Goal: Task Accomplishment & Management: Complete application form

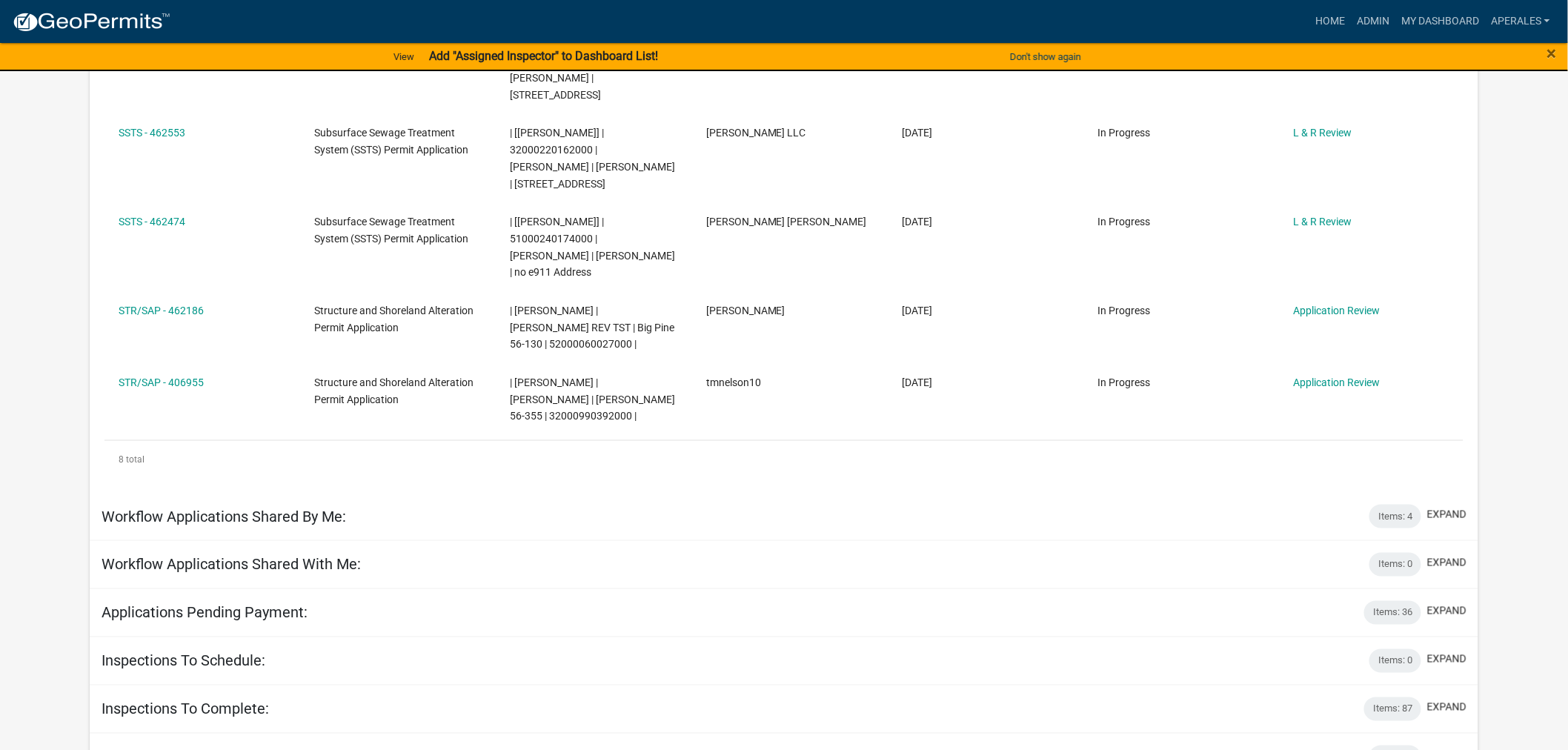
scroll to position [658, 0]
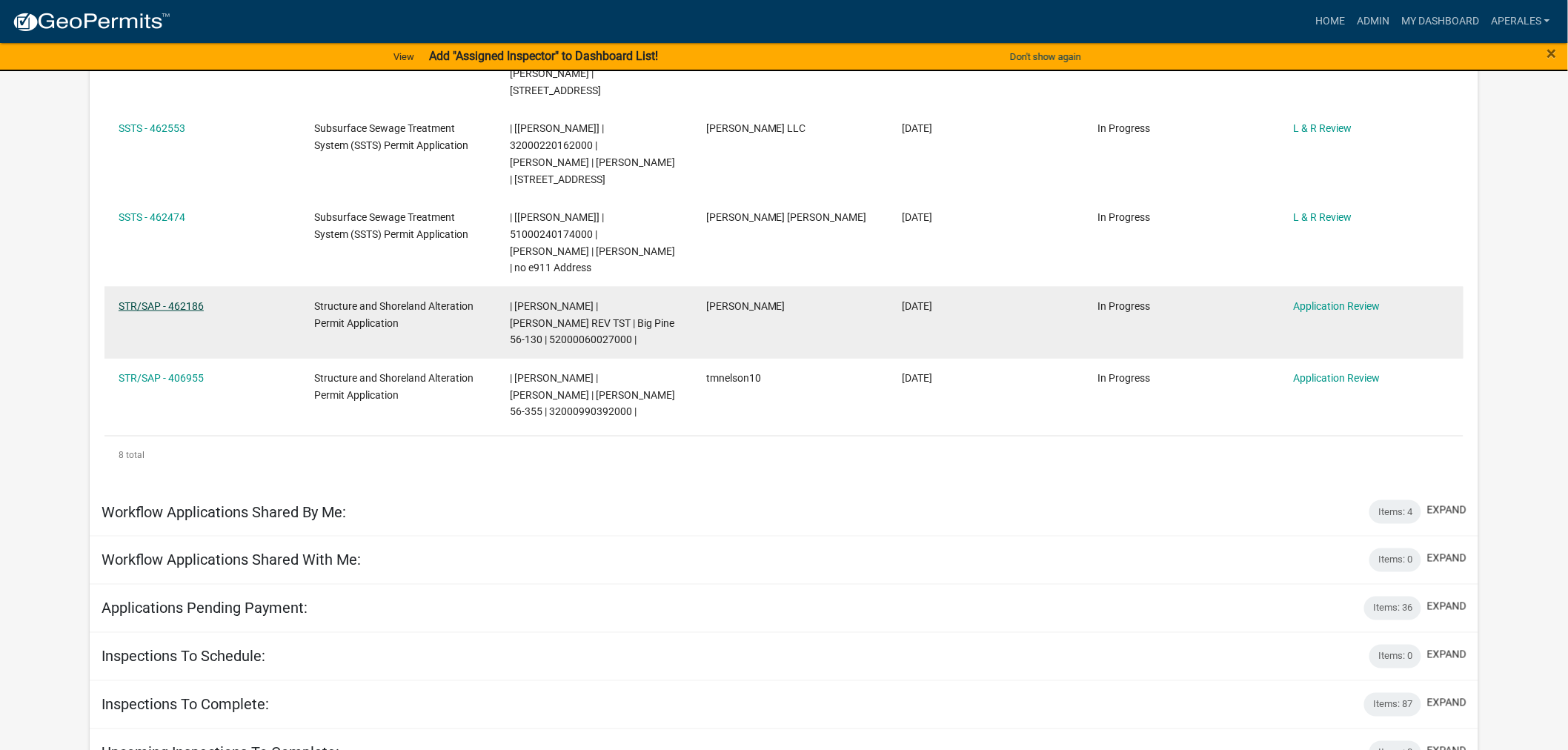
click at [174, 300] on link "STR/SAP - 462186" at bounding box center [161, 305] width 85 height 12
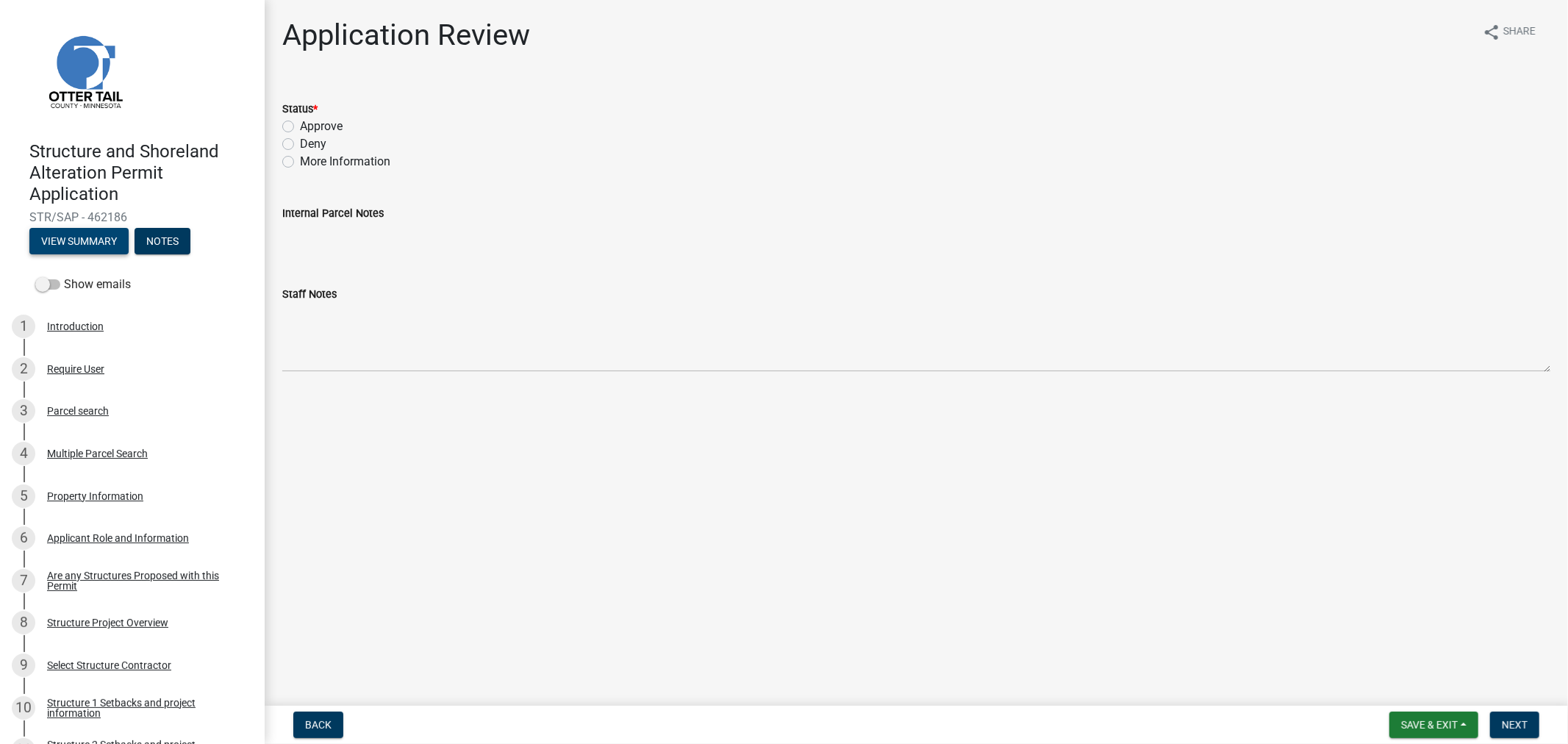
click at [56, 239] on button "View Summary" at bounding box center [78, 241] width 99 height 27
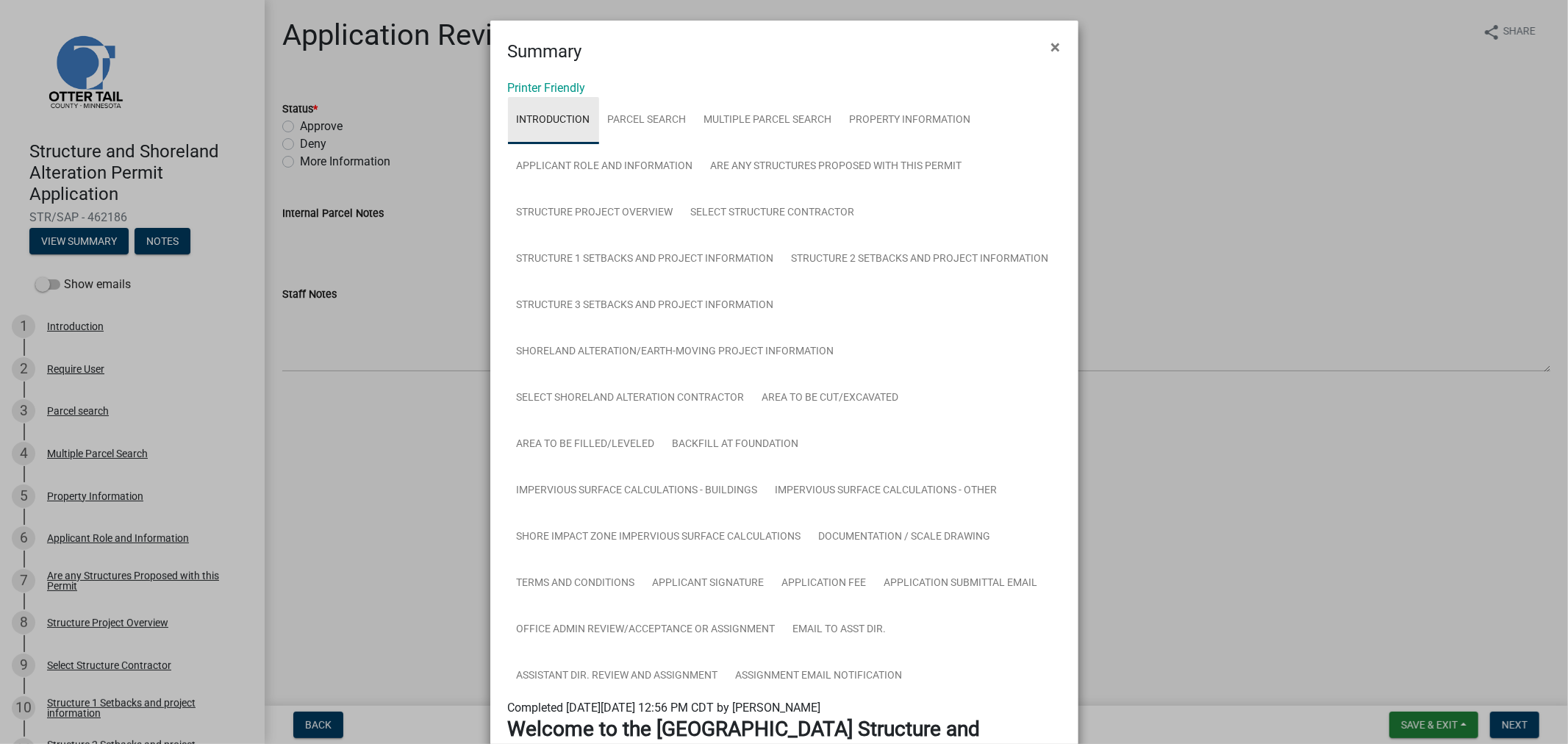
click at [535, 97] on link "Introduction" at bounding box center [553, 120] width 91 height 47
click at [537, 87] on link "Printer Friendly" at bounding box center [547, 87] width 78 height 14
click at [1043, 44] on button "×" at bounding box center [1056, 48] width 33 height 41
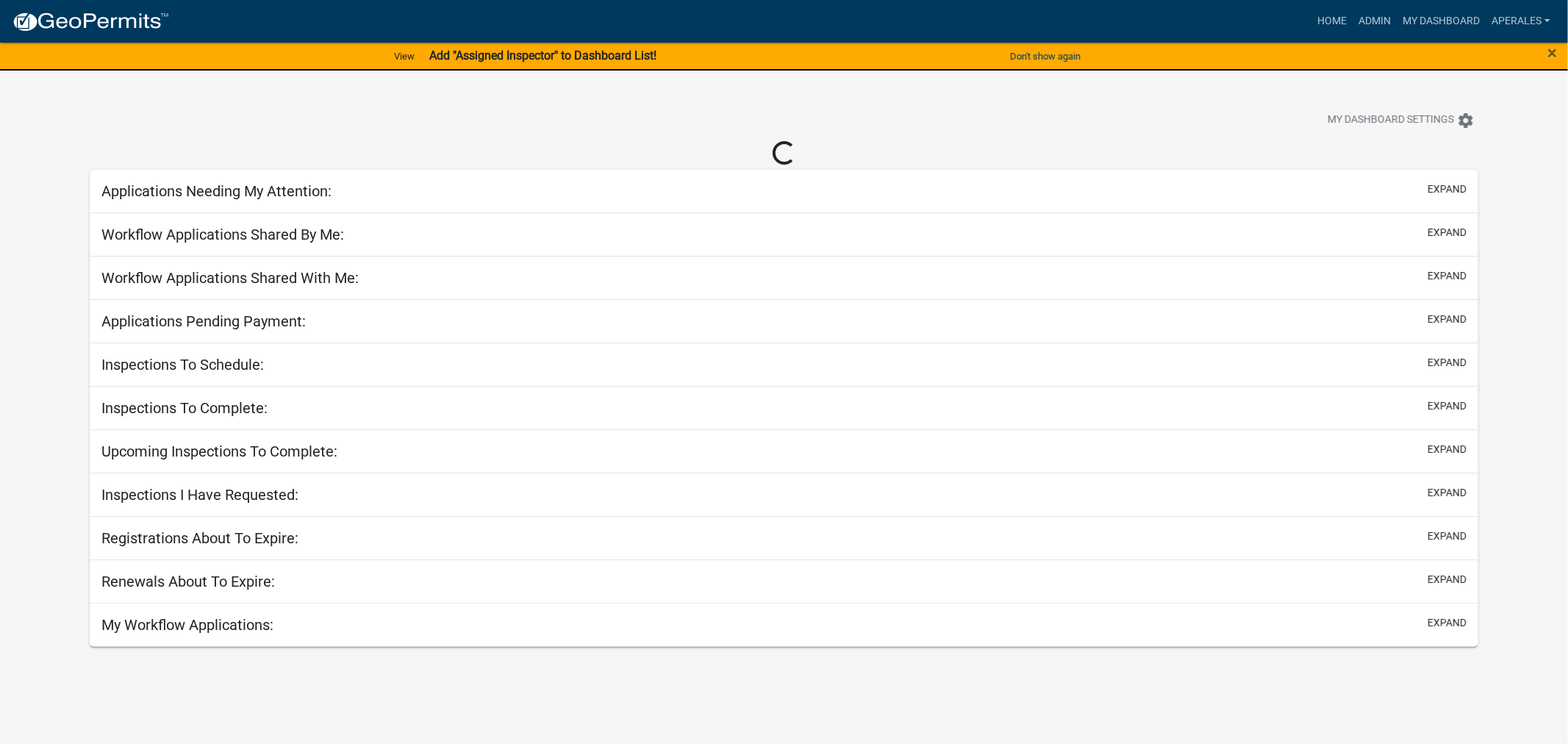
select select "3: 100"
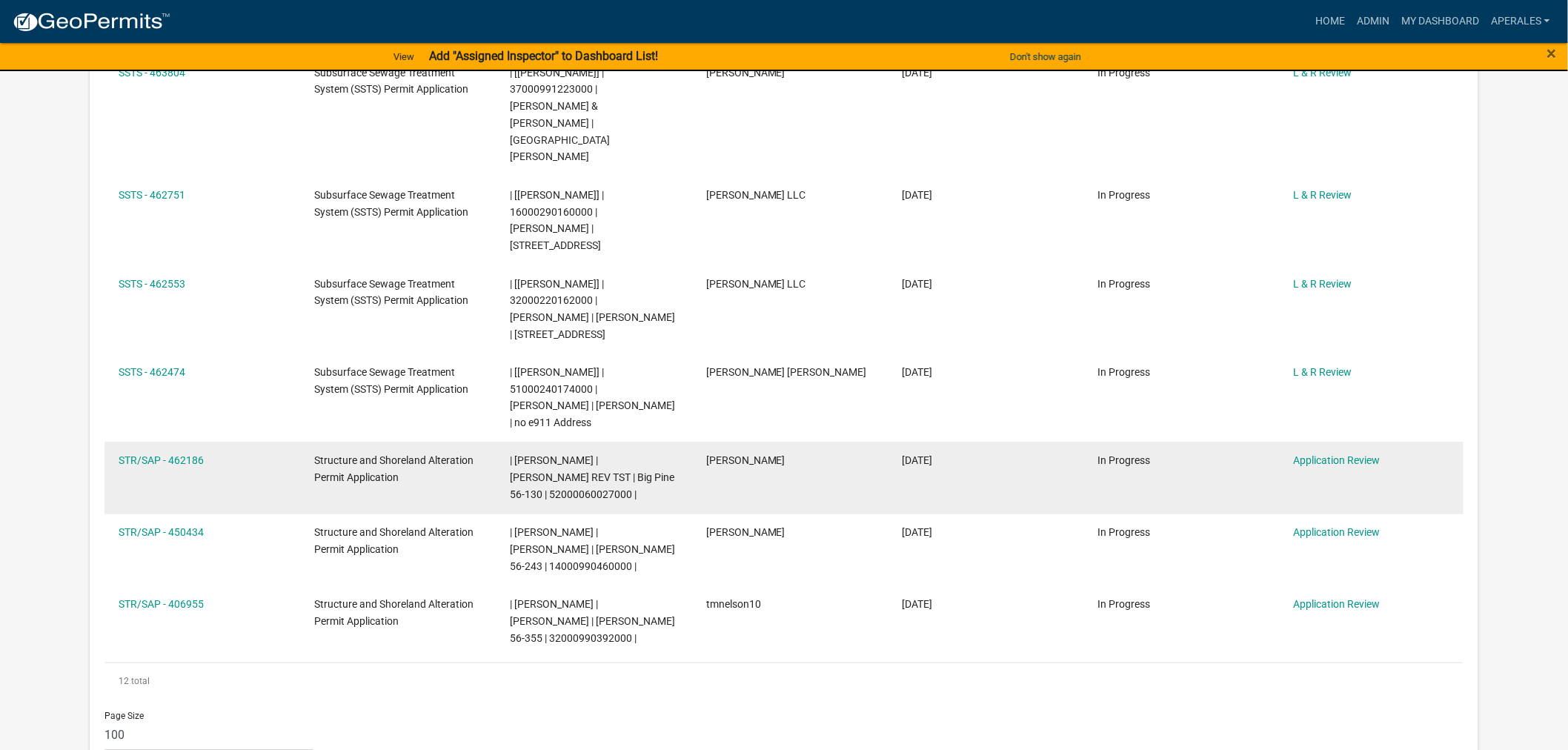
scroll to position [741, 0]
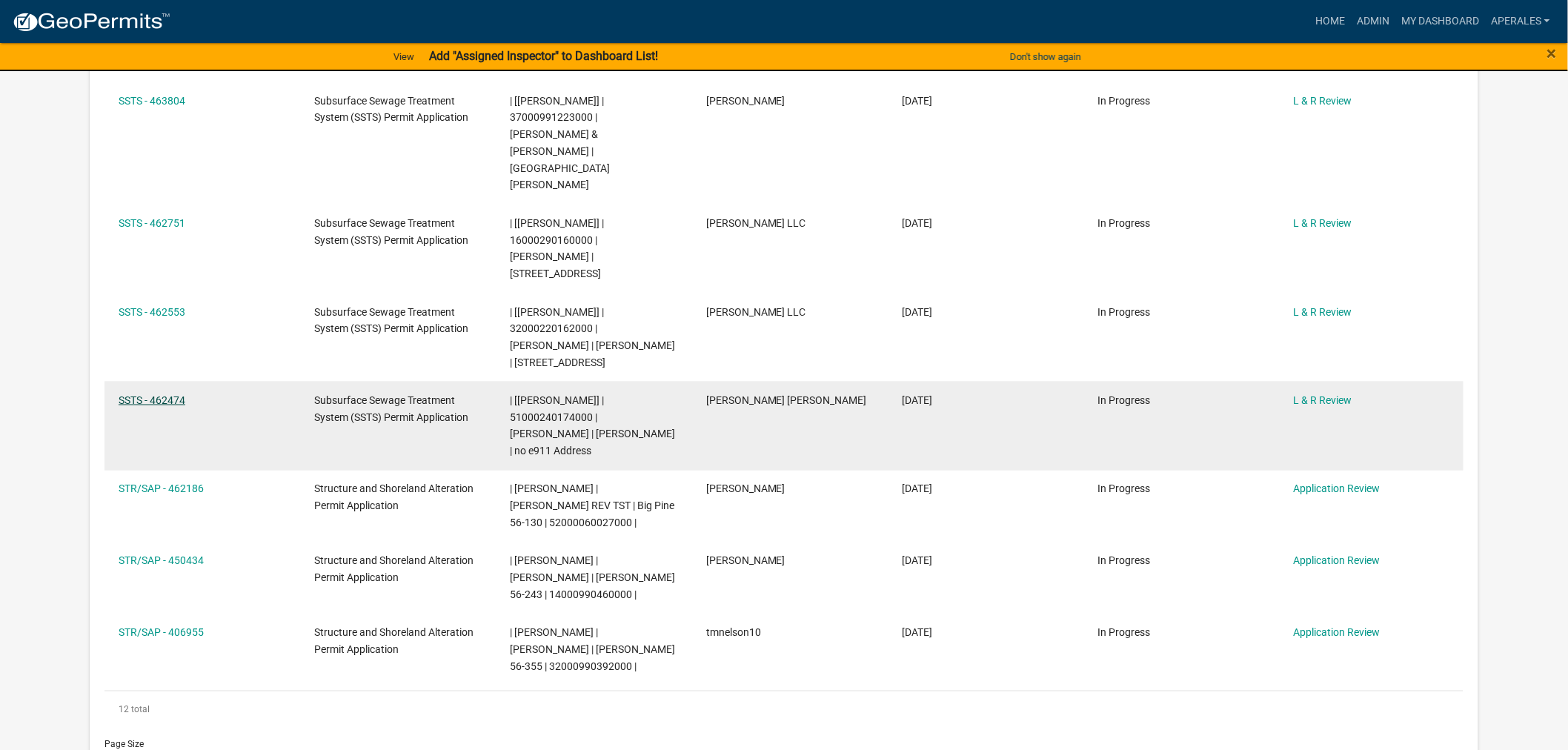
click at [145, 394] on link "SSTS - 462474" at bounding box center [152, 400] width 66 height 12
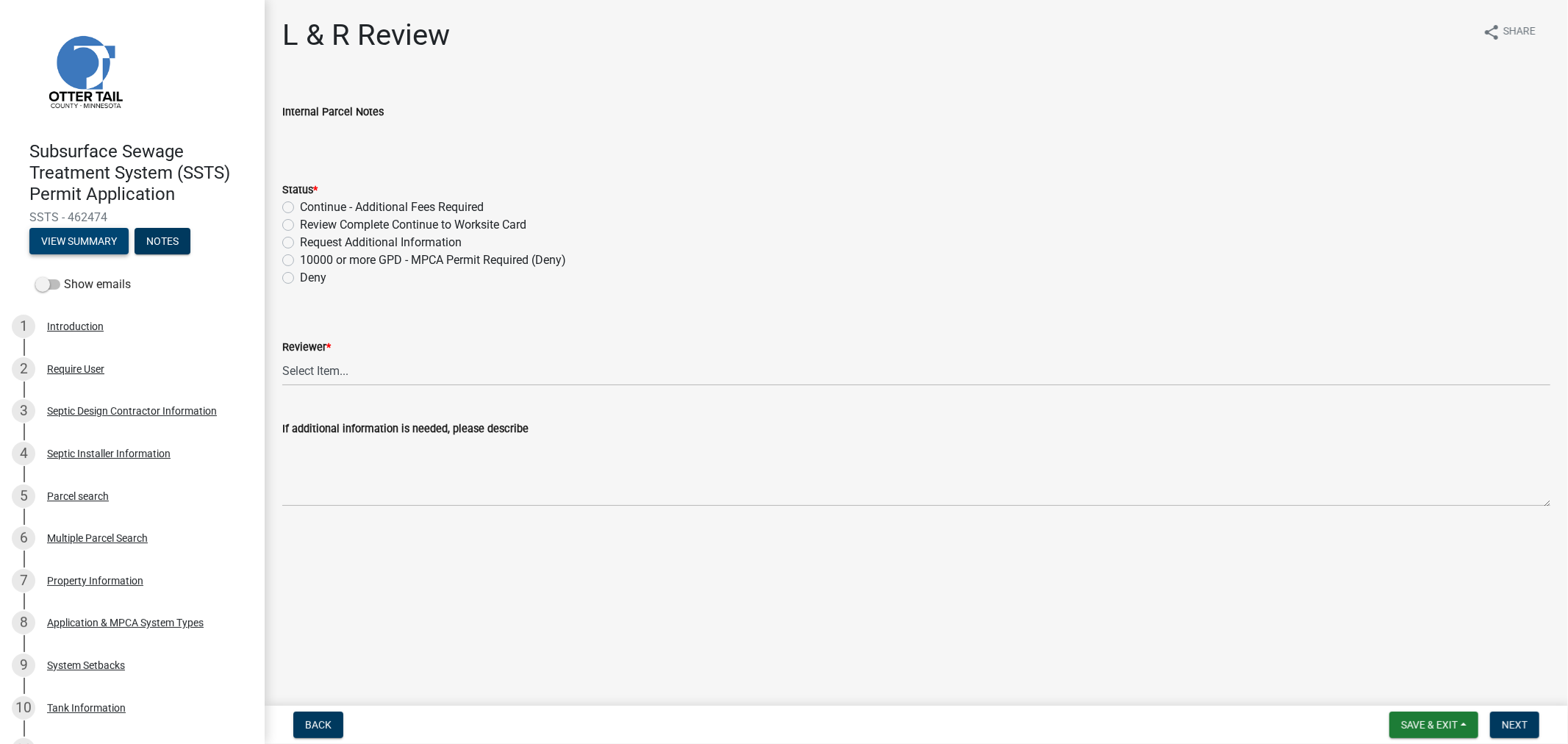
click at [64, 239] on button "View Summary" at bounding box center [78, 241] width 99 height 27
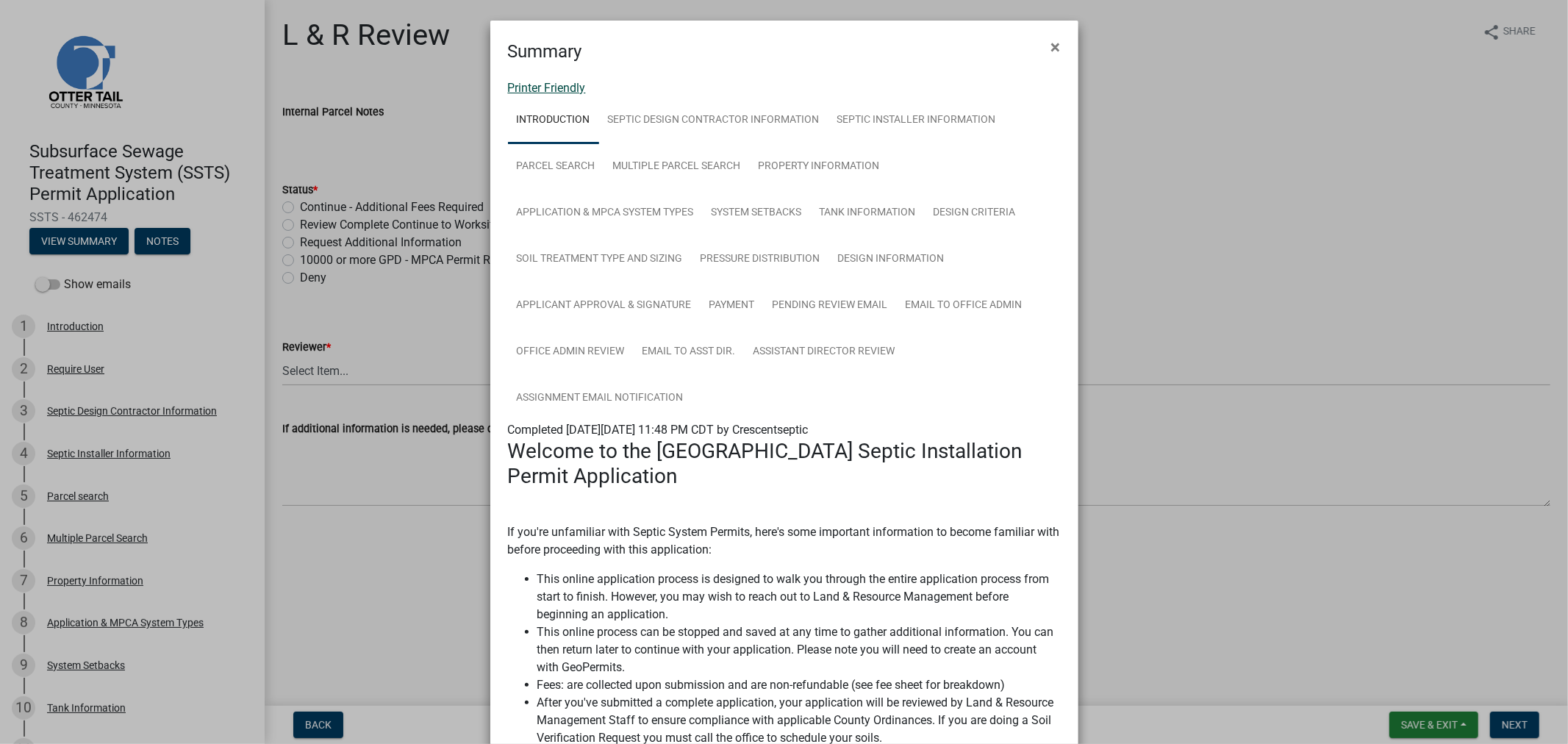
click at [560, 86] on link "Printer Friendly" at bounding box center [547, 87] width 78 height 14
click at [1052, 53] on span "×" at bounding box center [1056, 47] width 9 height 21
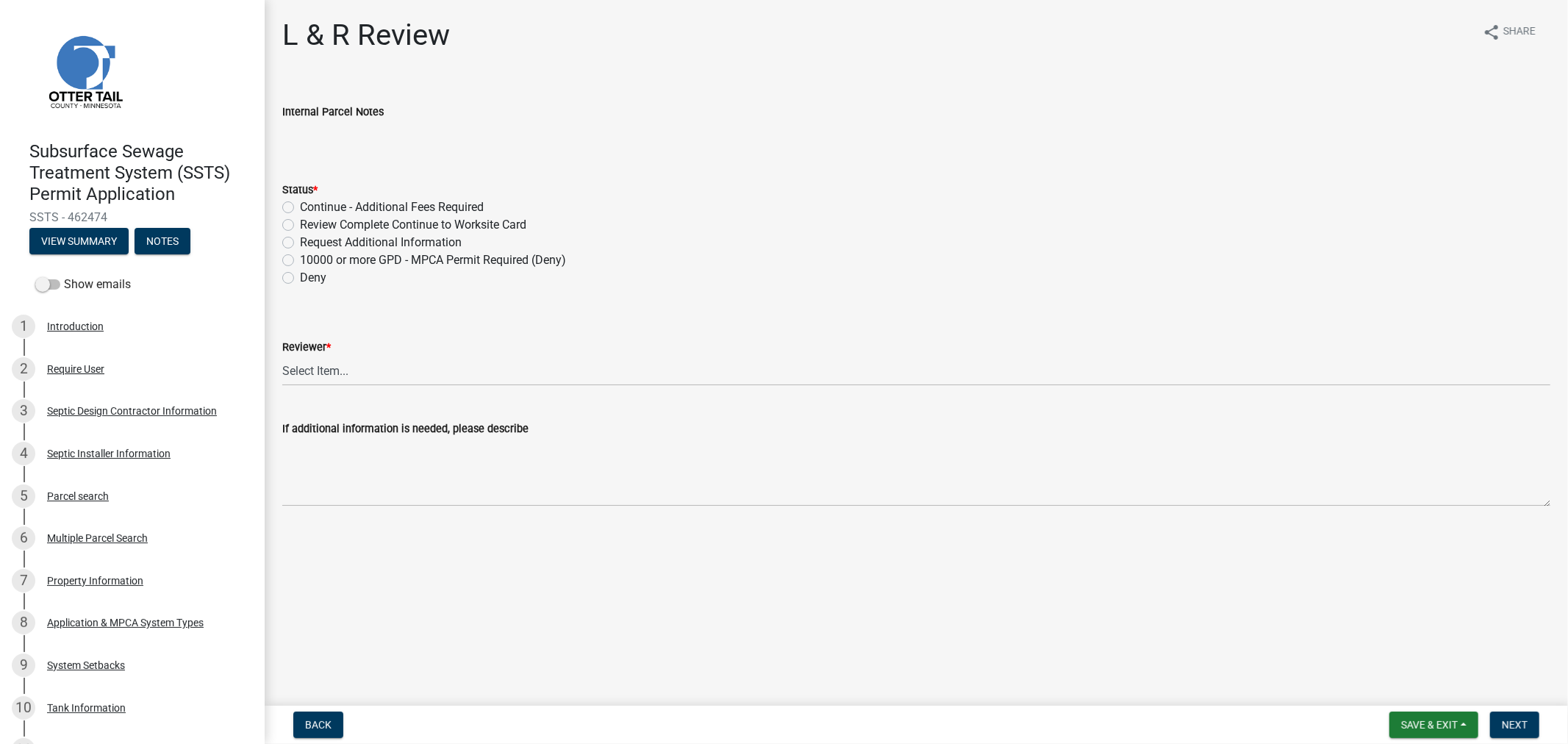
click at [300, 222] on label "Review Complete Continue to Worksite Card" at bounding box center [413, 225] width 226 height 18
click at [300, 222] on input "Review Complete Continue to Worksite Card" at bounding box center [305, 221] width 9 height 9
radio input "true"
click at [328, 365] on select "Select Item... Alexis Newark Andrea Perales Brittany Tollefson Elizabeth Plaste…" at bounding box center [916, 370] width 1268 height 30
click at [282, 356] on select "Select Item... Alexis Newark Andrea Perales Brittany Tollefson Elizabeth Plaste…" at bounding box center [916, 370] width 1268 height 30
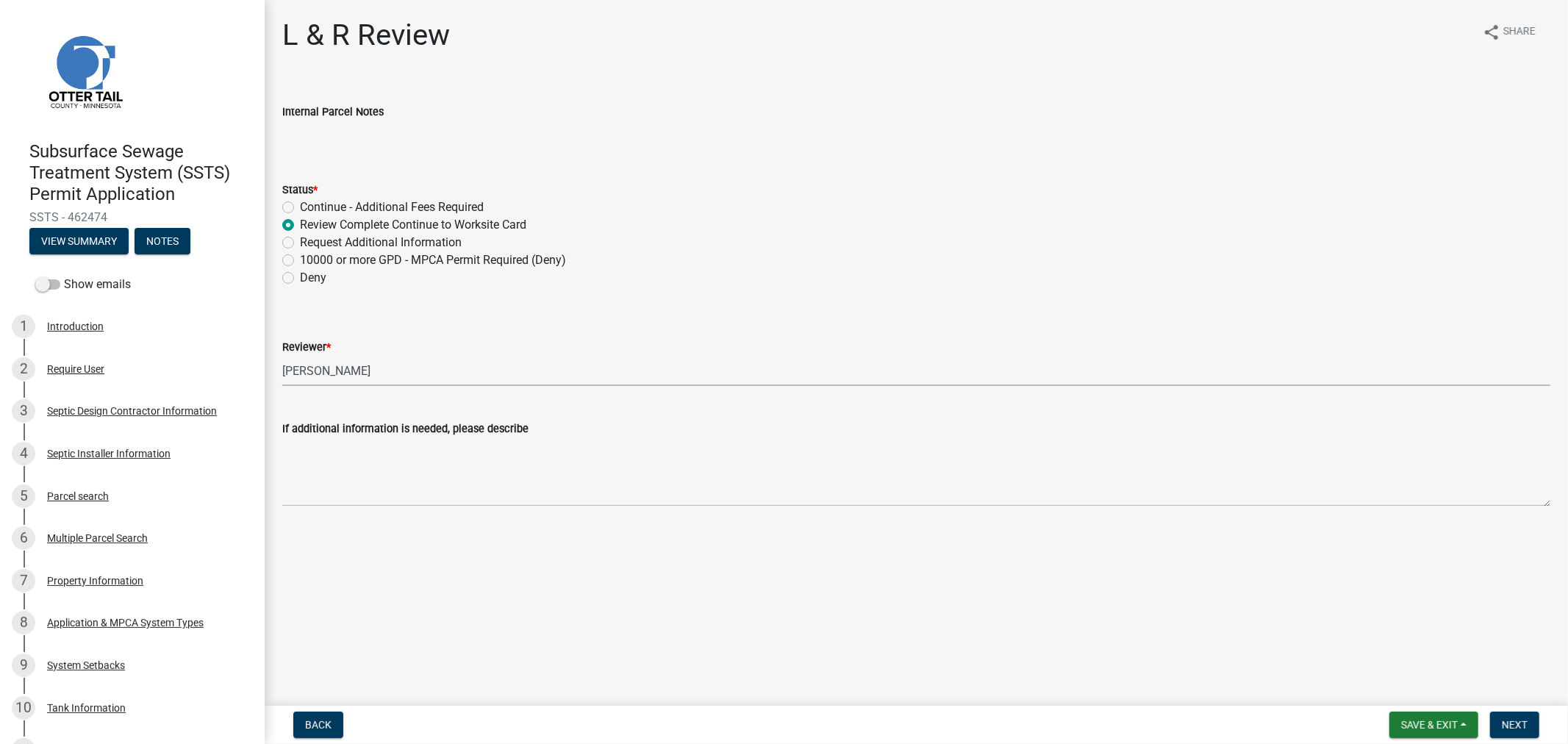
select select "9c3b6904-81c6-453c-afae-16c55a593472"
click at [1503, 723] on span "Next" at bounding box center [1515, 724] width 26 height 12
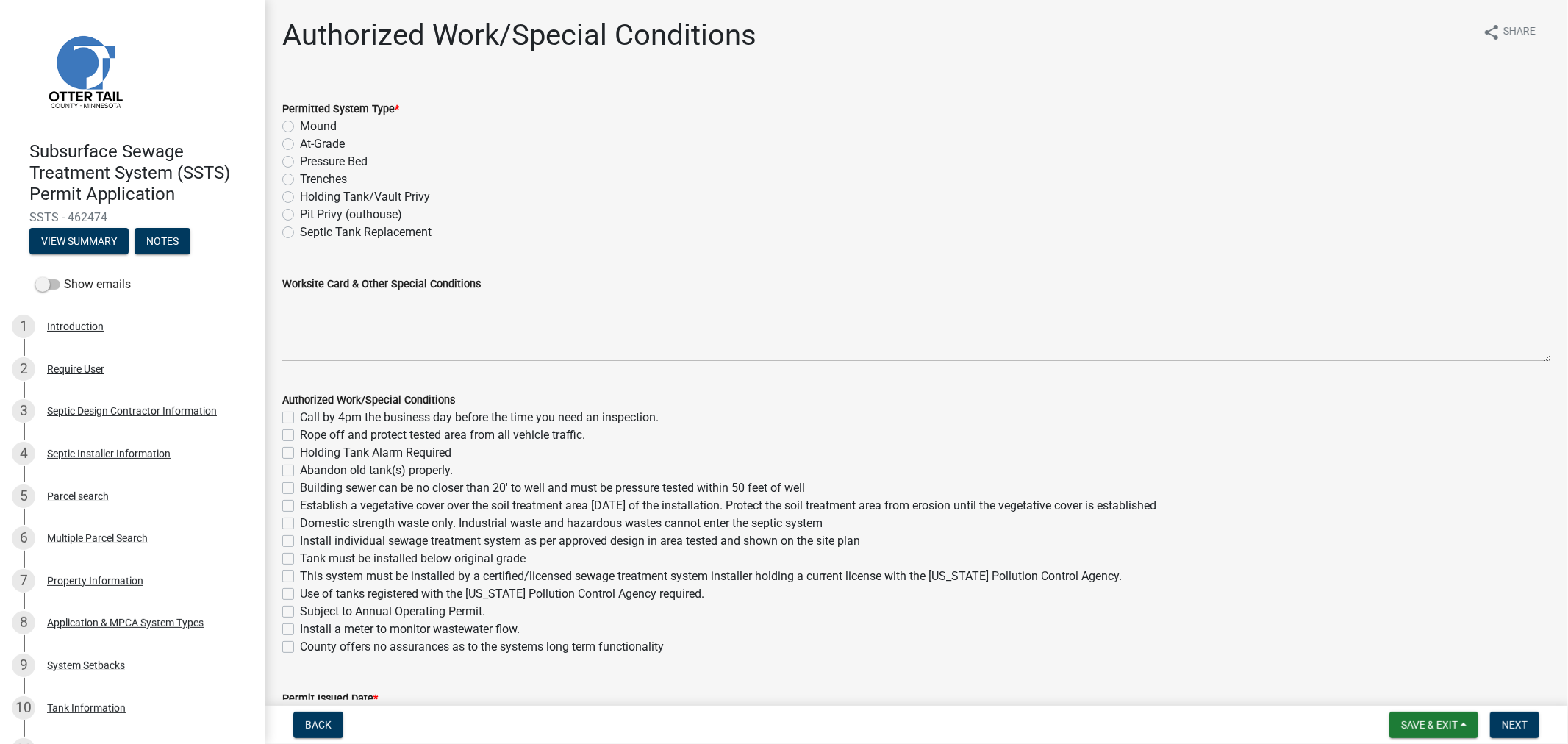
click at [300, 177] on label "Trenches" at bounding box center [323, 179] width 47 height 18
click at [300, 177] on input "Trenches" at bounding box center [305, 175] width 9 height 9
radio input "true"
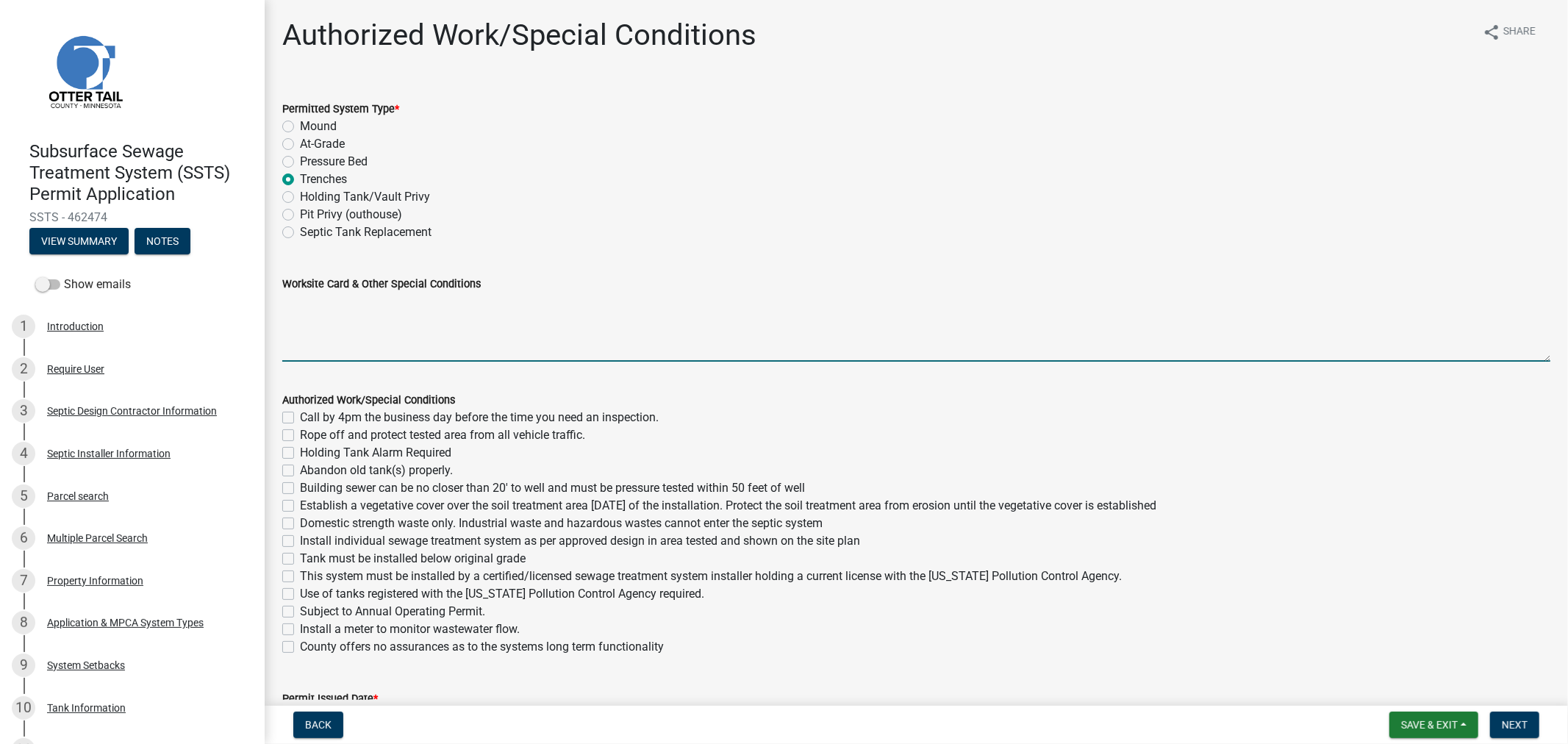
click at [295, 319] on textarea "Worksite Card & Other Special Conditions" at bounding box center [916, 327] width 1268 height 69
type textarea "1000 Gallon Septic Tank Type I Gravity Trenches 25 HC Chambers Broken into 15% …"
click at [300, 416] on label "Call by 4pm the business day before the time you need an inspection." at bounding box center [479, 417] width 359 height 18
click at [300, 416] on input "Call by 4pm the business day before the time you need an inspection." at bounding box center [305, 413] width 9 height 9
checkbox input "true"
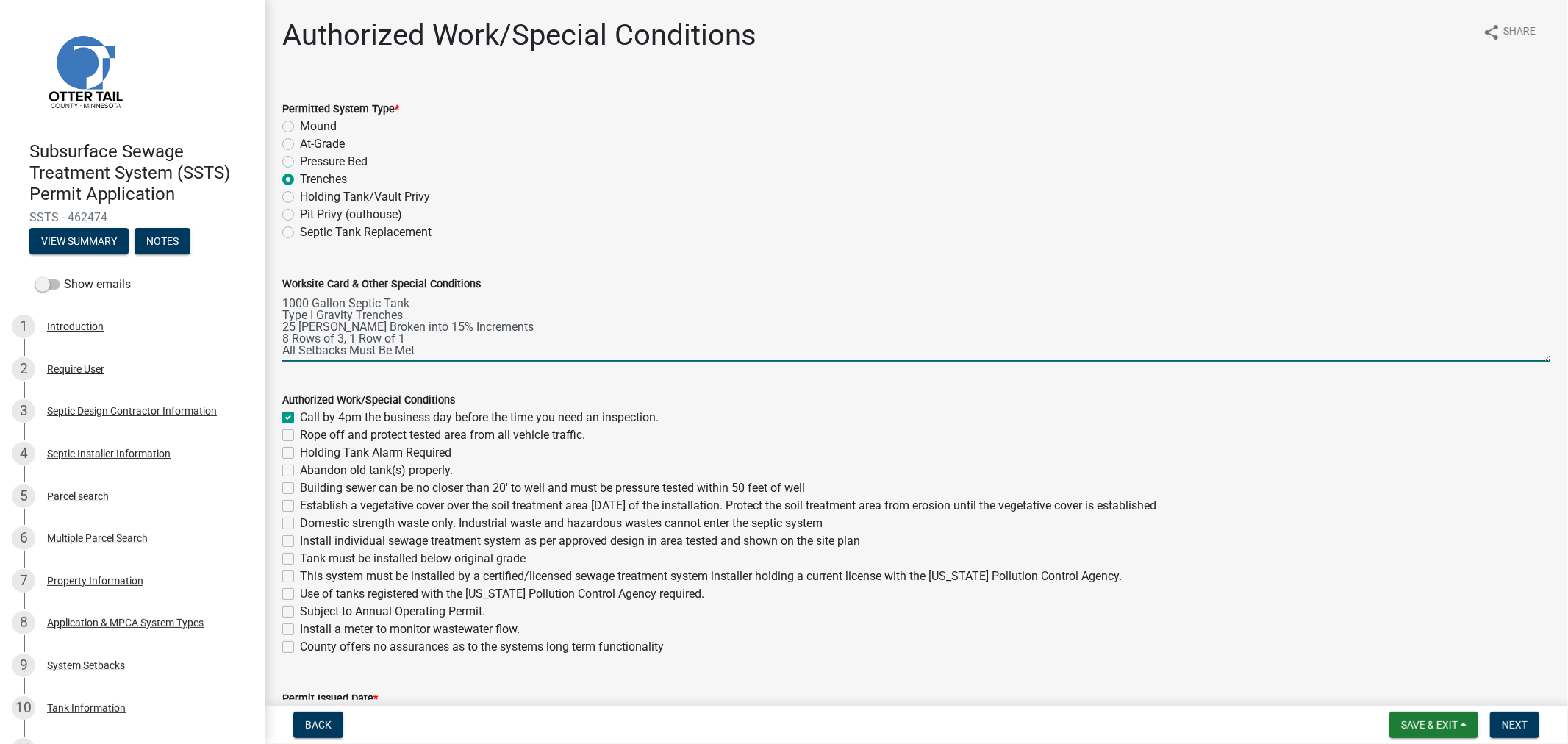
checkbox input "false"
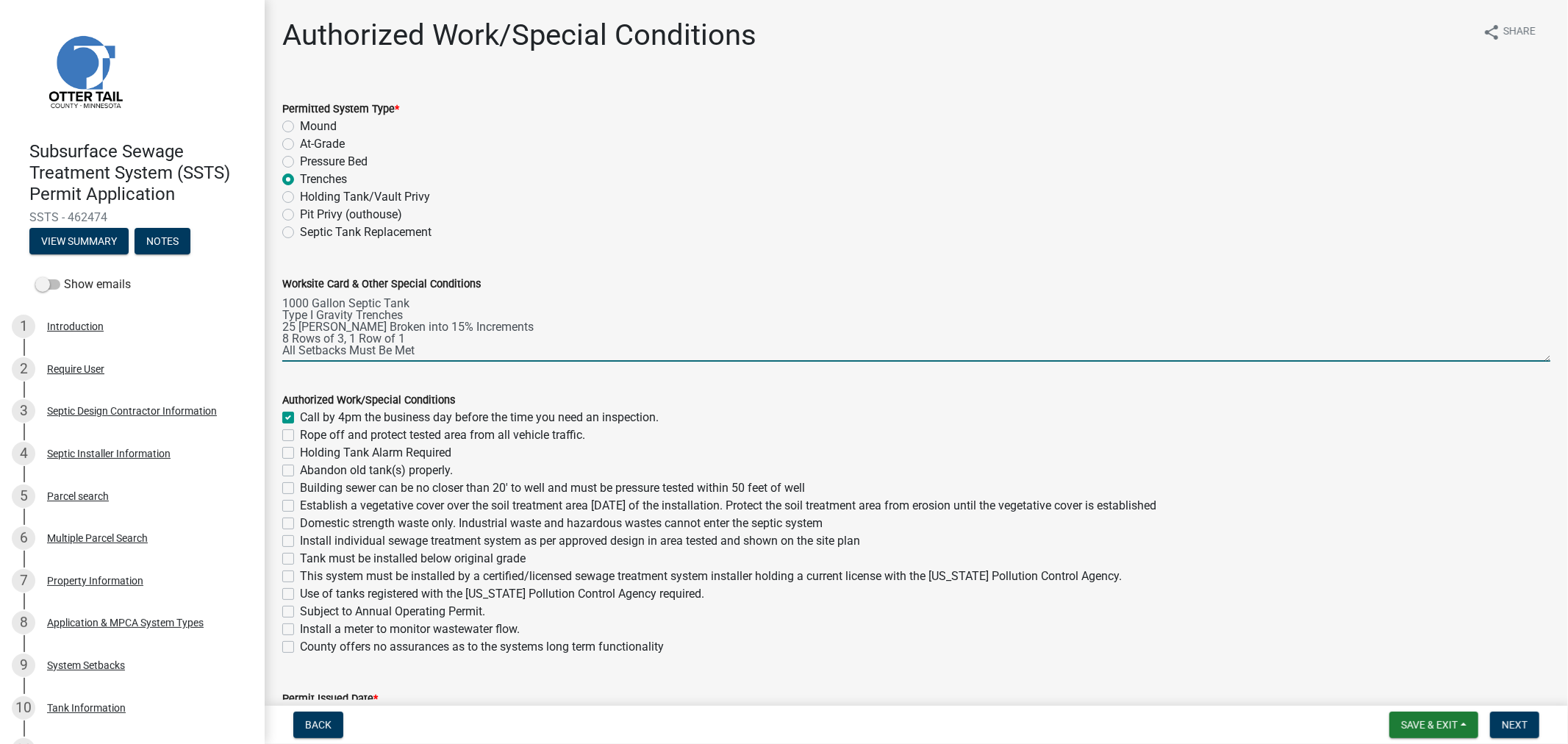
checkbox input "false"
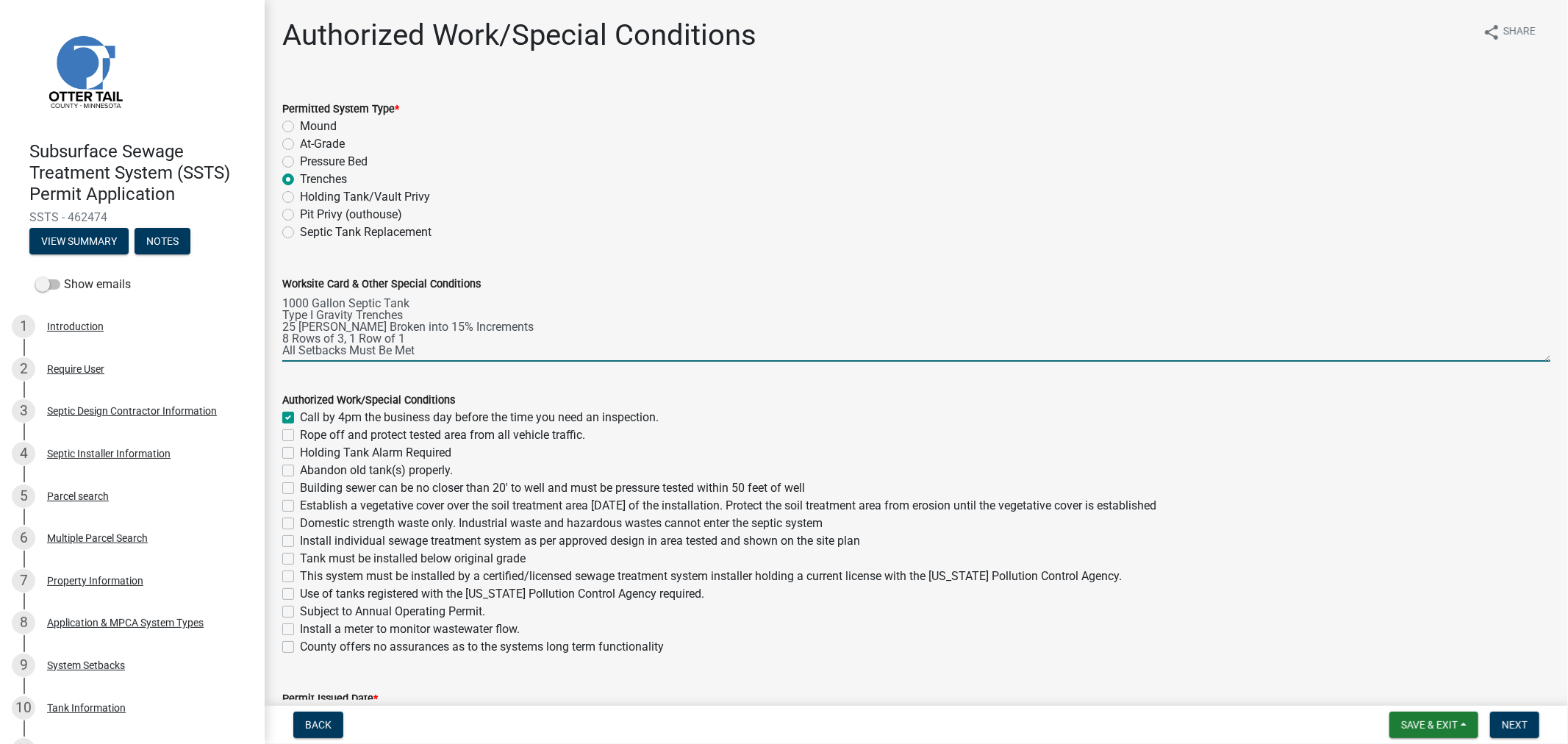
checkbox input "false"
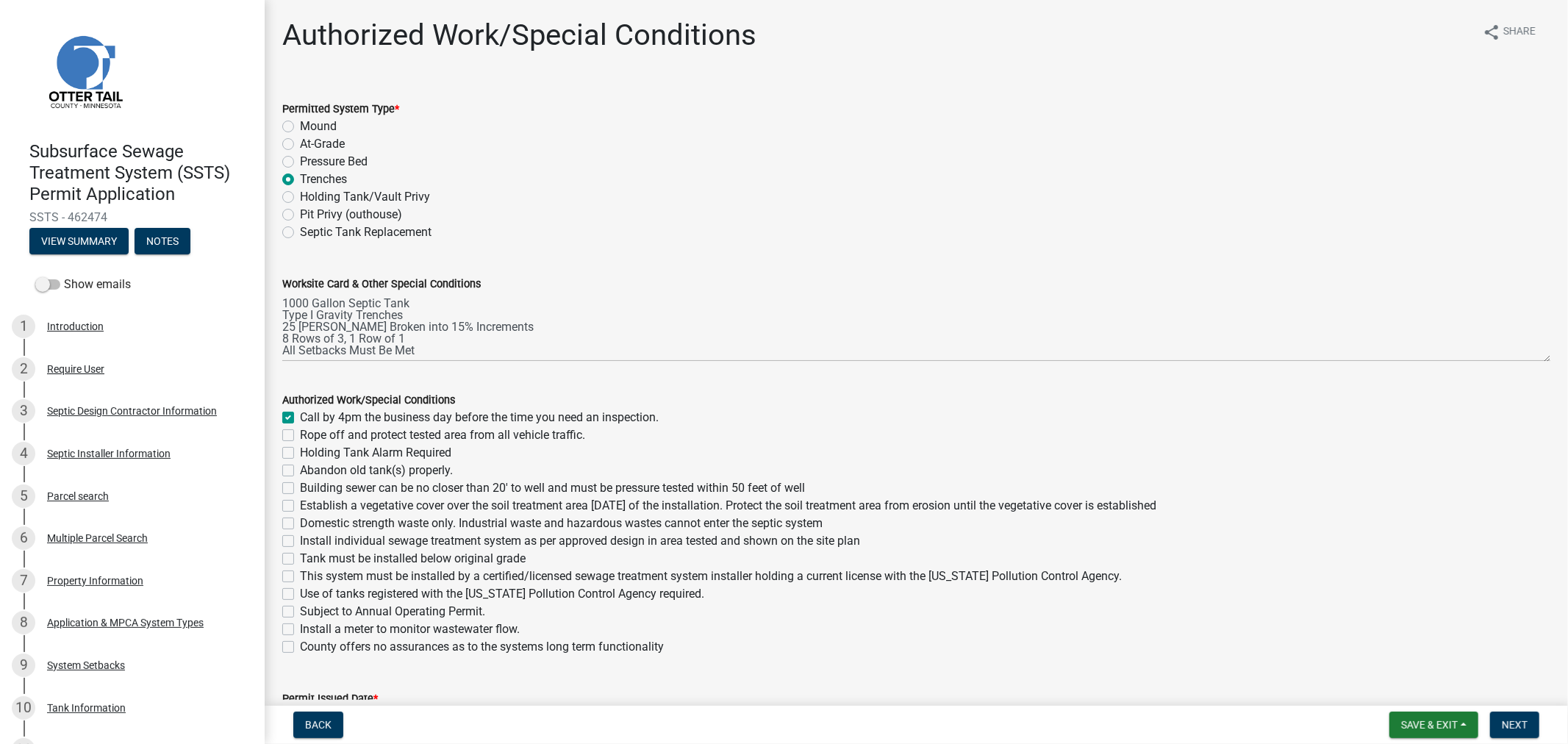
click at [300, 489] on label "Building sewer can be no closer than 20' to well and must be pressure tested wi…" at bounding box center [552, 488] width 505 height 18
click at [300, 489] on input "Building sewer can be no closer than 20' to well and must be pressure tested wi…" at bounding box center [305, 484] width 9 height 9
checkbox input "true"
checkbox input "false"
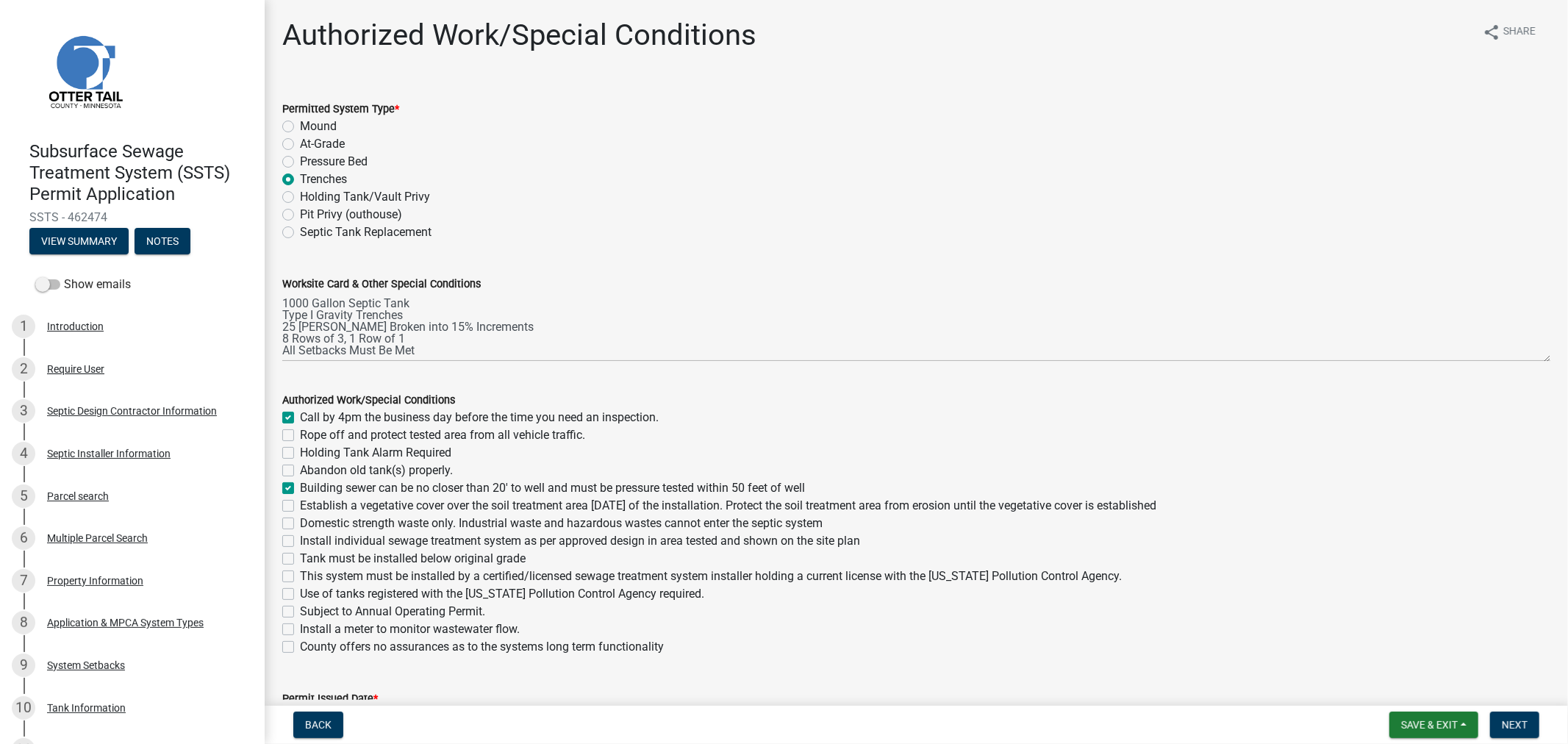
checkbox input "false"
checkbox input "true"
checkbox input "false"
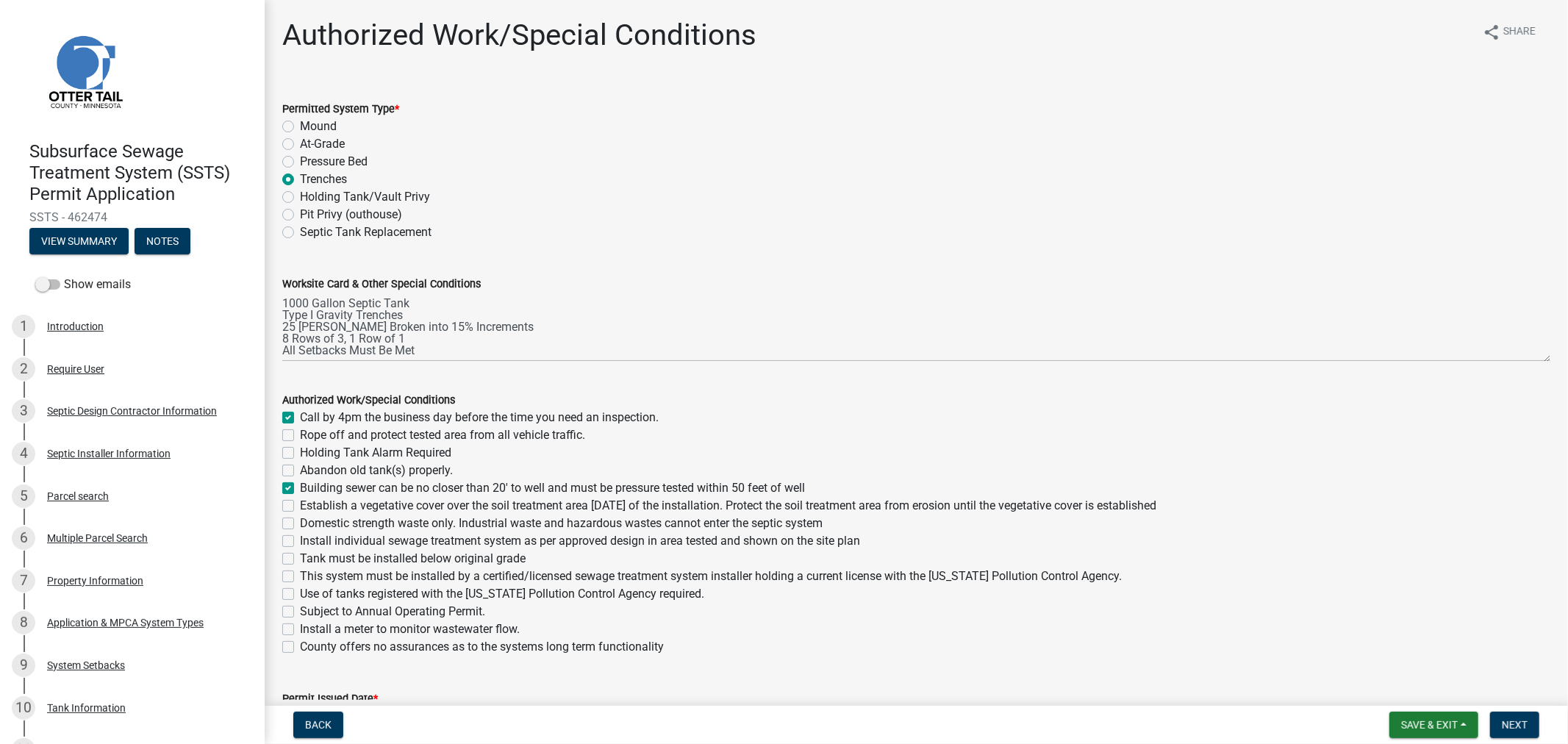
checkbox input "false"
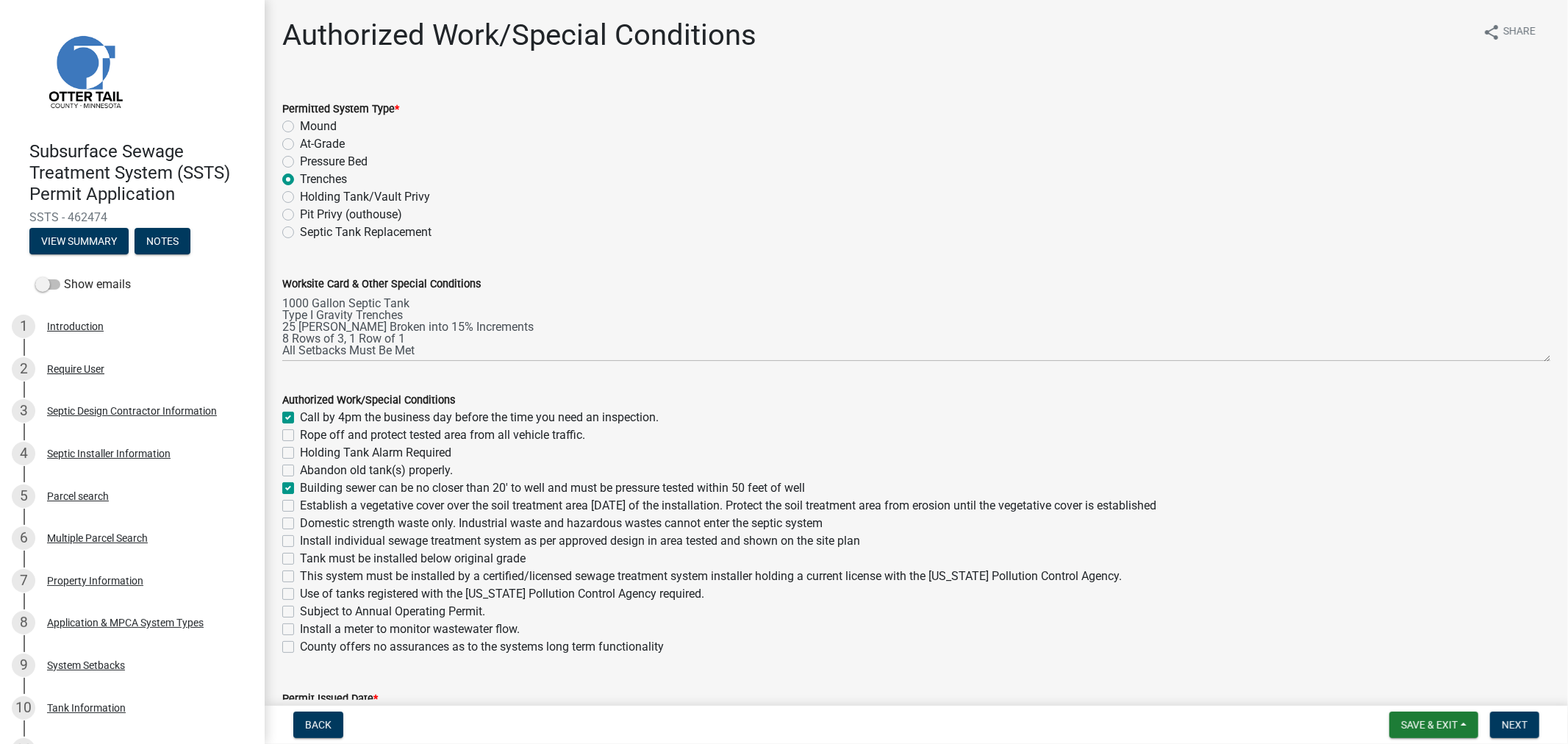
checkbox input "false"
click at [300, 509] on label "Establish a vegetative cover over the soil treatment area within 30 days of the…" at bounding box center [728, 505] width 857 height 18
click at [300, 506] on input "Establish a vegetative cover over the soil treatment area within 30 days of the…" at bounding box center [305, 502] width 9 height 9
checkbox input "true"
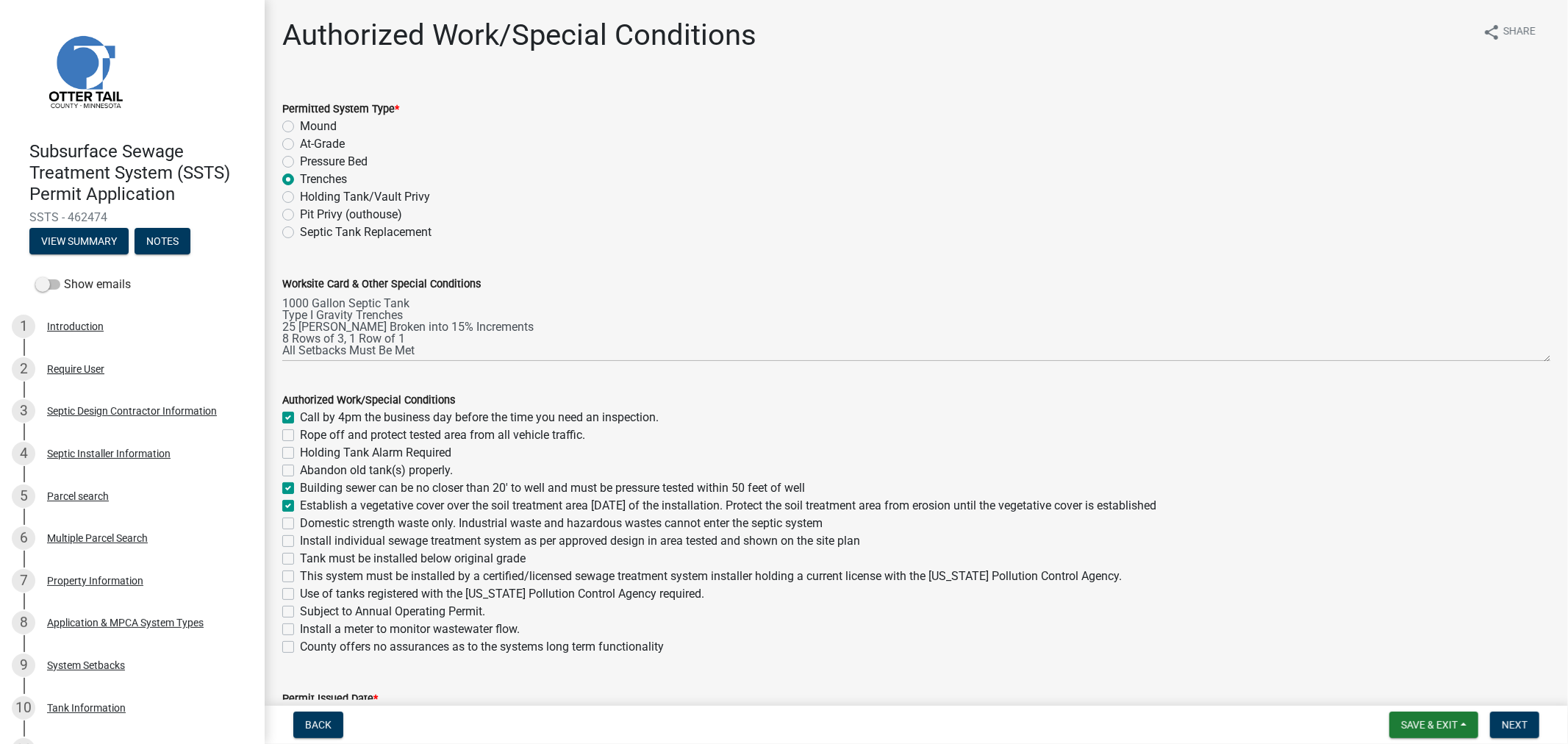
checkbox input "true"
checkbox input "false"
checkbox input "true"
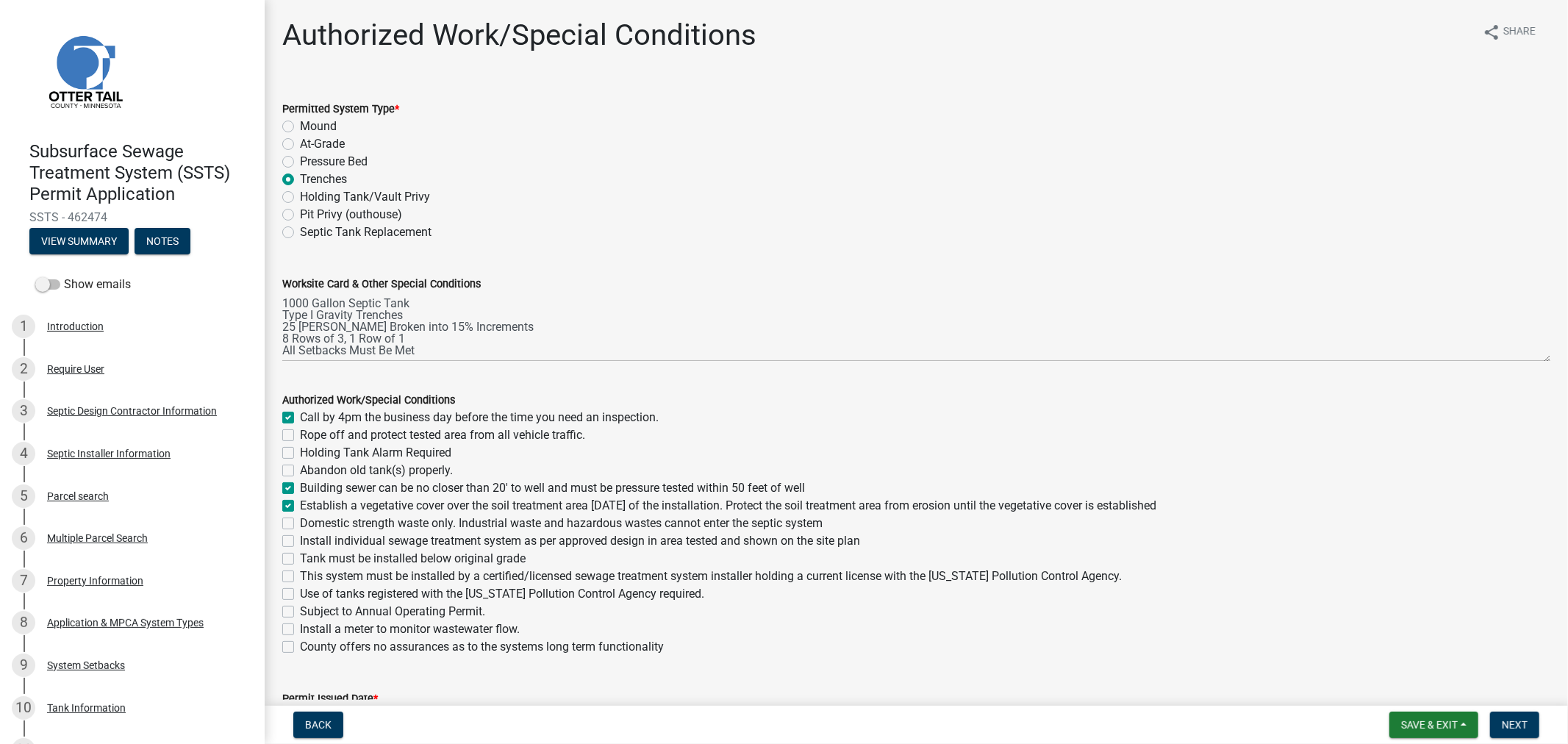
checkbox input "true"
checkbox input "false"
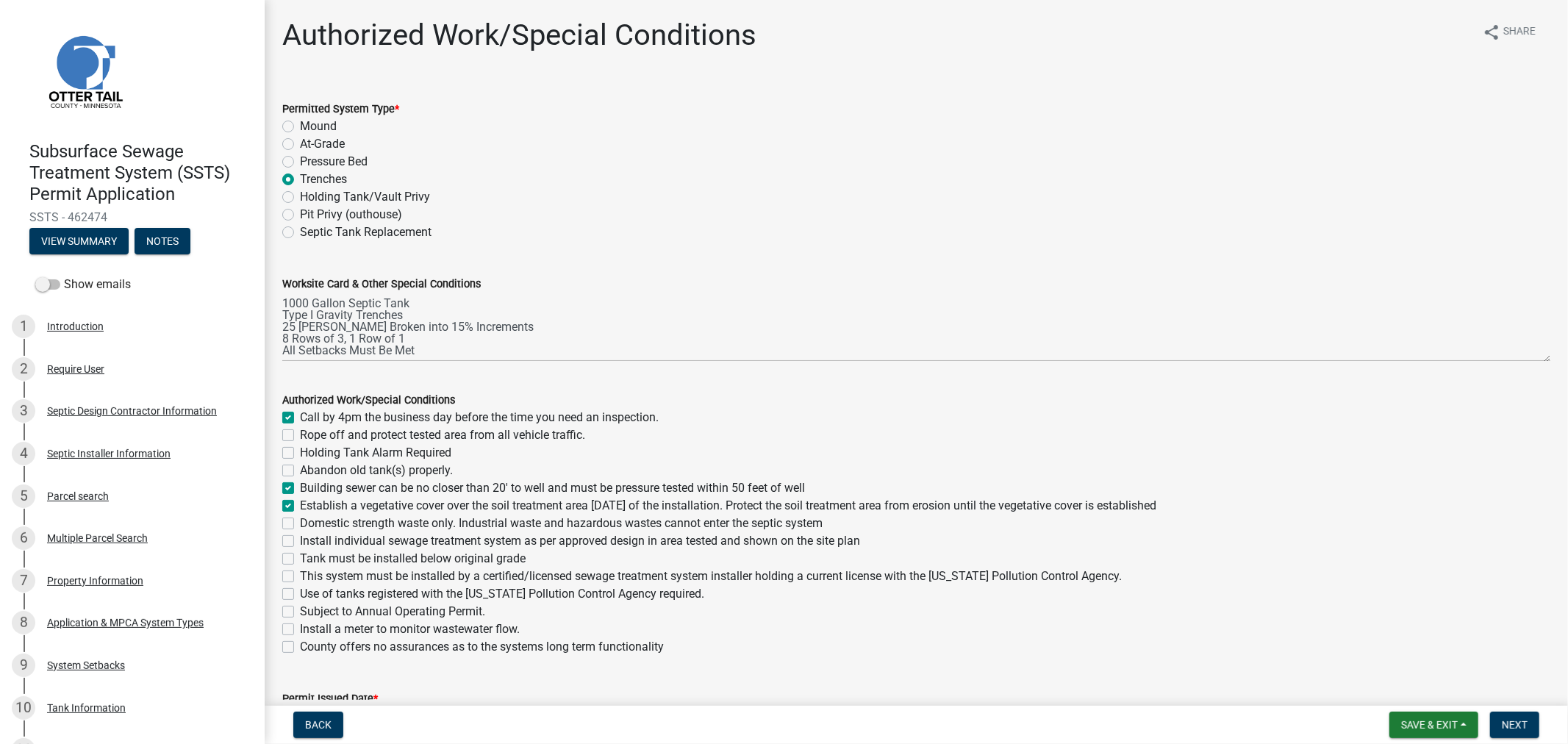
checkbox input "false"
click at [300, 519] on label "Domestic strength waste only. Industrial waste and hazardous wastes cannot ente…" at bounding box center [561, 523] width 522 height 18
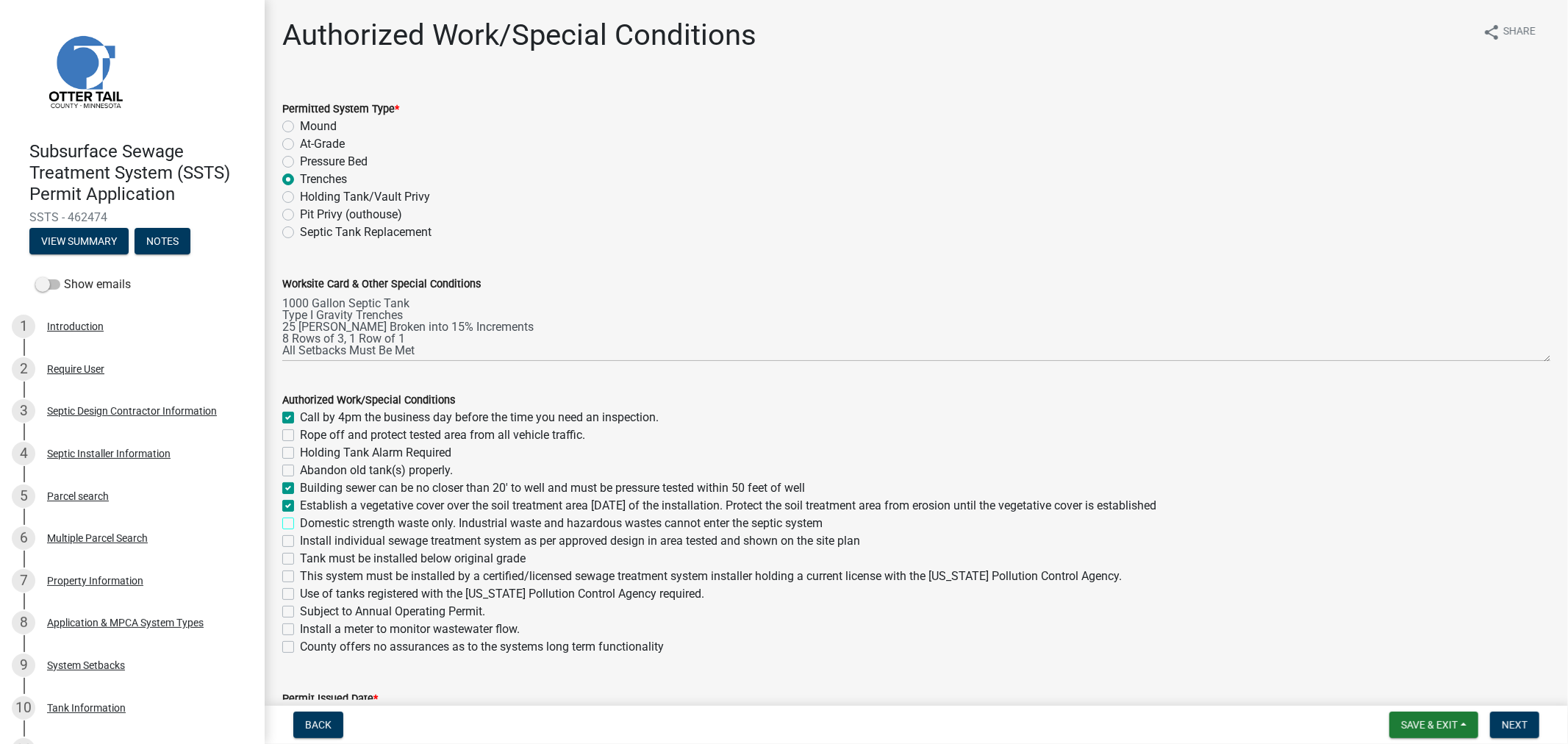
click at [300, 519] on input "Domestic strength waste only. Industrial waste and hazardous wastes cannot ente…" at bounding box center [305, 519] width 9 height 9
checkbox input "true"
checkbox input "false"
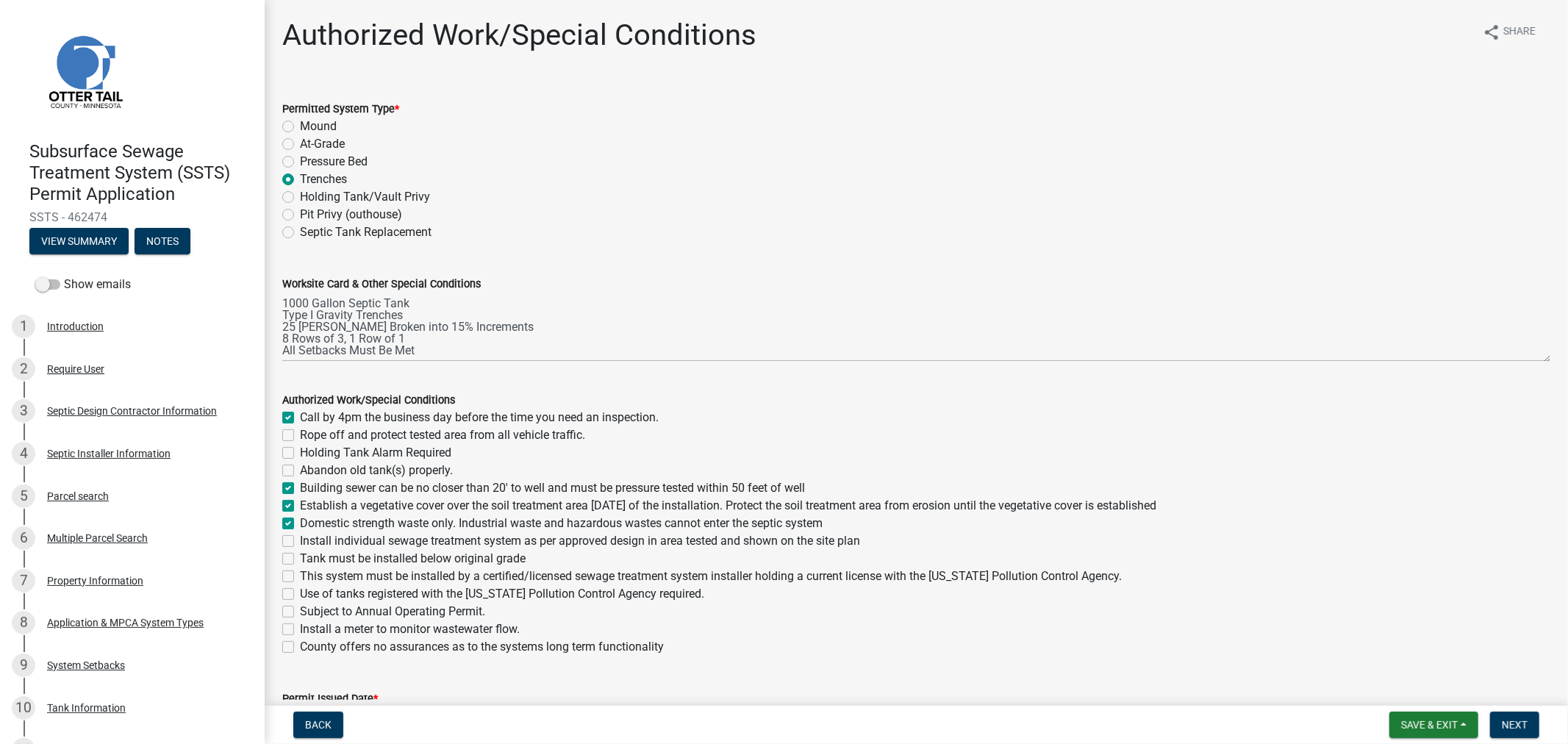
checkbox input "false"
checkbox input "true"
checkbox input "false"
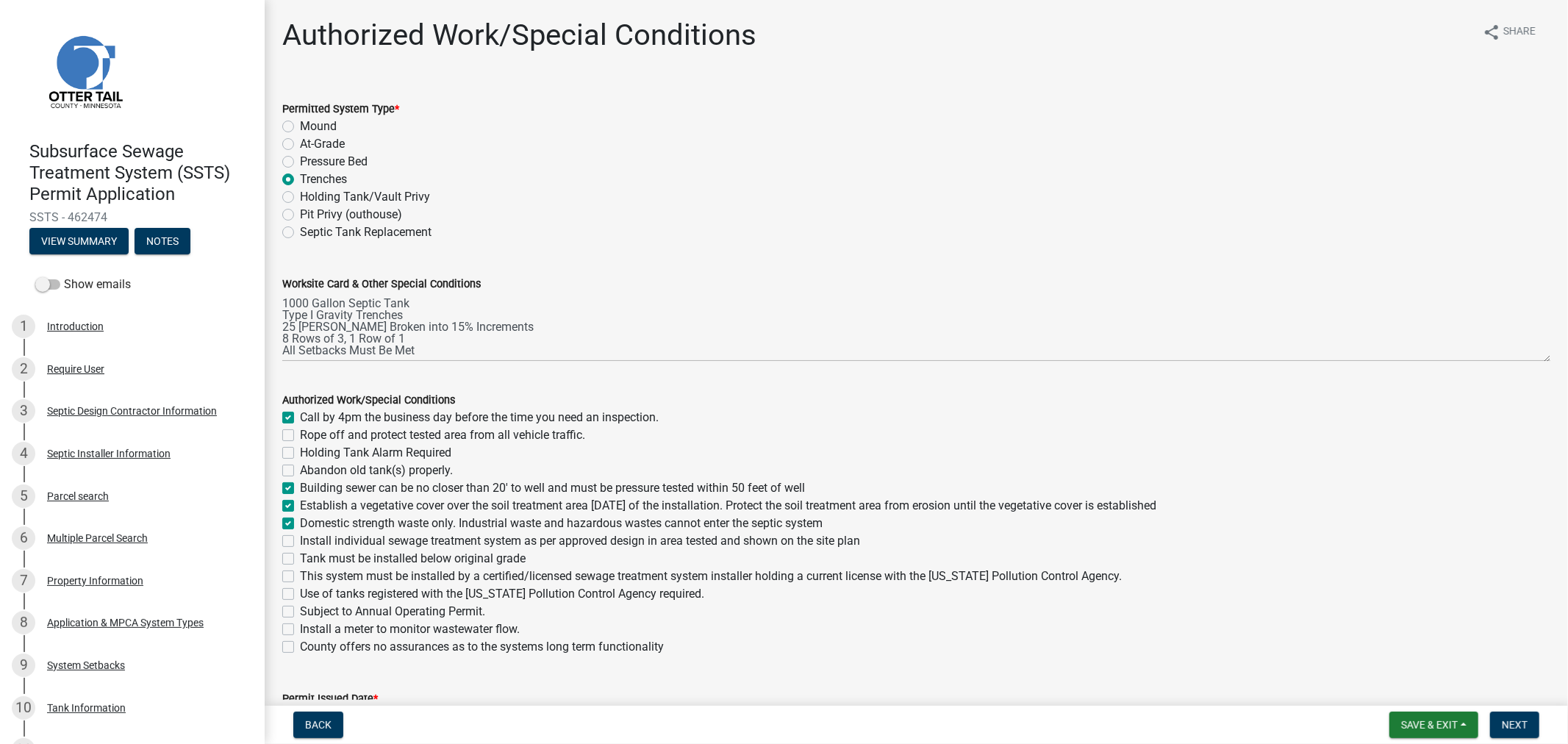
checkbox input "false"
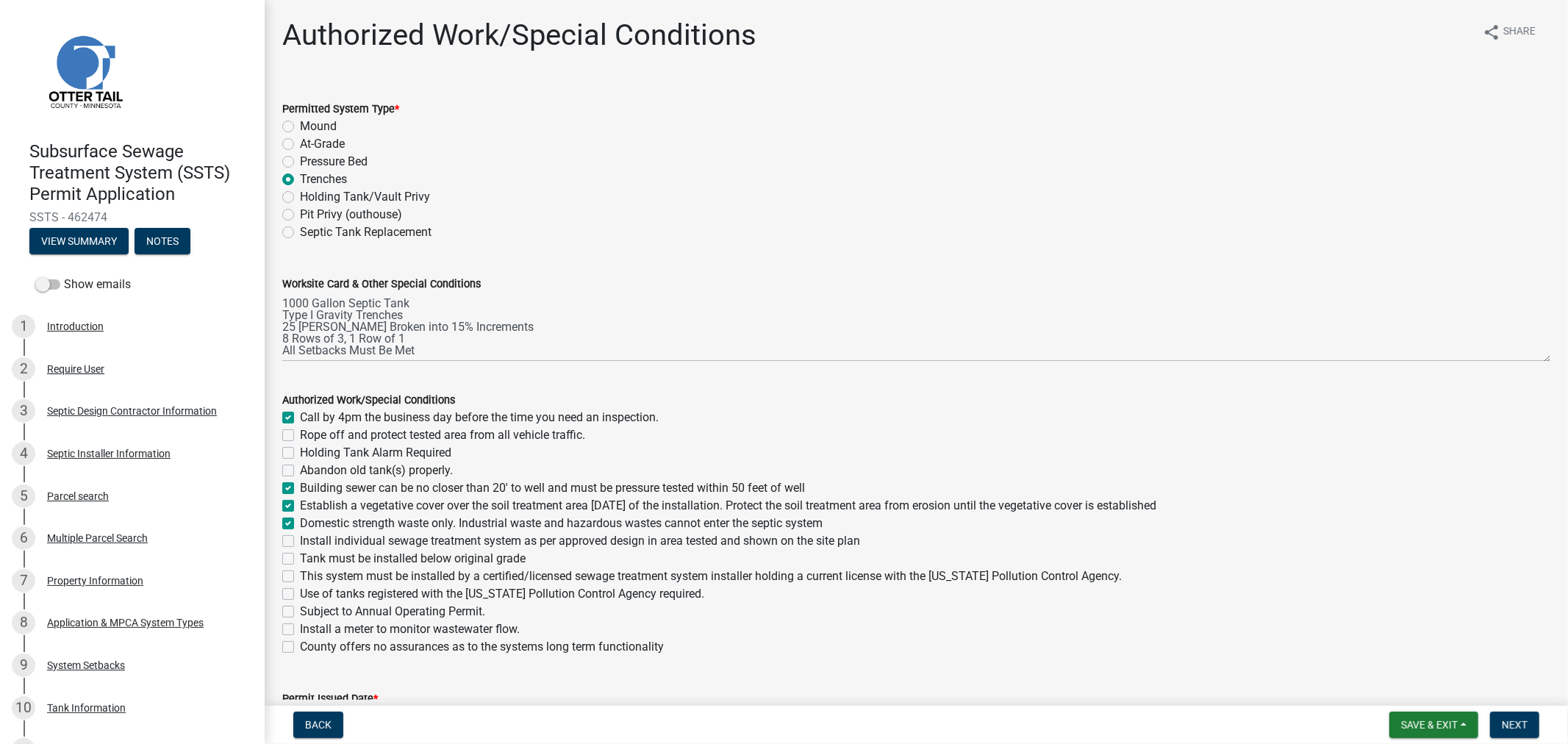
checkbox input "false"
click at [300, 544] on label "Install individual sewage treatment system as per approved design in area teste…" at bounding box center [580, 541] width 560 height 18
click at [300, 542] on input "Install individual sewage treatment system as per approved design in area teste…" at bounding box center [305, 537] width 9 height 9
checkbox input "true"
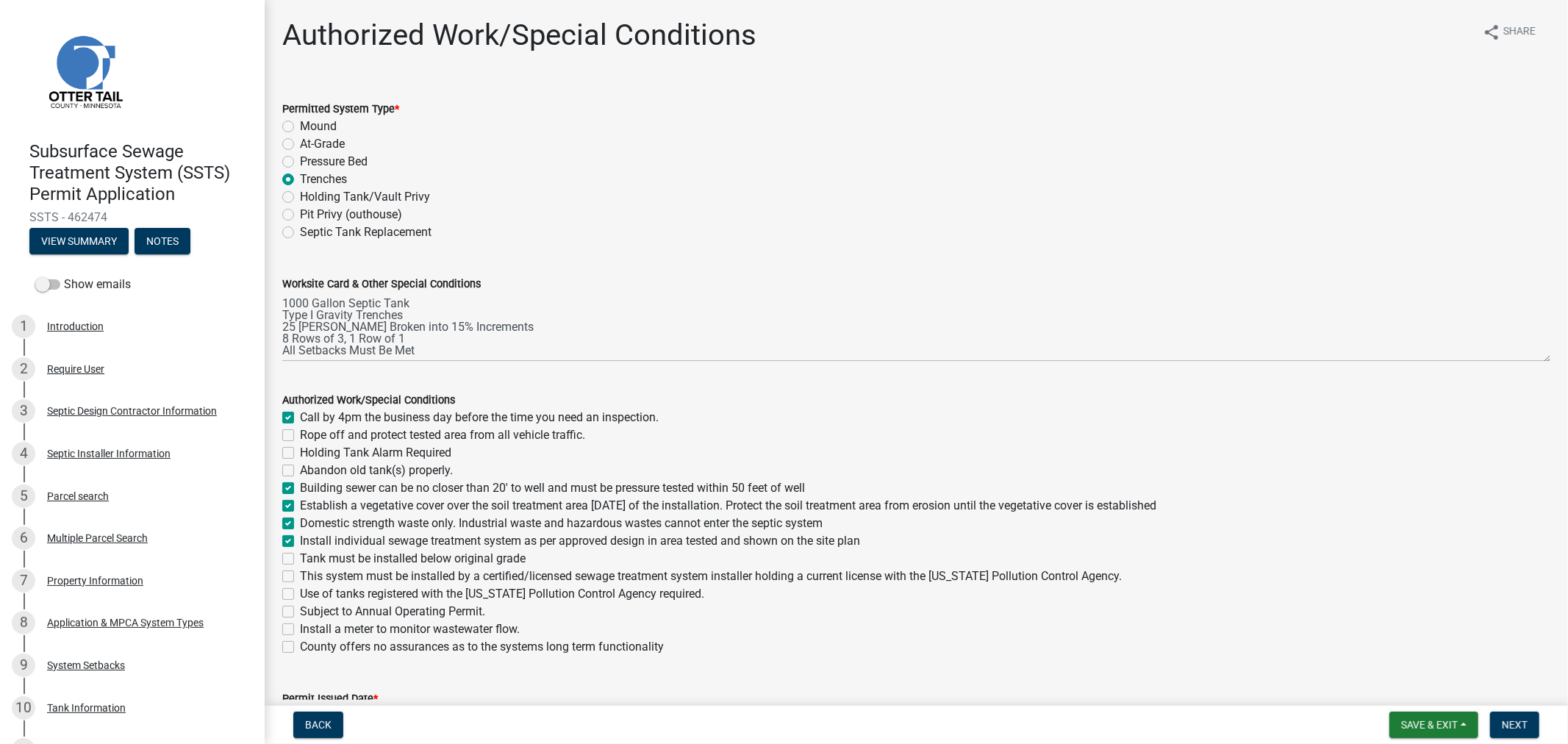
checkbox input "false"
checkbox input "true"
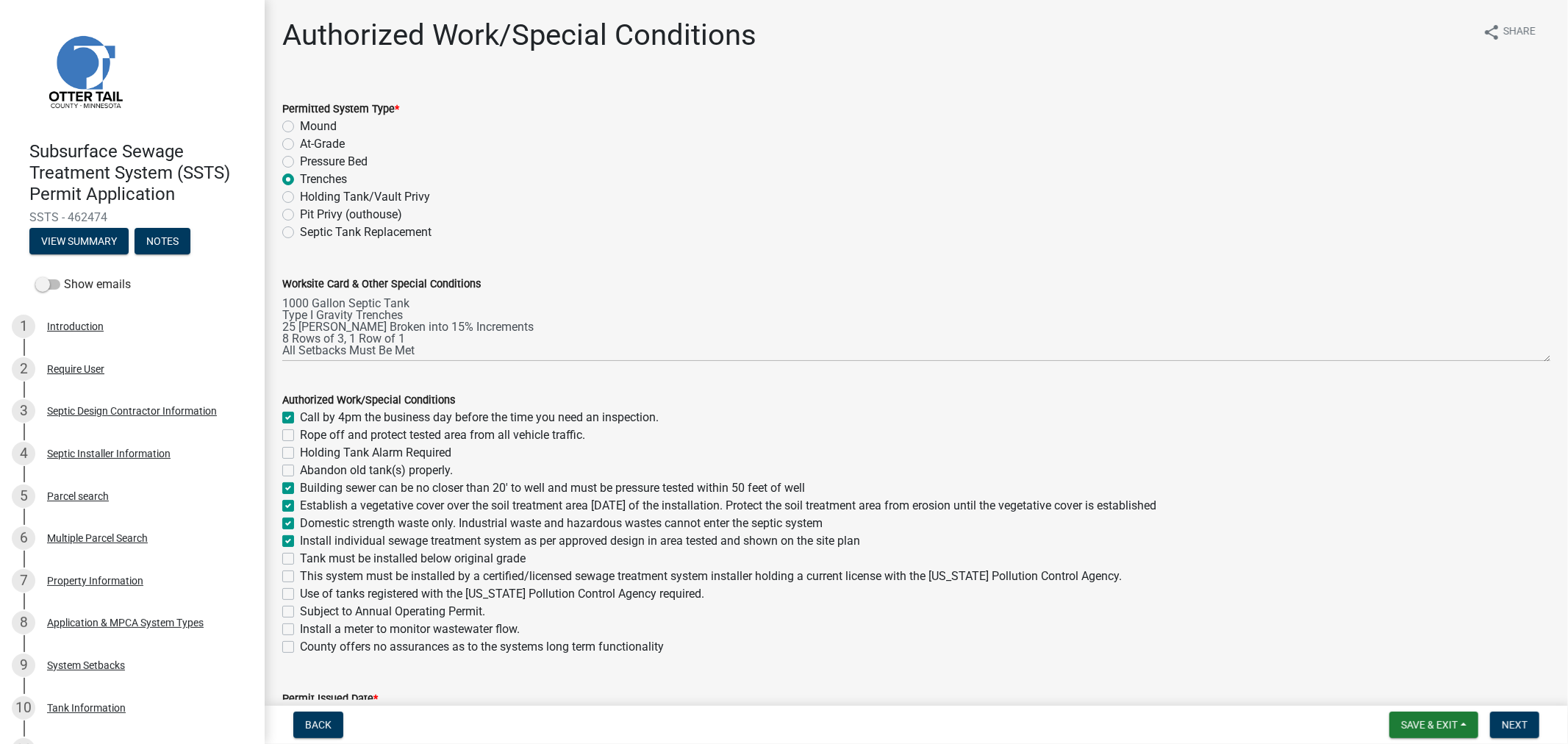
checkbox input "true"
checkbox input "false"
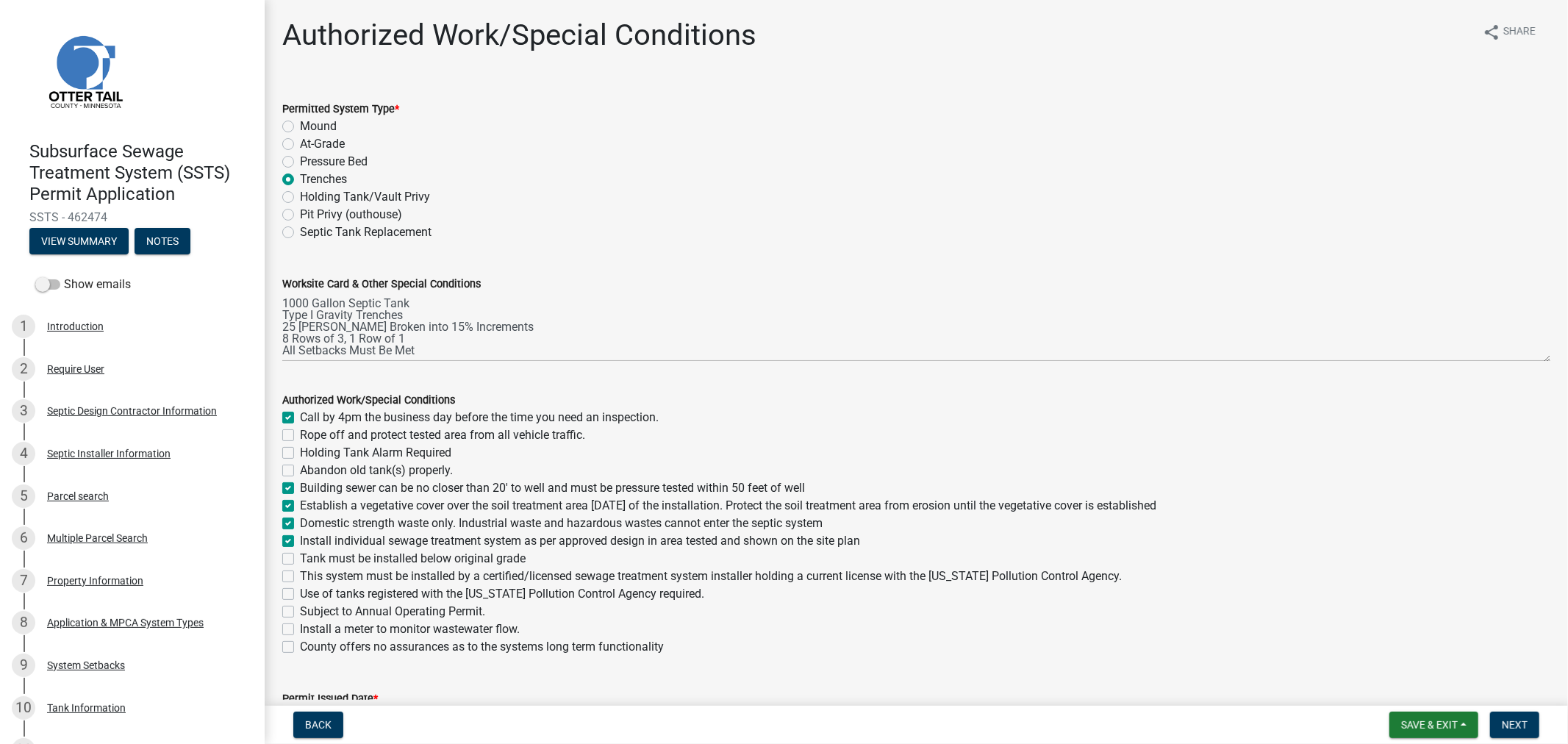
checkbox input "false"
click at [300, 559] on label "Tank must be installed below original grade" at bounding box center [413, 558] width 226 height 18
click at [300, 559] on input "Tank must be installed below original grade" at bounding box center [305, 555] width 9 height 9
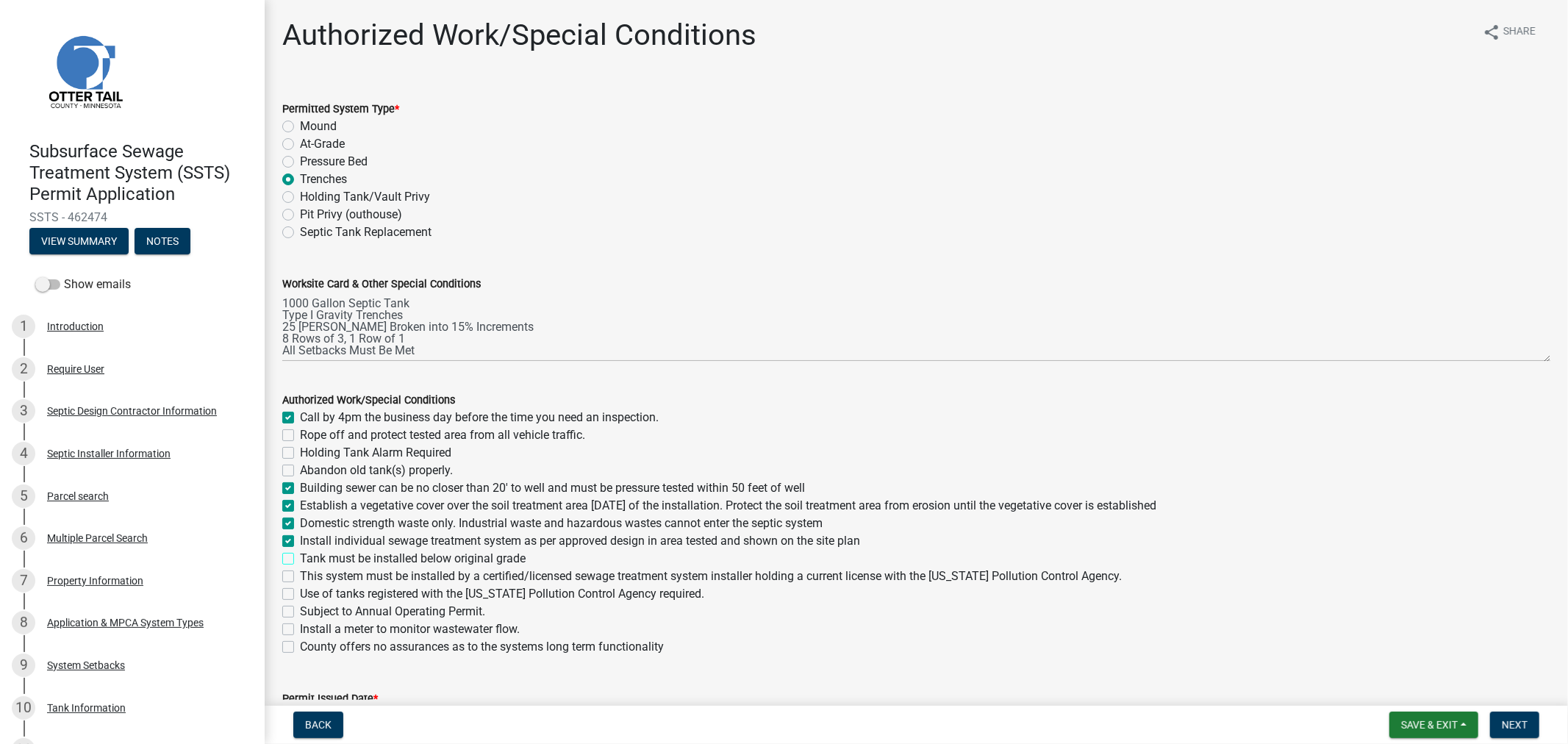
checkbox input "true"
checkbox input "false"
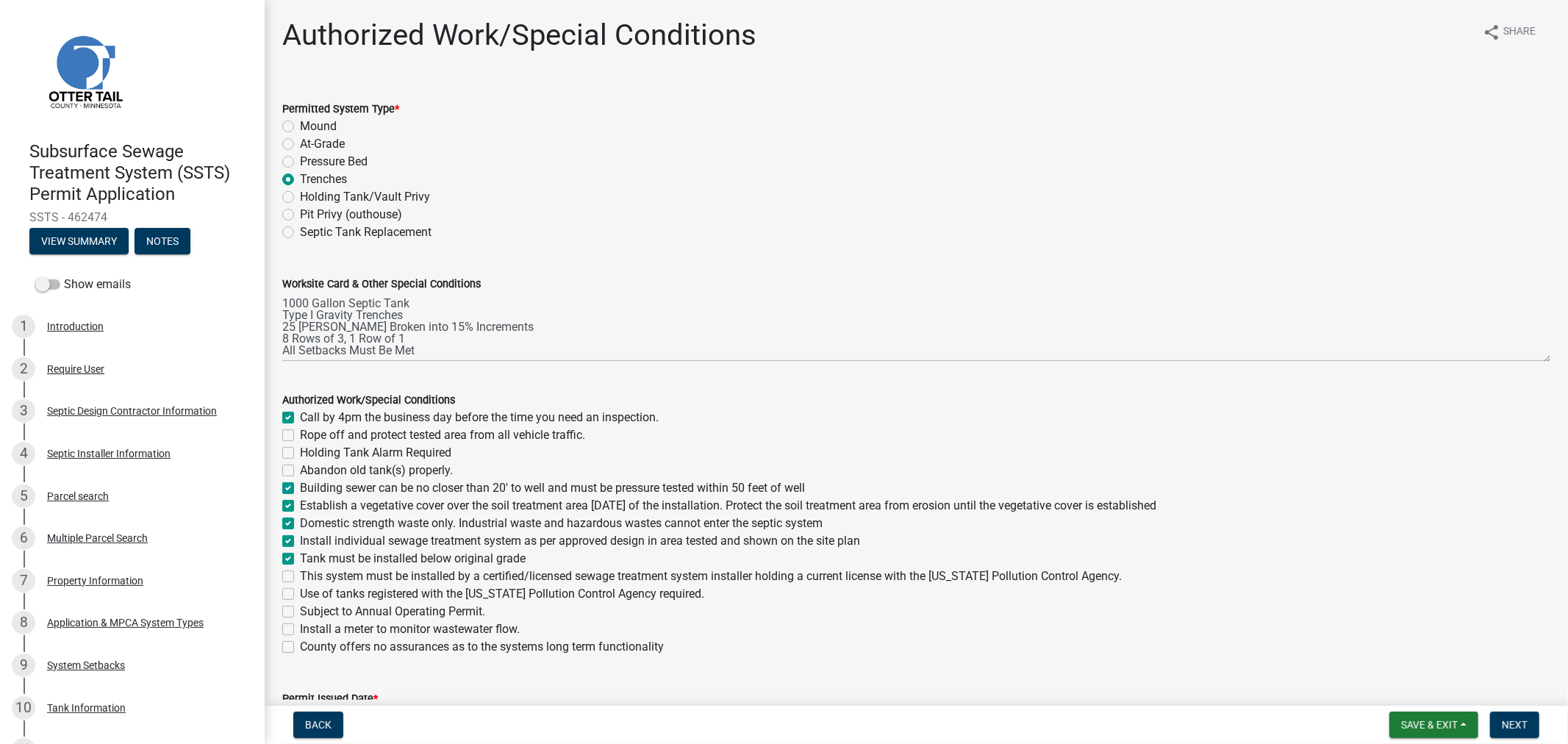
checkbox input "true"
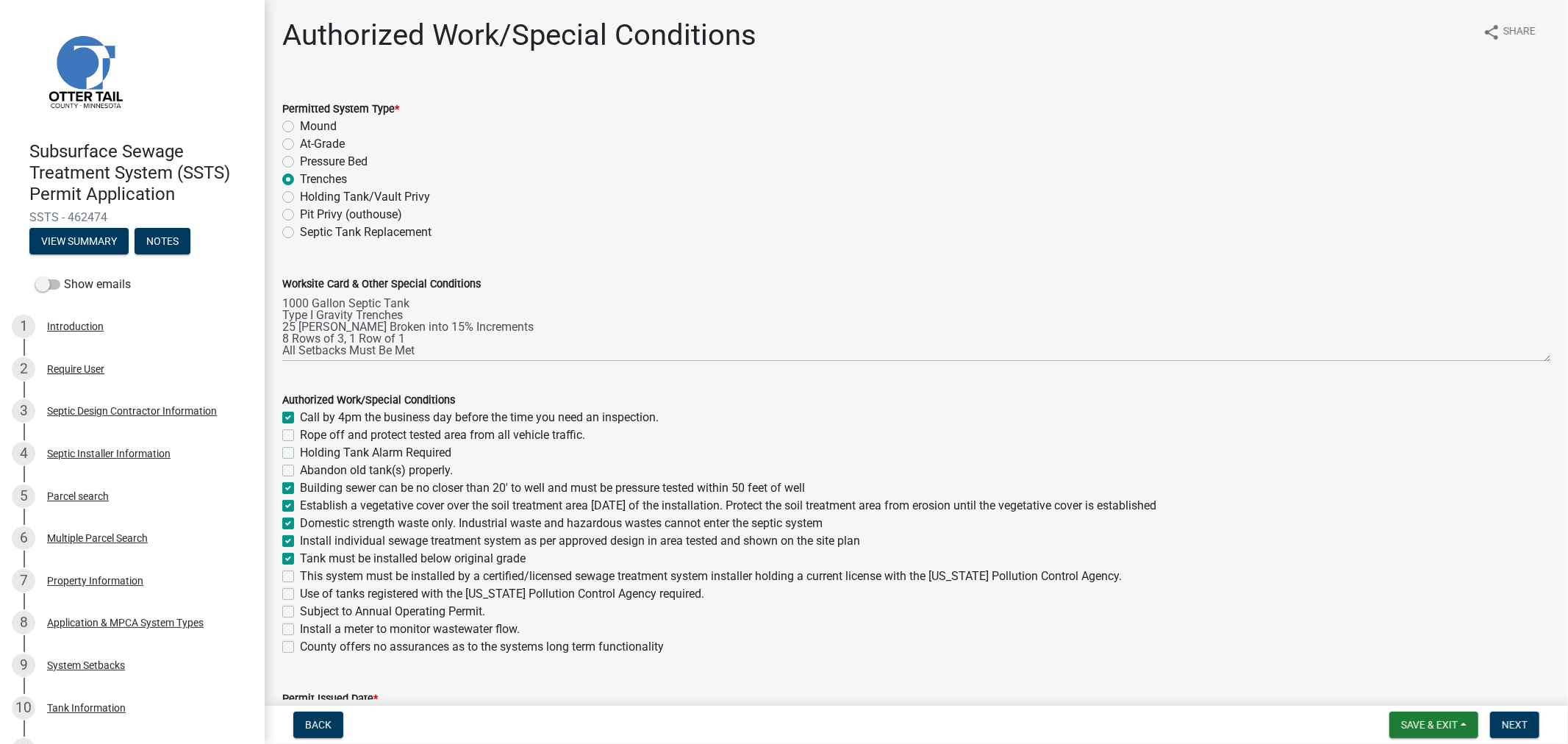
checkbox input "false"
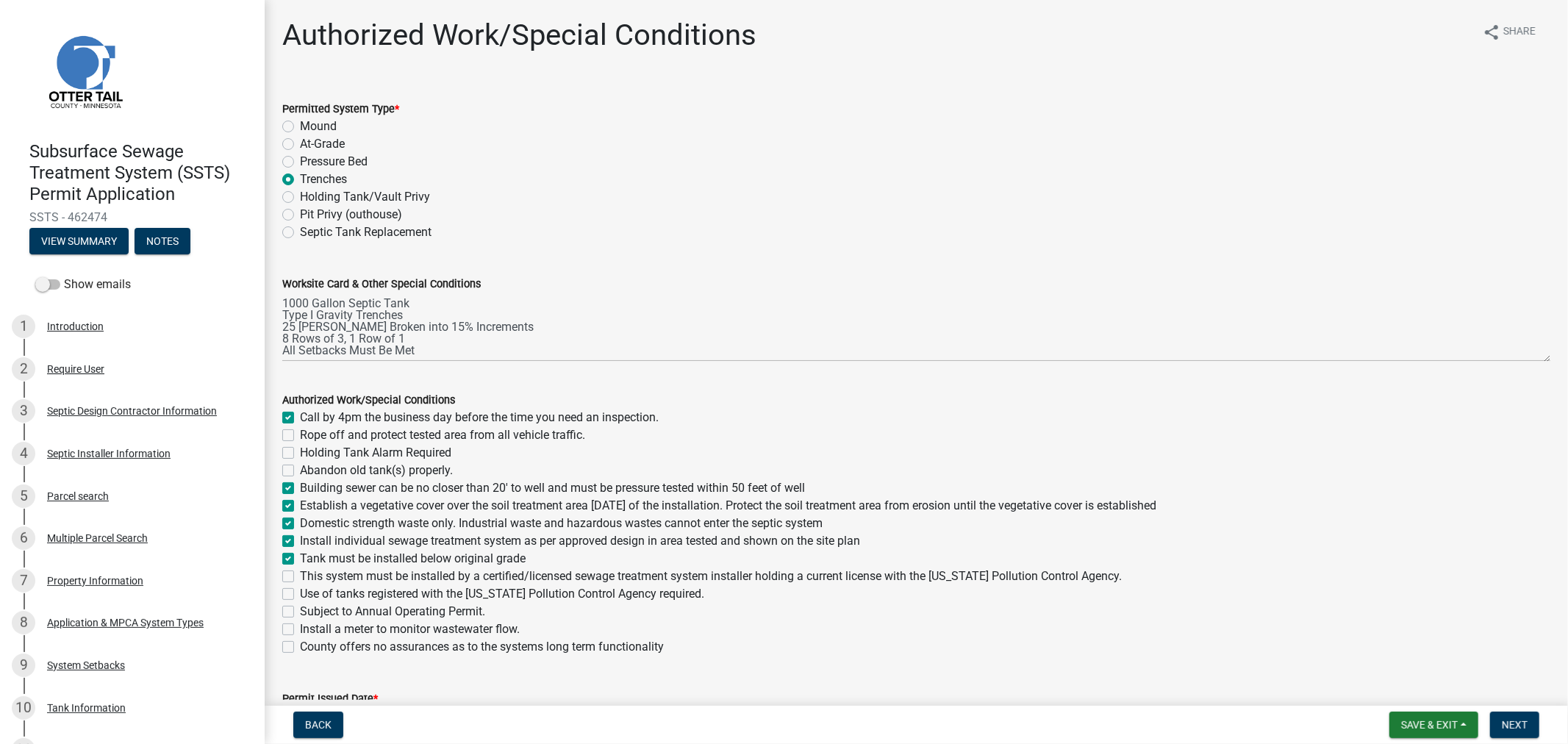
click at [300, 576] on label "This system must be installed by a certified/licensed sewage treatment system i…" at bounding box center [711, 576] width 822 height 18
click at [300, 576] on input "This system must be installed by a certified/licensed sewage treatment system i…" at bounding box center [305, 572] width 9 height 9
checkbox input "true"
checkbox input "false"
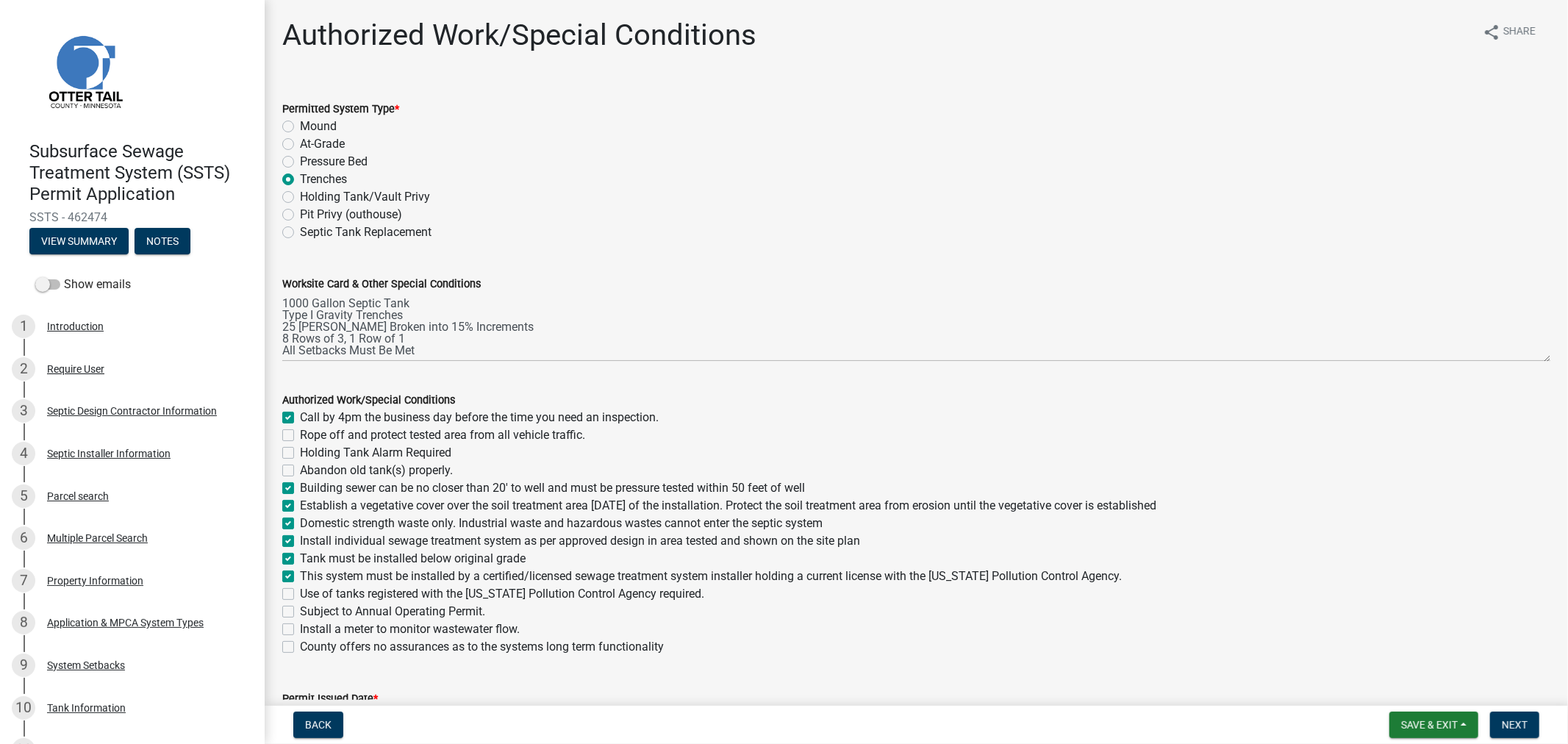
checkbox input "false"
checkbox input "true"
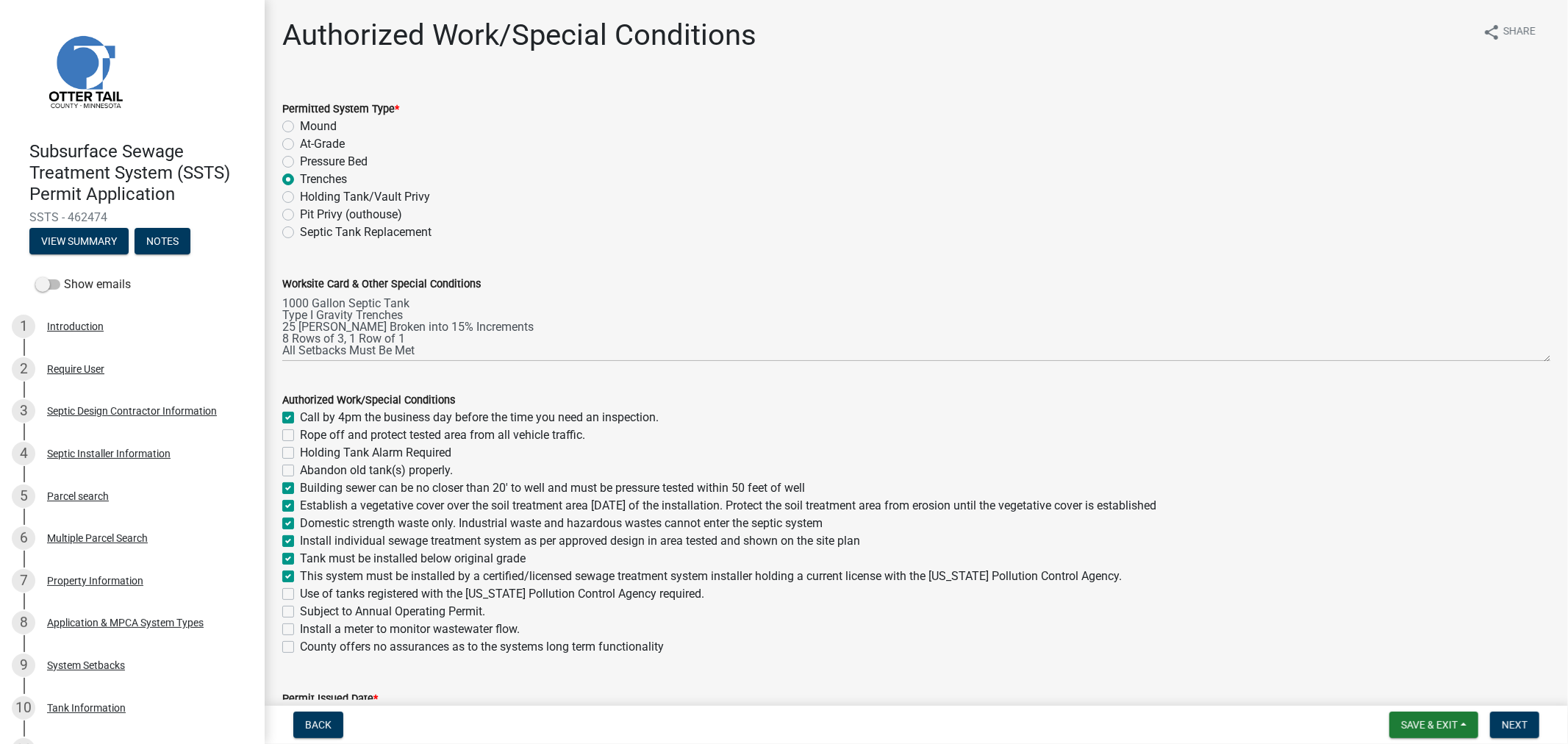
checkbox input "true"
checkbox input "false"
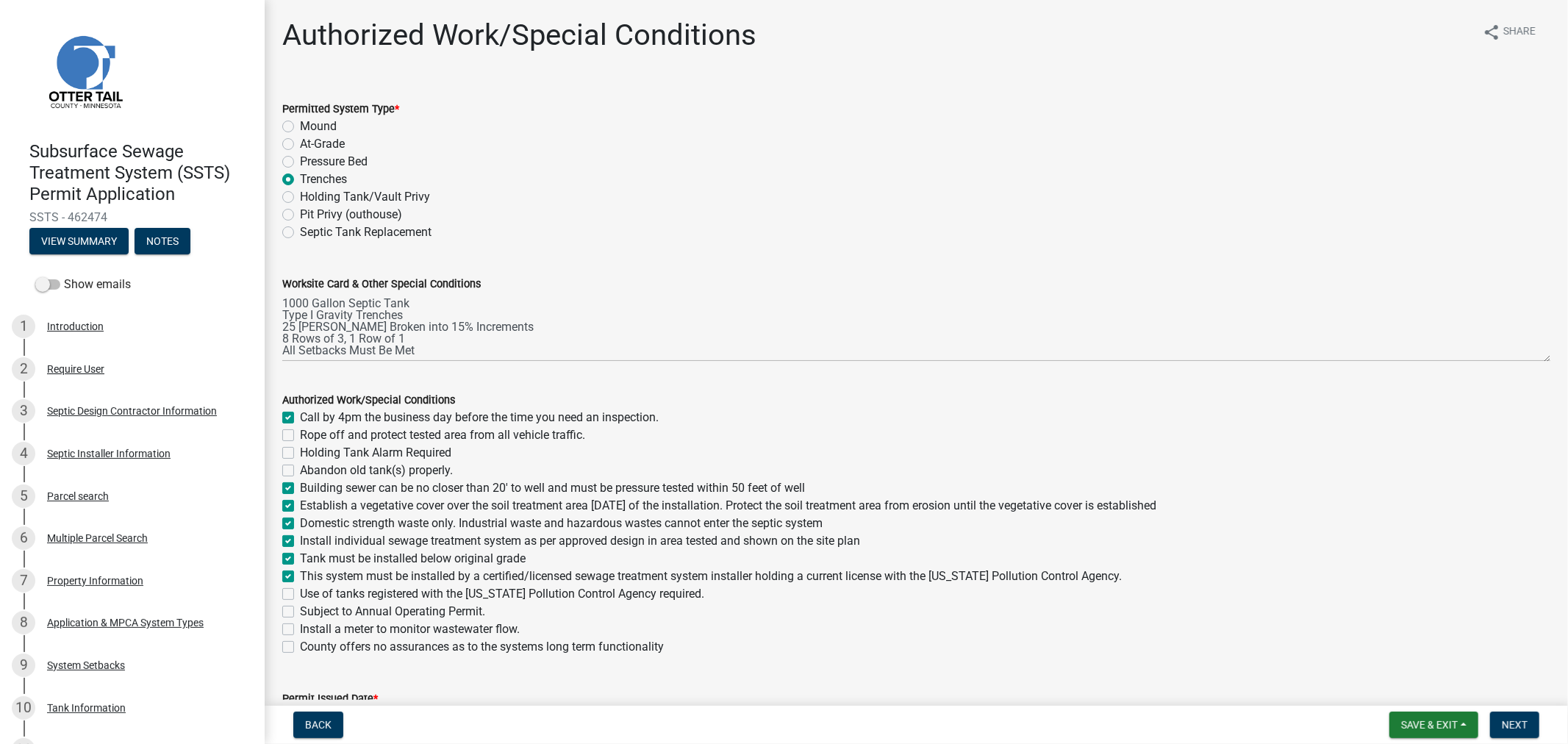
checkbox input "false"
click at [300, 596] on label "Use of tanks registered with the Minnesota Pollution Control Agency required." at bounding box center [502, 594] width 404 height 18
click at [300, 594] on input "Use of tanks registered with the Minnesota Pollution Control Agency required." at bounding box center [305, 590] width 9 height 9
checkbox input "true"
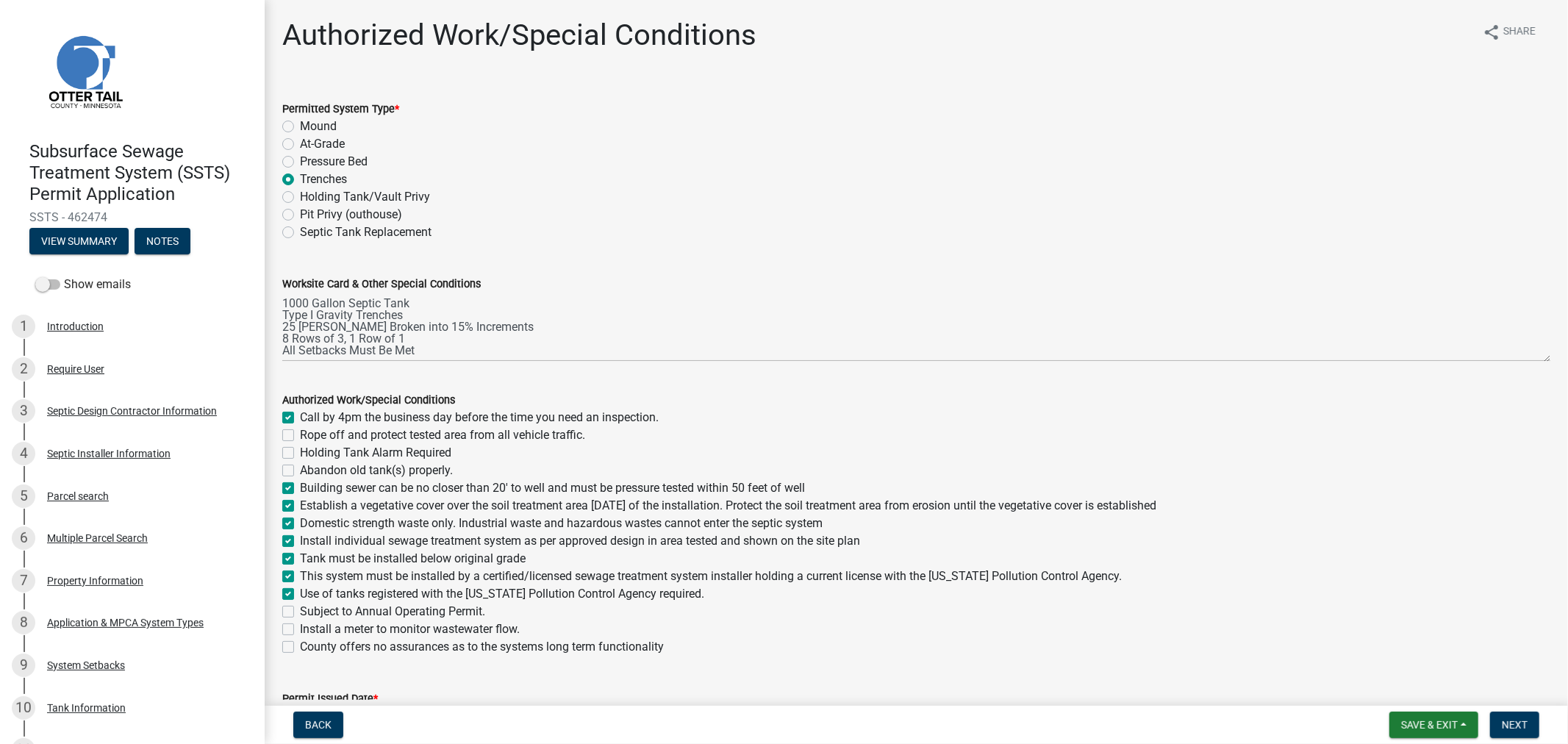
checkbox input "true"
checkbox input "false"
checkbox input "true"
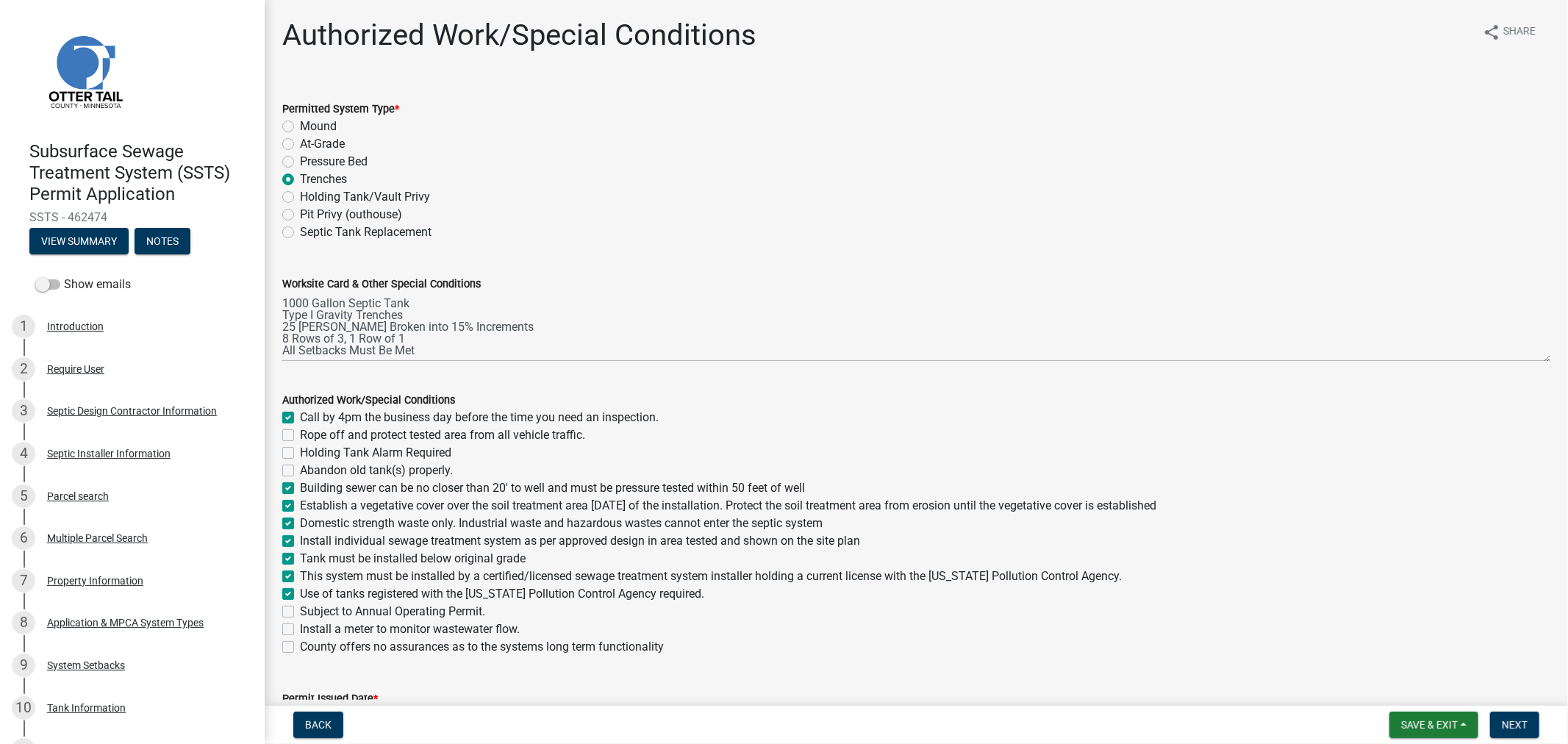
checkbox input "true"
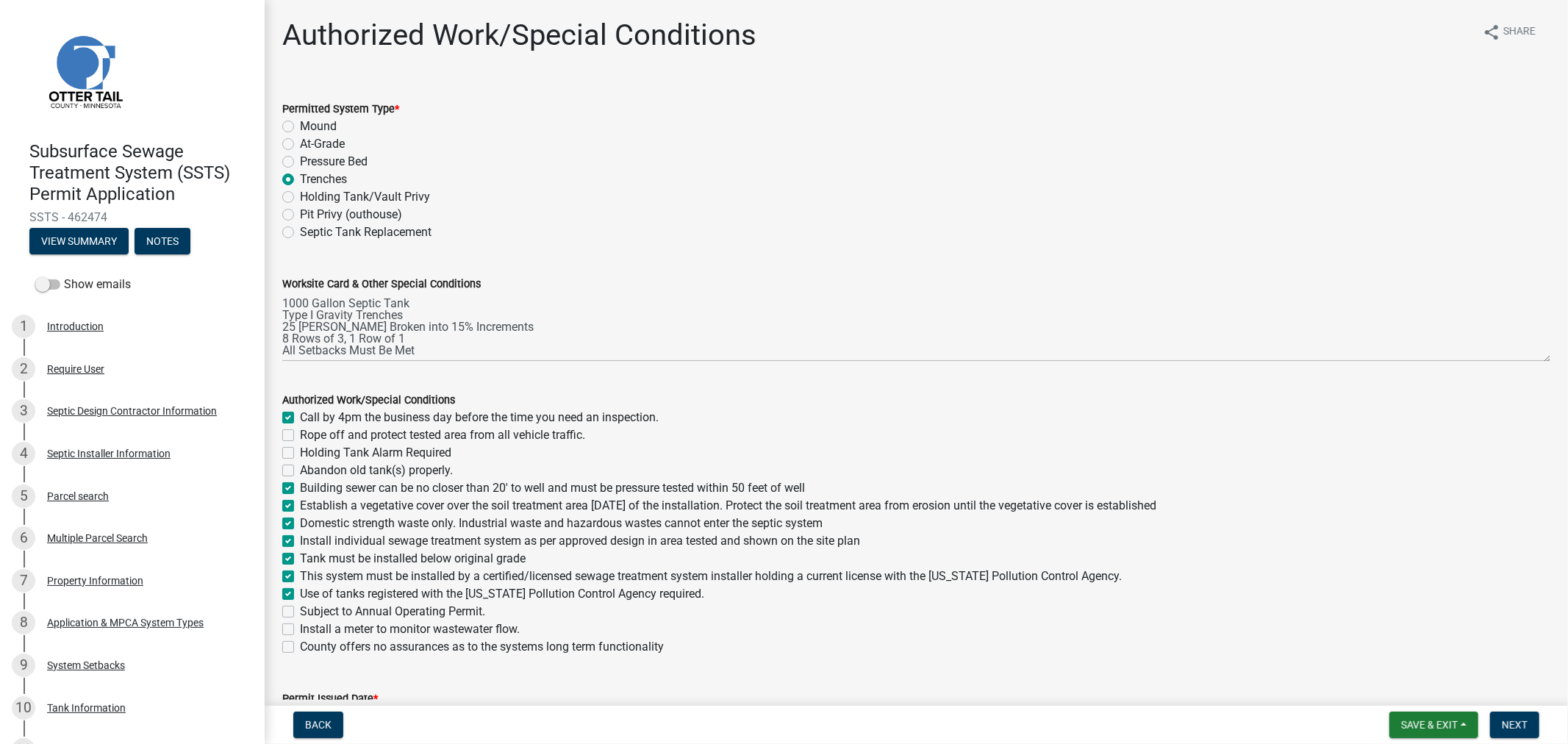
checkbox input "true"
checkbox input "false"
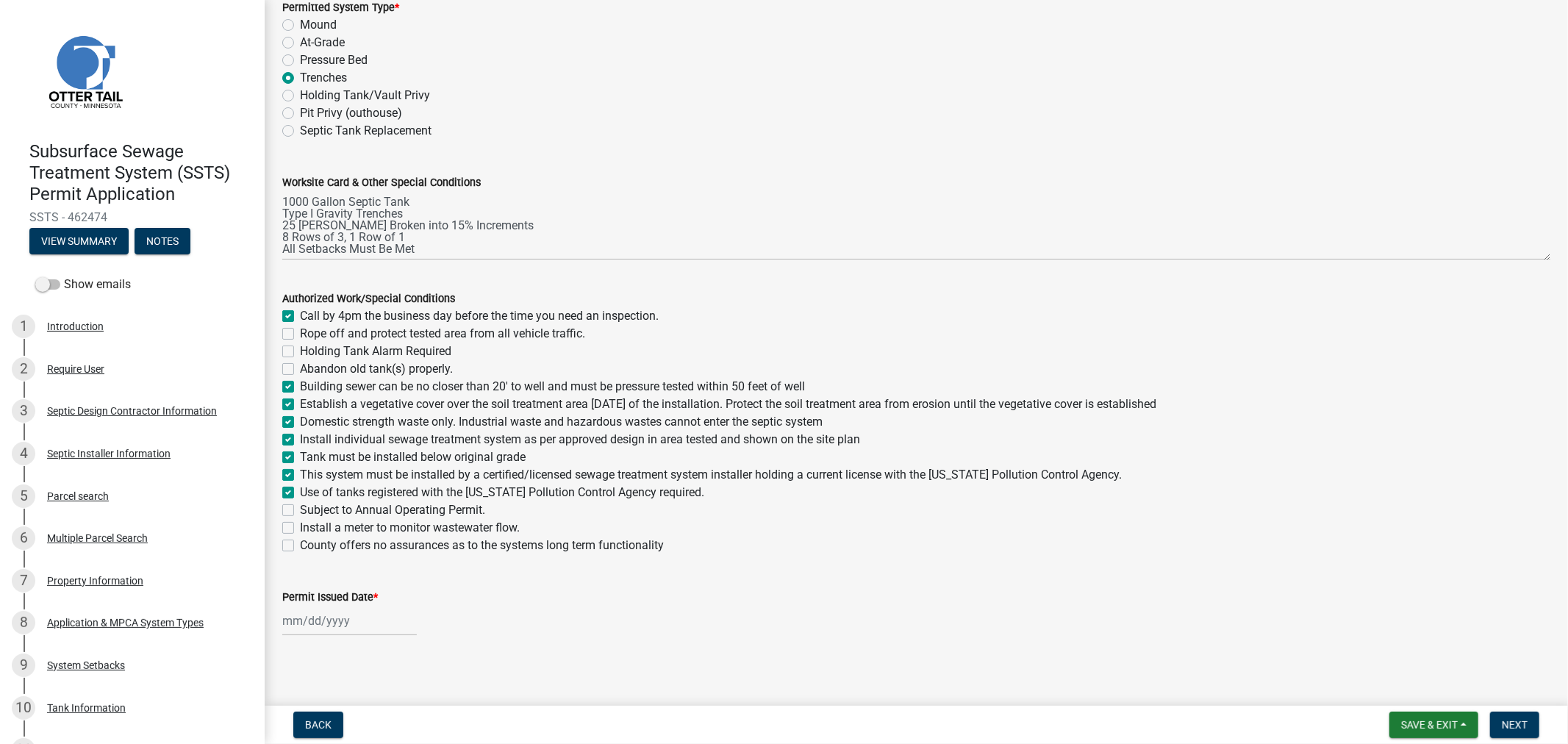
scroll to position [107, 0]
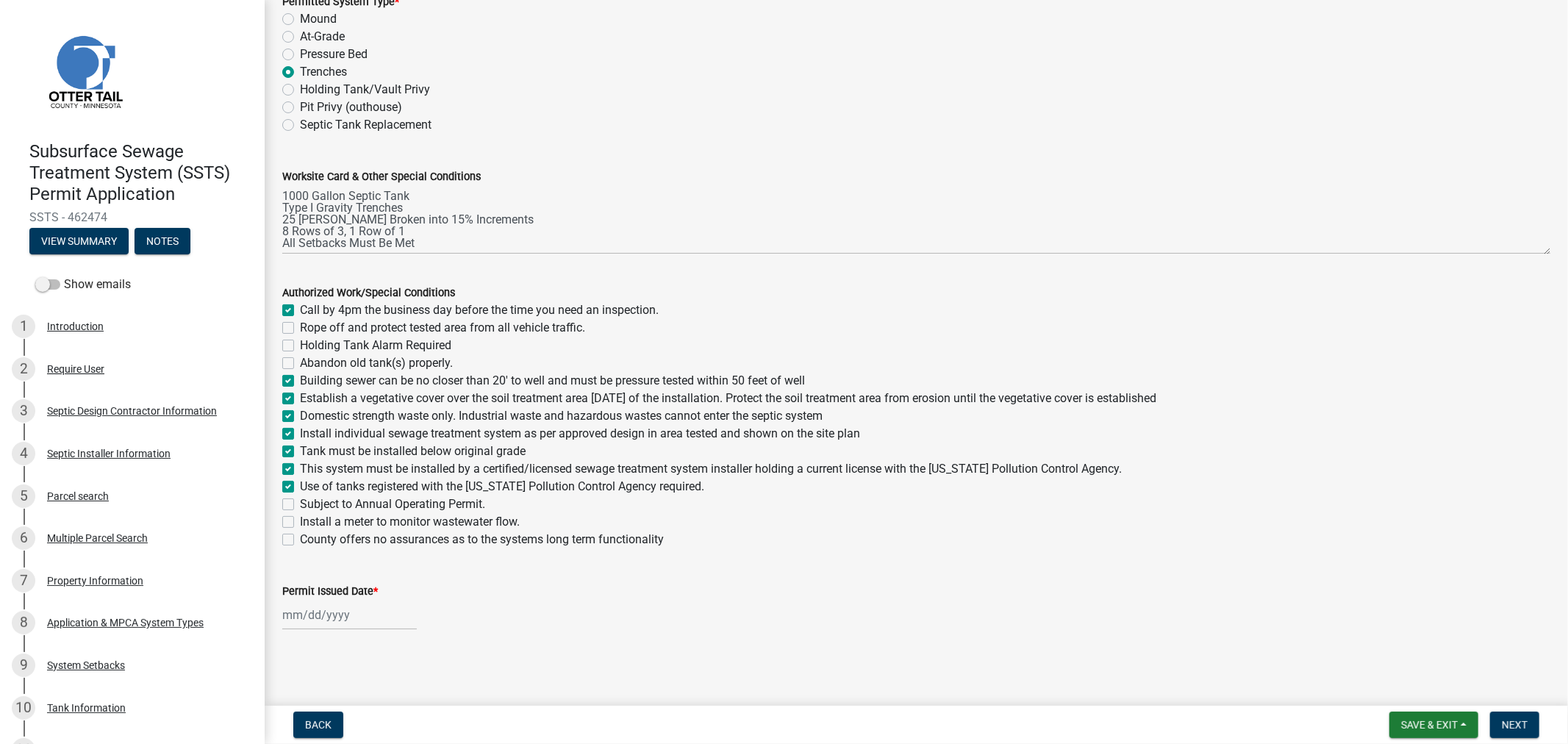
click at [359, 625] on div at bounding box center [349, 614] width 134 height 30
select select "8"
select select "2025"
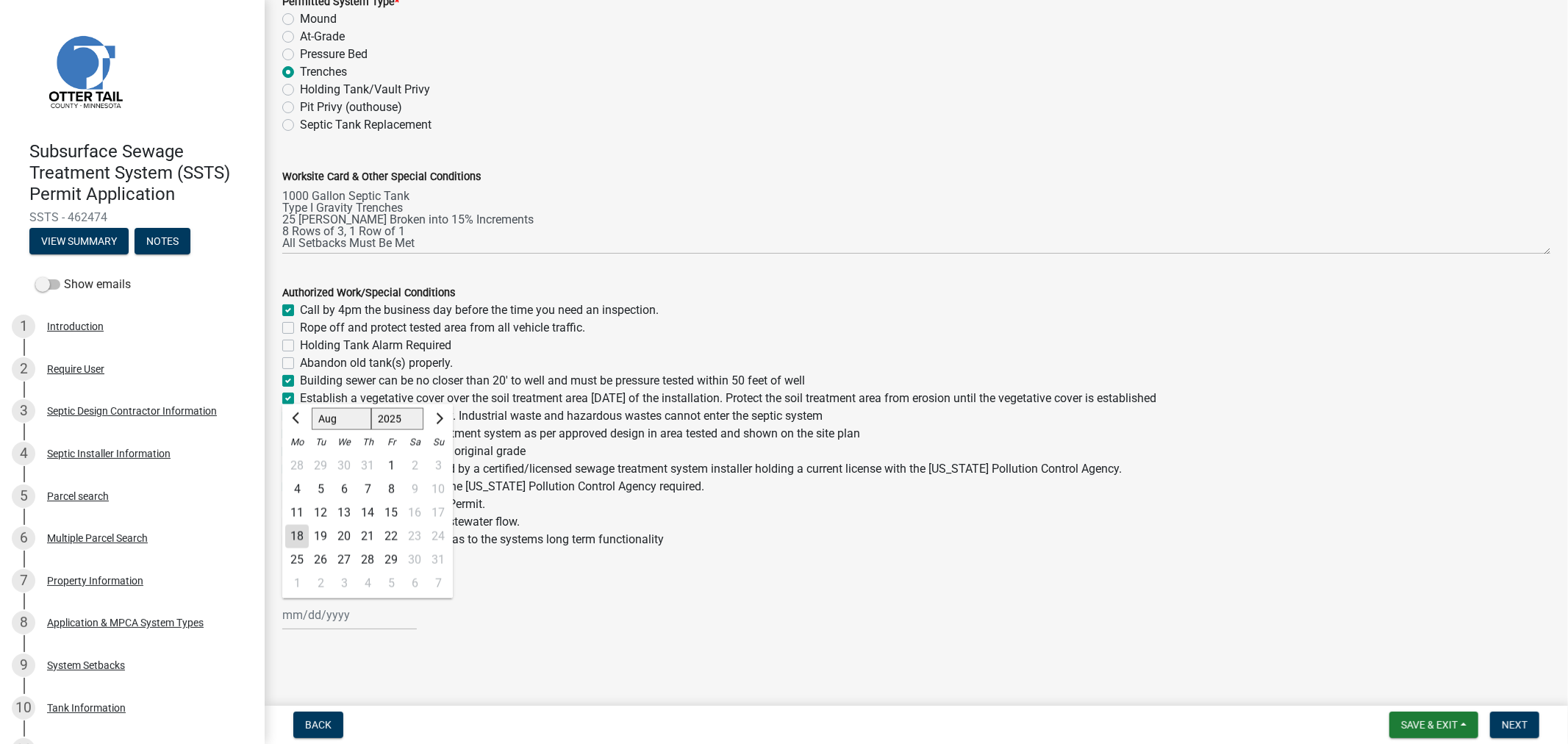
click at [305, 538] on div "18" at bounding box center [297, 536] width 24 height 24
type input "08/18/2025"
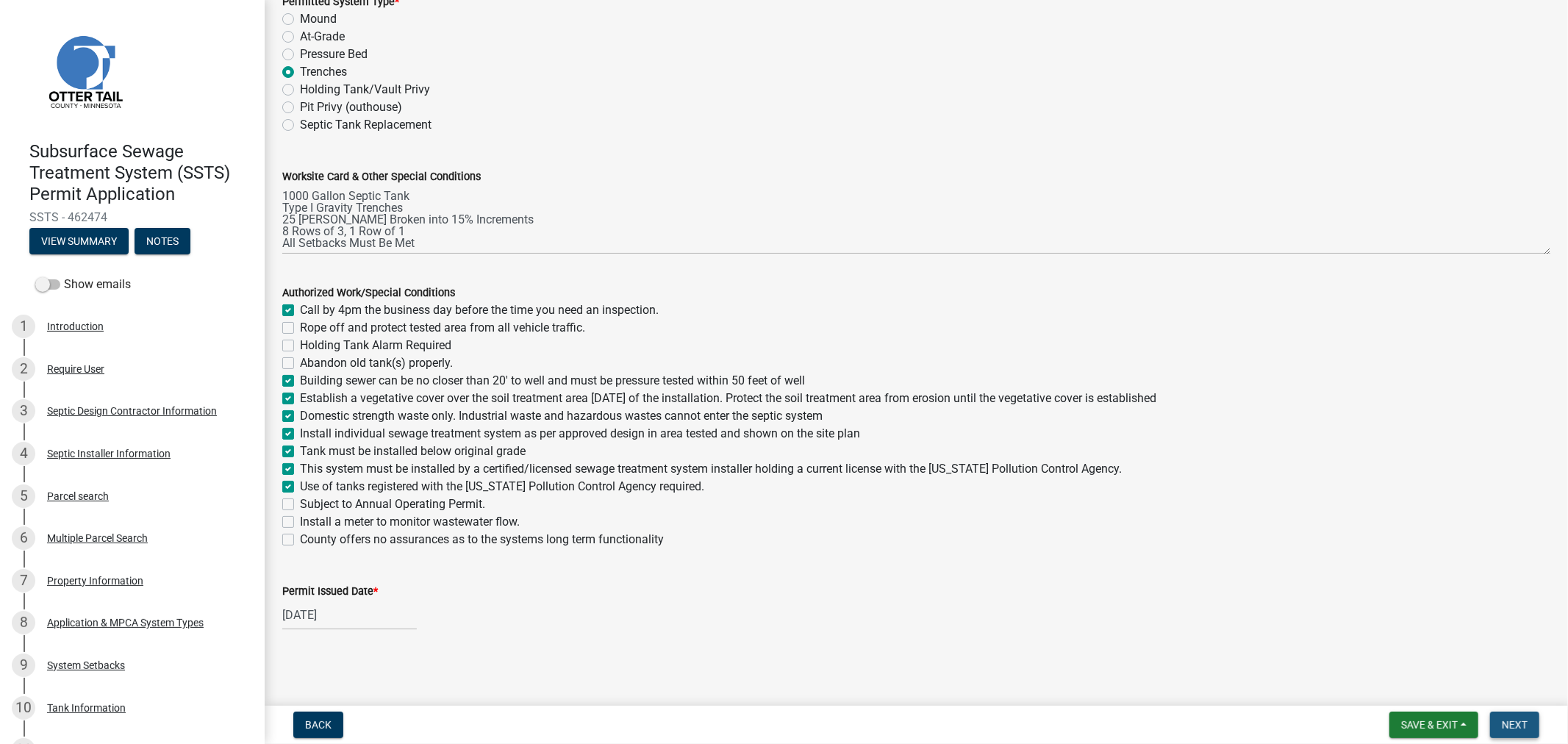
click at [1512, 723] on span "Next" at bounding box center [1515, 724] width 26 height 12
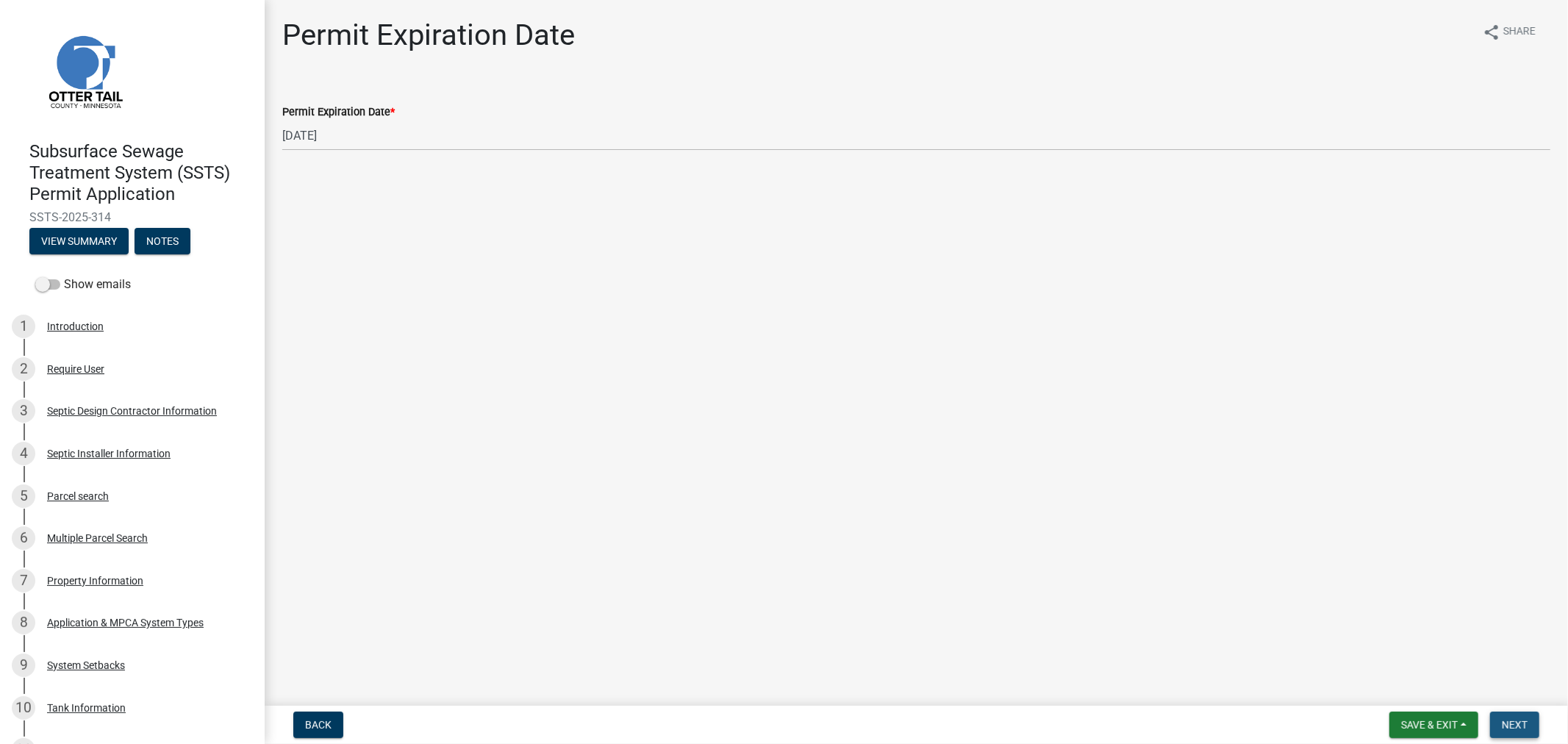
click at [1512, 722] on span "Next" at bounding box center [1515, 724] width 26 height 12
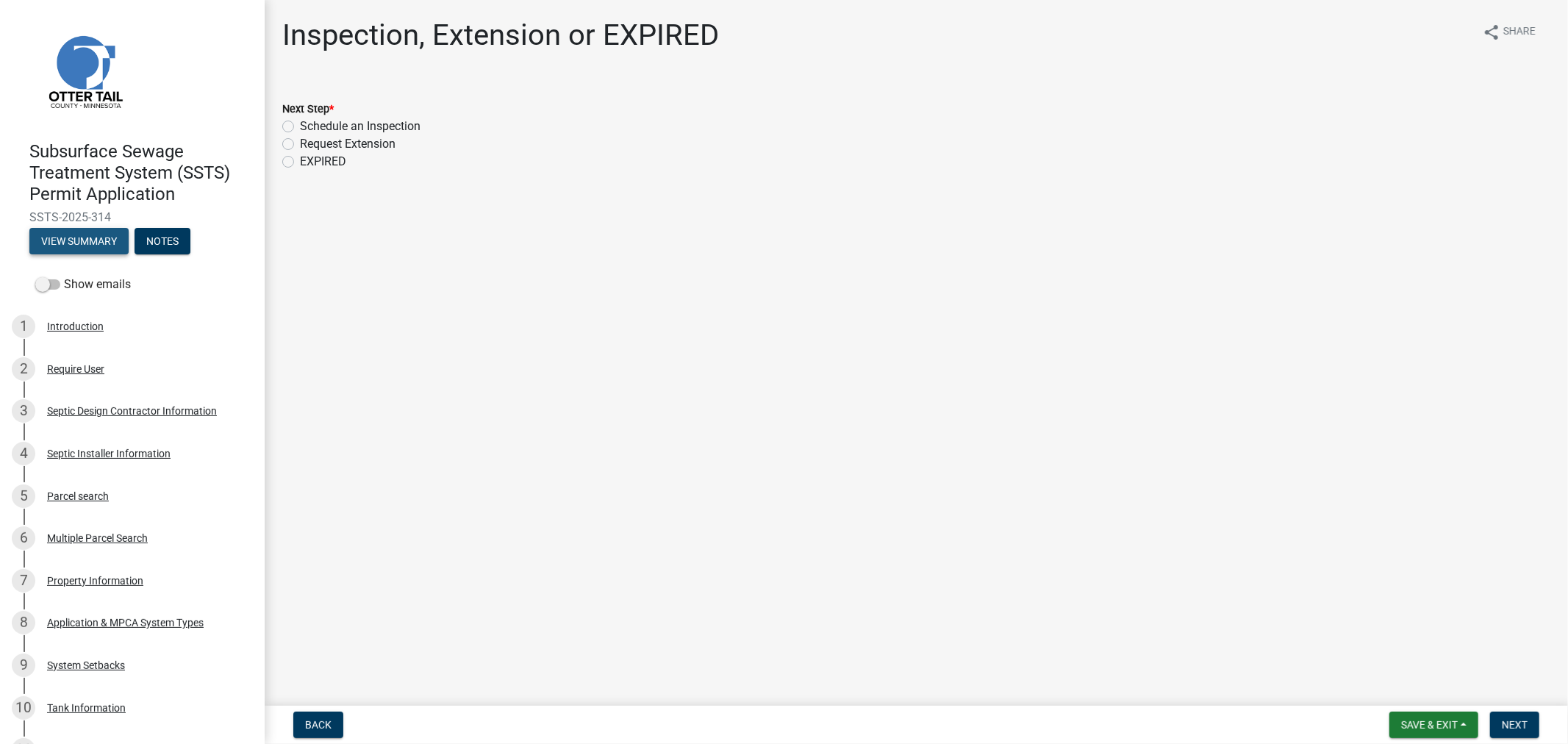
click at [77, 241] on button "View Summary" at bounding box center [78, 241] width 99 height 27
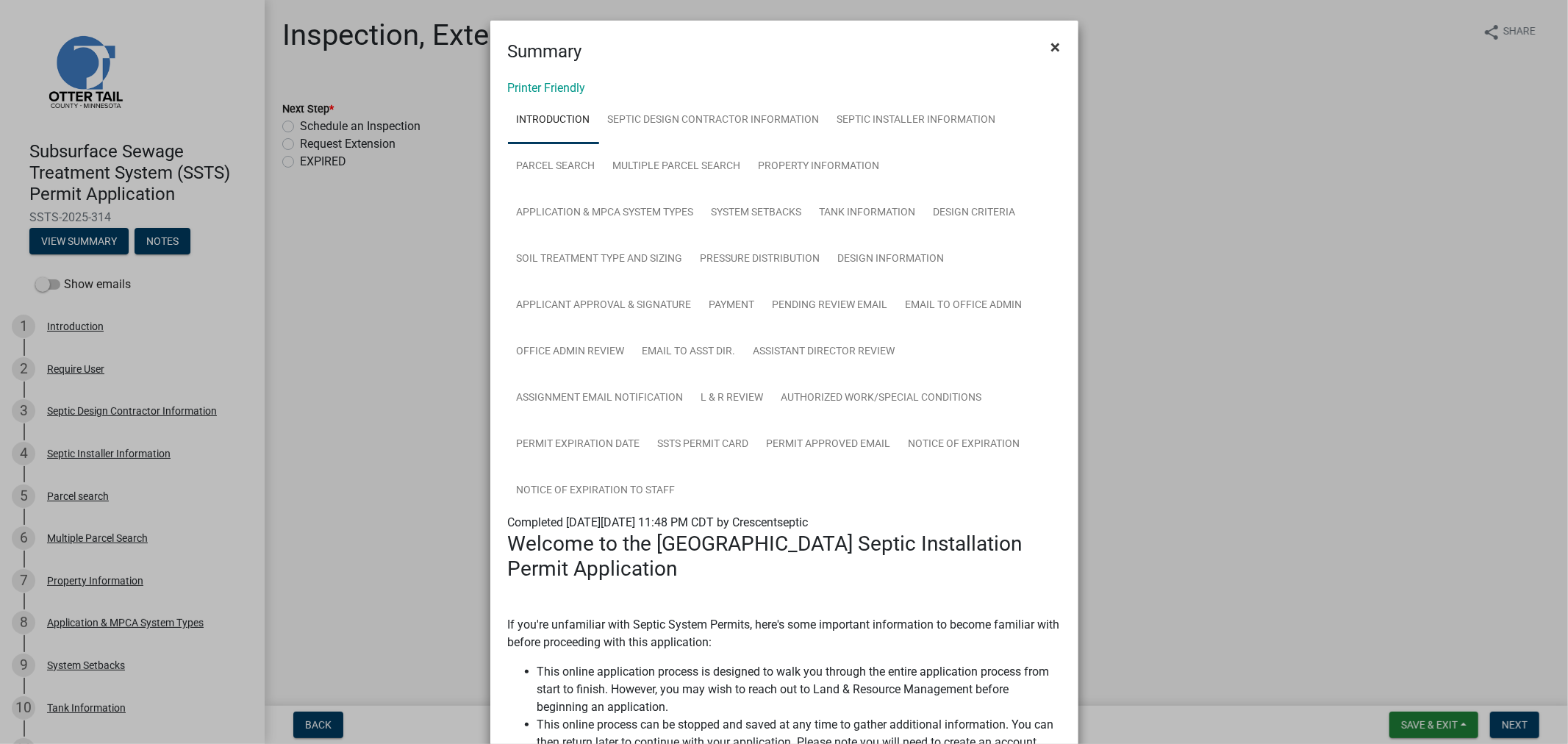
click at [1059, 46] on button "×" at bounding box center [1056, 48] width 33 height 41
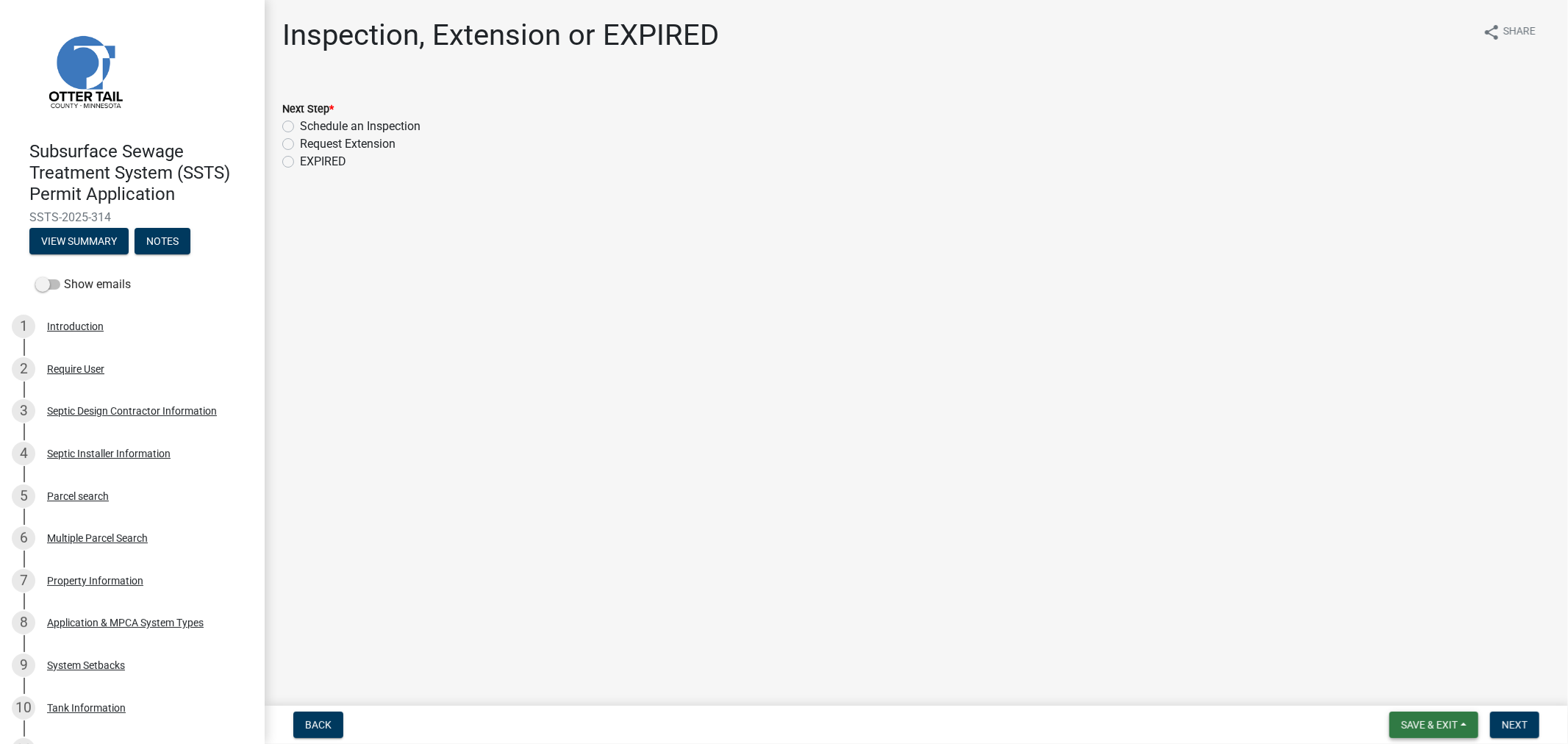
click at [1416, 731] on button "Save & Exit" at bounding box center [1435, 725] width 89 height 27
click at [1415, 677] on button "Save & Exit" at bounding box center [1419, 686] width 117 height 35
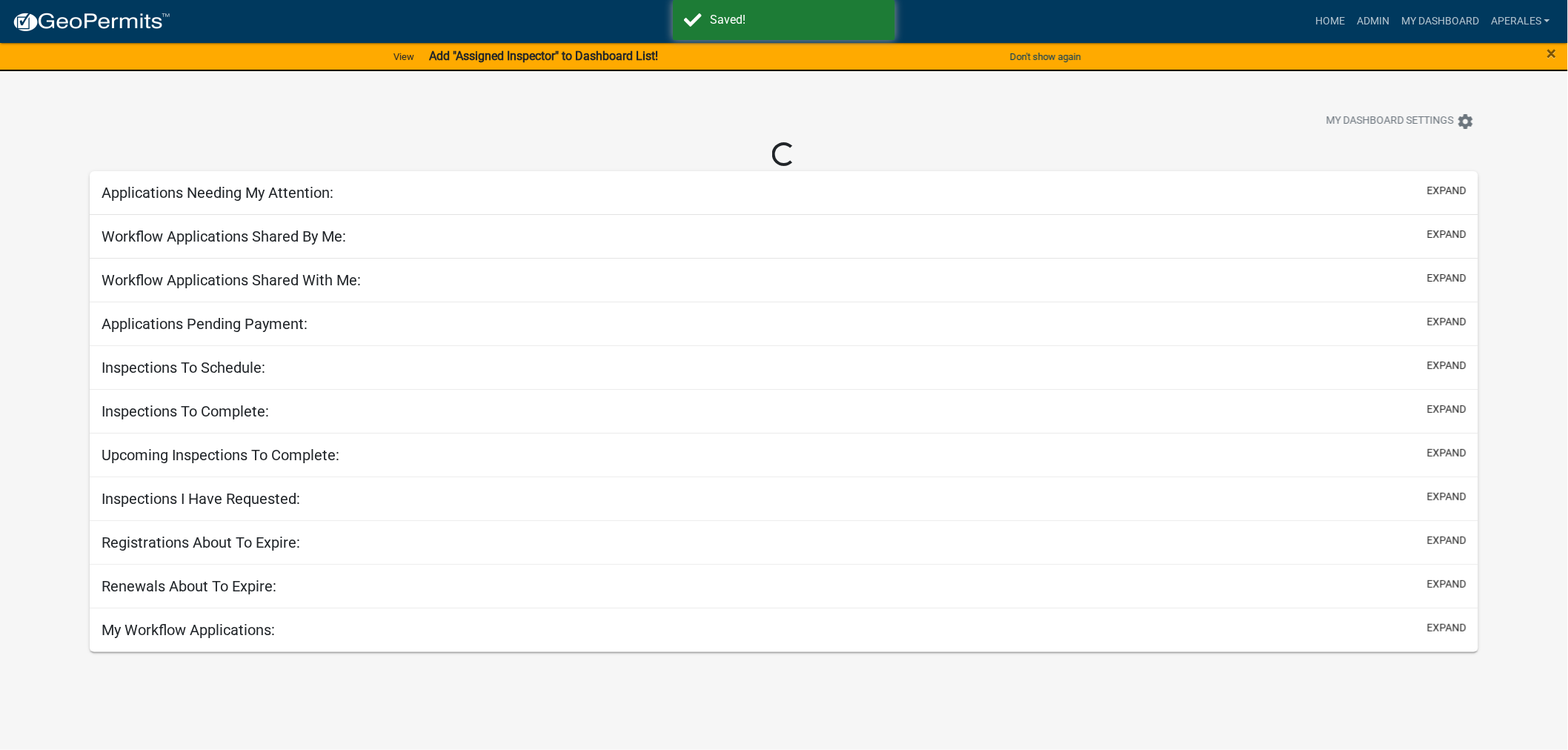
select select "3: 100"
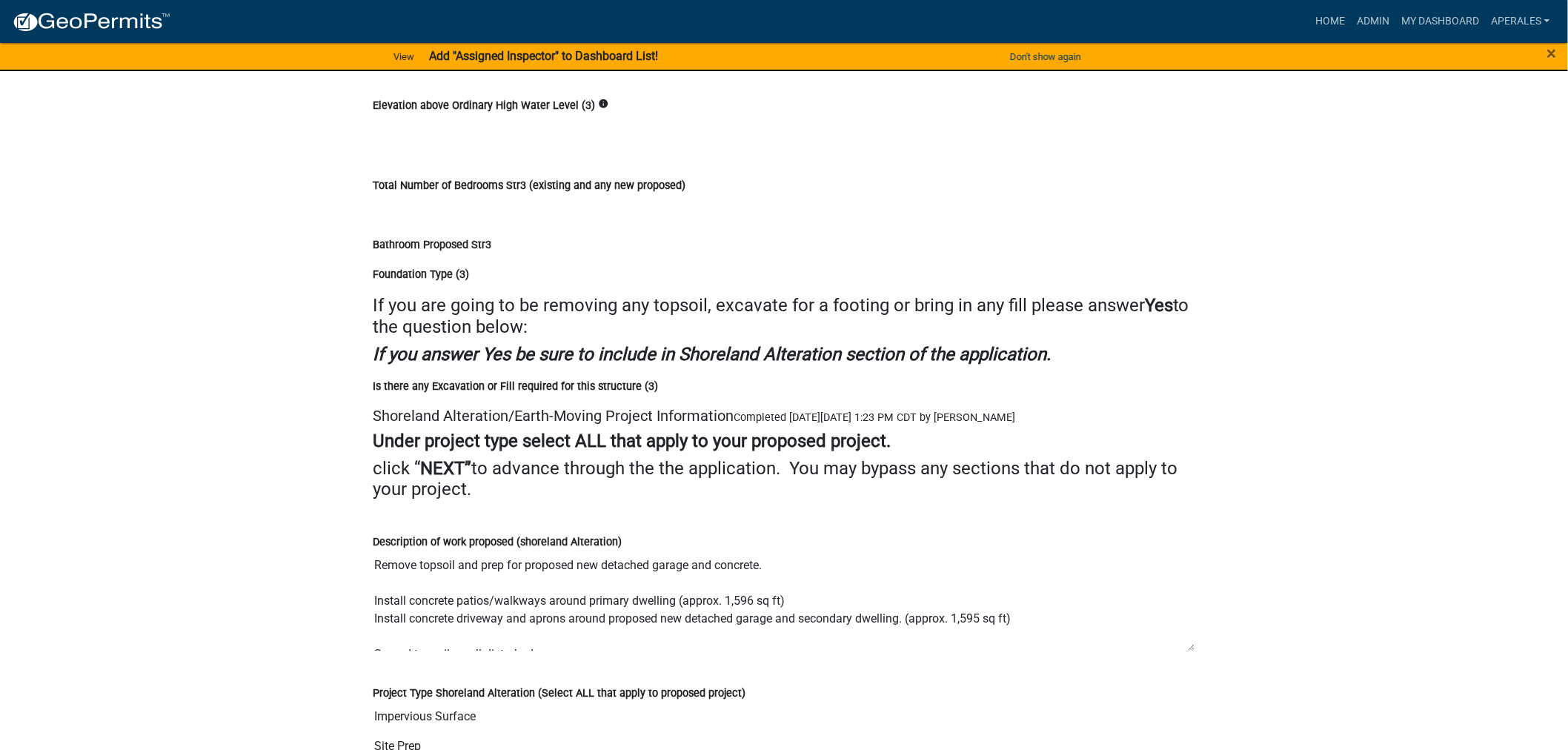
scroll to position [9058, 0]
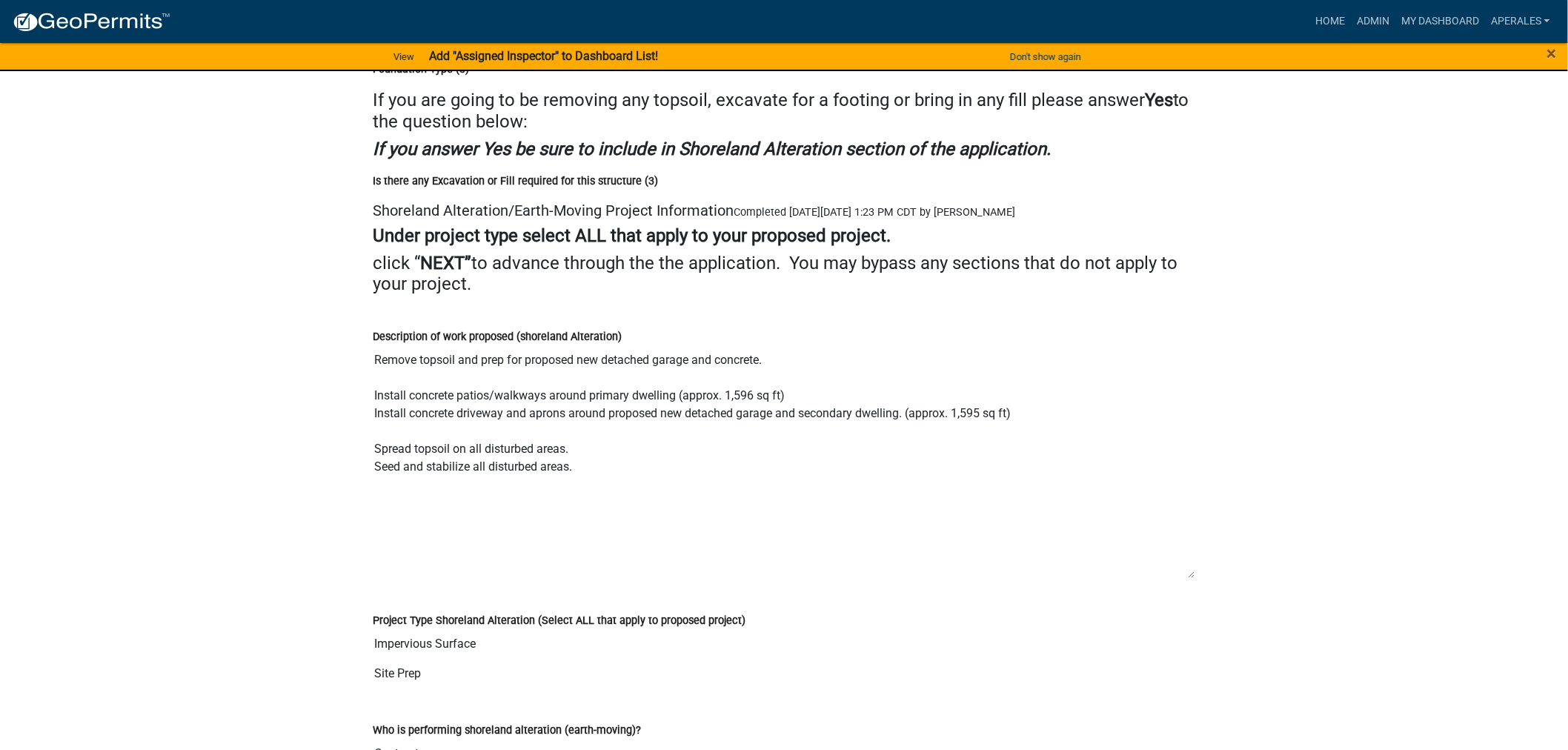
drag, startPoint x: 1191, startPoint y: 423, endPoint x: 1292, endPoint y: 535, distance: 150.8
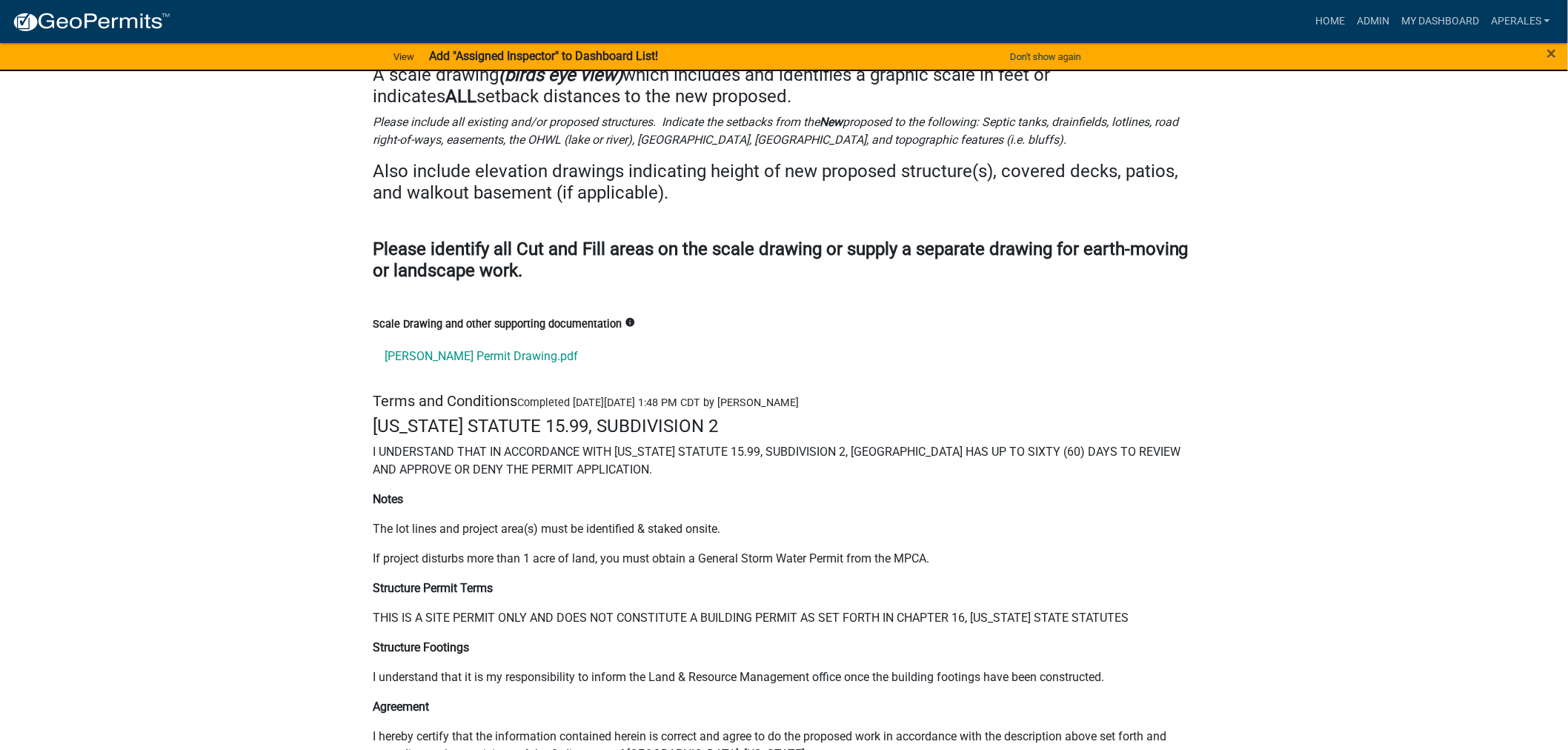
scroll to position [20422, 0]
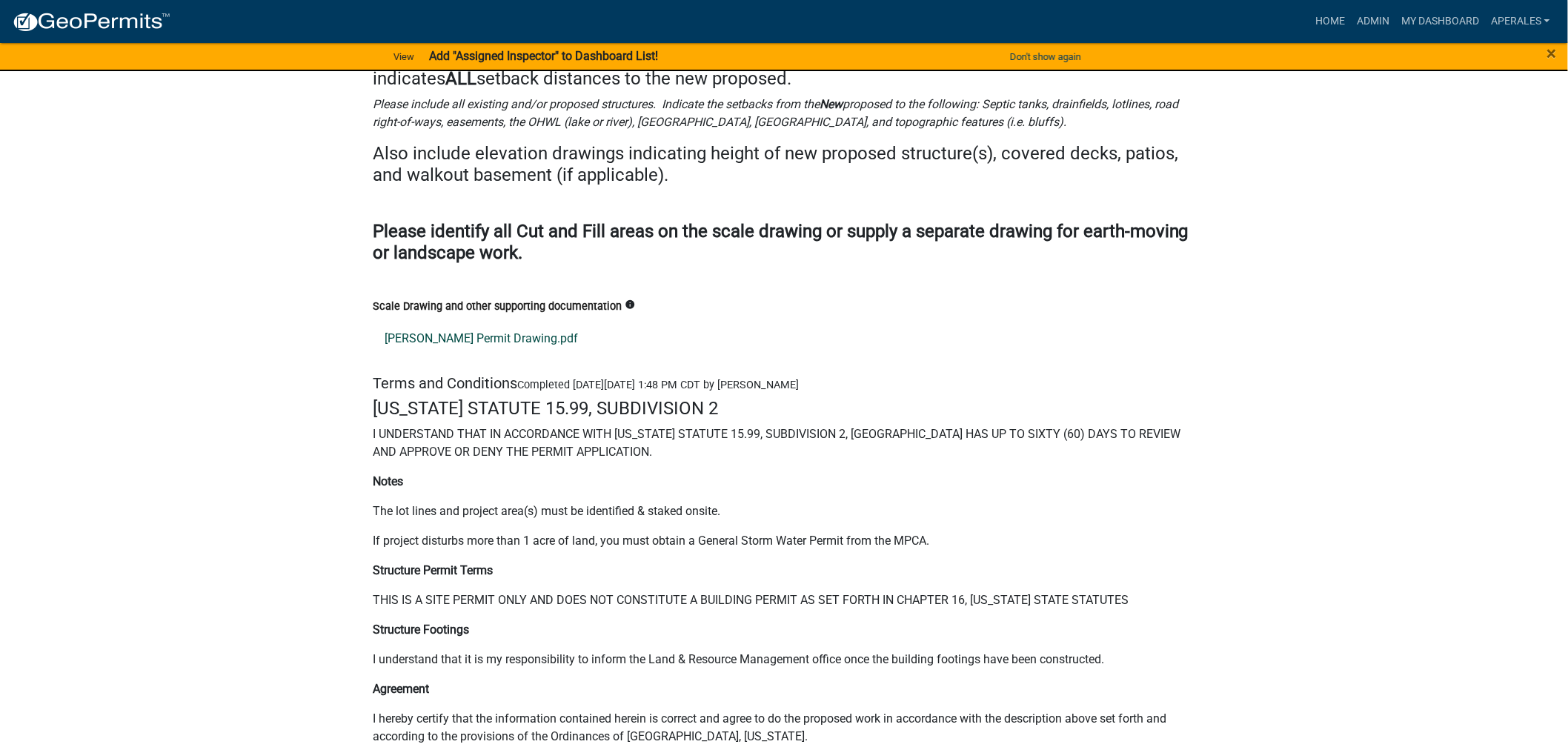
click at [469, 329] on link "Theodorson Permit Drawing.pdf" at bounding box center [784, 339] width 823 height 36
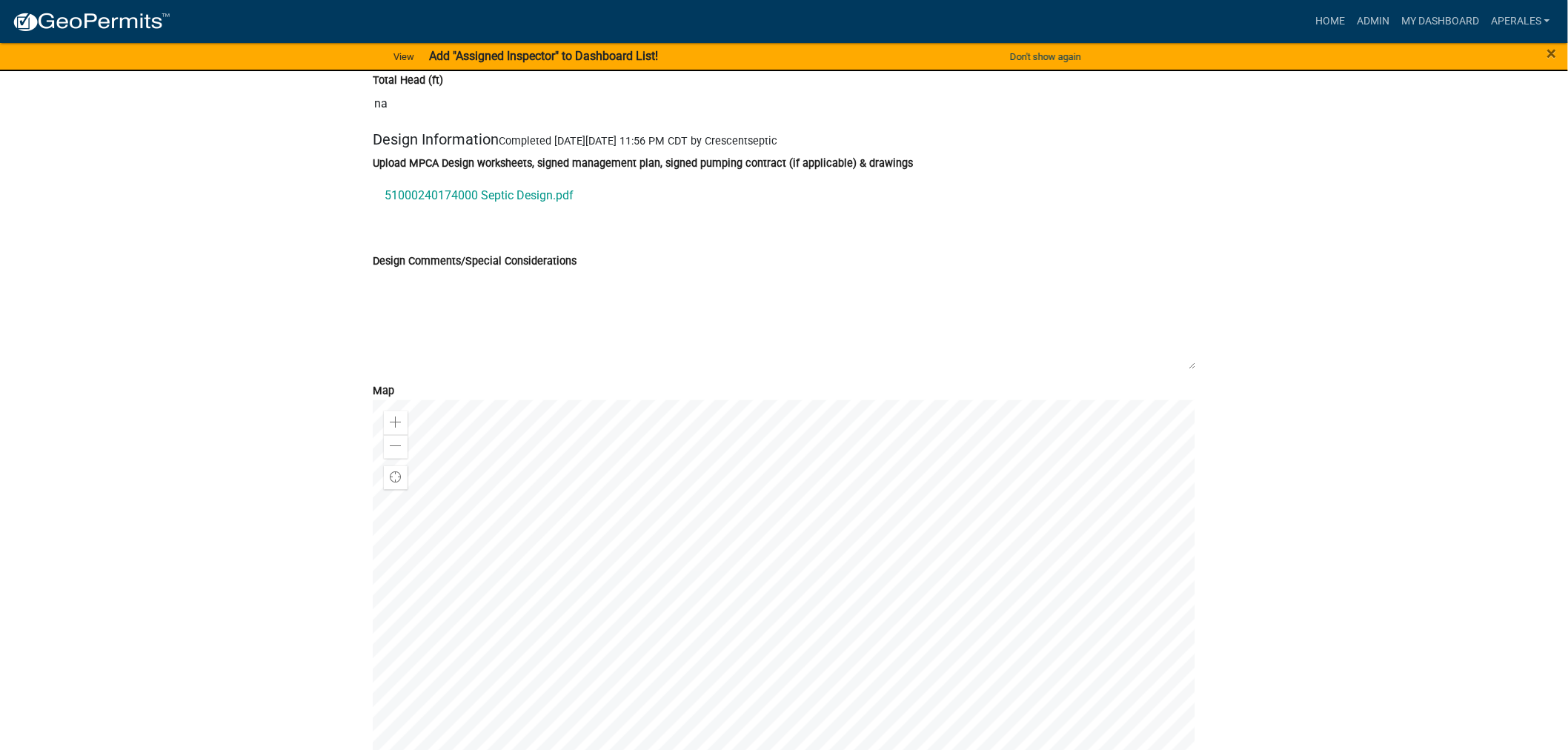
scroll to position [7904, 0]
click at [445, 199] on link "51000240174000 Septic Design.pdf" at bounding box center [784, 193] width 823 height 36
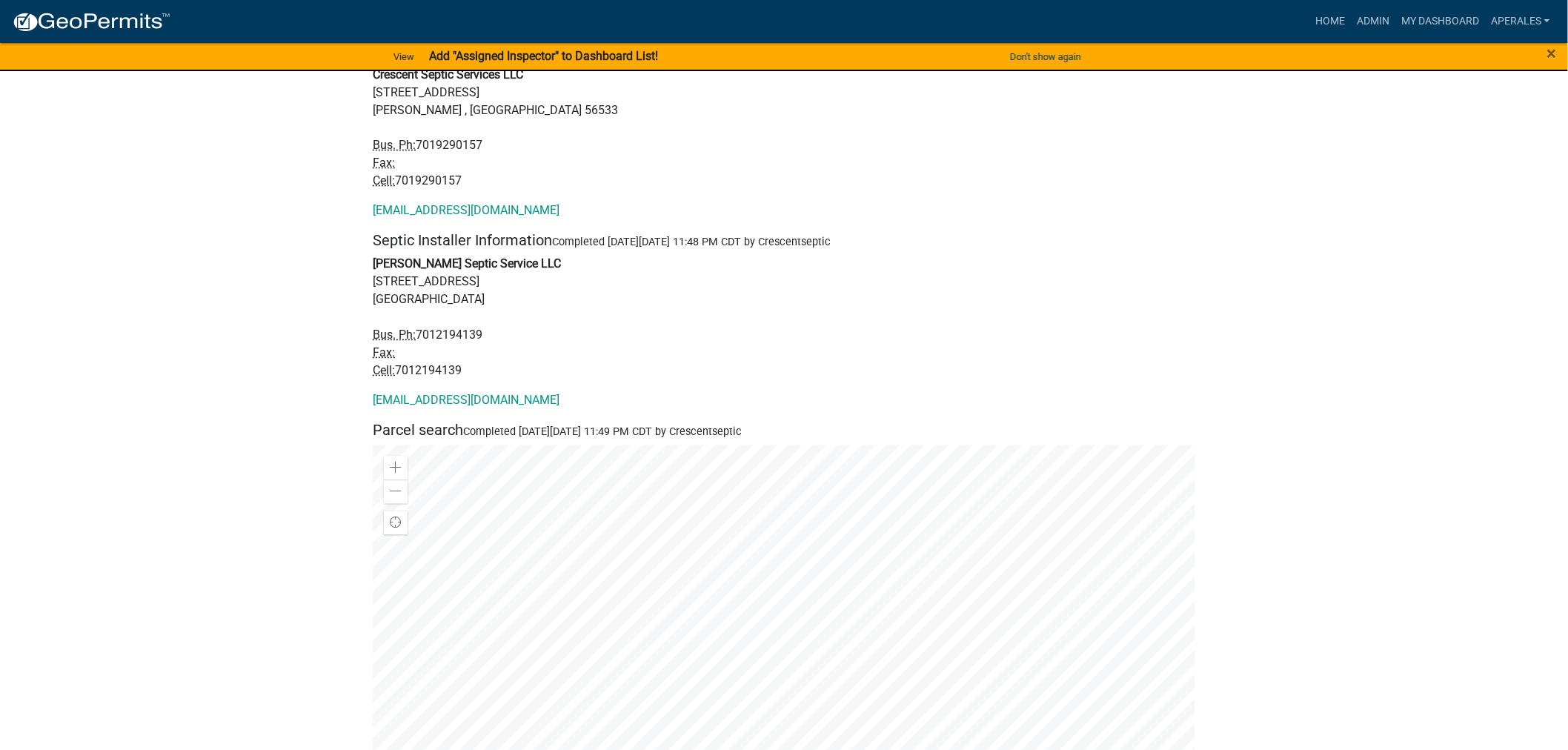
scroll to position [0, 0]
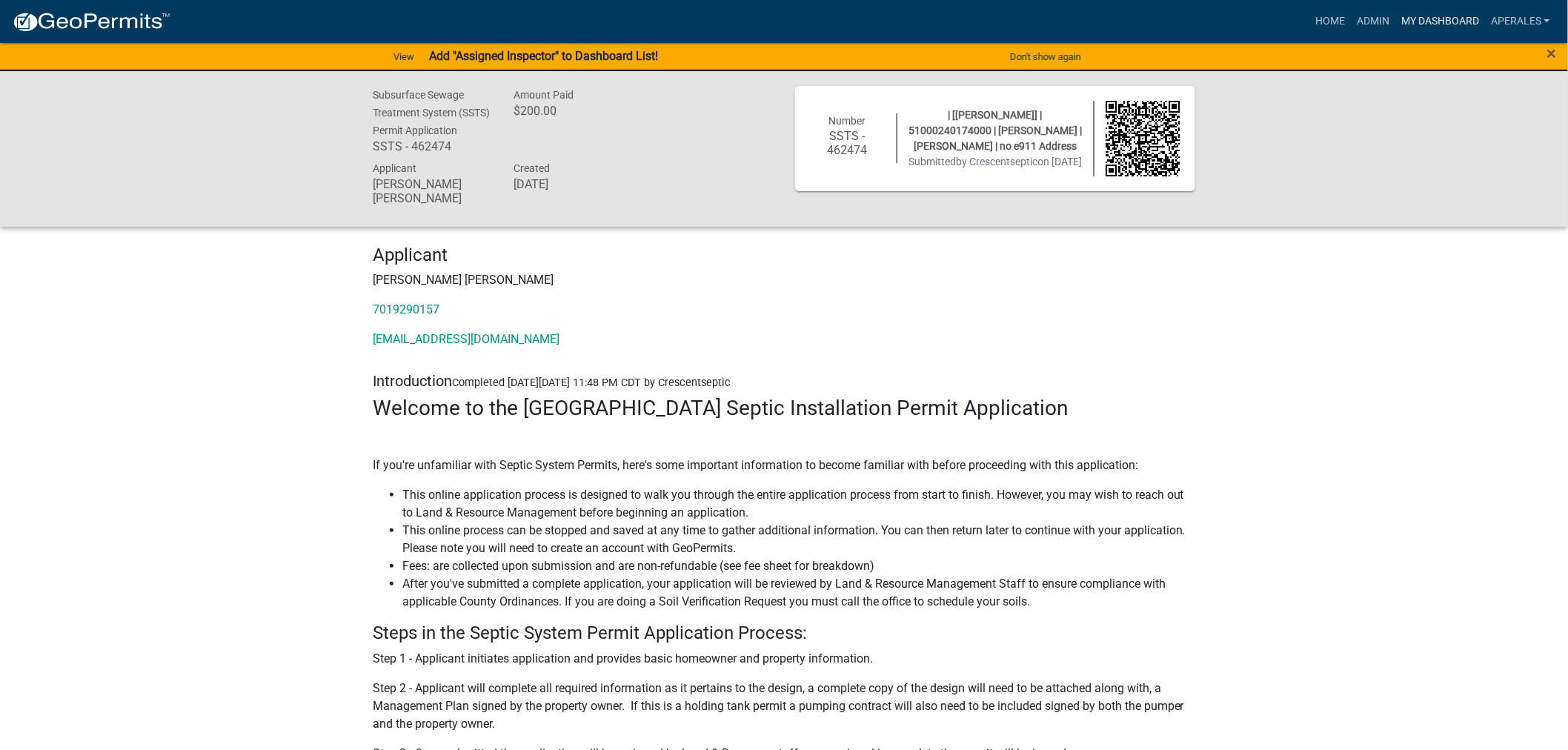
click at [1428, 26] on link "My Dashboard" at bounding box center [1440, 22] width 90 height 28
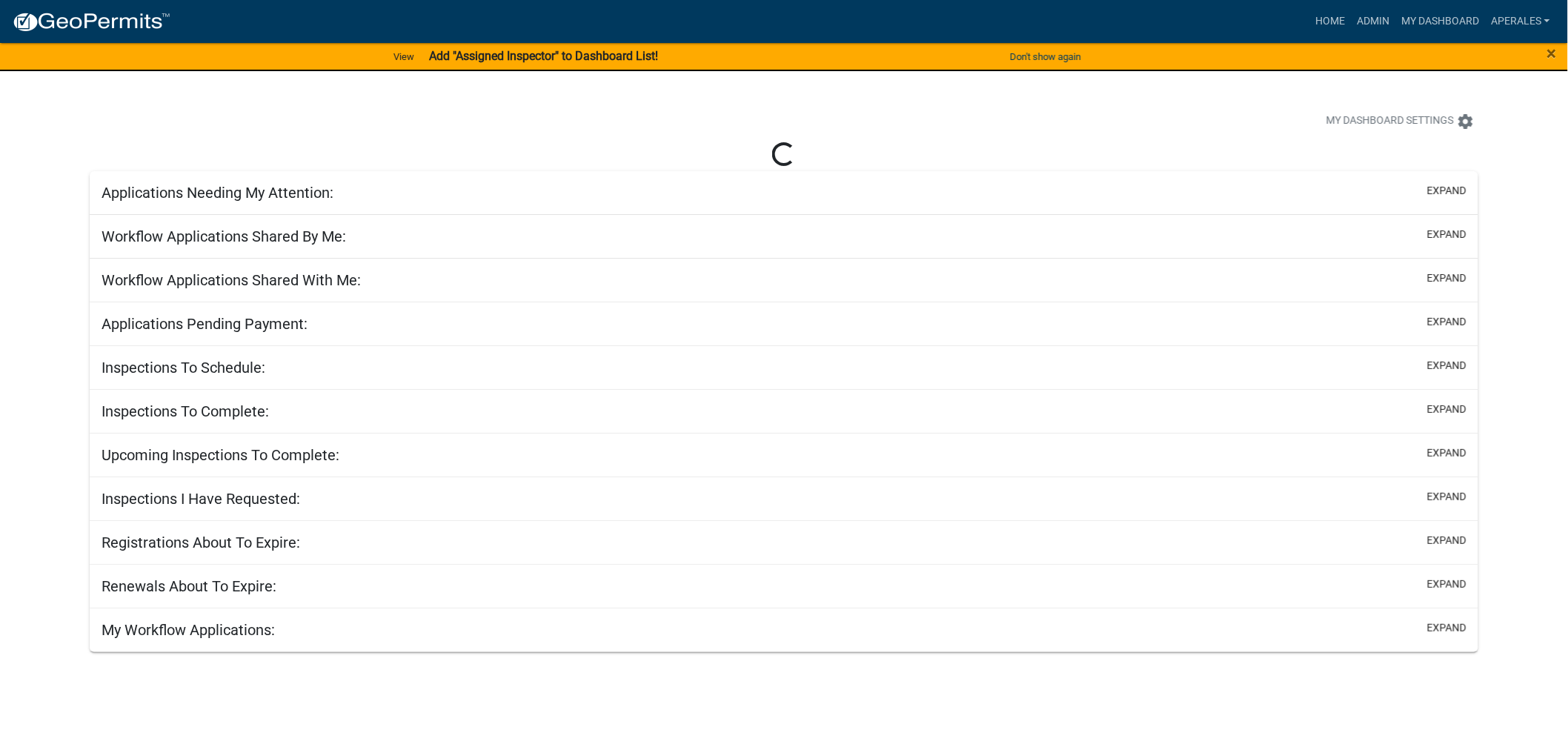
select select "3: 100"
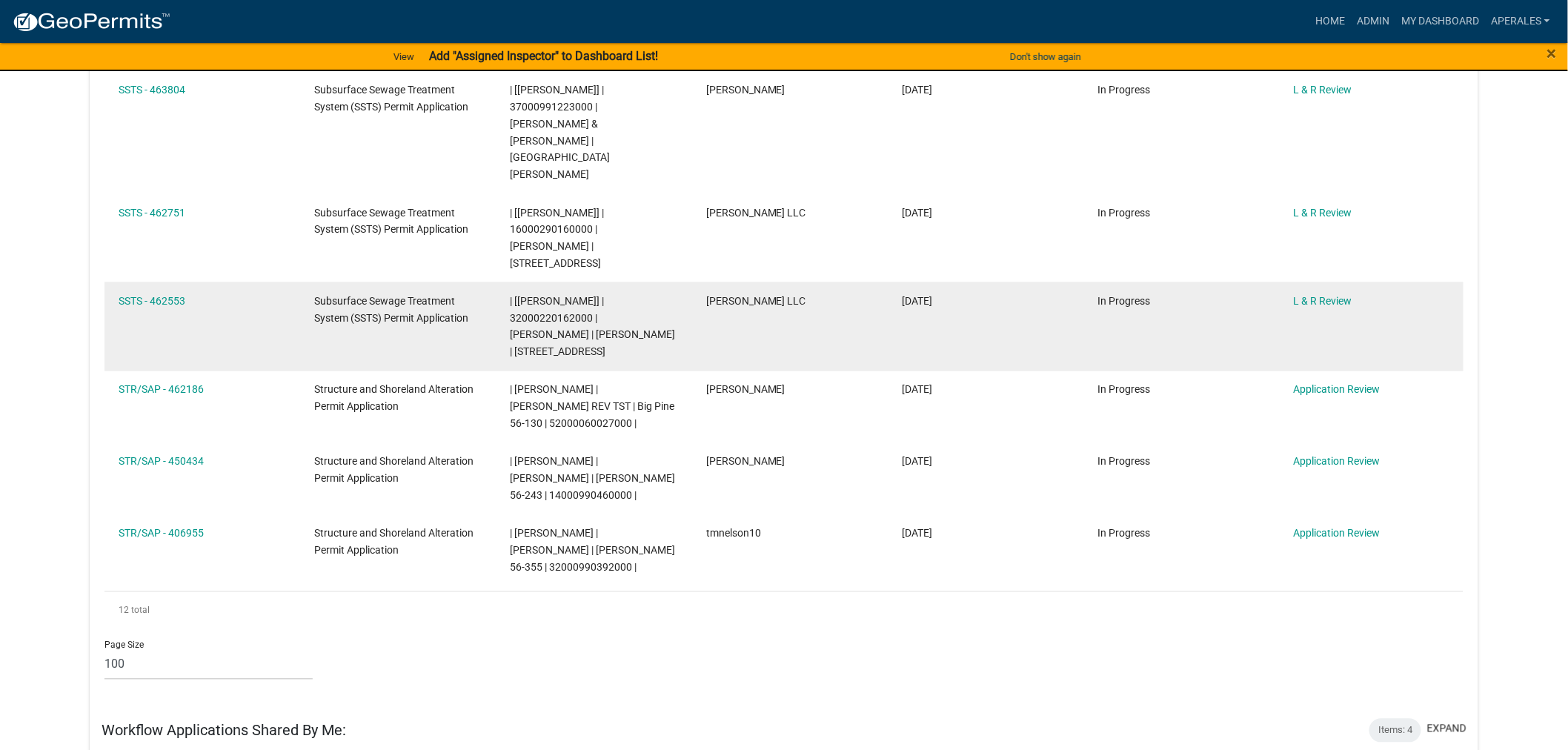
scroll to position [741, 0]
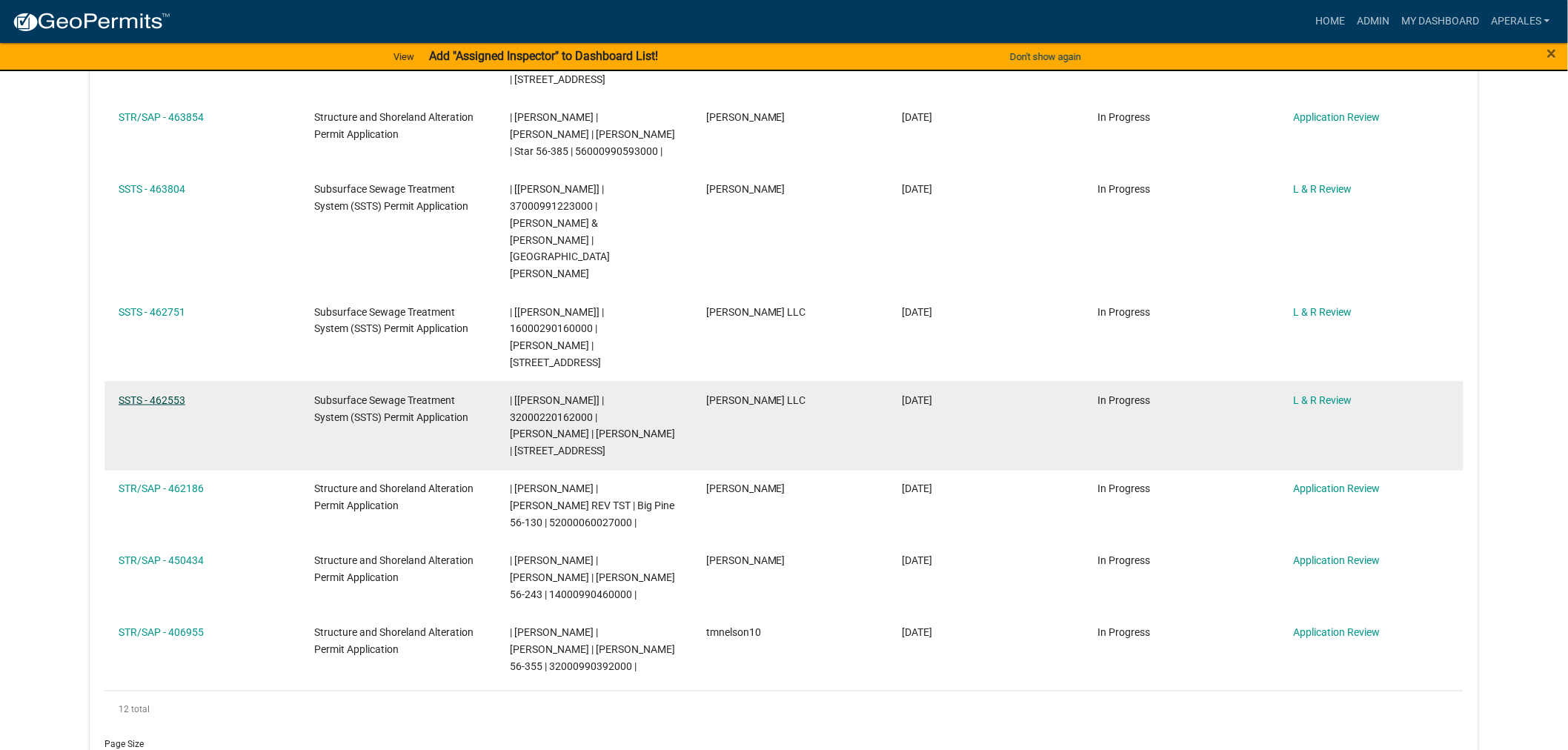
click at [138, 394] on link "SSTS - 462553" at bounding box center [152, 400] width 66 height 12
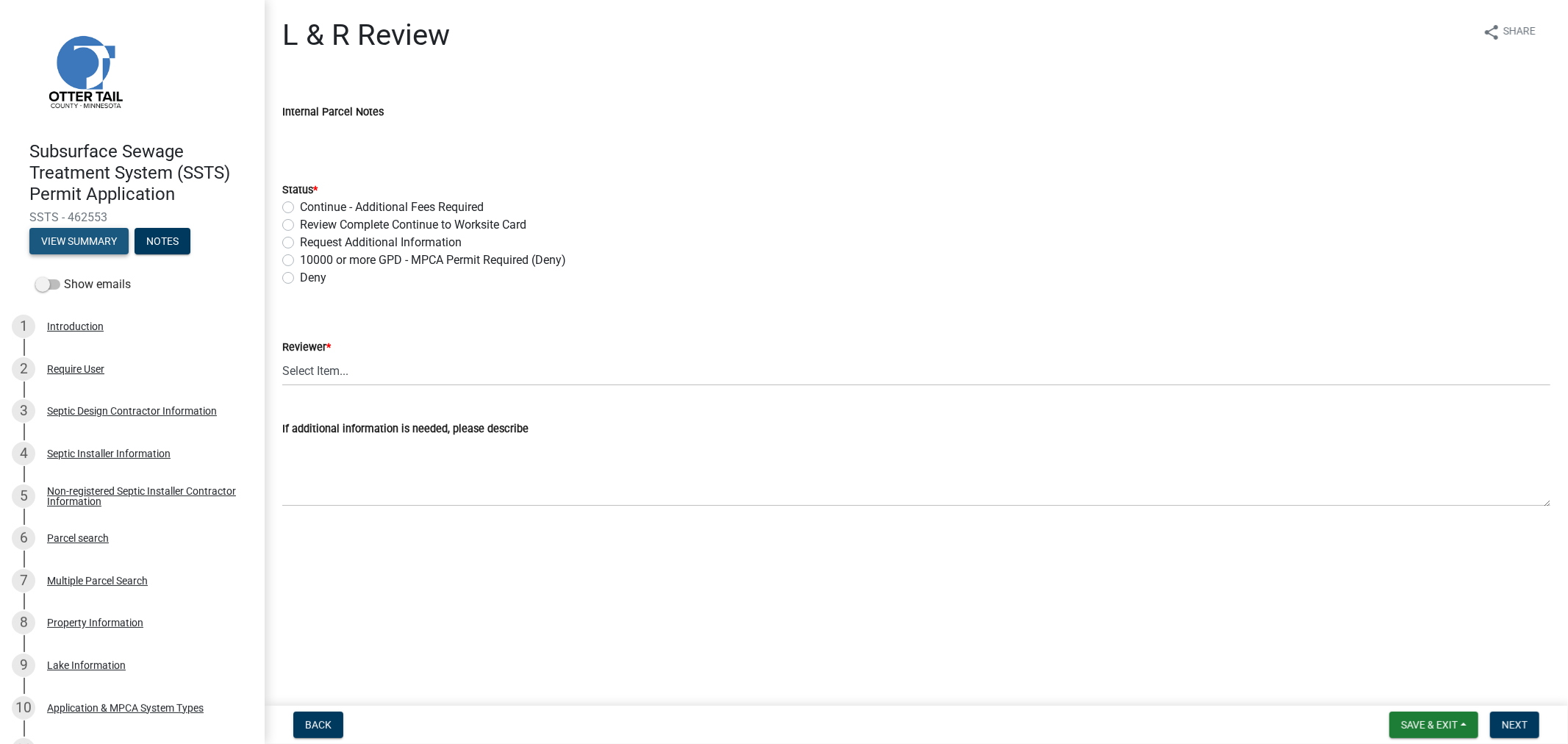
click at [57, 239] on button "View Summary" at bounding box center [78, 241] width 99 height 27
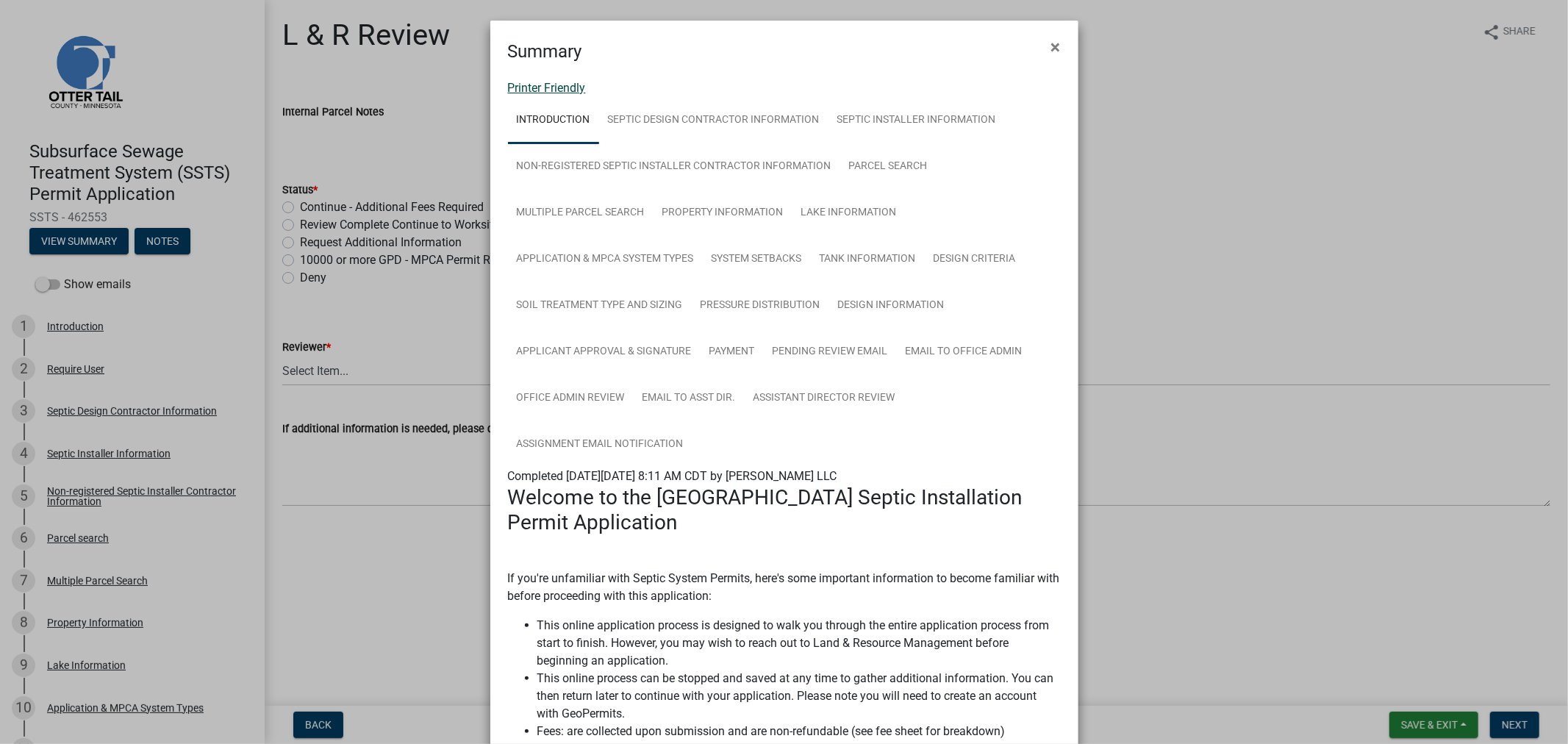
click at [552, 84] on link "Printer Friendly" at bounding box center [547, 87] width 78 height 14
click at [1052, 51] on span "×" at bounding box center [1056, 47] width 9 height 21
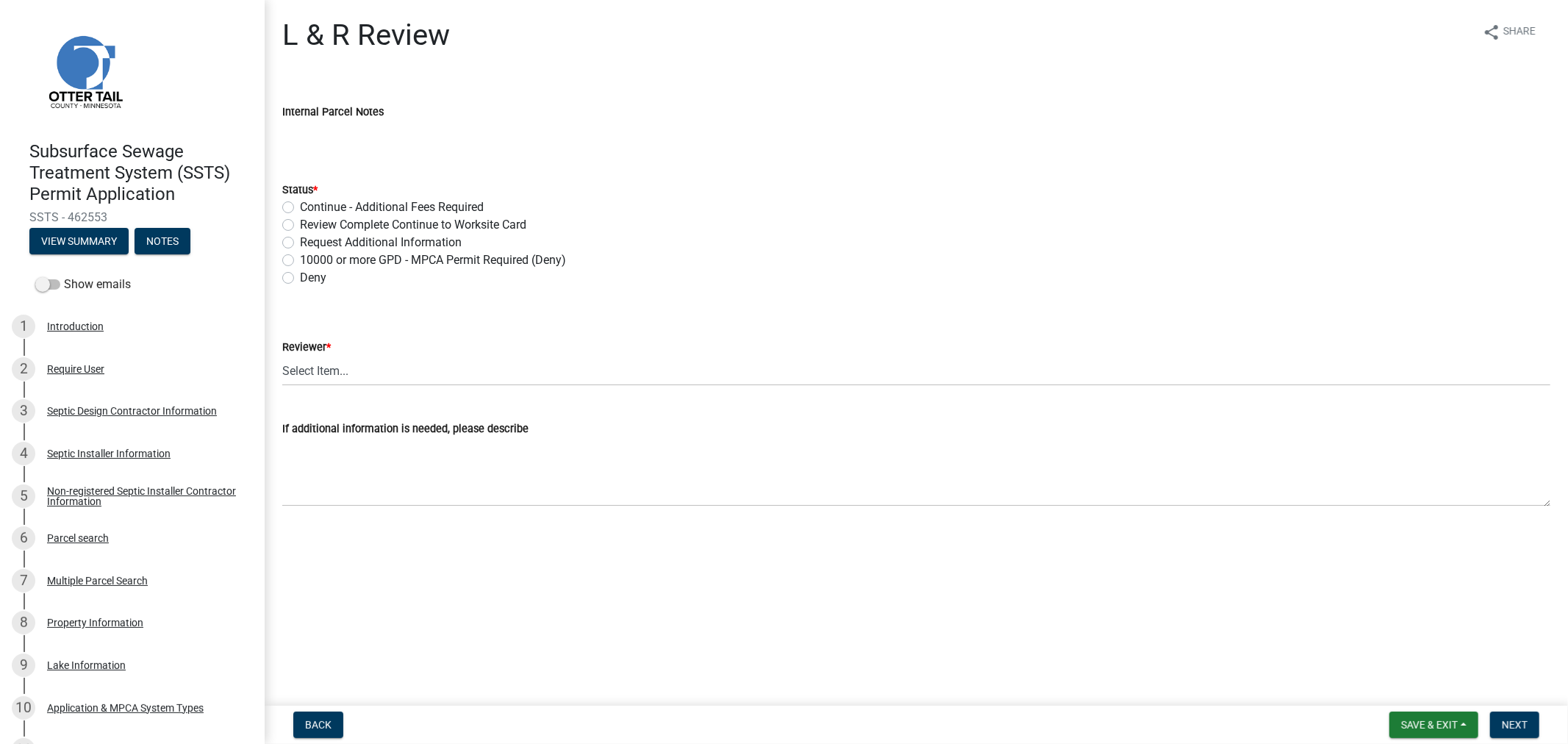
click at [300, 228] on label "Review Complete Continue to Worksite Card" at bounding box center [413, 225] width 226 height 18
click at [300, 226] on input "Review Complete Continue to Worksite Card" at bounding box center [305, 221] width 9 height 9
radio input "true"
click at [344, 373] on select "Select Item... Alexis Newark Andrea Perales Brittany Tollefson Elizabeth Plaste…" at bounding box center [916, 370] width 1268 height 30
click at [282, 356] on select "Select Item... Alexis Newark Andrea Perales Brittany Tollefson Elizabeth Plaste…" at bounding box center [916, 370] width 1268 height 30
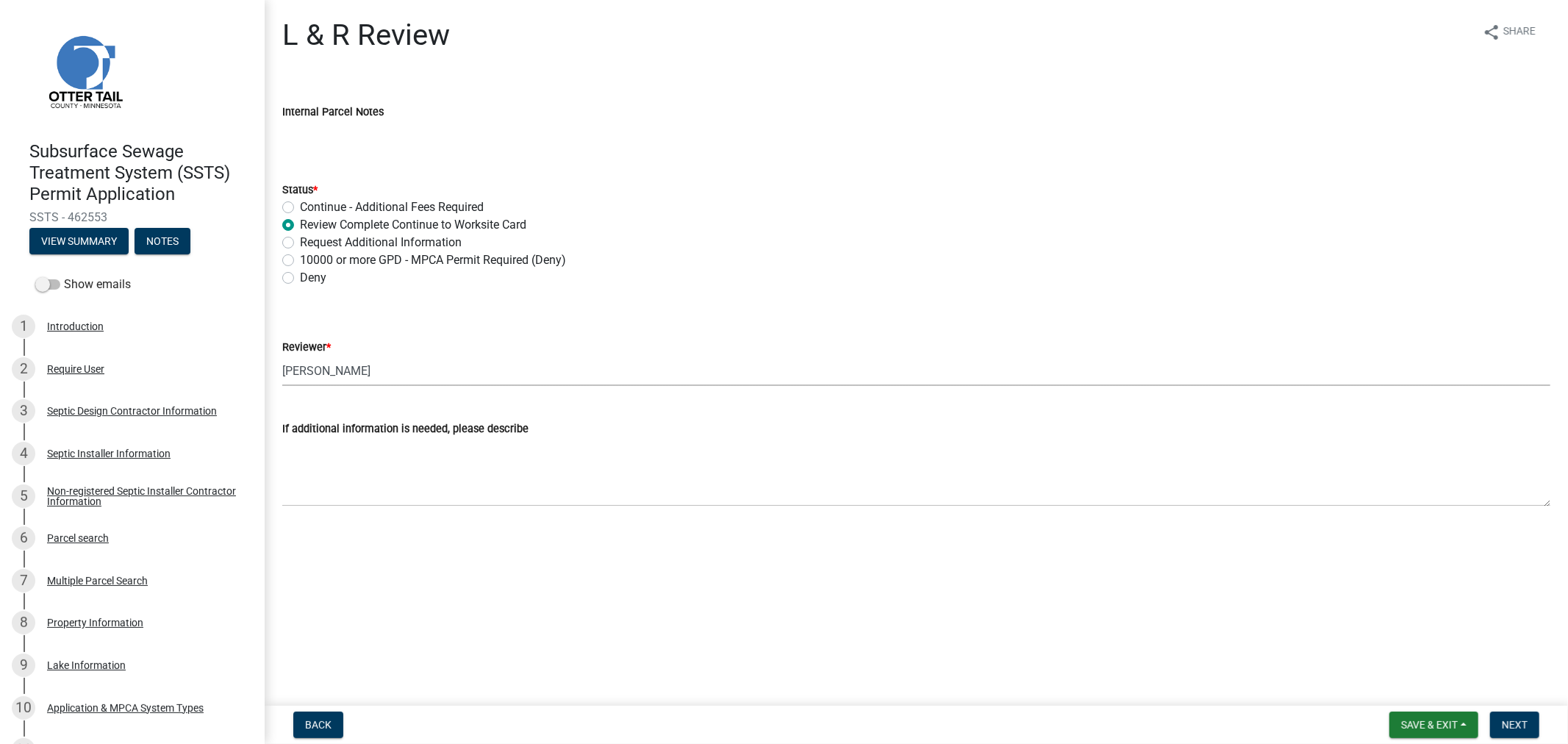
select select "9c3b6904-81c6-453c-afae-16c55a593472"
click at [1525, 730] on button "Next" at bounding box center [1515, 725] width 49 height 27
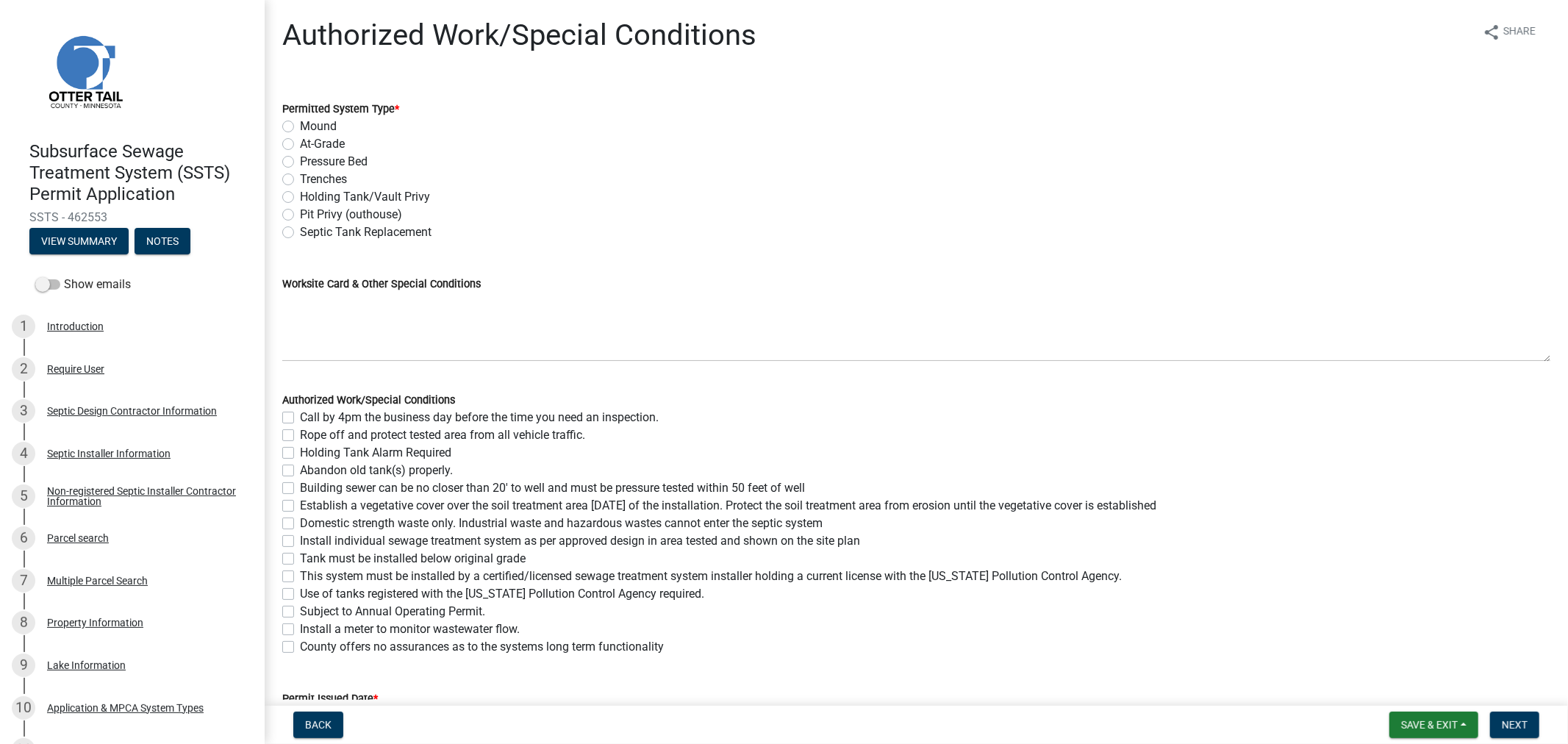
drag, startPoint x: 285, startPoint y: 160, endPoint x: 300, endPoint y: 187, distance: 30.9
click at [300, 162] on label "Pressure Bed" at bounding box center [334, 161] width 68 height 18
click at [300, 162] on input "Pressure Bed" at bounding box center [305, 157] width 9 height 9
radio input "true"
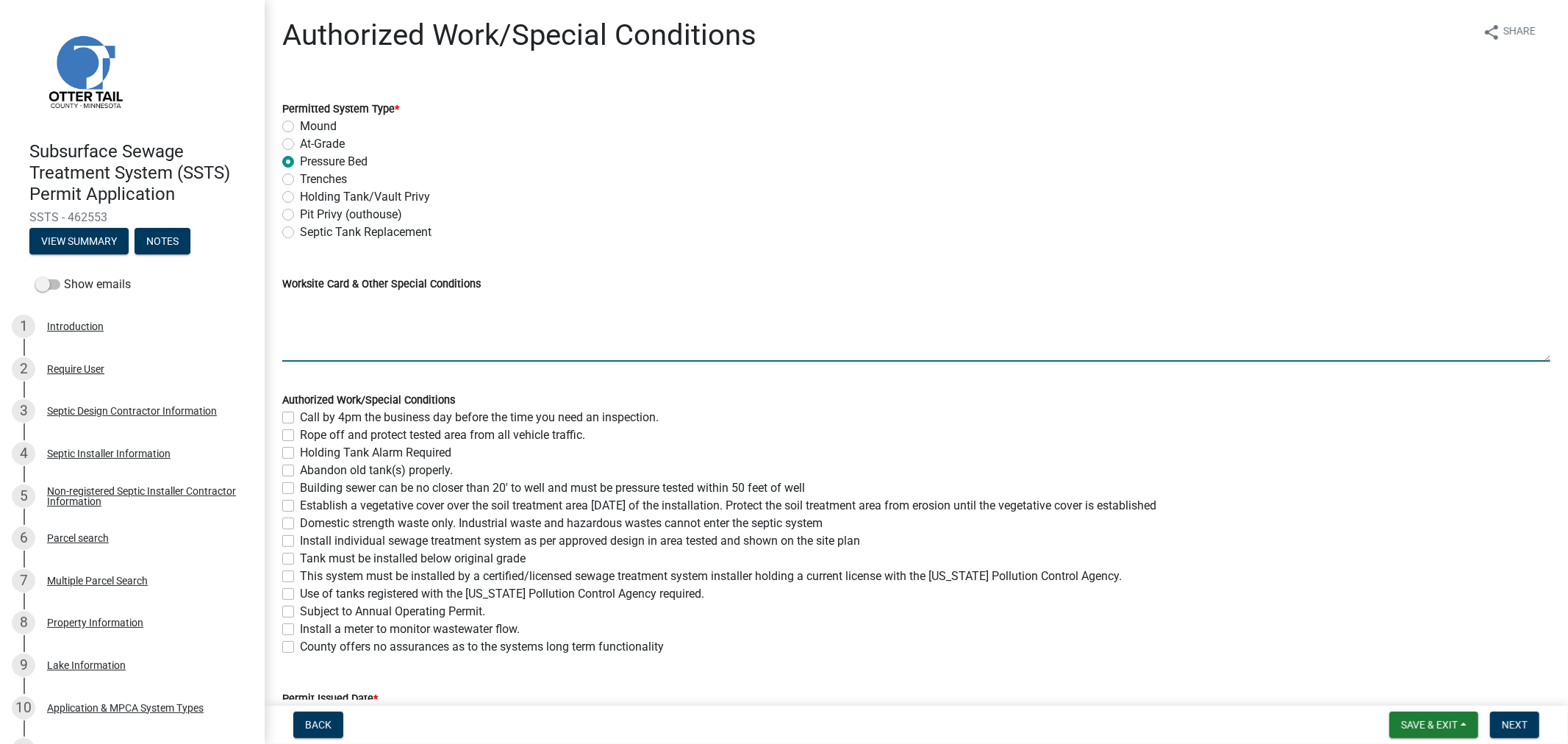
click at [363, 327] on textarea "Worksite Card & Other Special Conditions" at bounding box center [916, 327] width 1268 height 69
type textarea "Using Existing 1500/2 (Compliance in System) New 650 Gallon Lift Type I Pressur…"
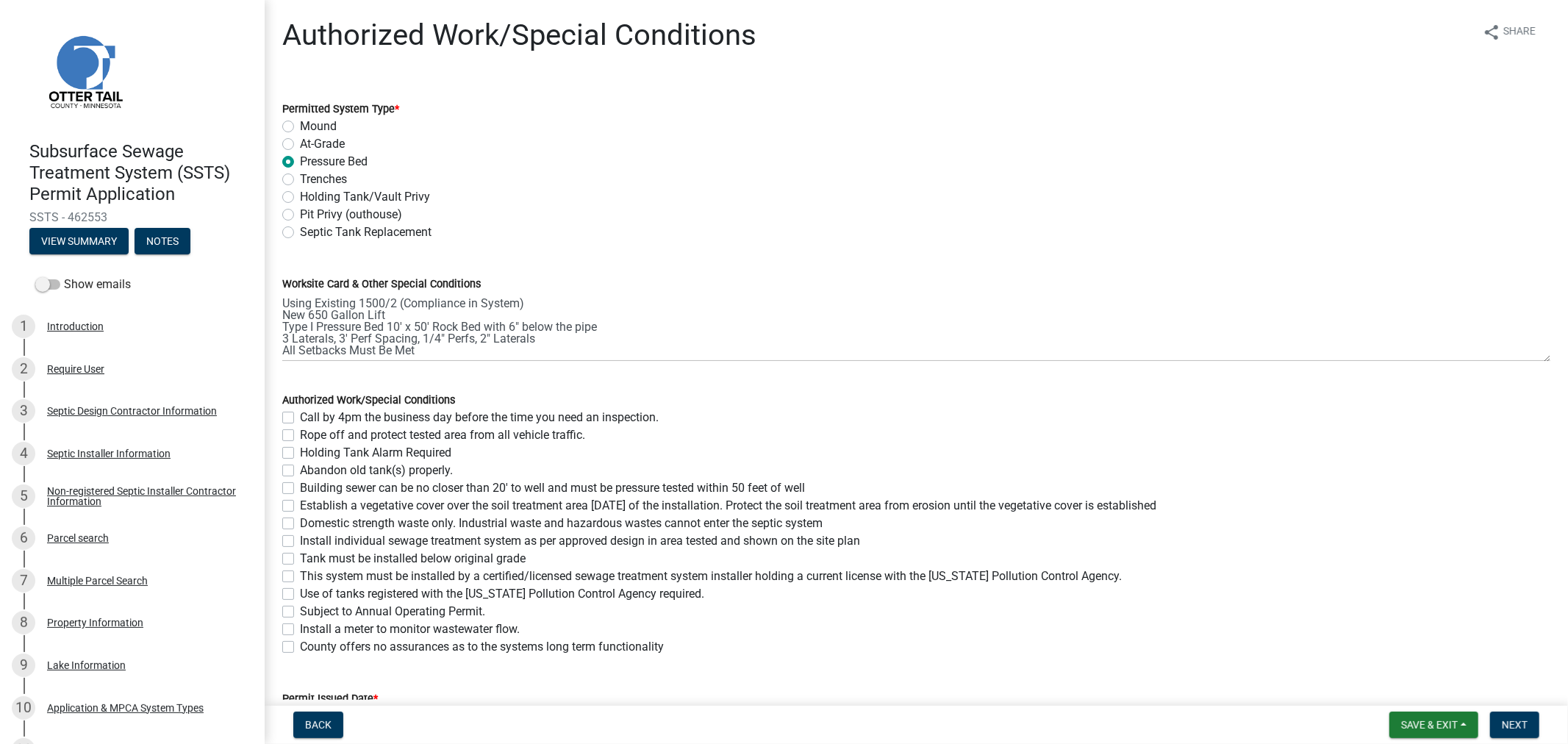
drag, startPoint x: 281, startPoint y: 416, endPoint x: 282, endPoint y: 429, distance: 13.0
click at [282, 416] on div "Authorized Work/Special Conditions Call by 4pm the business day before the time…" at bounding box center [917, 515] width 1290 height 282
click at [300, 434] on label "Rope off and protect tested area from all vehicle traffic." at bounding box center [443, 435] width 285 height 18
click at [300, 434] on input "Rope off and protect tested area from all vehicle traffic." at bounding box center [305, 431] width 9 height 9
checkbox input "true"
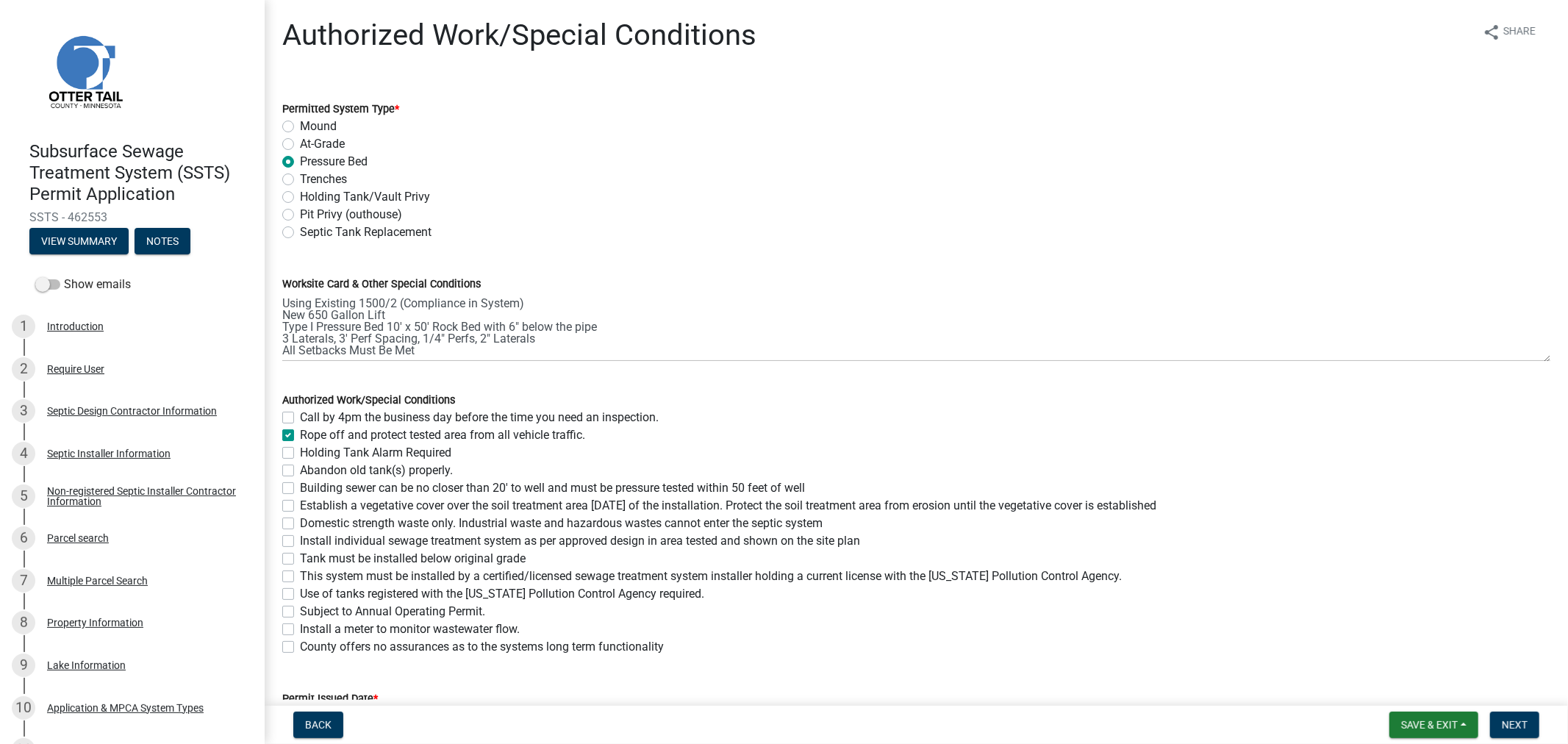
checkbox input "false"
checkbox input "true"
checkbox input "false"
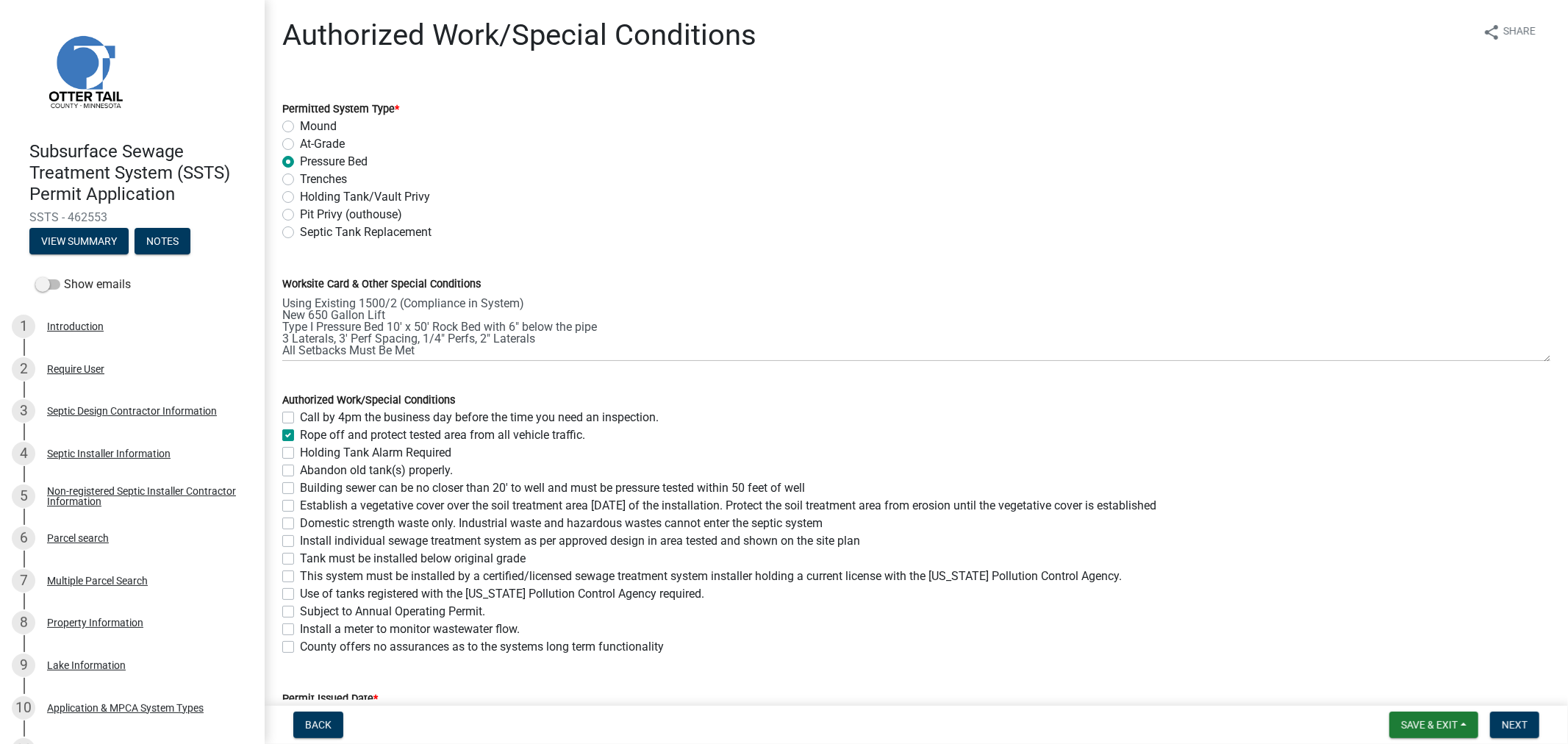
checkbox input "false"
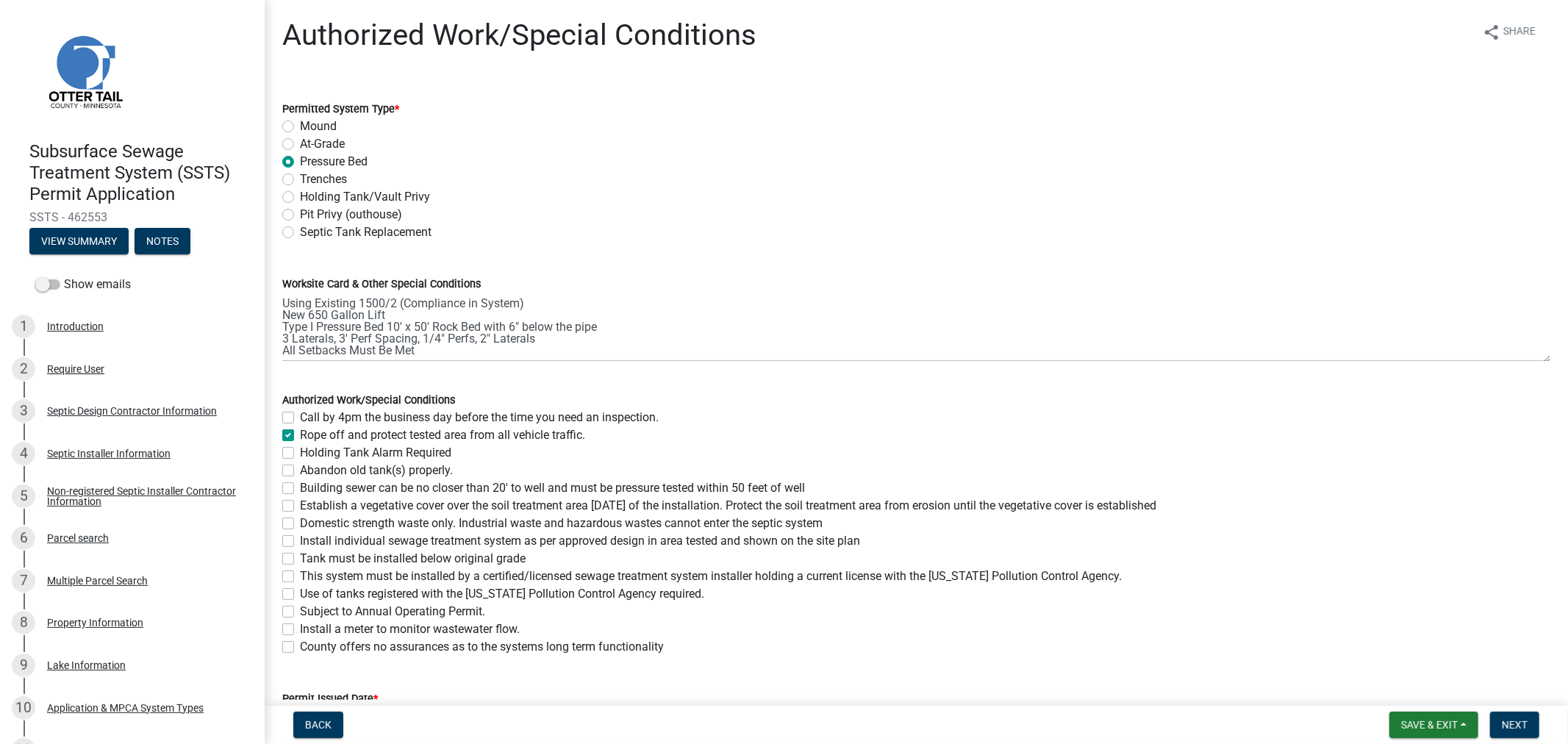
checkbox input "false"
click at [300, 416] on label "Call by 4pm the business day before the time you need an inspection." at bounding box center [479, 417] width 359 height 18
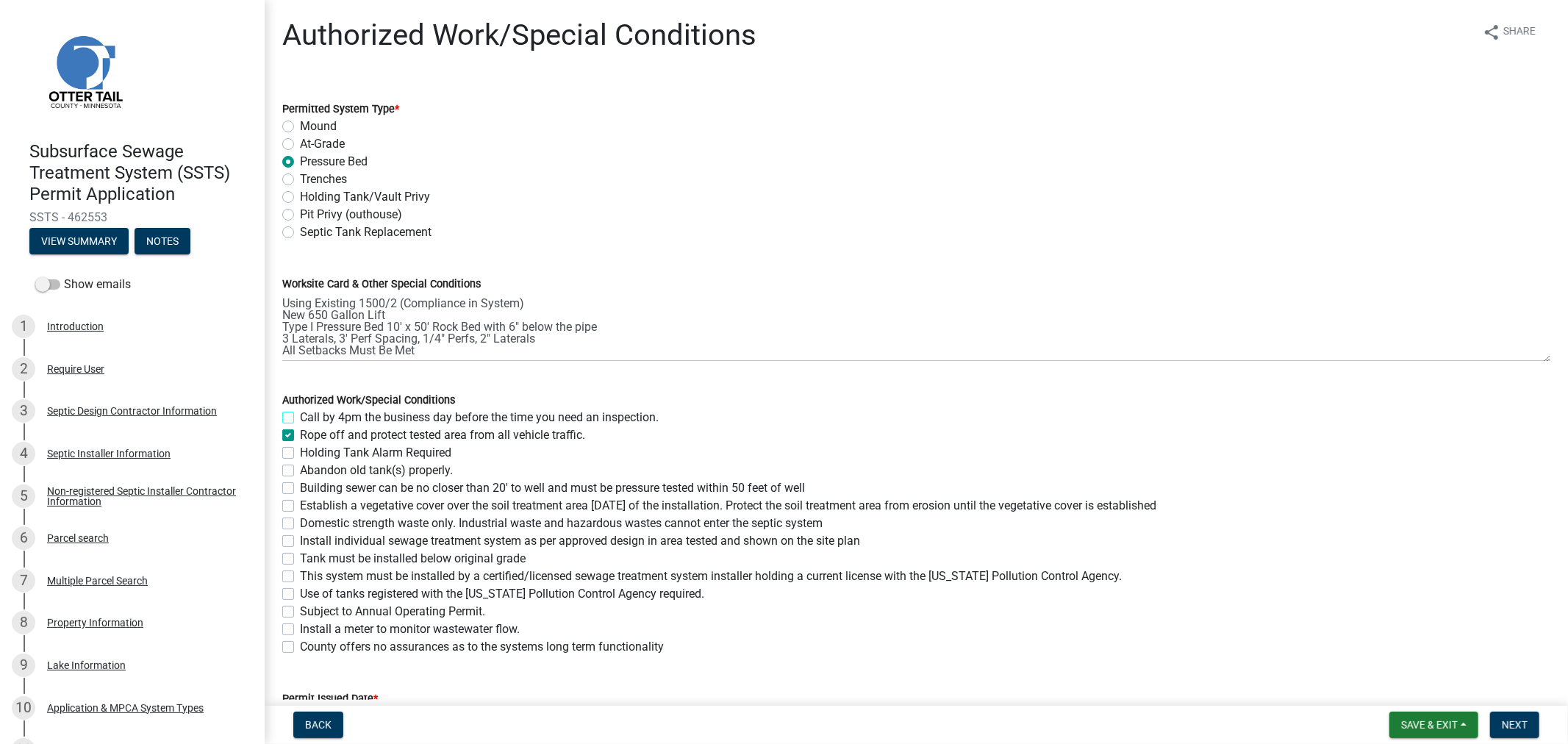
click at [300, 416] on input "Call by 4pm the business day before the time you need an inspection." at bounding box center [305, 413] width 9 height 9
checkbox input "true"
checkbox input "false"
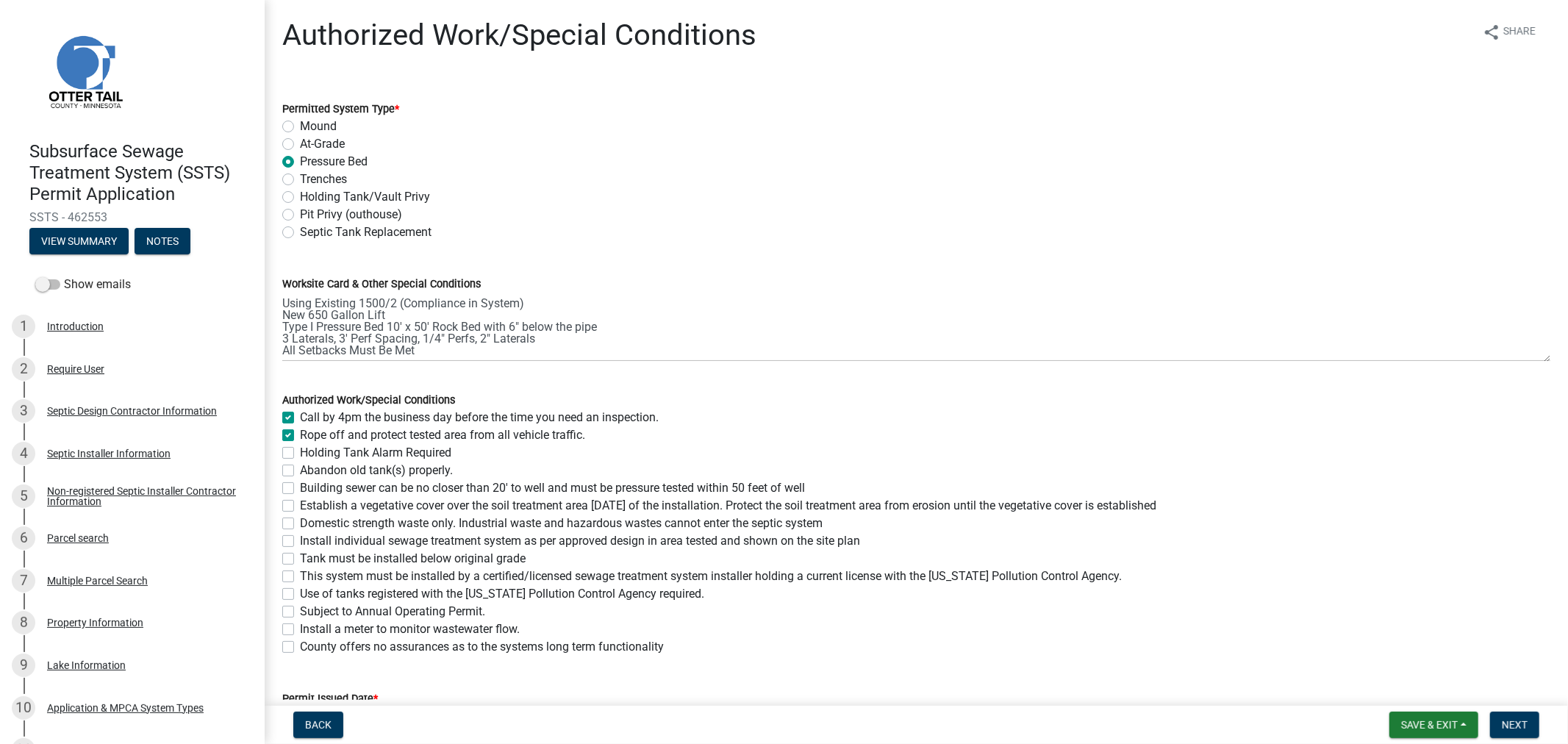
checkbox input "false"
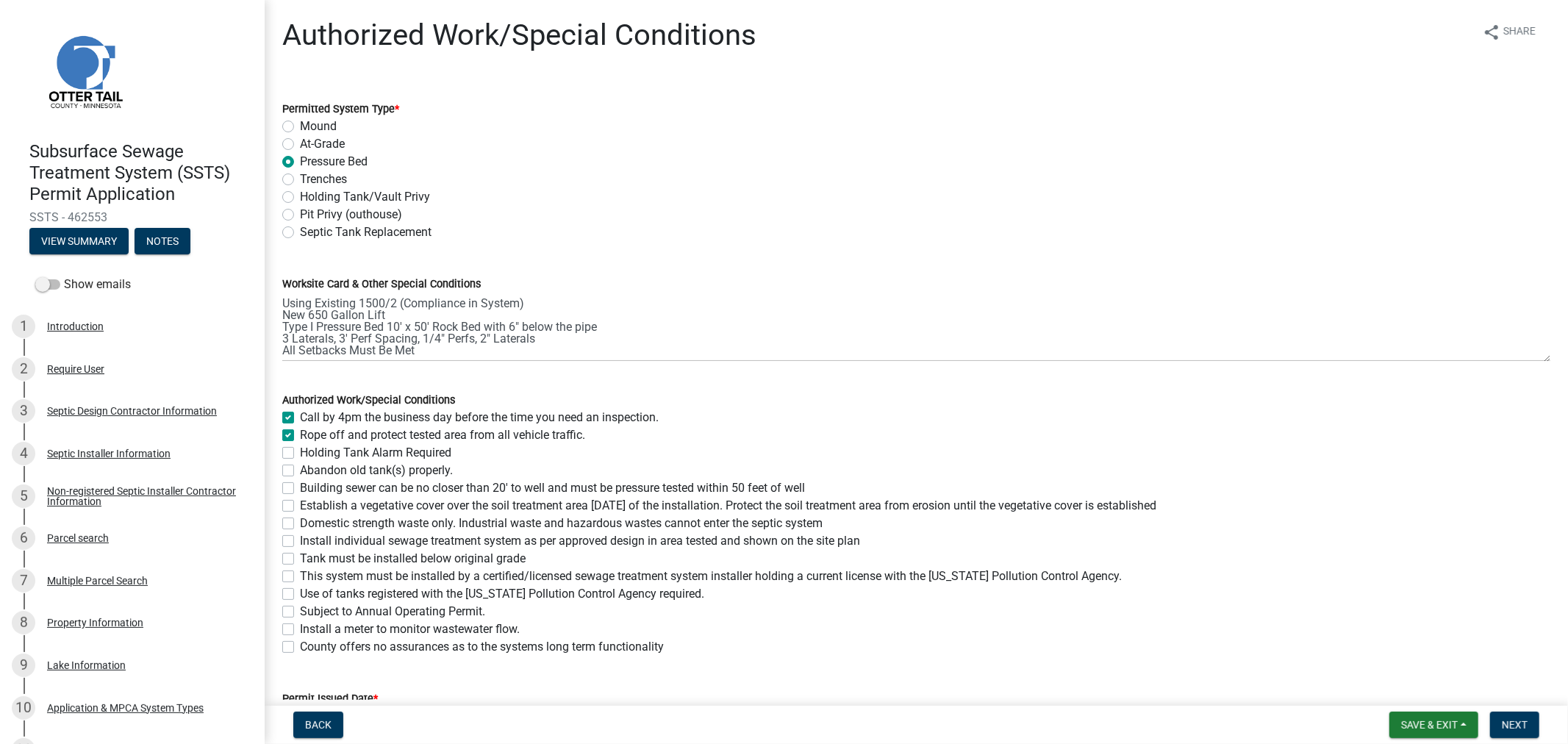
checkbox input "false"
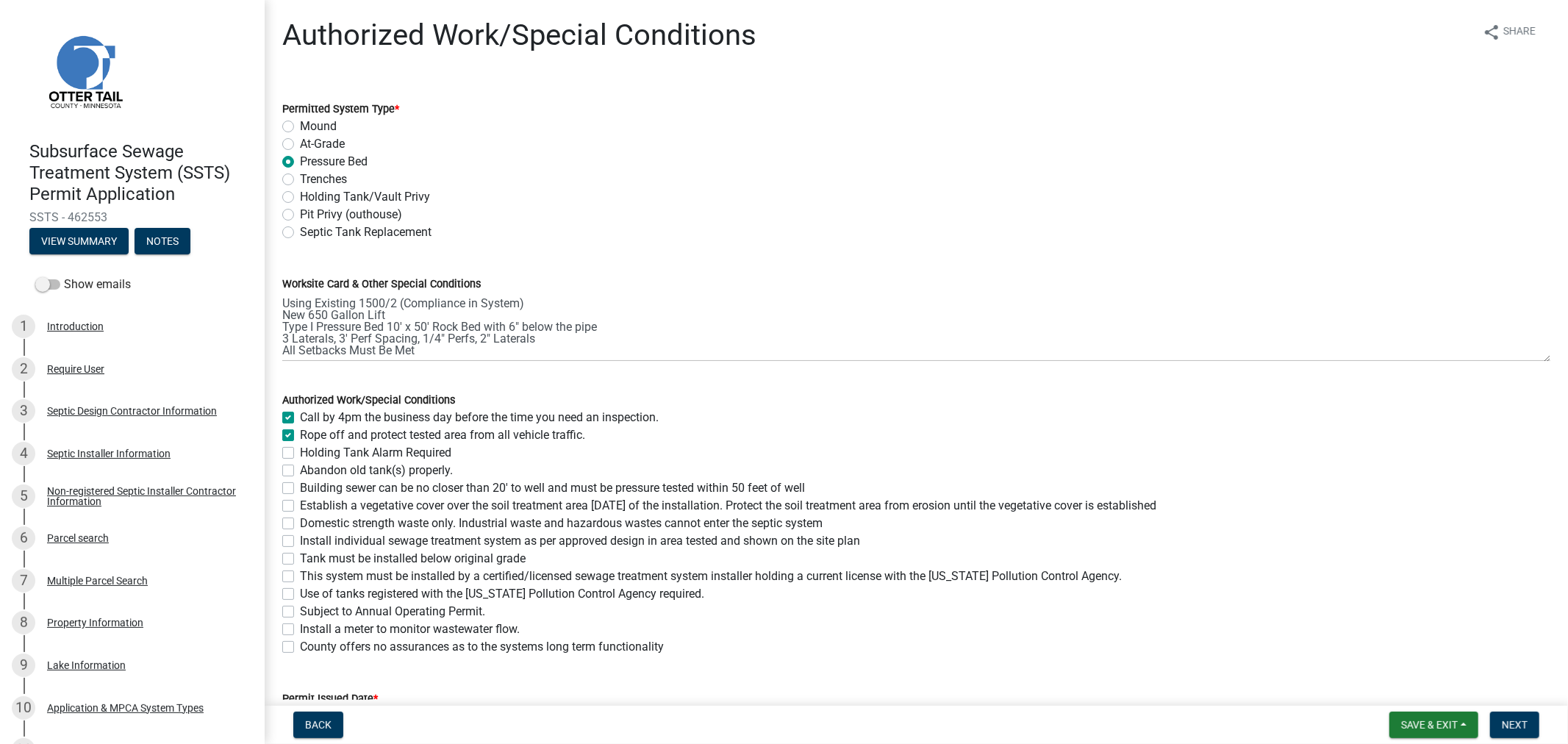
click at [300, 486] on label "Building sewer can be no closer than 20' to well and must be pressure tested wi…" at bounding box center [552, 488] width 505 height 18
click at [300, 486] on input "Building sewer can be no closer than 20' to well and must be pressure tested wi…" at bounding box center [305, 484] width 9 height 9
checkbox input "true"
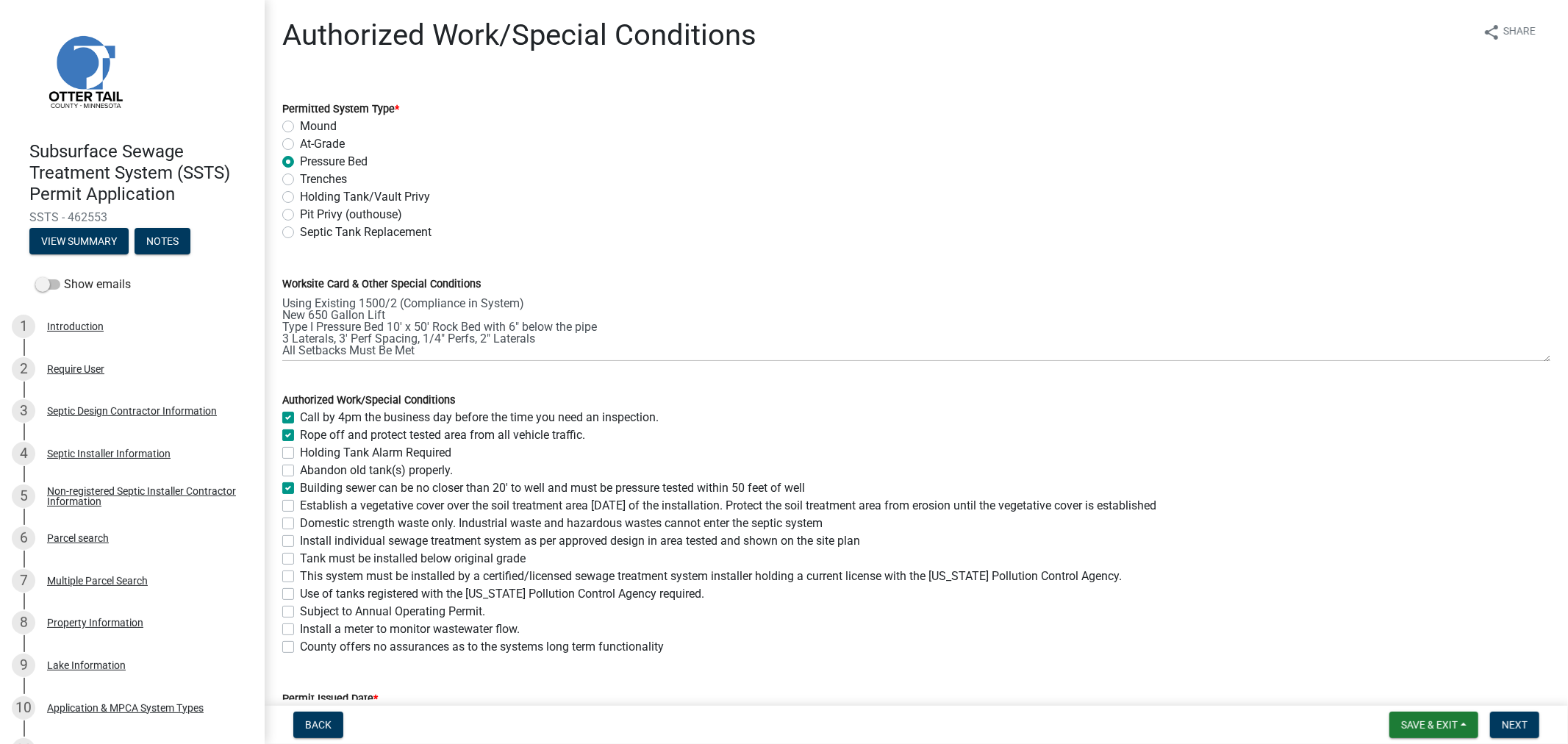
checkbox input "false"
checkbox input "true"
checkbox input "false"
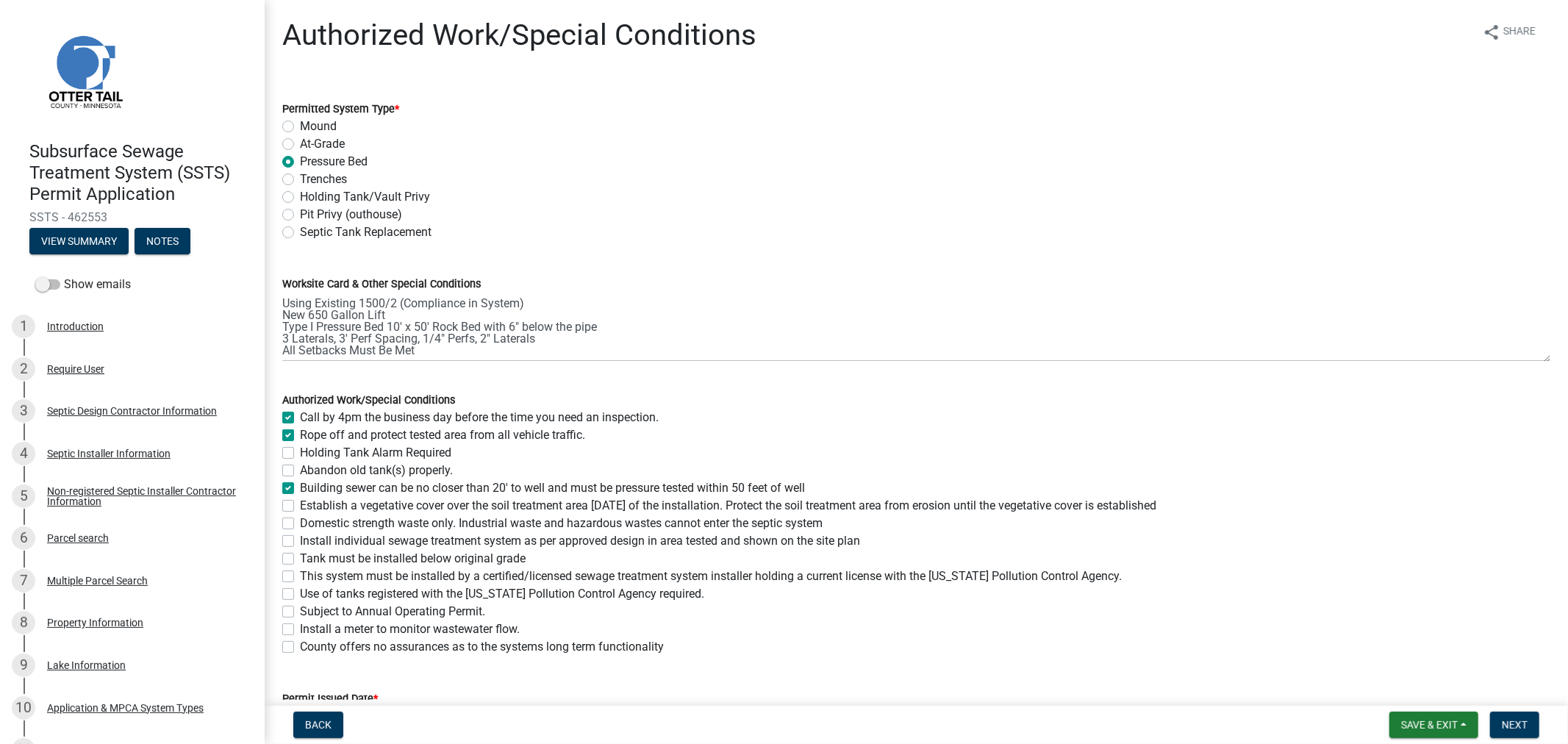
checkbox input "false"
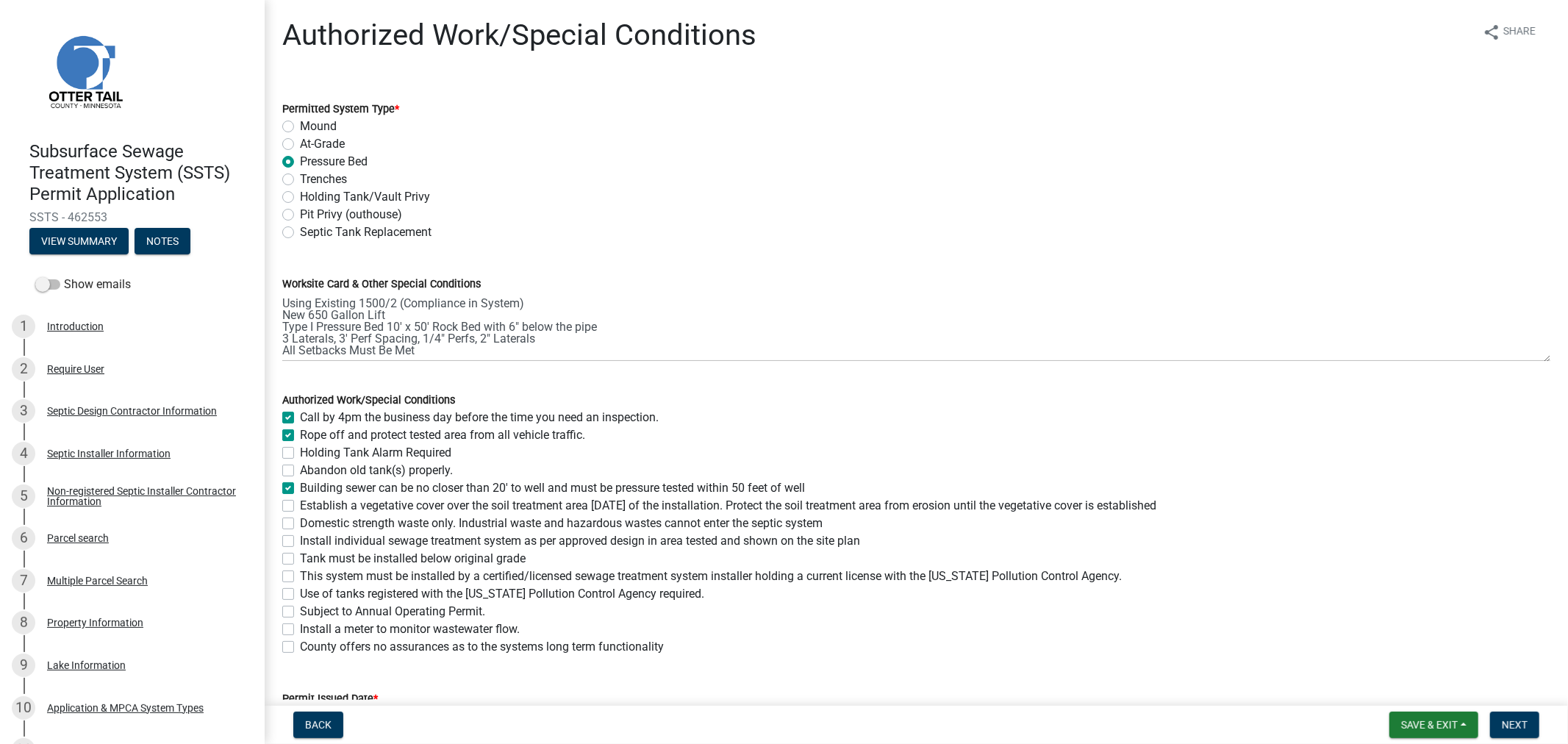
checkbox input "false"
click at [300, 505] on label "Establish a vegetative cover over the soil treatment area within 30 days of the…" at bounding box center [728, 505] width 857 height 18
click at [300, 505] on input "Establish a vegetative cover over the soil treatment area within 30 days of the…" at bounding box center [305, 502] width 9 height 9
checkbox input "true"
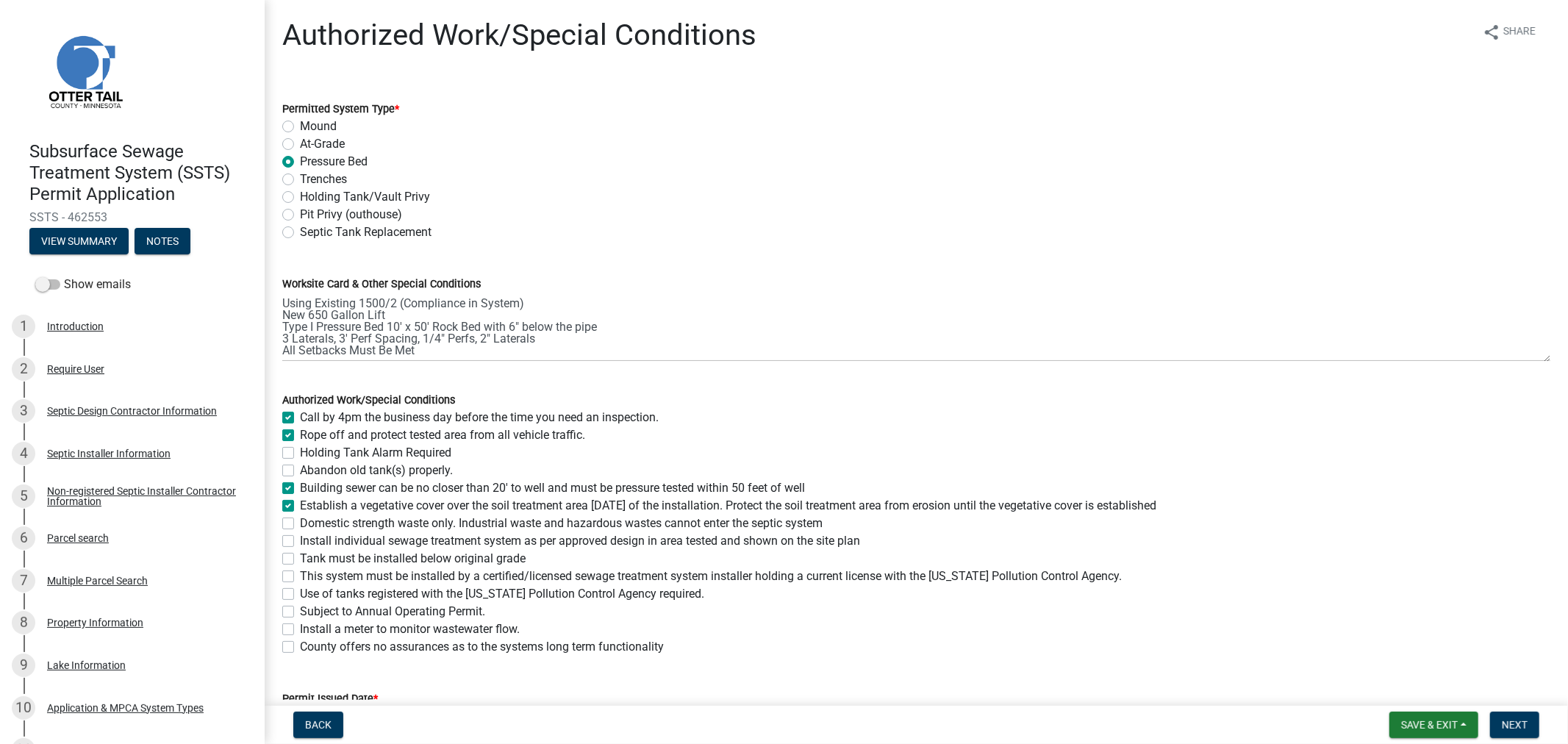
checkbox input "true"
checkbox input "false"
checkbox input "true"
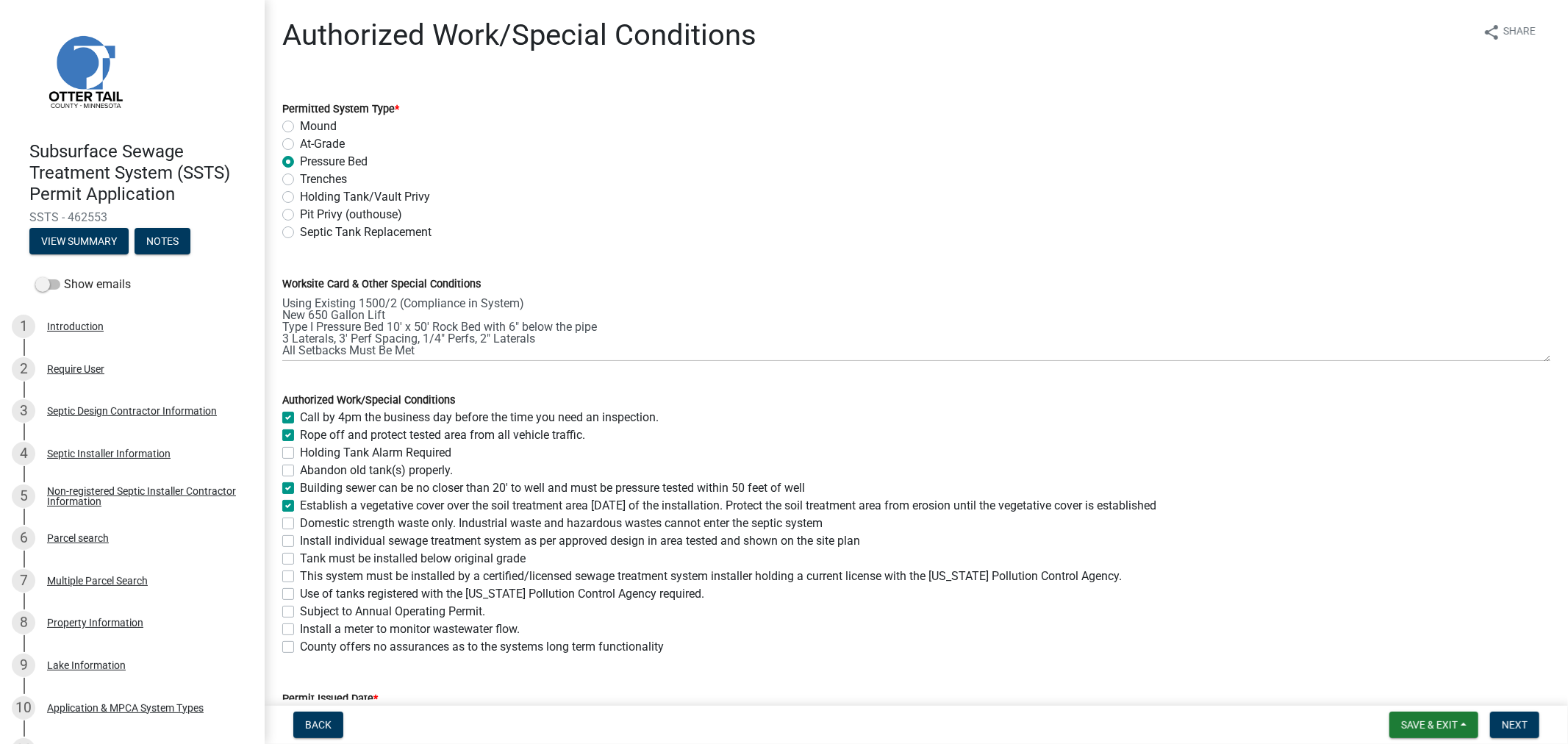
checkbox input "true"
checkbox input "false"
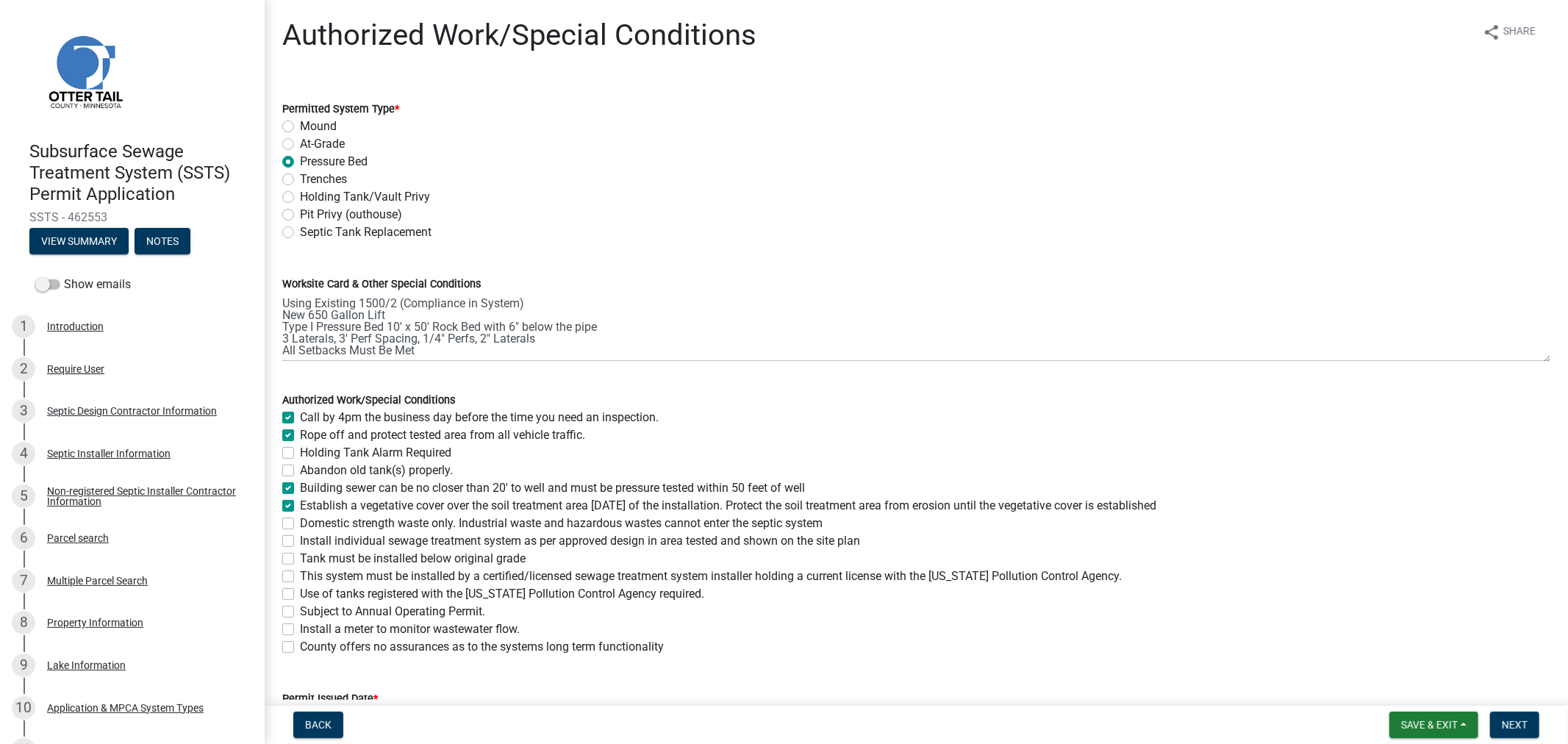
checkbox input "false"
click at [300, 524] on label "Domestic strength waste only. Industrial waste and hazardous wastes cannot ente…" at bounding box center [561, 523] width 522 height 18
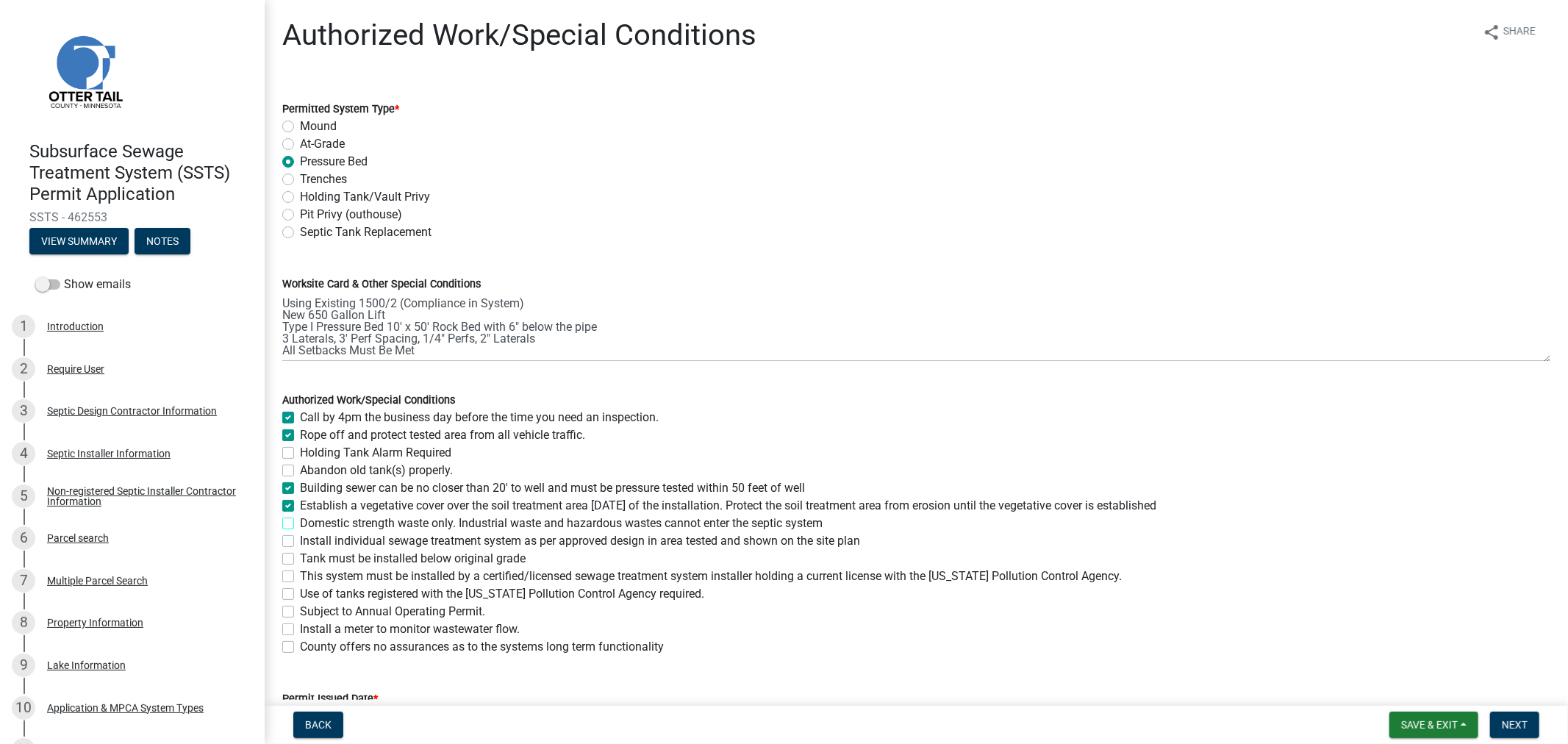
click at [300, 524] on input "Domestic strength waste only. Industrial waste and hazardous wastes cannot ente…" at bounding box center [305, 519] width 9 height 9
checkbox input "true"
checkbox input "false"
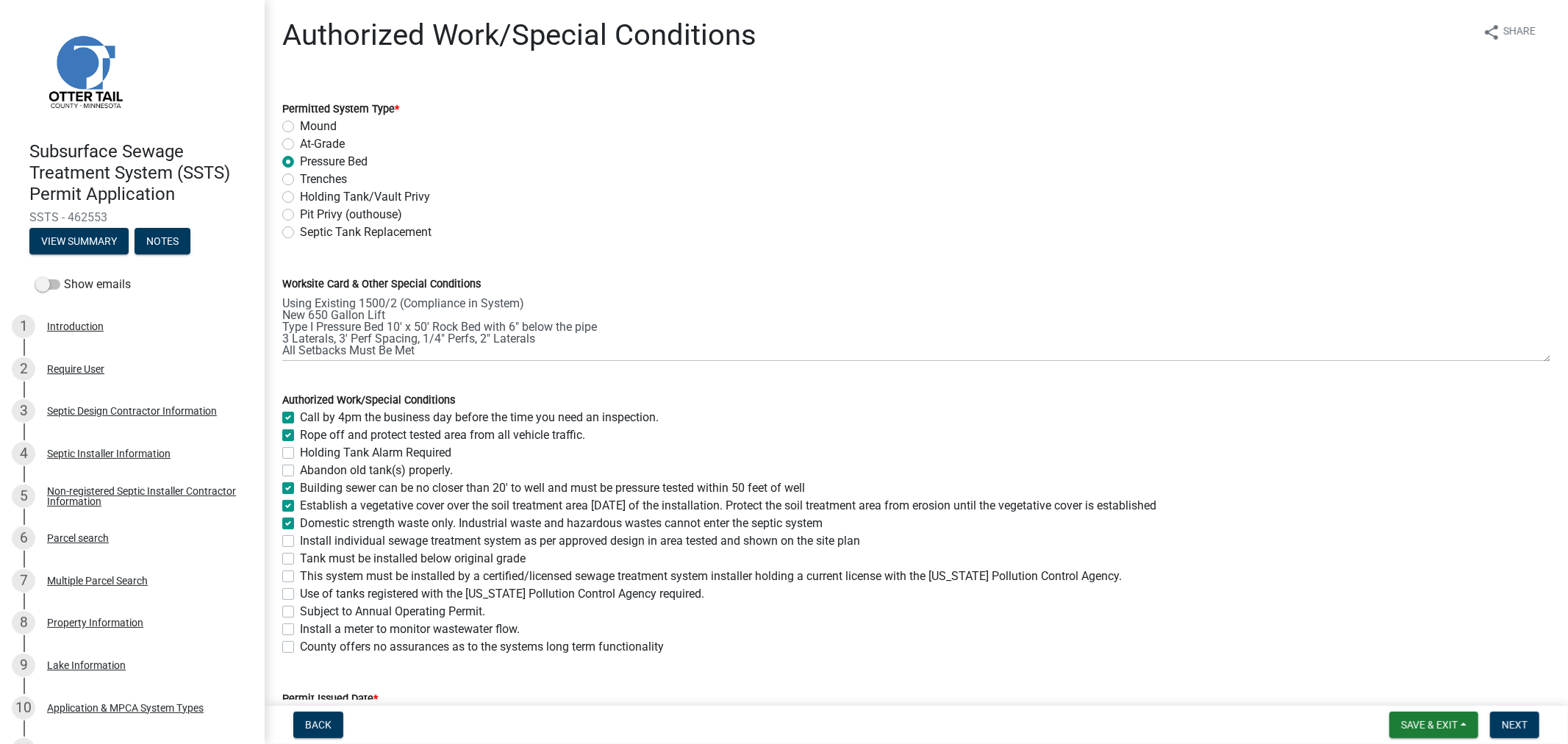
checkbox input "false"
checkbox input "true"
checkbox input "false"
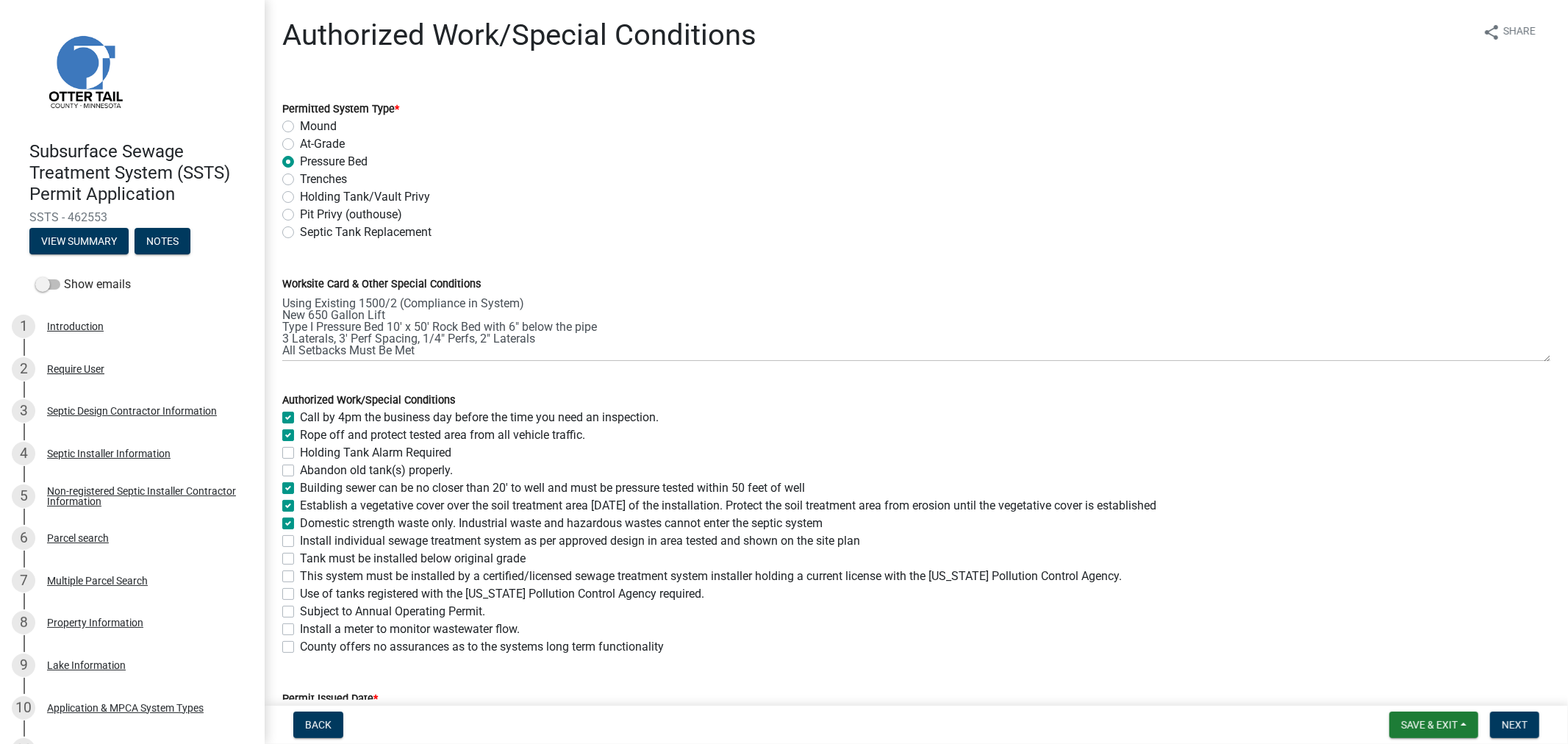
checkbox input "false"
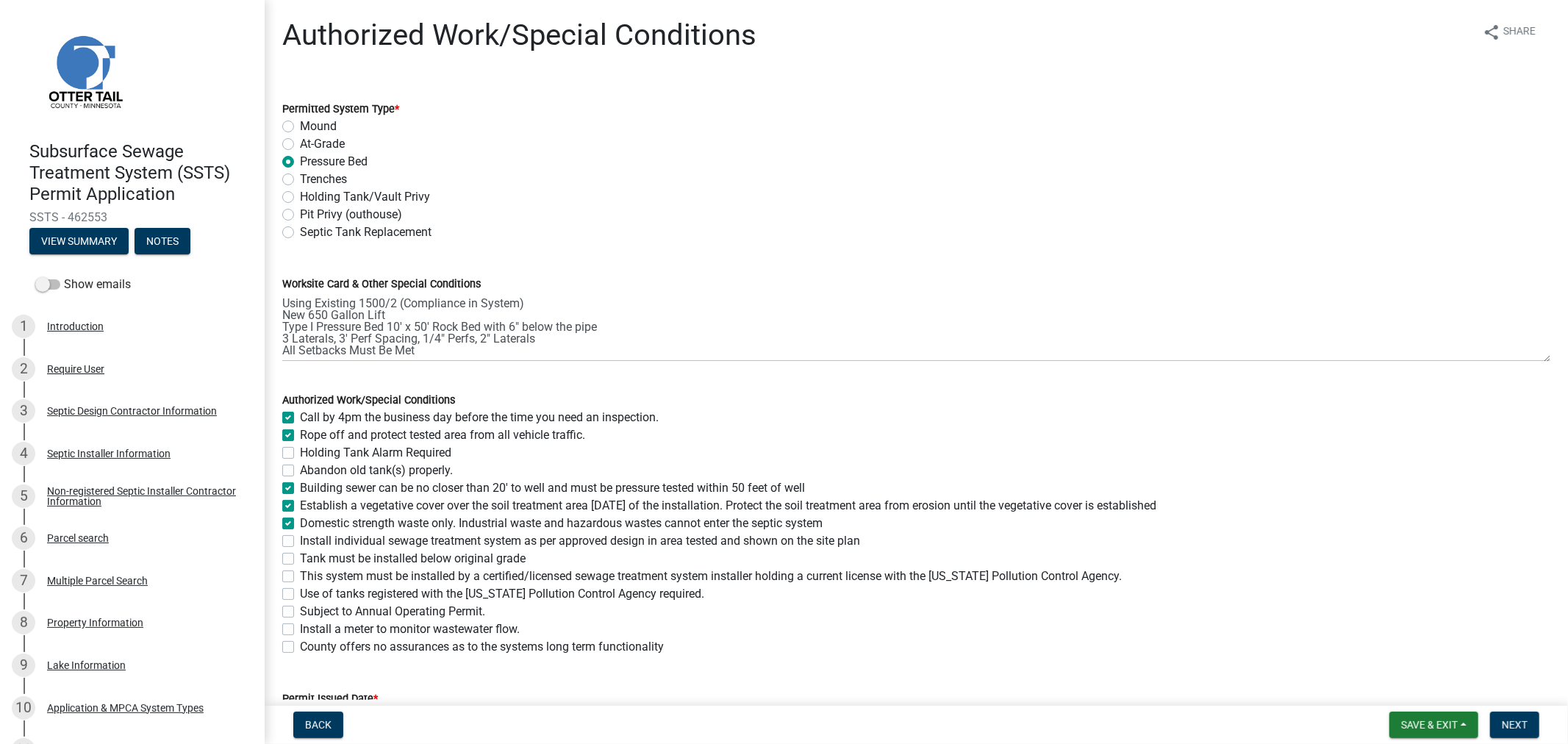
checkbox input "false"
click at [300, 545] on label "Install individual sewage treatment system as per approved design in area teste…" at bounding box center [580, 541] width 560 height 18
click at [300, 542] on input "Install individual sewage treatment system as per approved design in area teste…" at bounding box center [305, 537] width 9 height 9
checkbox input "true"
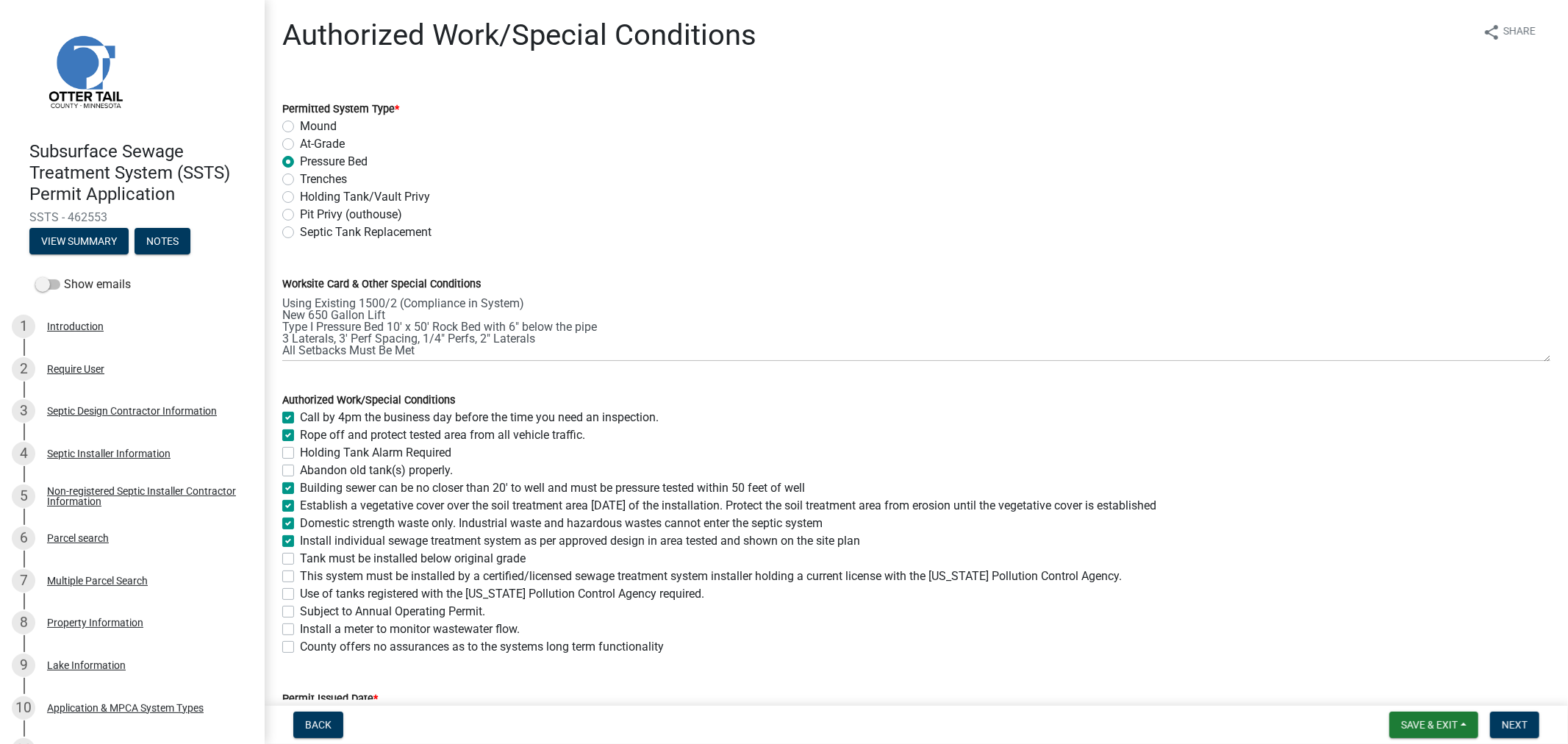
checkbox input "true"
checkbox input "false"
checkbox input "true"
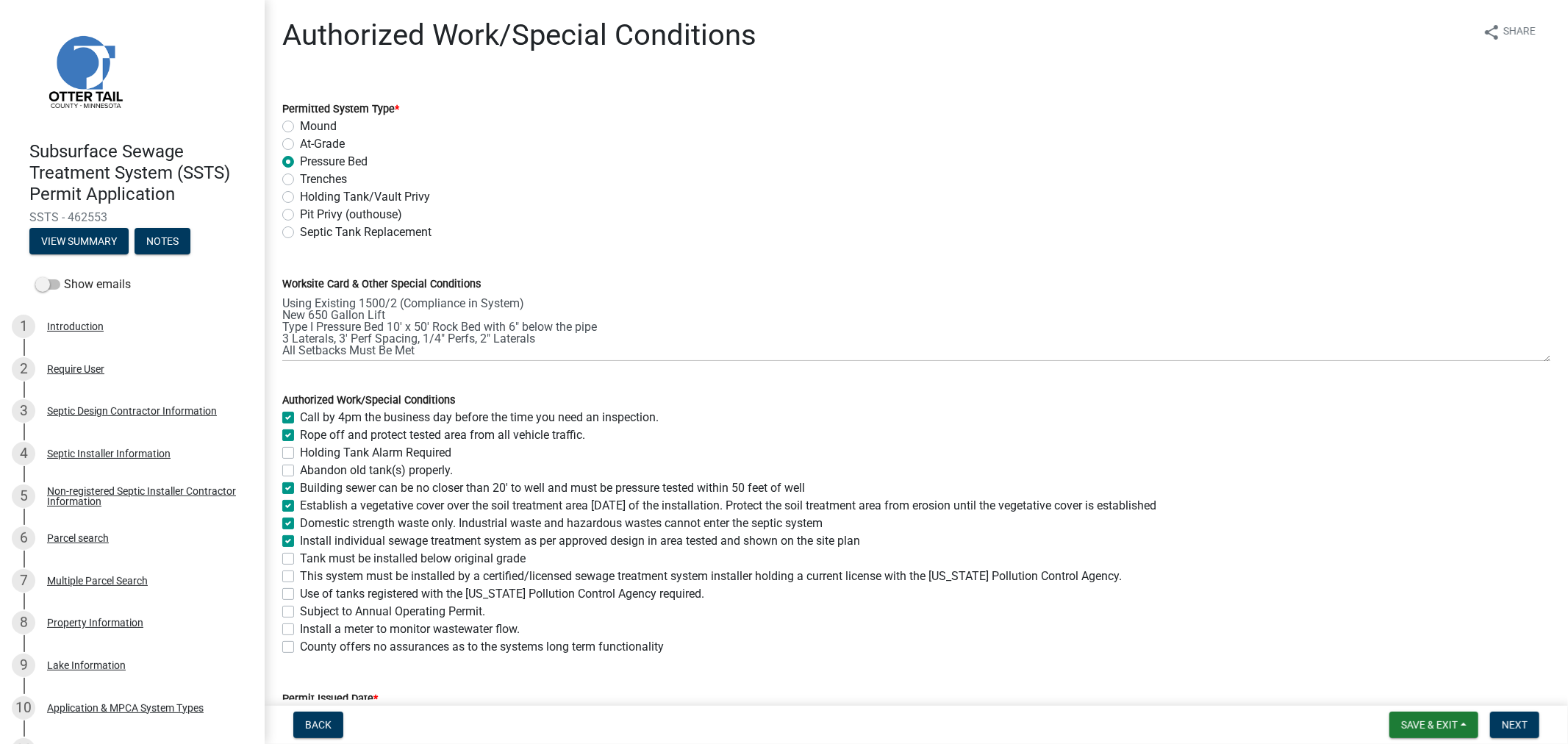
checkbox input "true"
checkbox input "false"
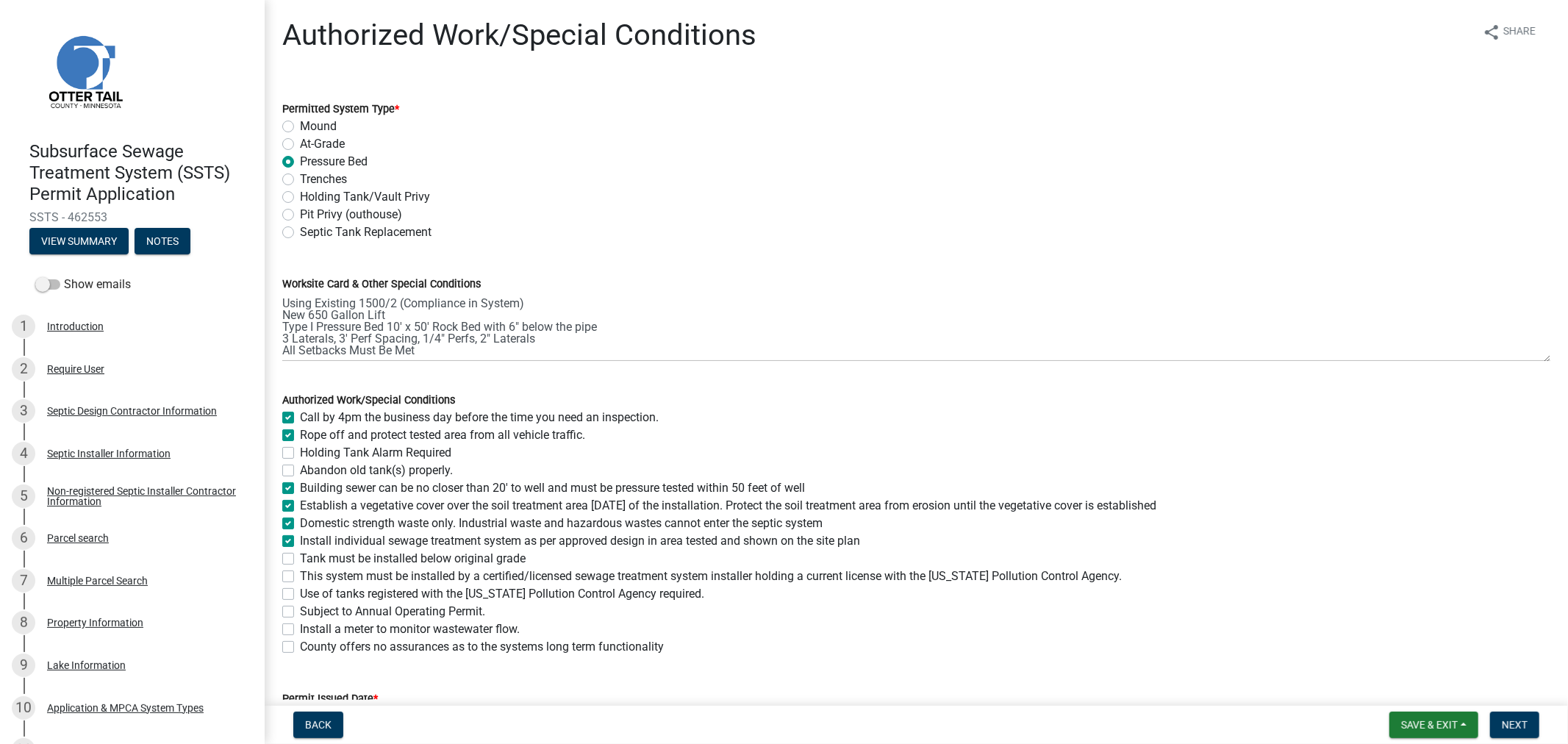
checkbox input "false"
click at [300, 561] on label "Tank must be installed below original grade" at bounding box center [413, 558] width 226 height 18
click at [300, 559] on input "Tank must be installed below original grade" at bounding box center [305, 555] width 9 height 9
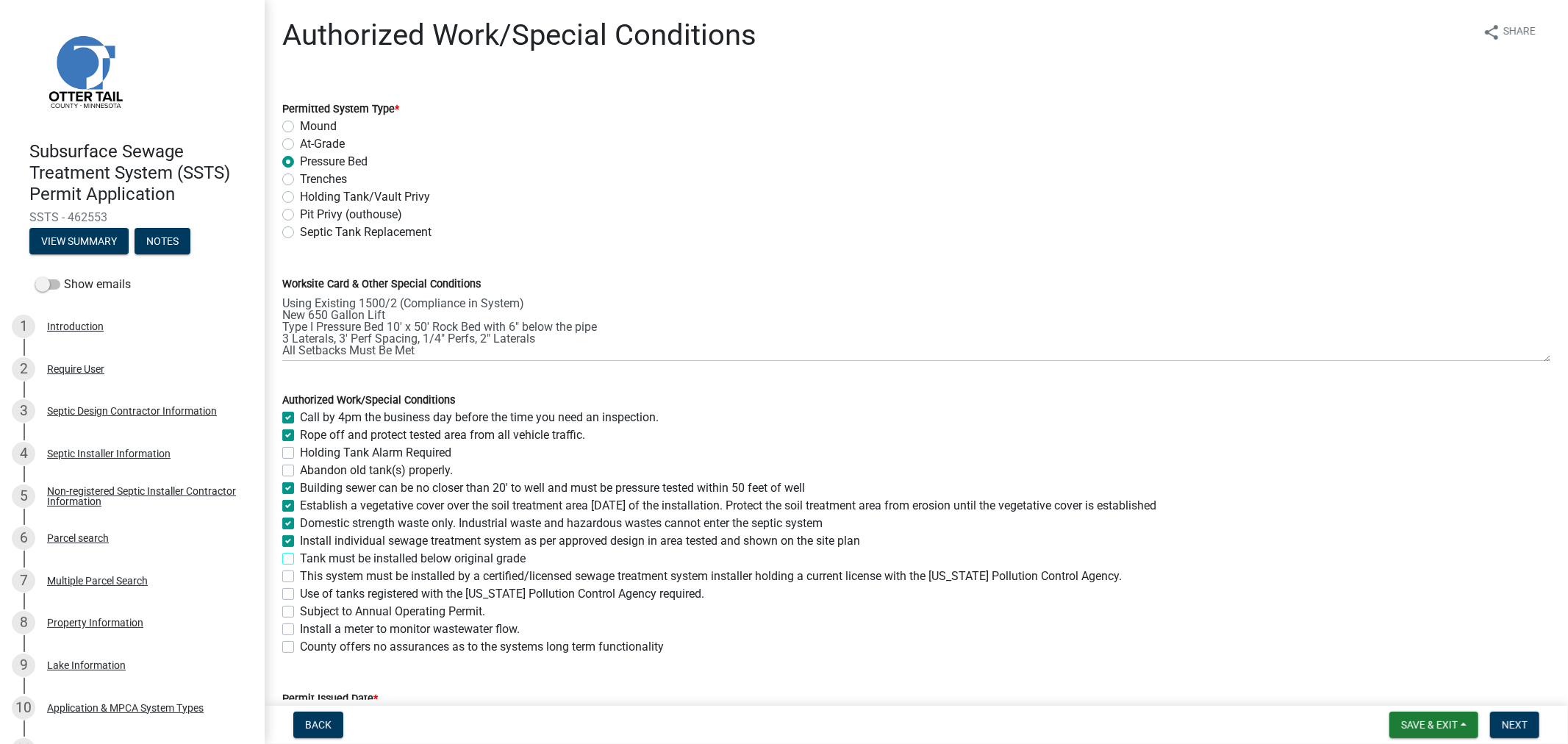
checkbox input "true"
checkbox input "false"
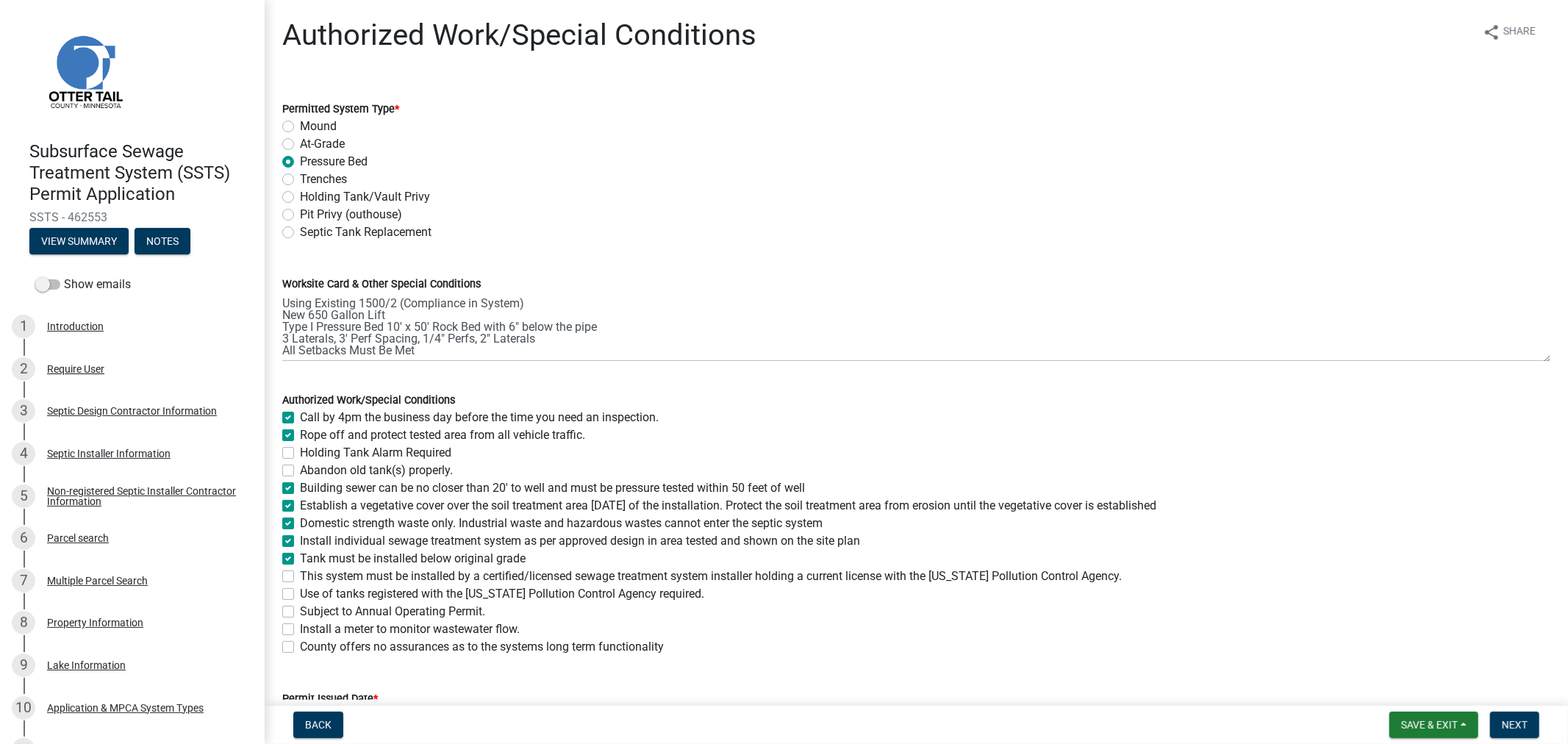
checkbox input "true"
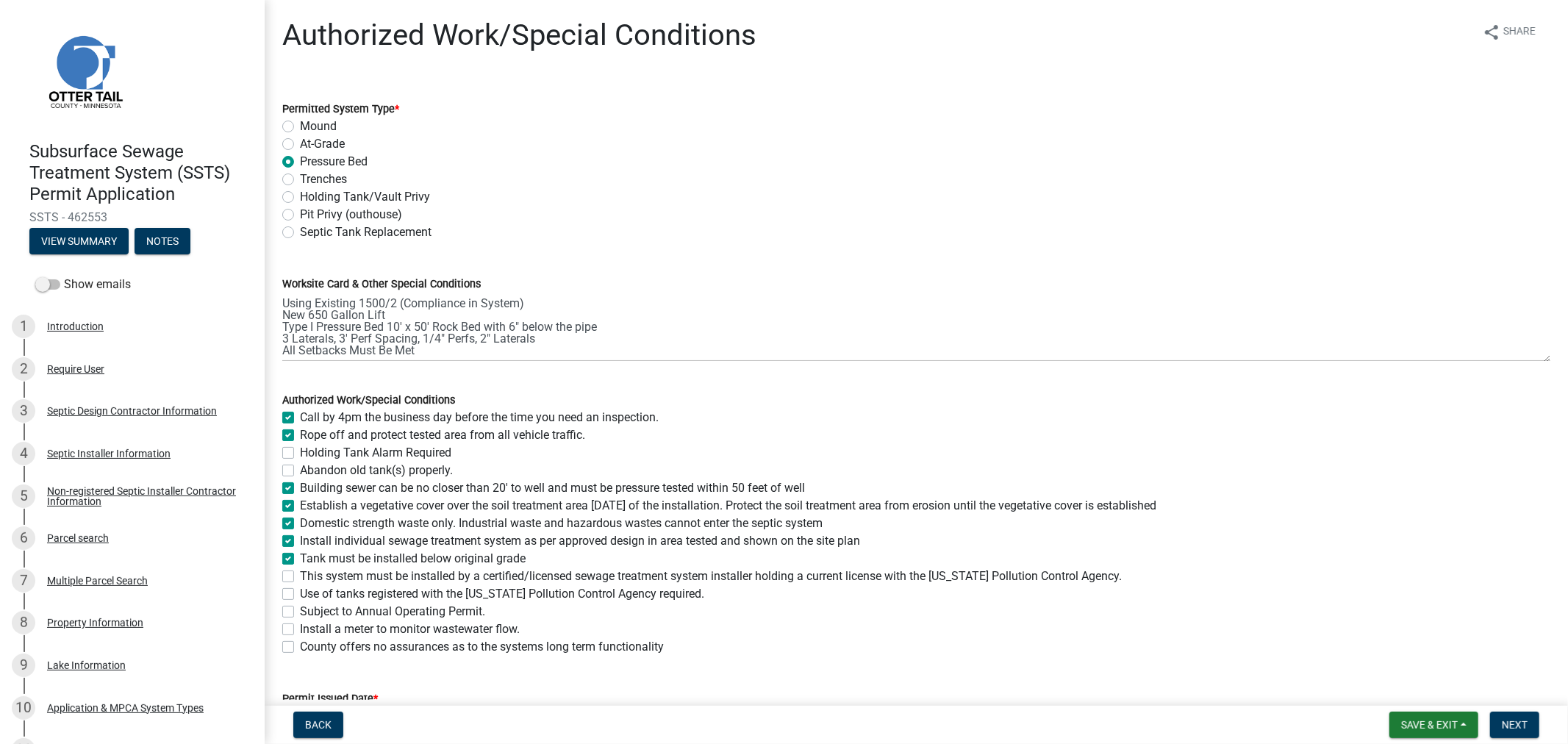
checkbox input "false"
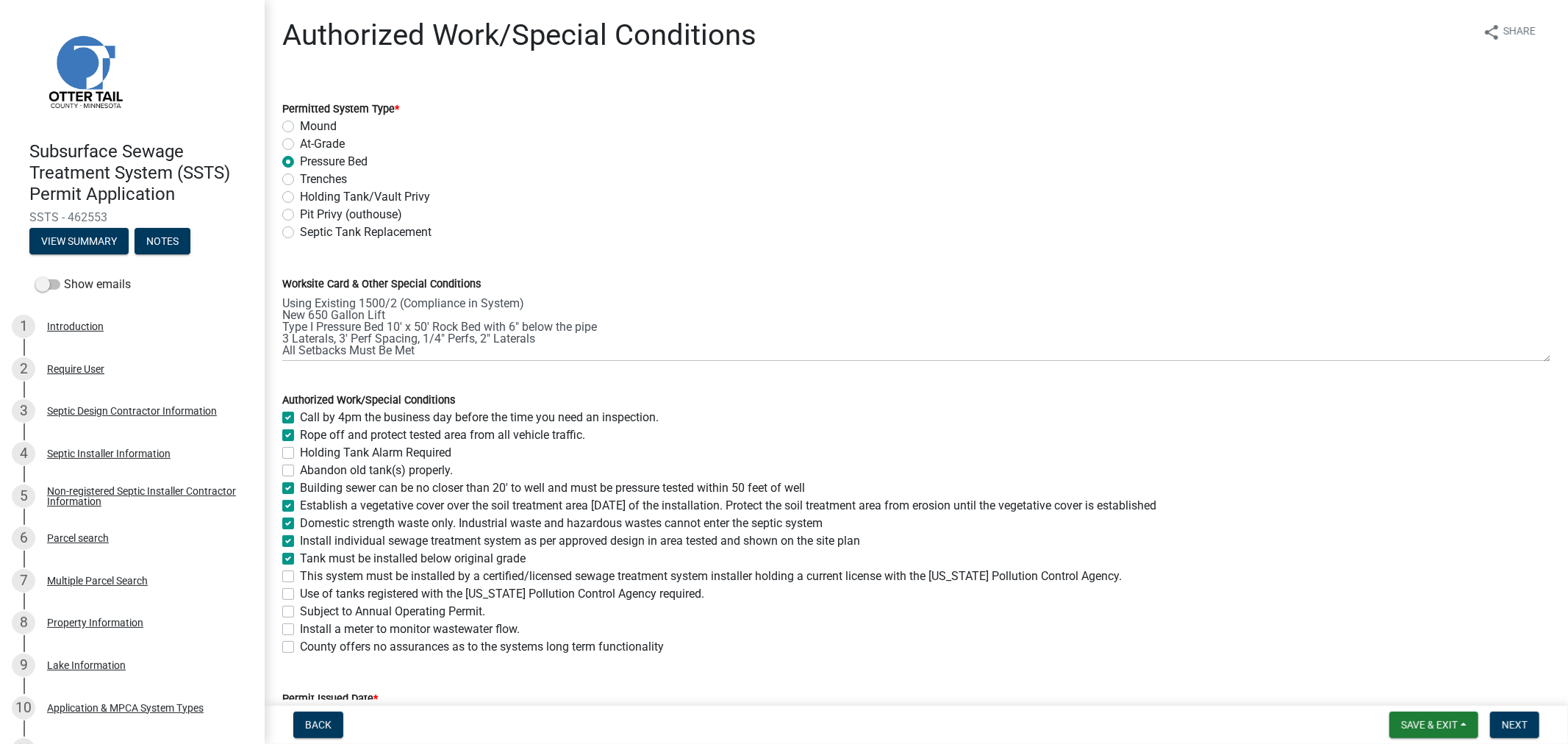
click at [300, 578] on label "This system must be installed by a certified/licensed sewage treatment system i…" at bounding box center [711, 576] width 822 height 18
click at [300, 577] on input "This system must be installed by a certified/licensed sewage treatment system i…" at bounding box center [305, 572] width 9 height 9
checkbox input "true"
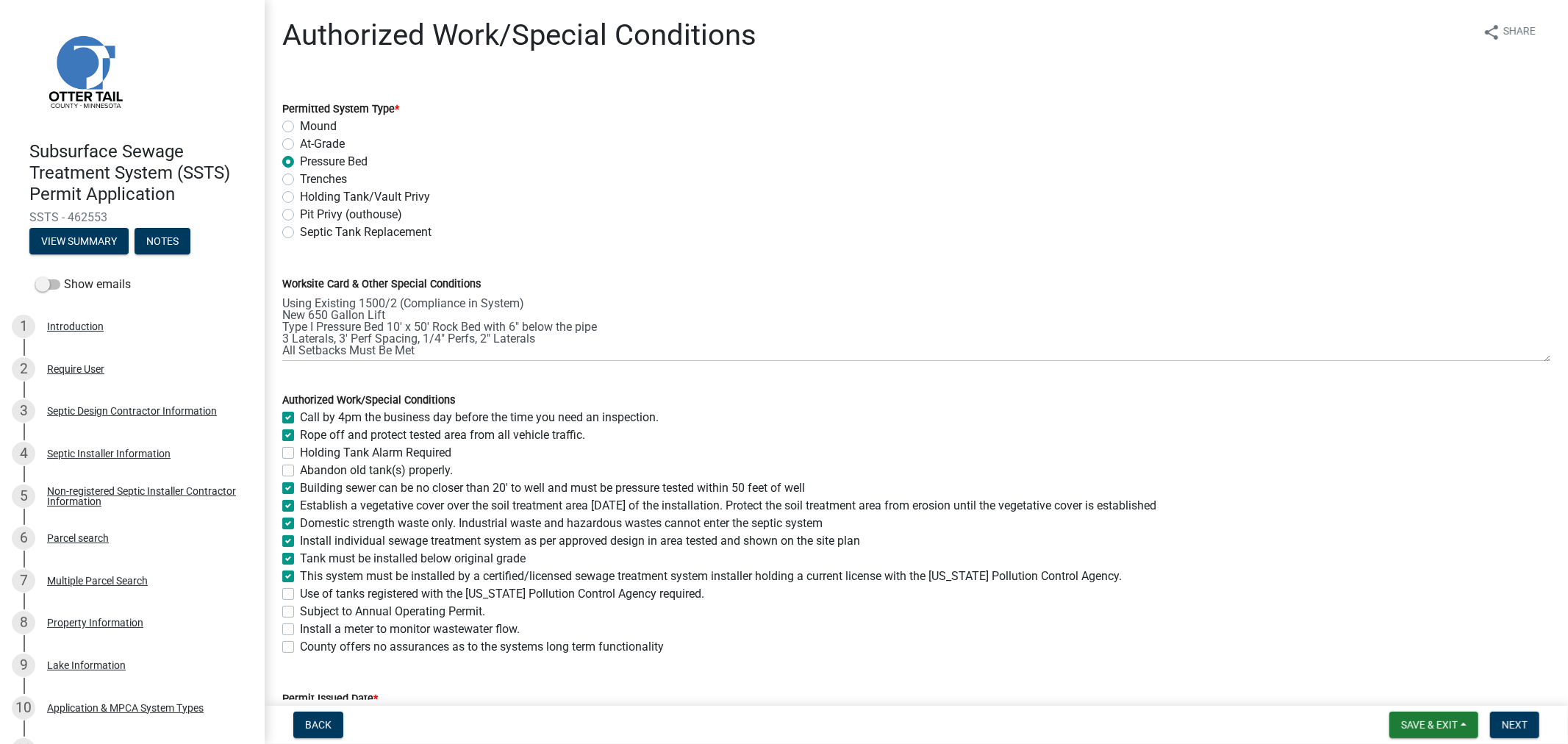
checkbox input "false"
checkbox input "true"
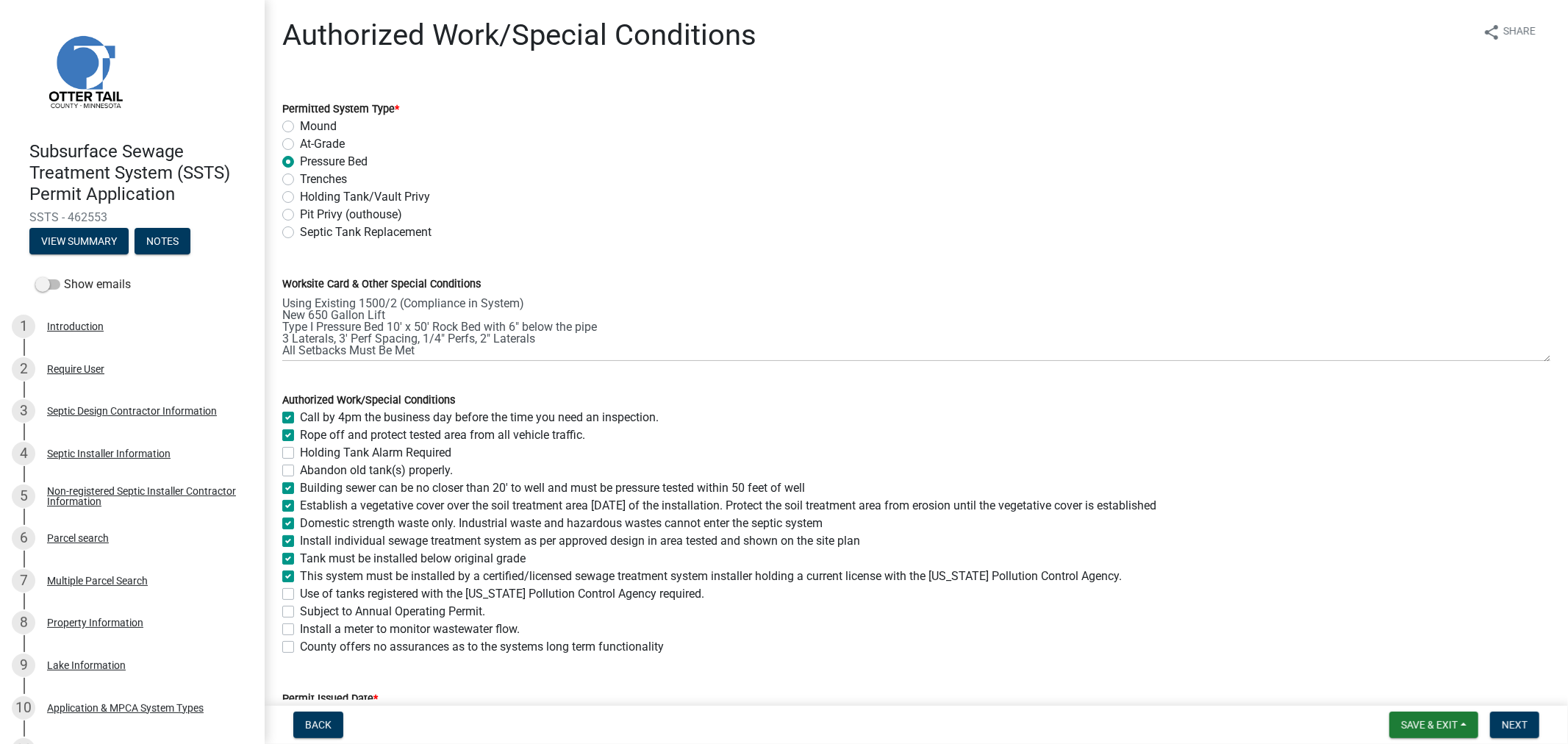
checkbox input "true"
checkbox input "false"
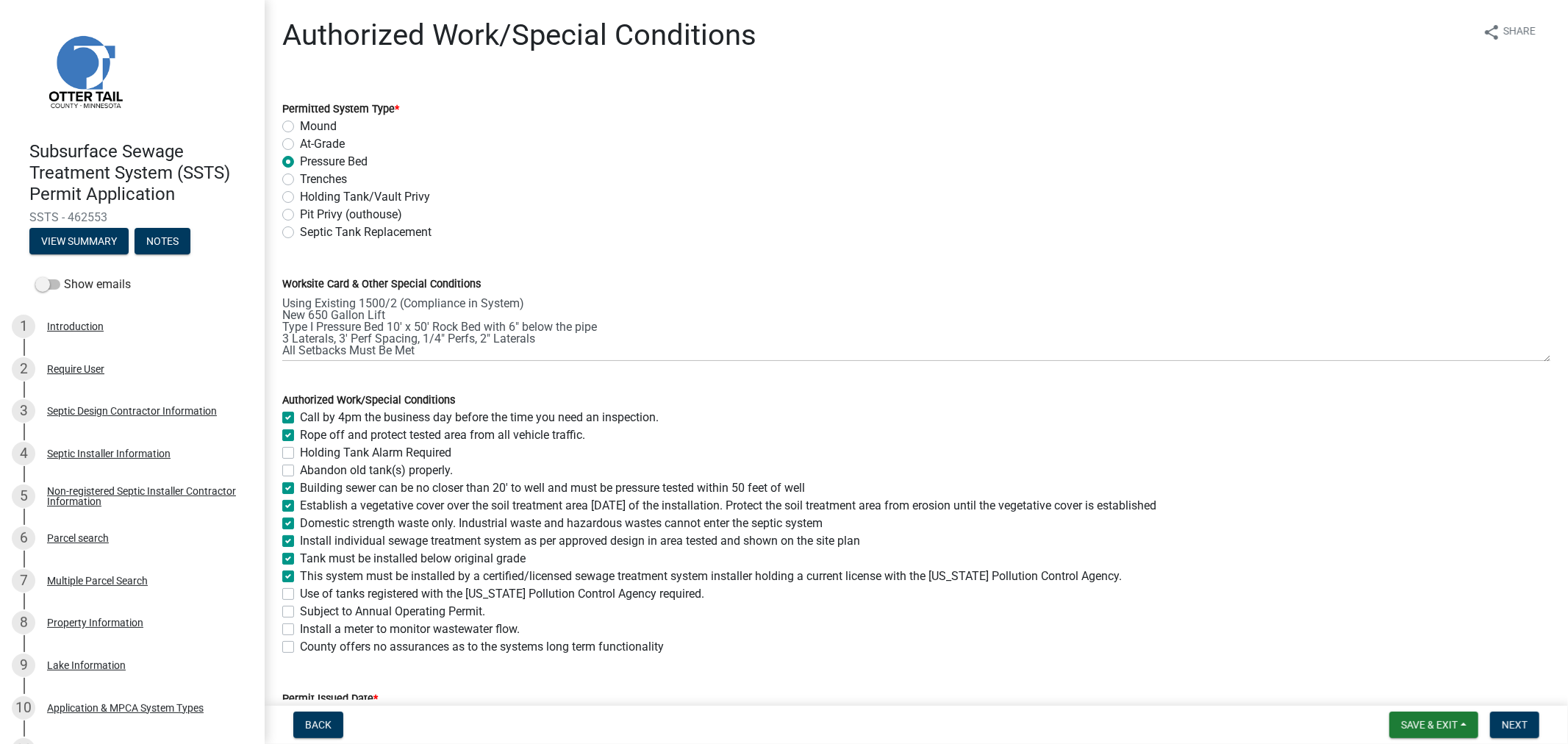
checkbox input "false"
click at [300, 593] on label "Use of tanks registered with the Minnesota Pollution Control Agency required." at bounding box center [502, 594] width 404 height 18
click at [300, 593] on input "Use of tanks registered with the Minnesota Pollution Control Agency required." at bounding box center [305, 590] width 9 height 9
checkbox input "true"
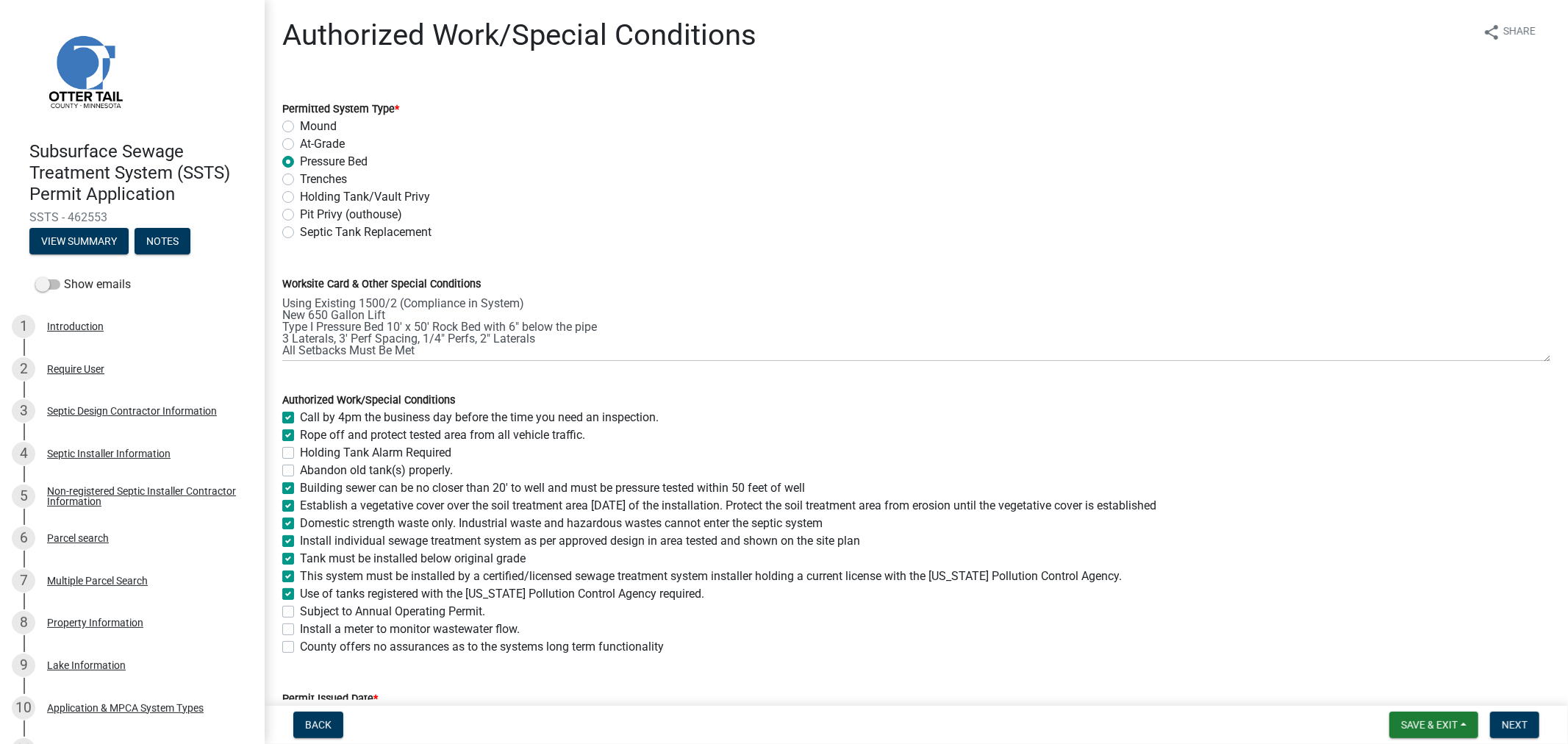
checkbox input "true"
checkbox input "false"
checkbox input "true"
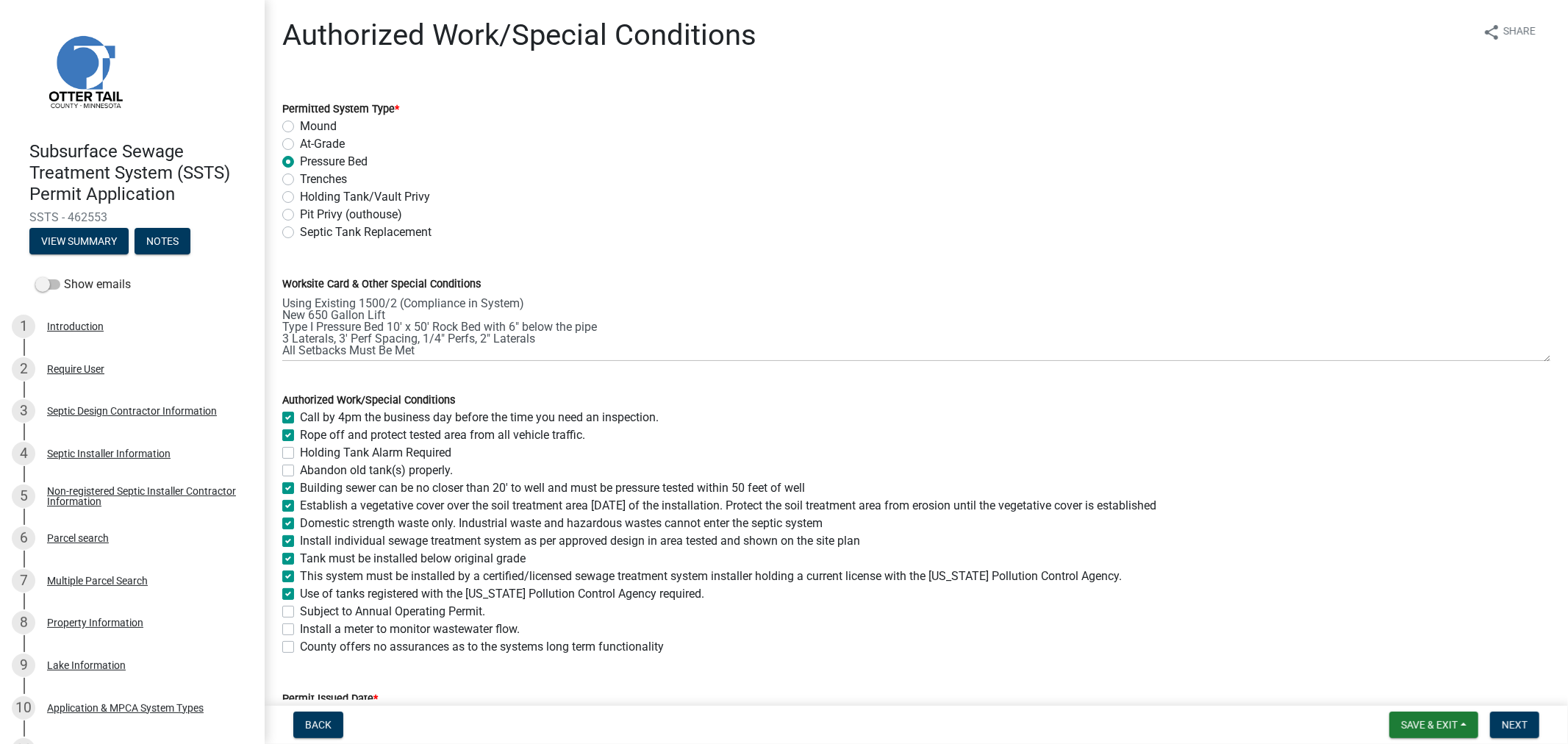
checkbox input "true"
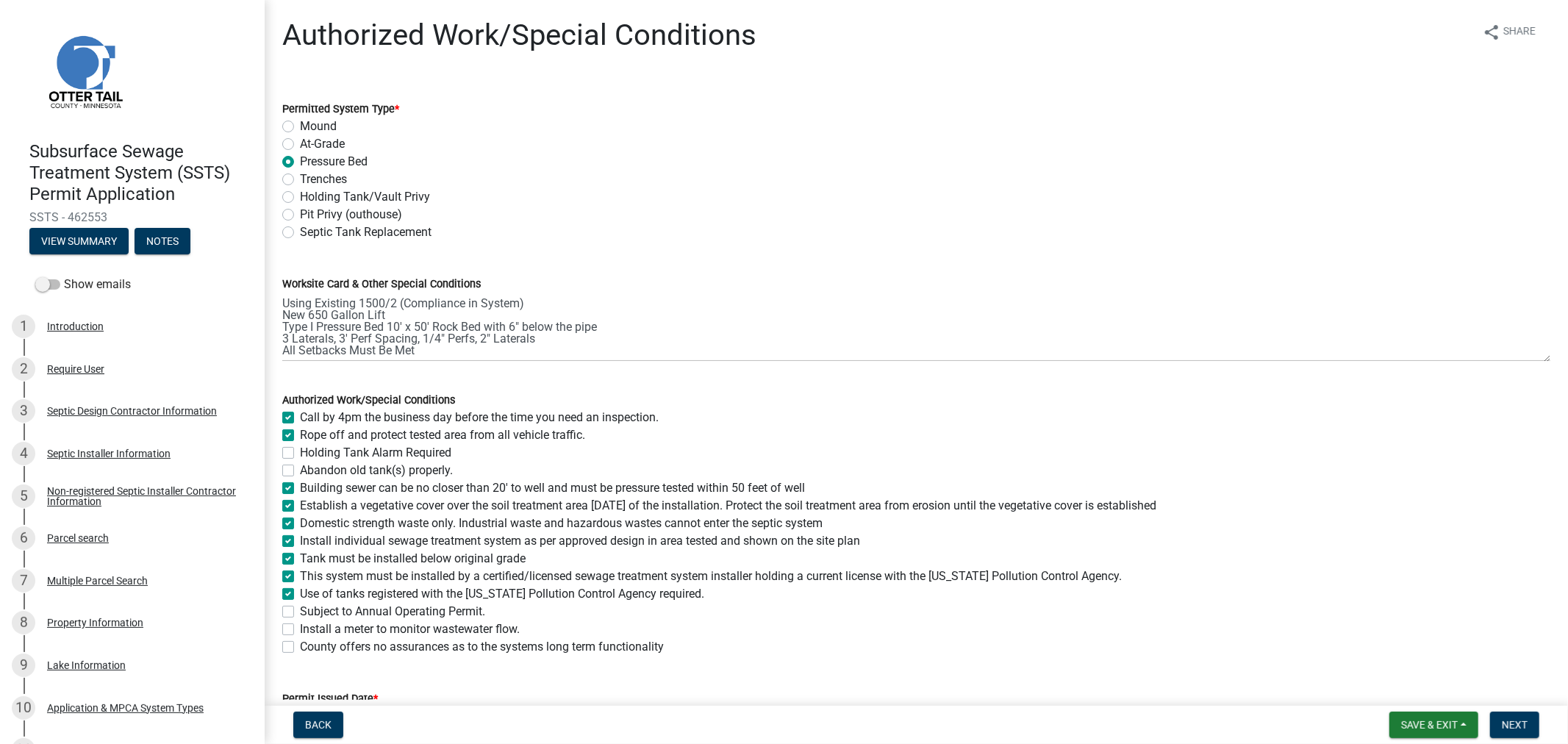
checkbox input "true"
checkbox input "false"
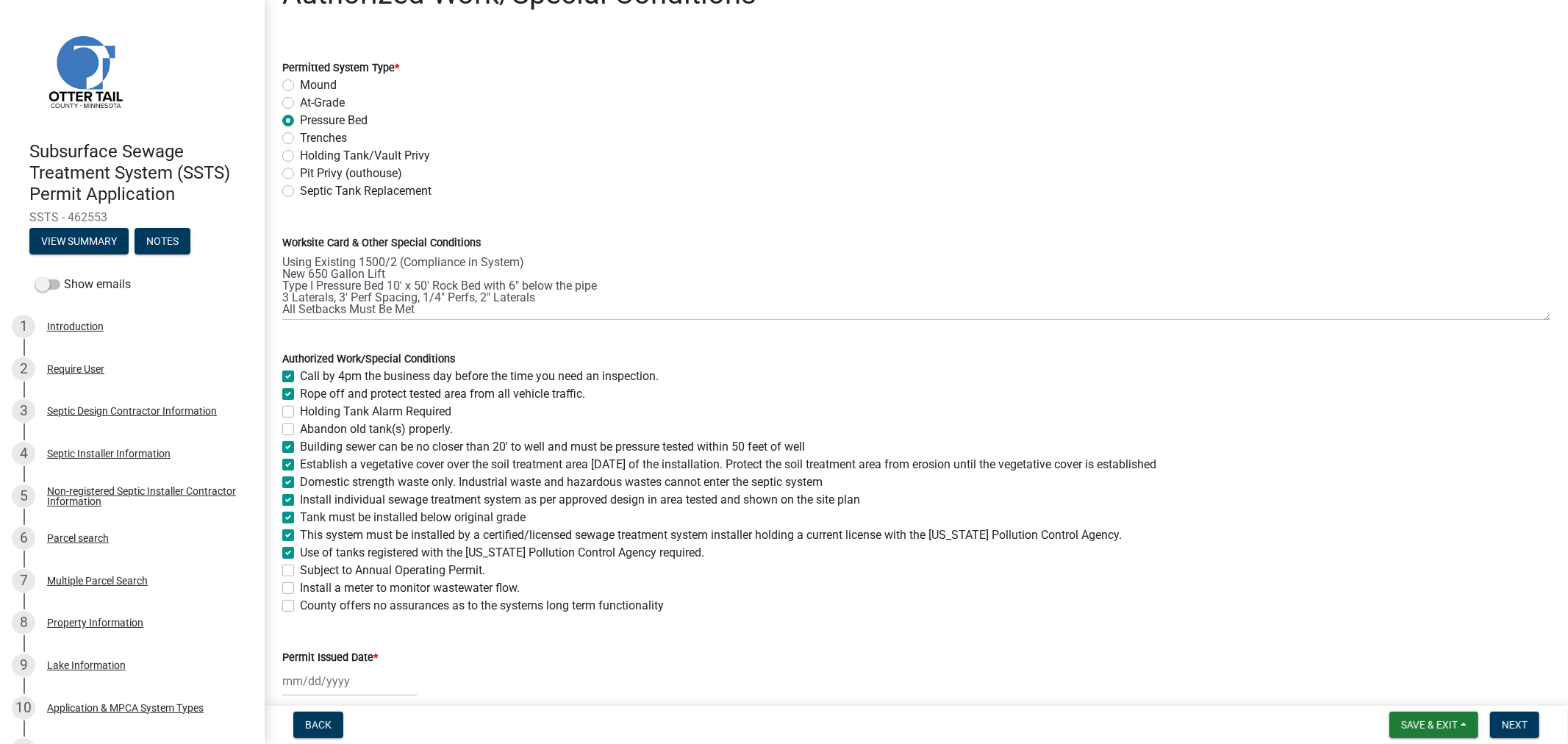
scroll to position [107, 0]
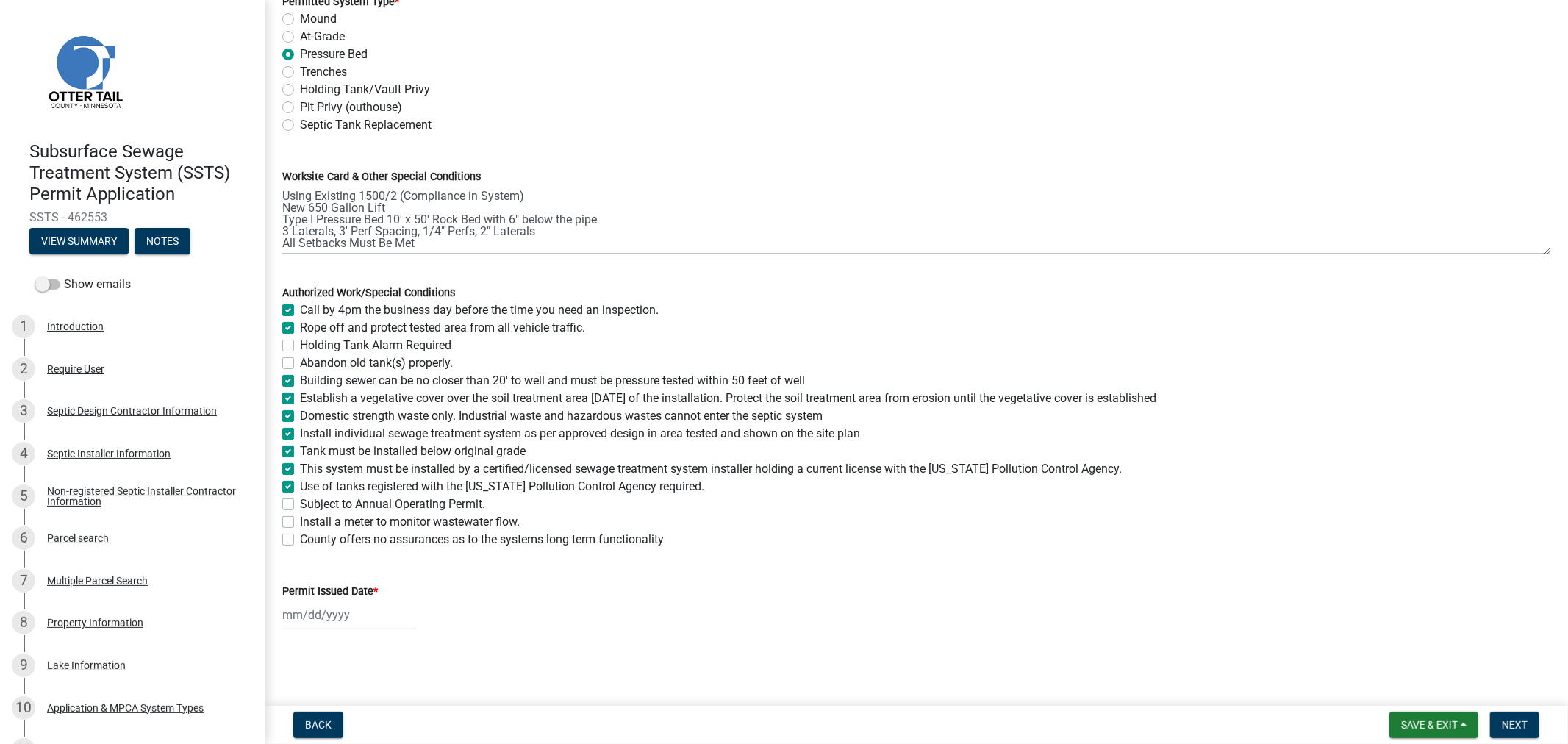
click at [380, 611] on div at bounding box center [349, 614] width 134 height 30
select select "8"
select select "2025"
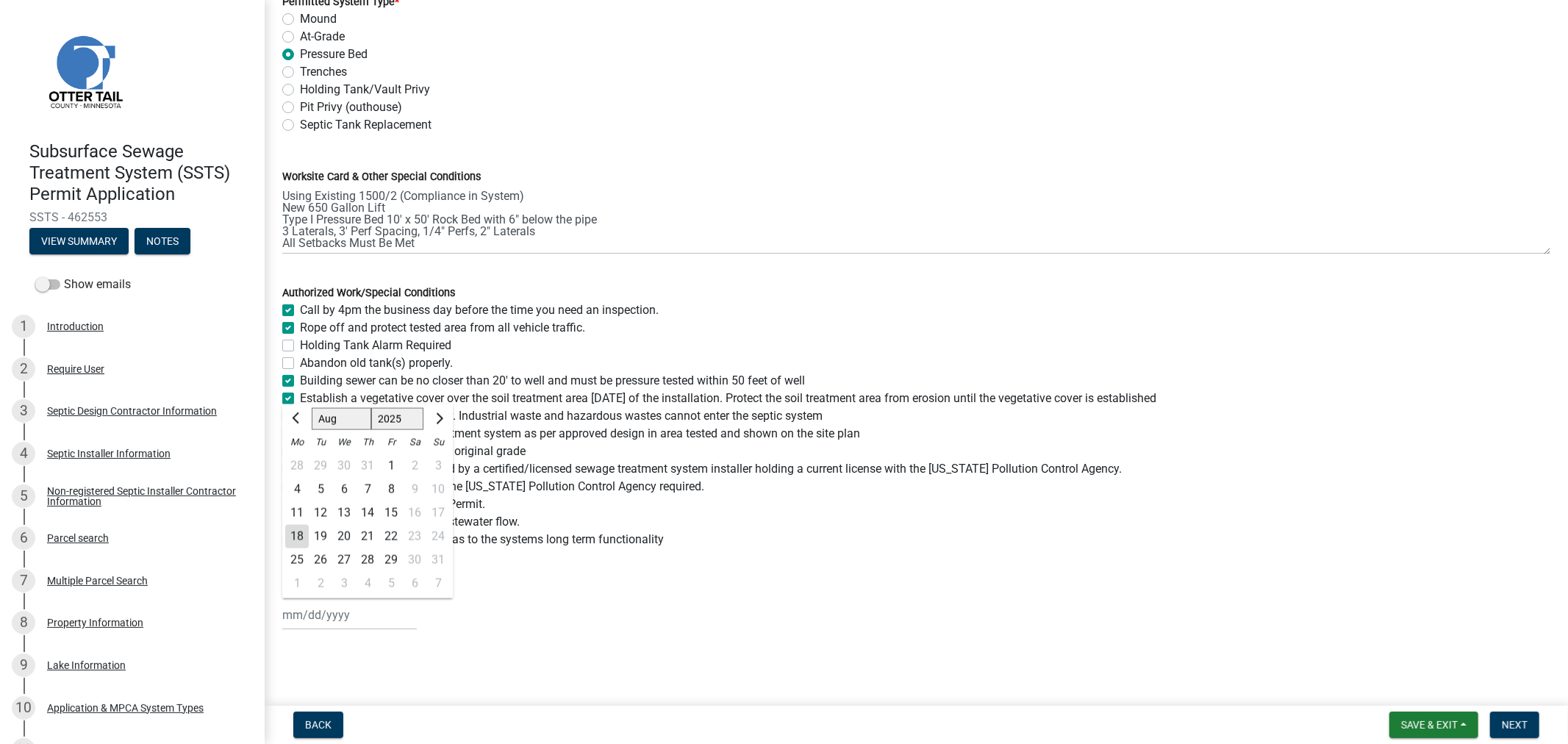
click at [294, 538] on div "18" at bounding box center [297, 536] width 24 height 24
type input "08/18/2025"
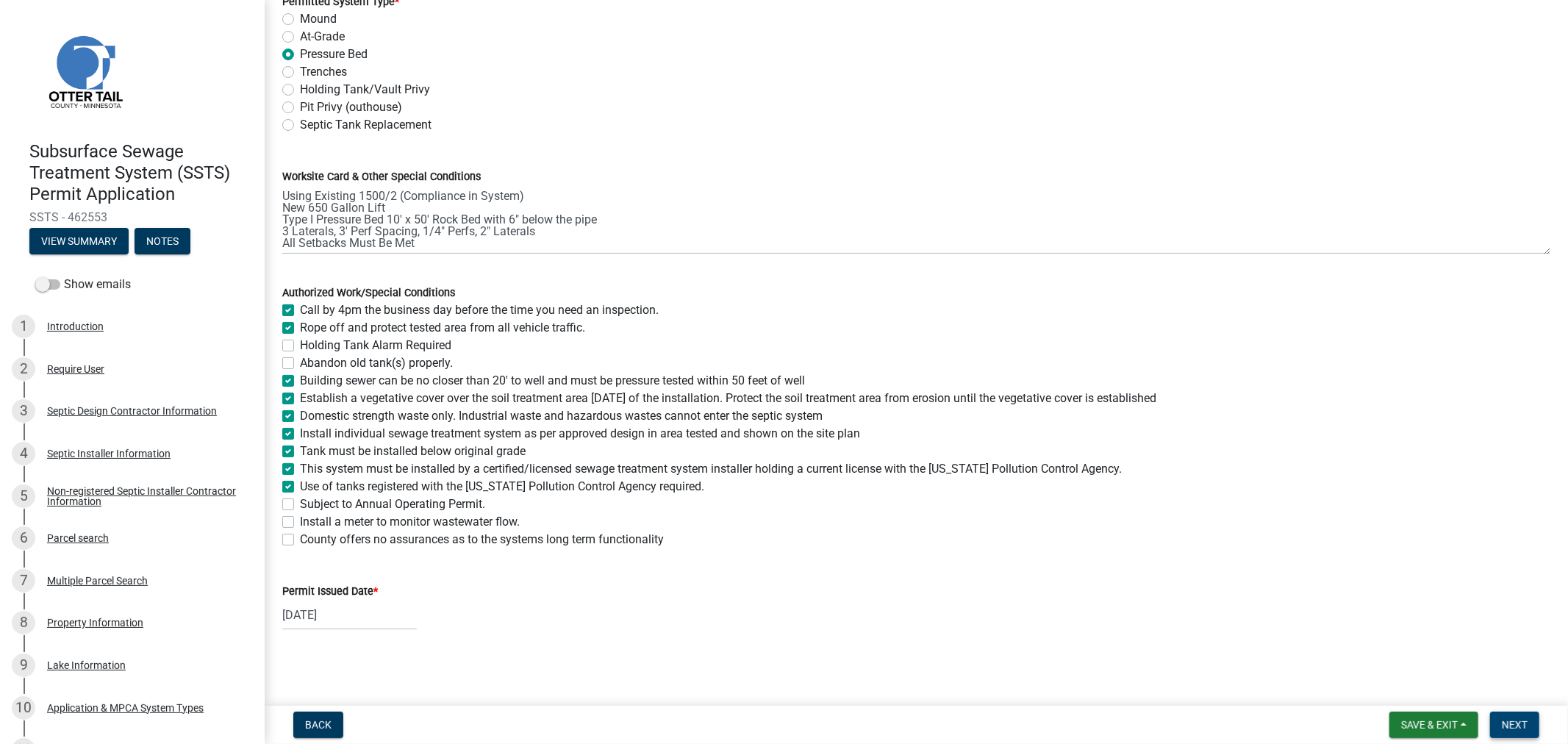
click at [1506, 725] on span "Next" at bounding box center [1515, 724] width 26 height 12
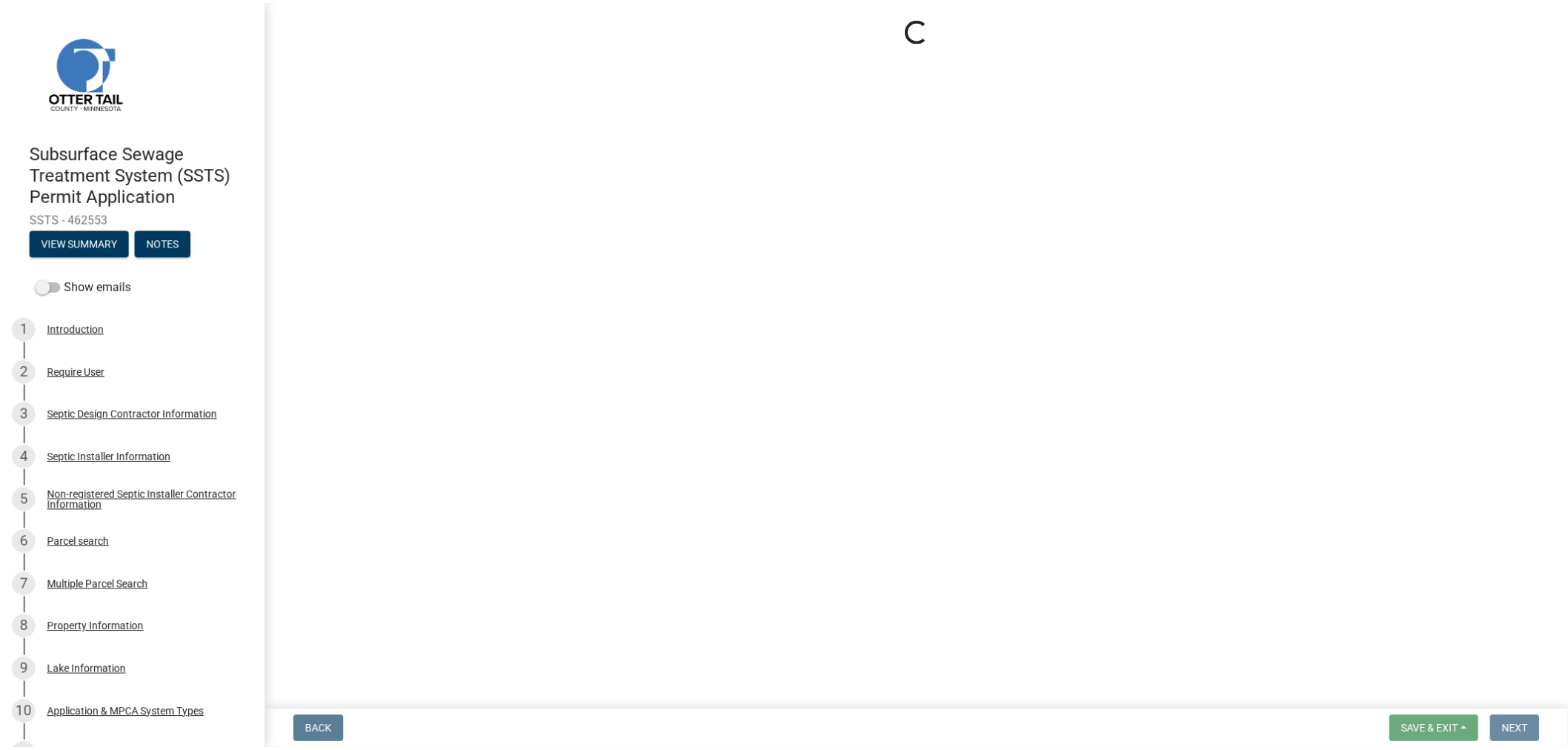
scroll to position [0, 0]
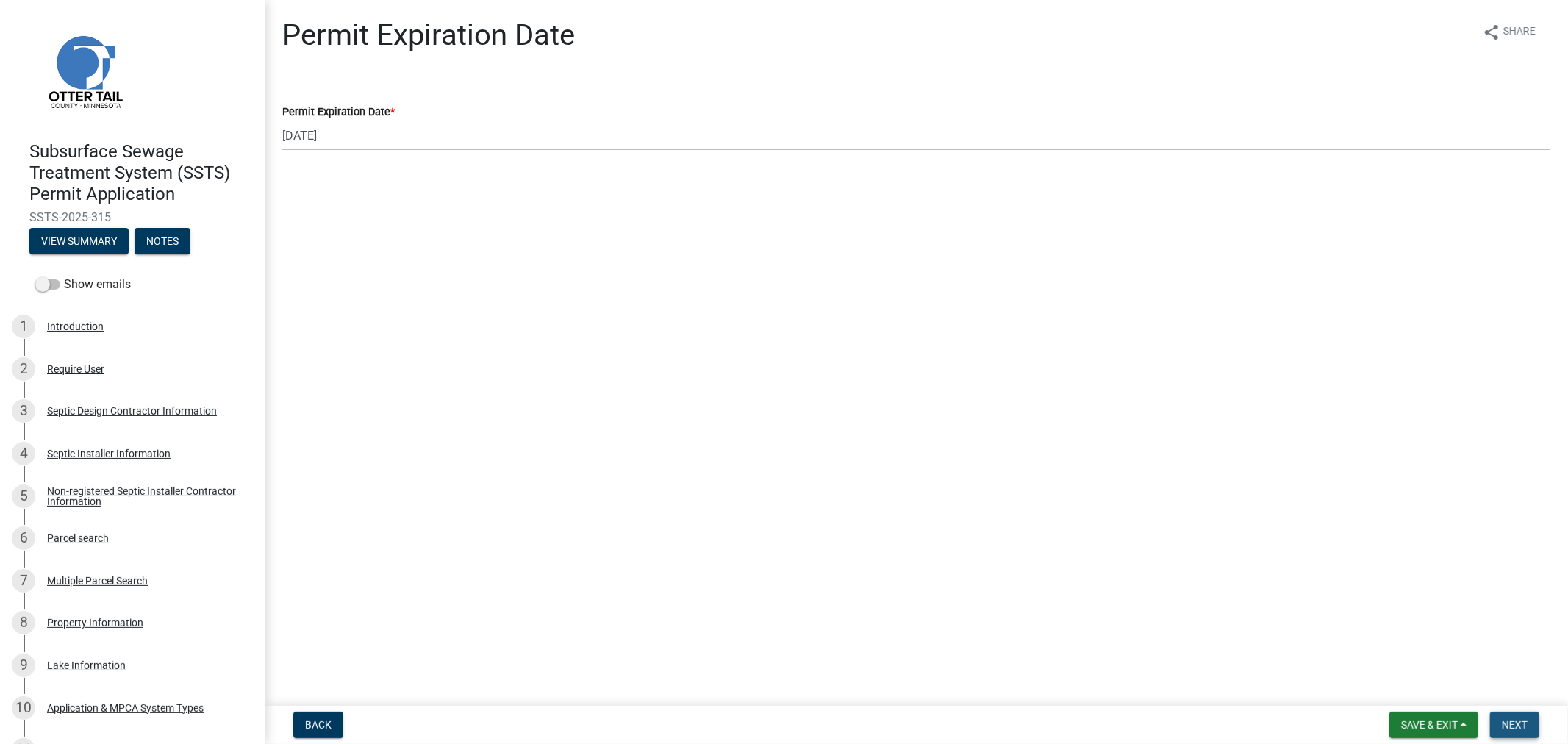
click at [1519, 724] on span "Next" at bounding box center [1515, 724] width 26 height 12
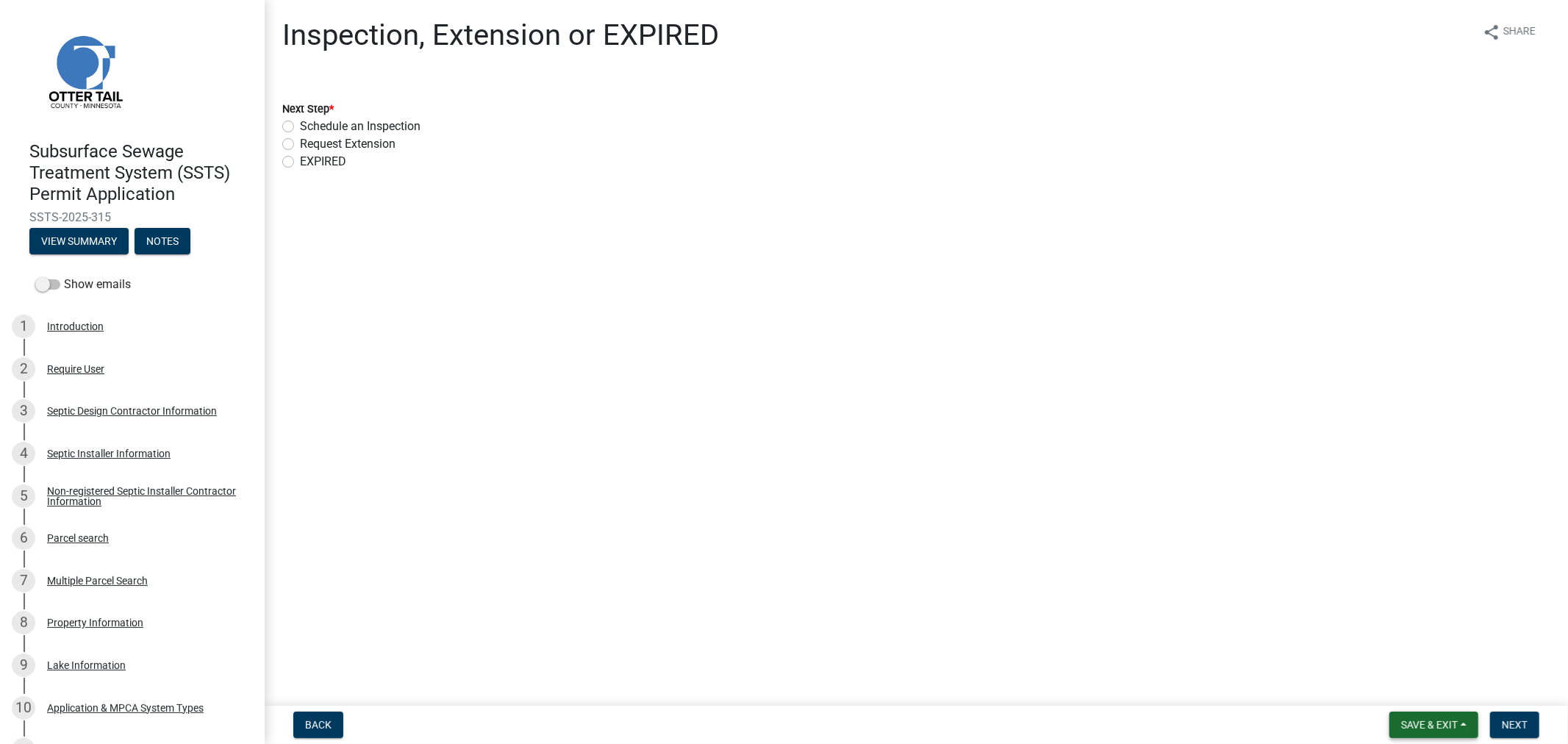
click at [1431, 721] on span "Save & Exit" at bounding box center [1430, 724] width 57 height 12
click at [1414, 688] on button "Save & Exit" at bounding box center [1419, 686] width 117 height 35
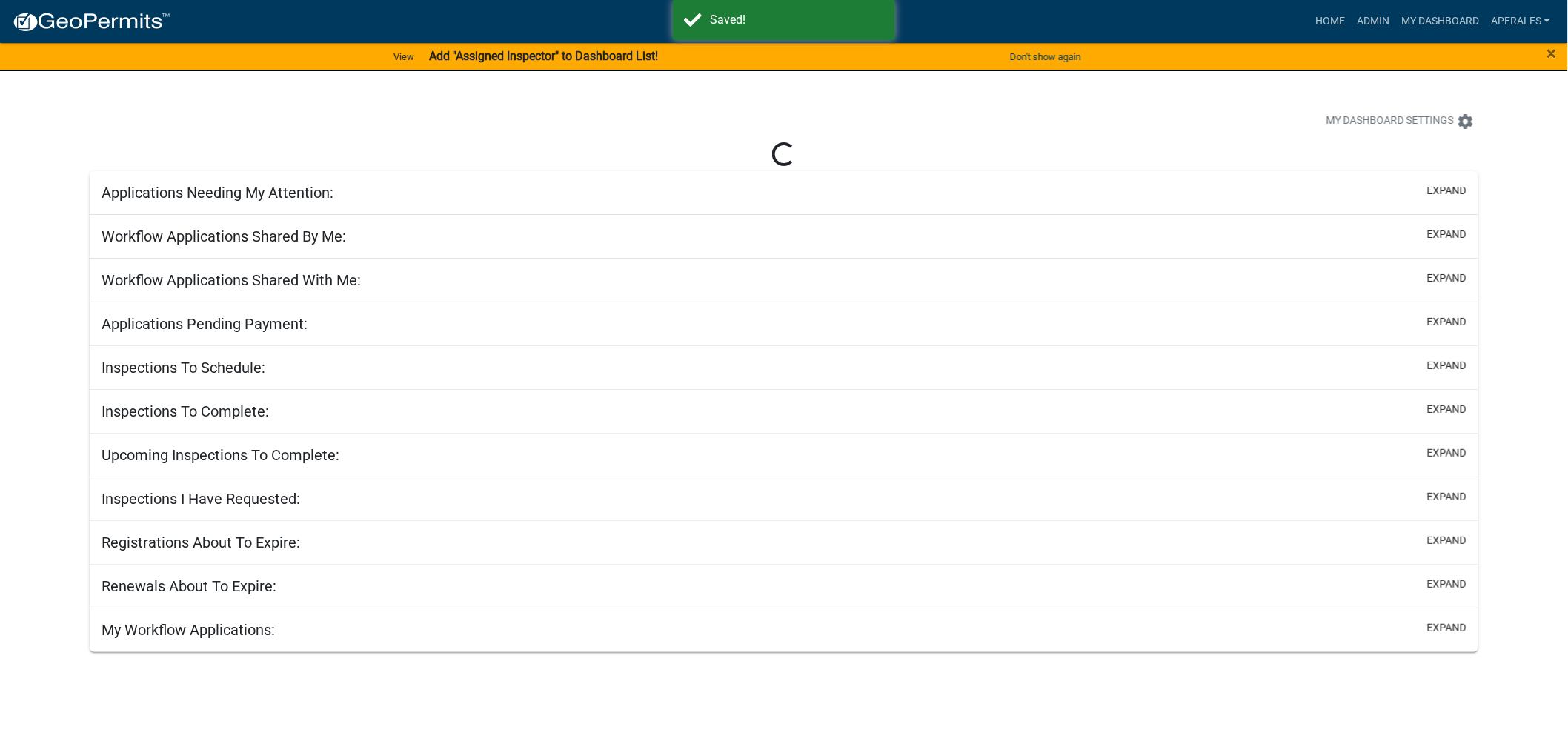
select select "3: 100"
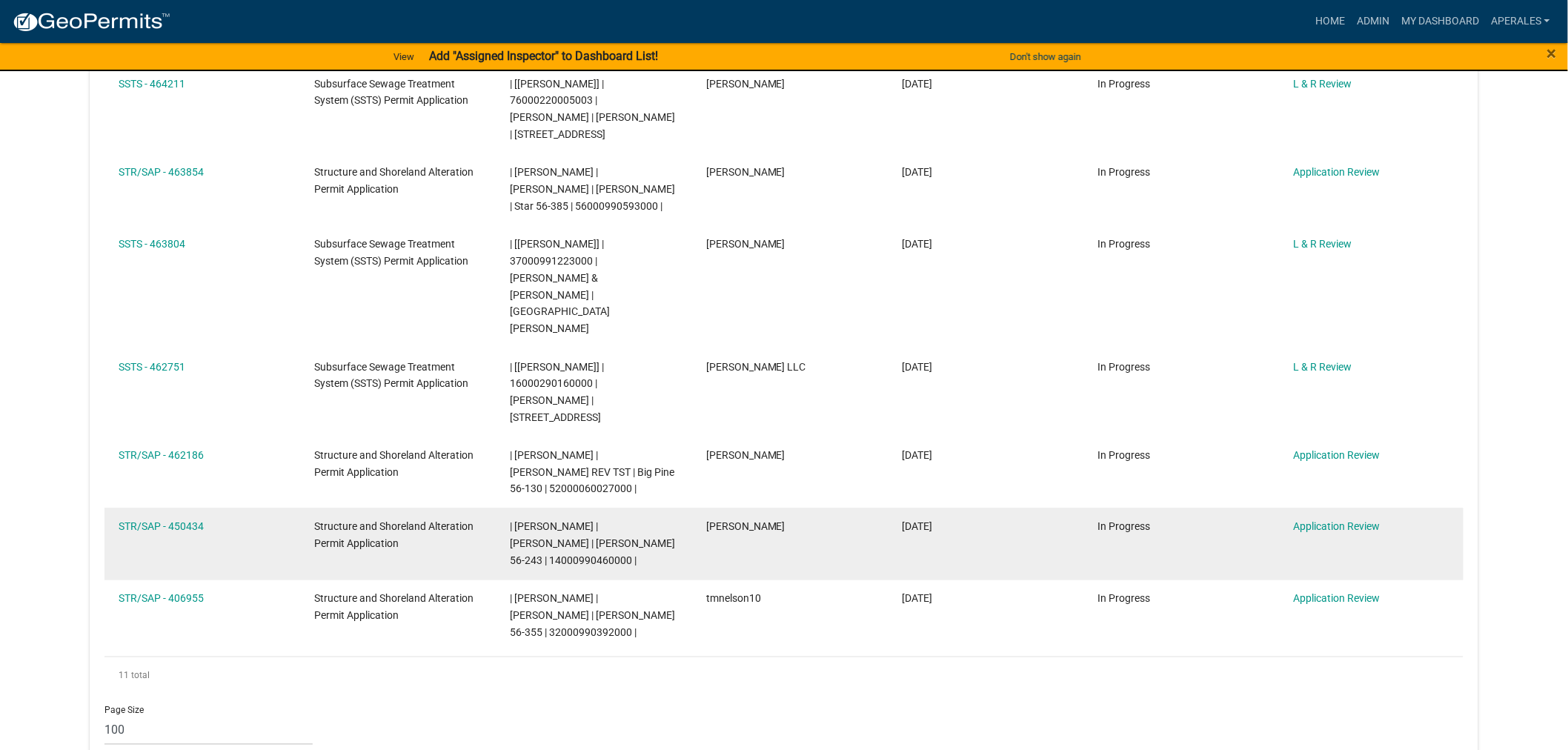
scroll to position [658, 0]
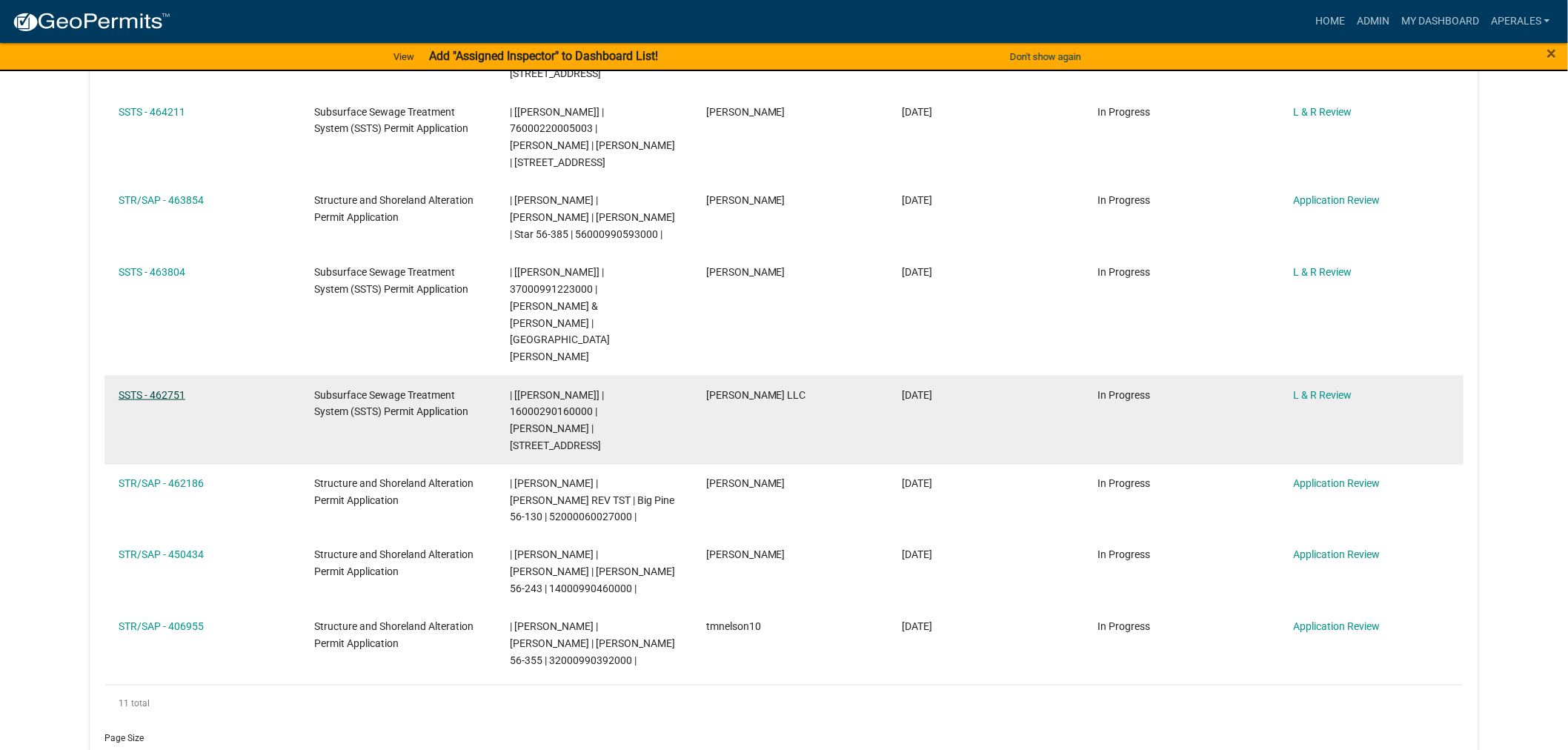
click at [144, 389] on link "SSTS - 462751" at bounding box center [152, 394] width 66 height 12
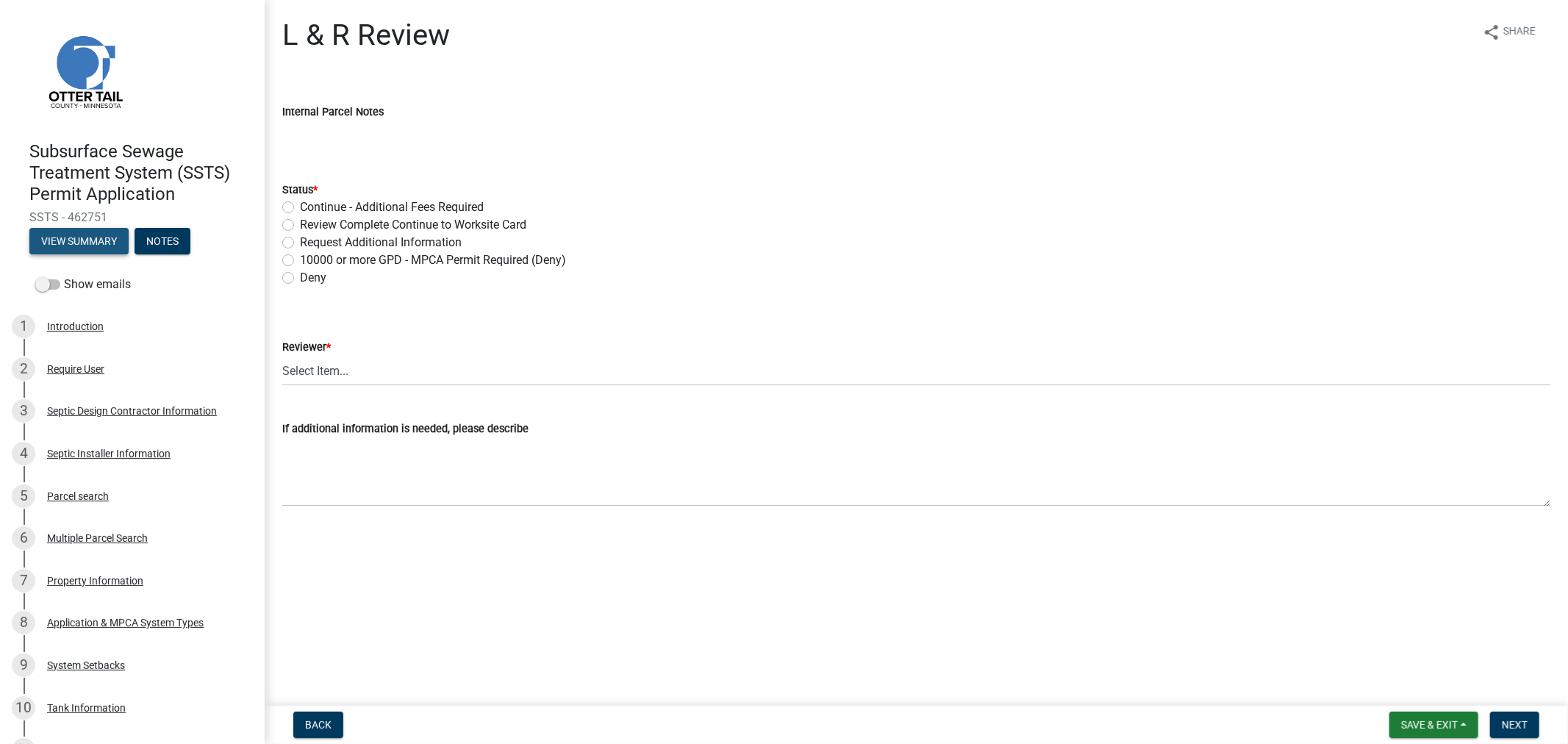
click at [104, 239] on button "View Summary" at bounding box center [78, 241] width 99 height 27
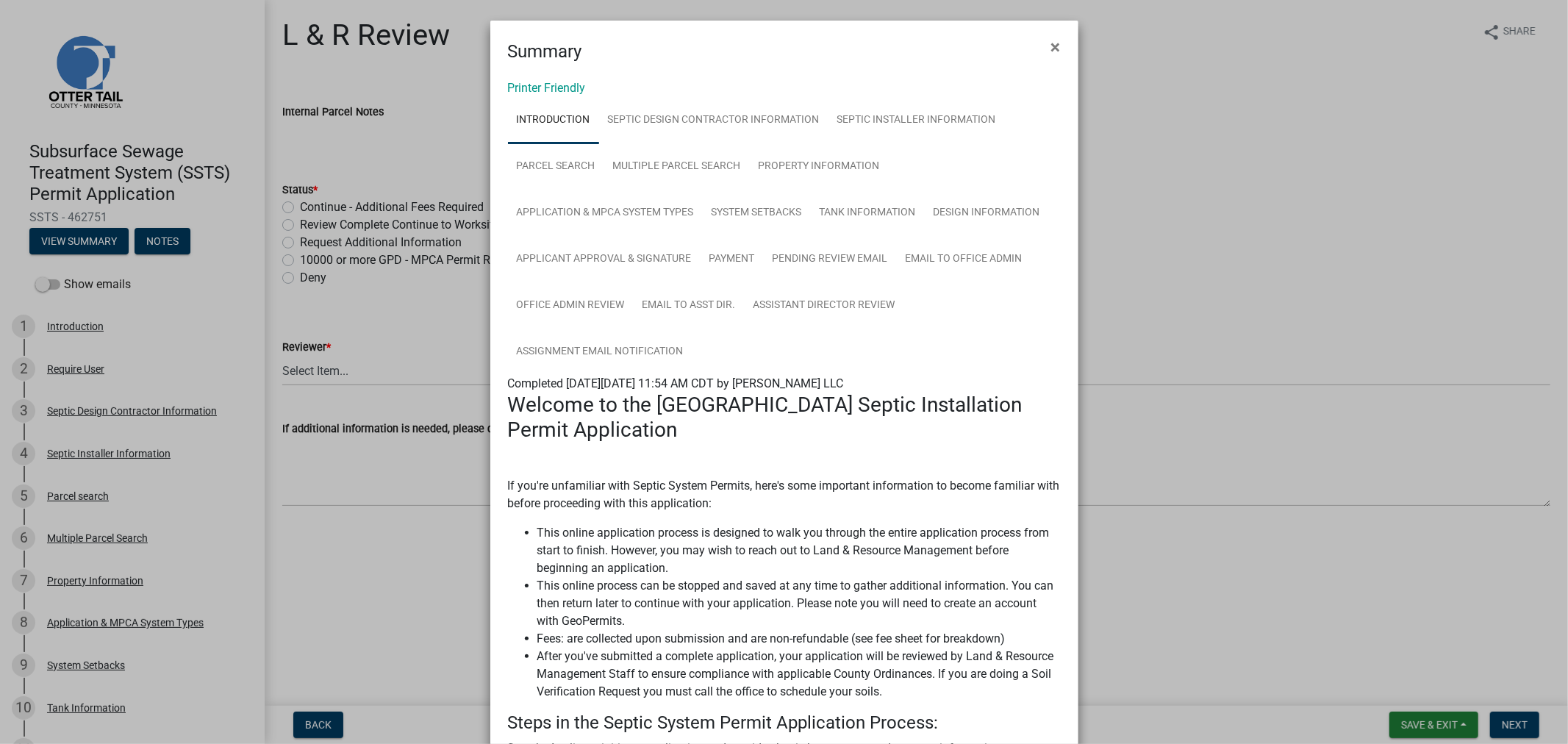
click at [545, 76] on div "Printer Friendly Introduction Septic Design Contractor Information Septic Insta…" at bounding box center [784, 657] width 588 height 1184
click at [542, 83] on link "Printer Friendly" at bounding box center [547, 87] width 78 height 14
click at [1052, 44] on span "×" at bounding box center [1056, 47] width 9 height 21
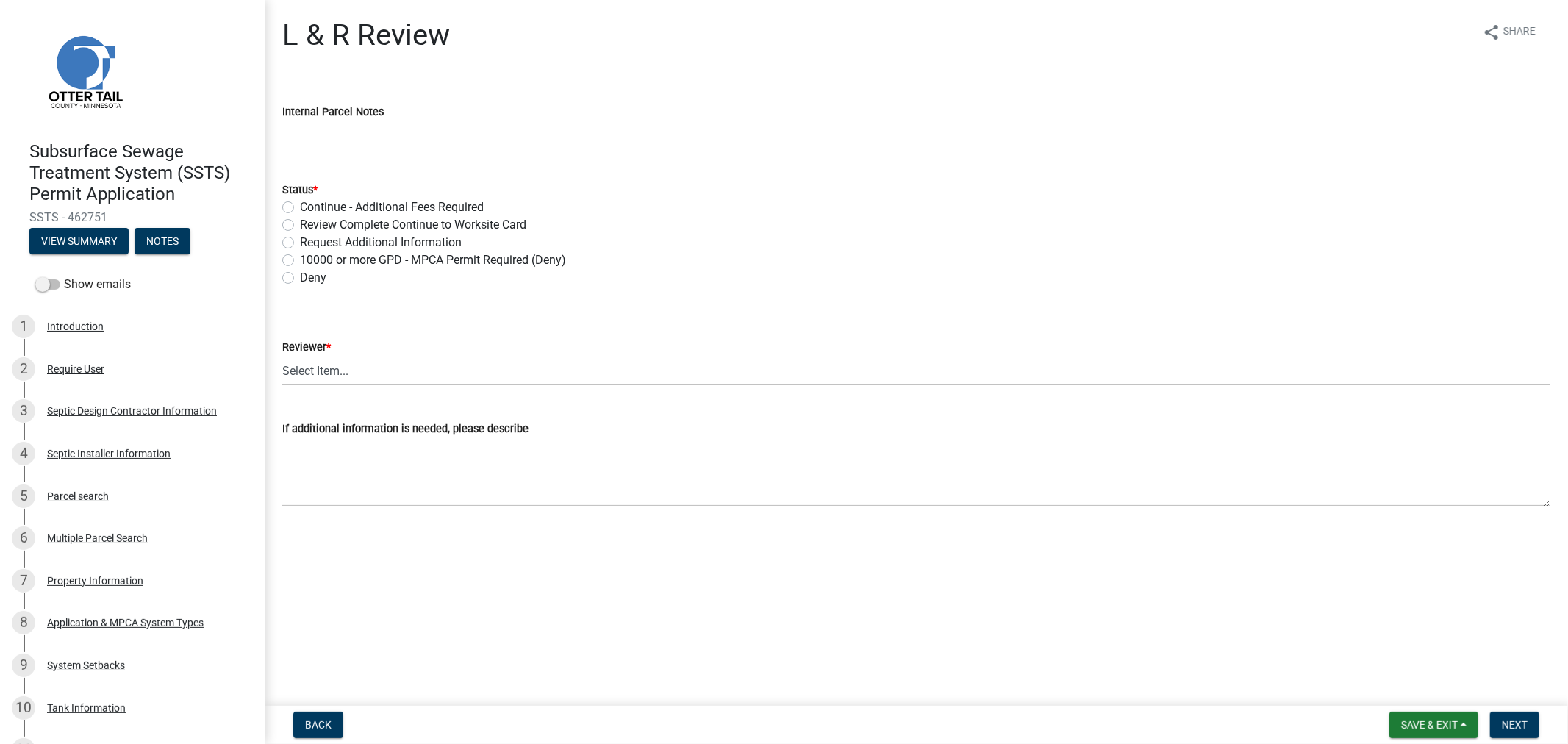
click at [300, 222] on label "Review Complete Continue to Worksite Card" at bounding box center [413, 225] width 226 height 18
click at [300, 222] on input "Review Complete Continue to Worksite Card" at bounding box center [305, 221] width 9 height 9
radio input "true"
click at [320, 365] on select "Select Item... Alexis Newark Andrea Perales Brittany Tollefson Elizabeth Plaste…" at bounding box center [916, 370] width 1268 height 30
click at [282, 356] on select "Select Item... Alexis Newark Andrea Perales Brittany Tollefson Elizabeth Plaste…" at bounding box center [916, 370] width 1268 height 30
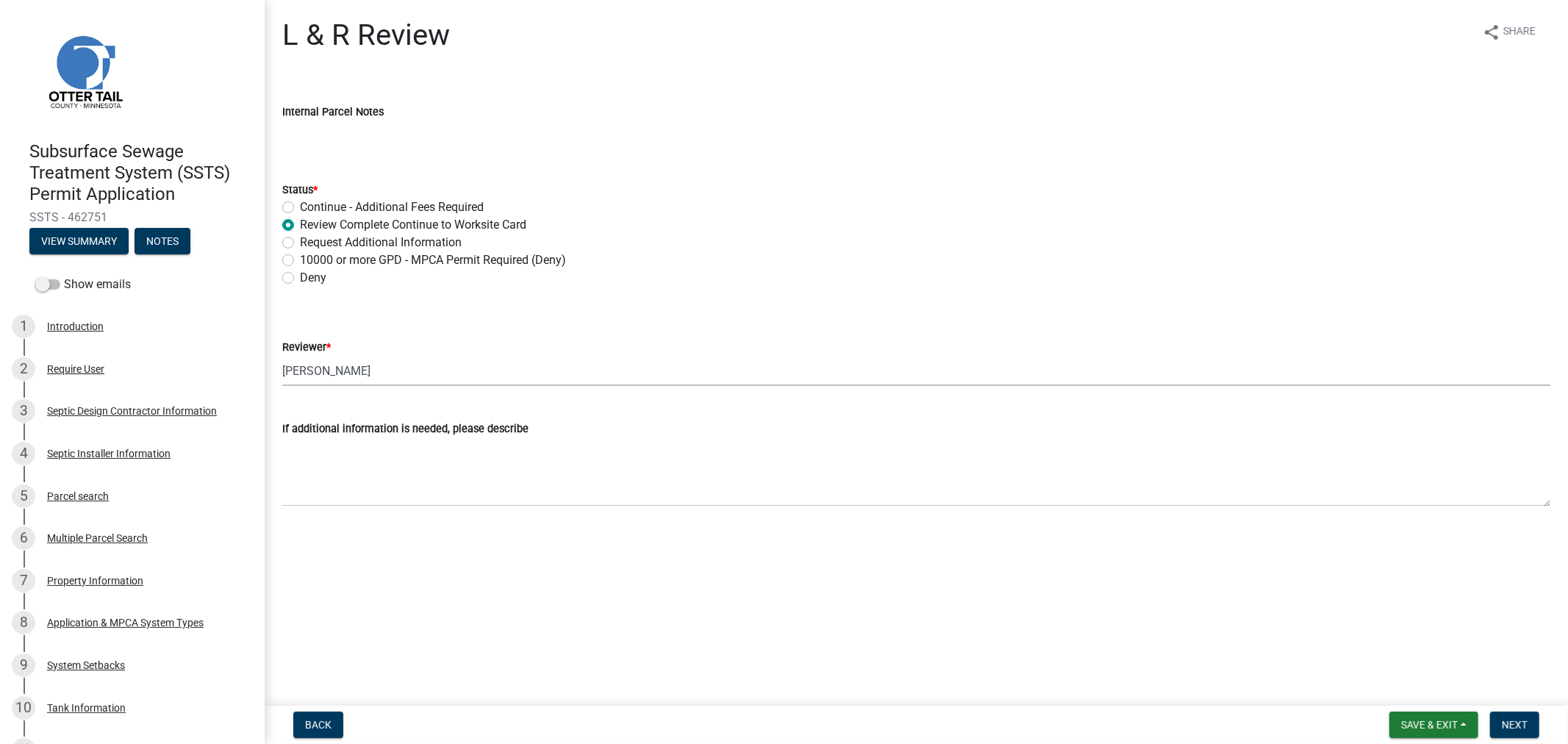
select select "9c3b6904-81c6-453c-afae-16c55a593472"
click at [1527, 726] on span "Next" at bounding box center [1515, 724] width 26 height 12
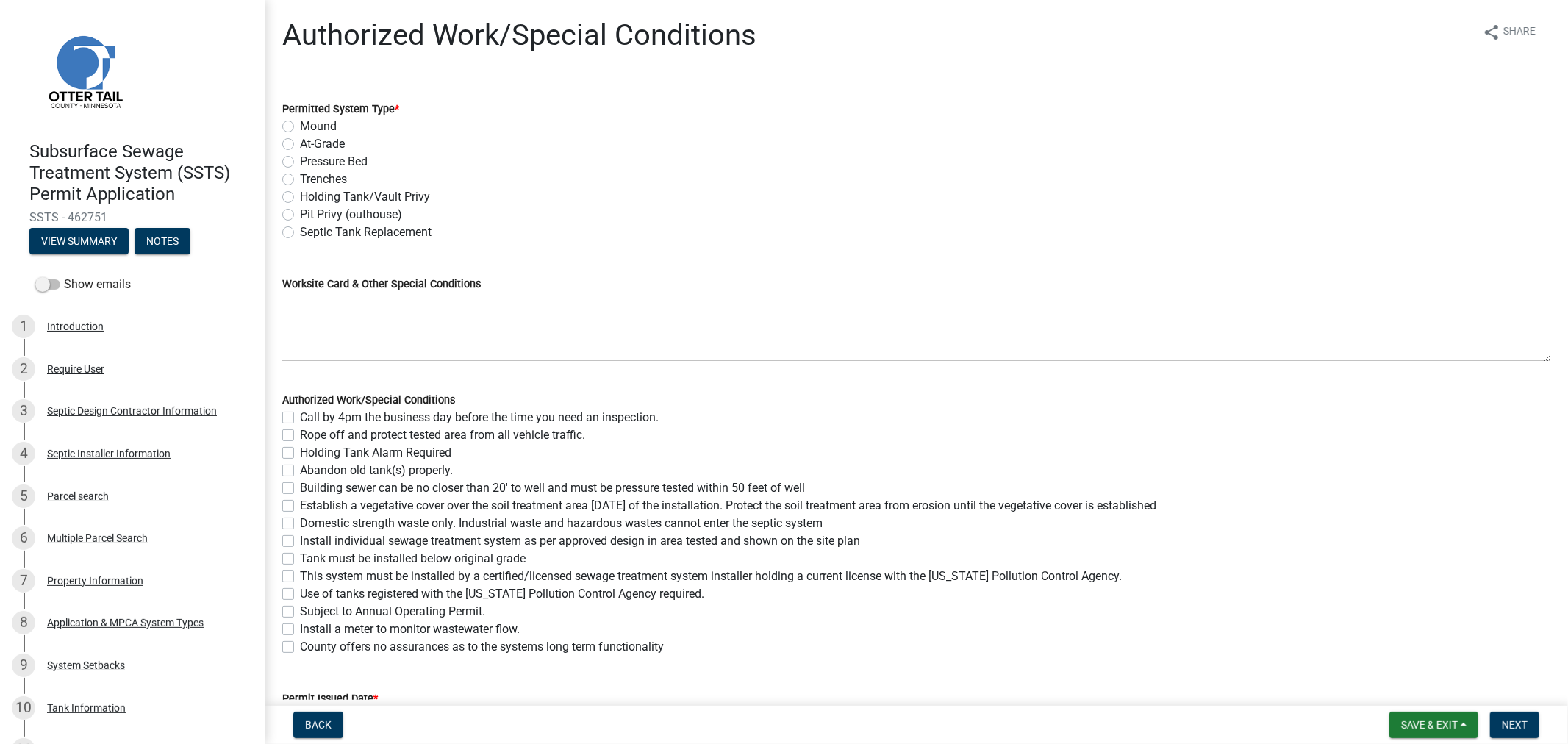
click at [300, 181] on label "Trenches" at bounding box center [323, 179] width 47 height 18
click at [300, 180] on input "Trenches" at bounding box center [305, 175] width 9 height 9
radio input "true"
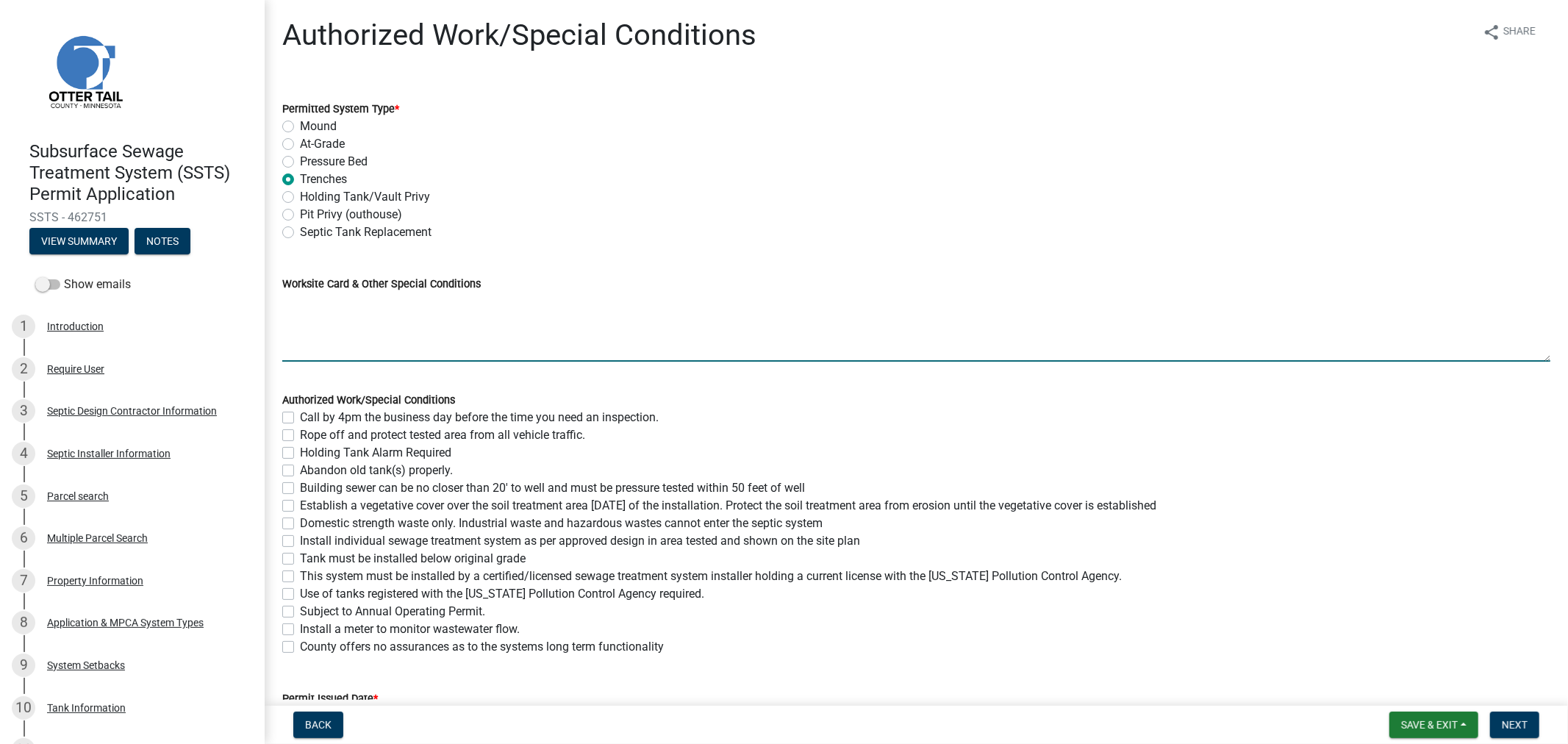
click at [327, 333] on textarea "Worksite Card & Other Special Conditions" at bounding box center [916, 327] width 1268 height 69
type textarea "Using Existing 1500/2 and Existing D.F. (Compliance in System) Adding New 1000 …"
click at [300, 422] on label "Call by 4pm the business day before the time you need an inspection." at bounding box center [479, 417] width 359 height 18
click at [300, 418] on input "Call by 4pm the business day before the time you need an inspection." at bounding box center [305, 413] width 9 height 9
checkbox input "true"
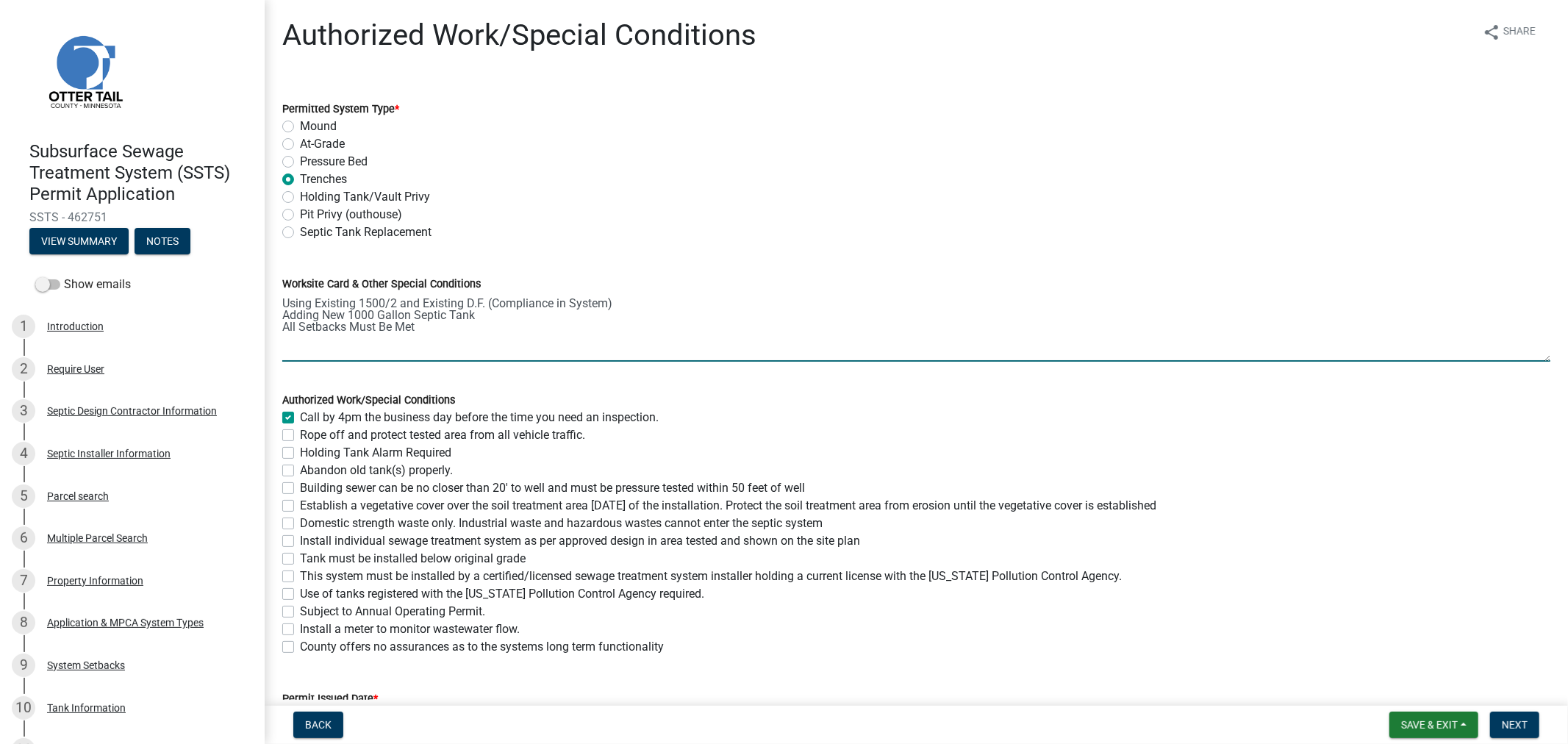
checkbox input "false"
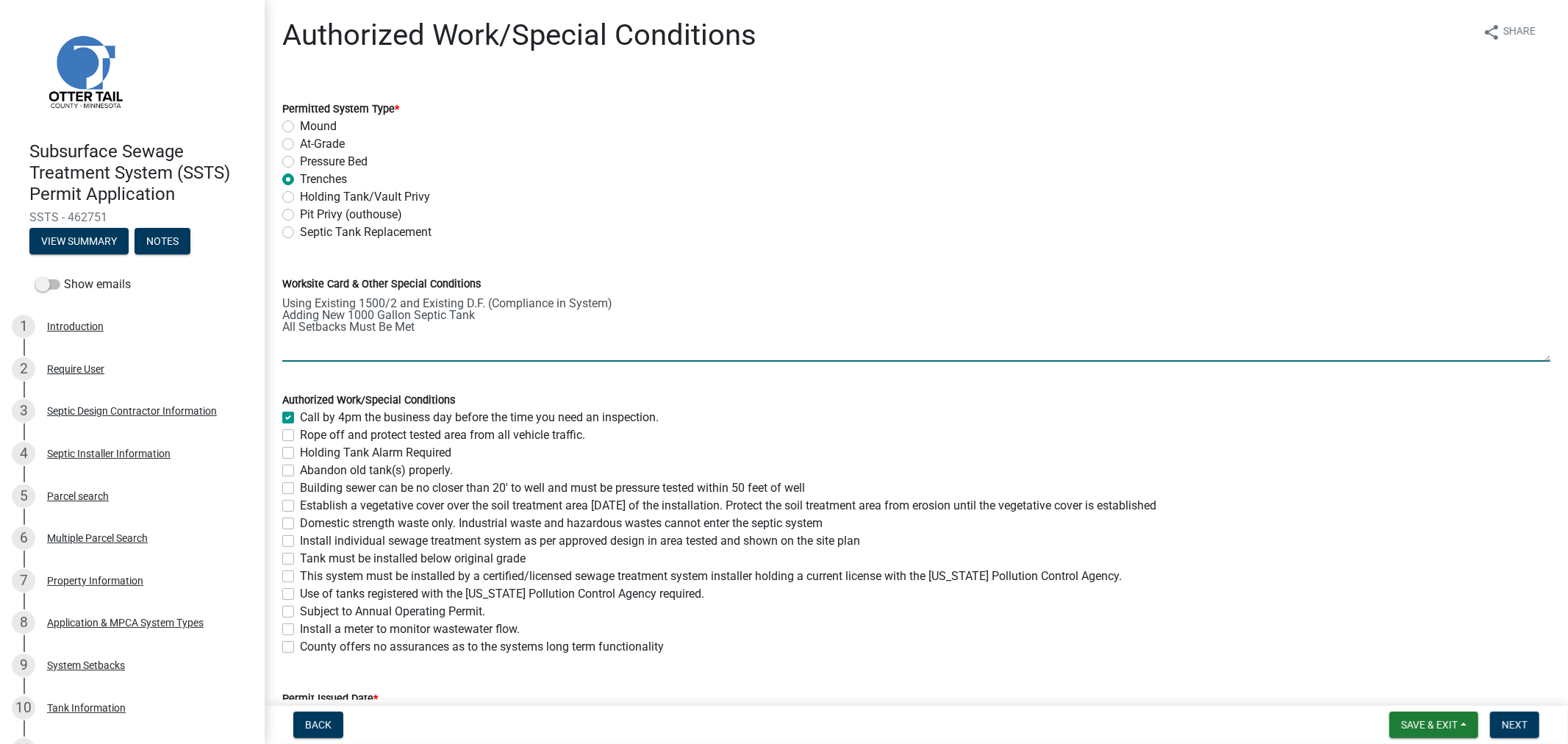
checkbox input "false"
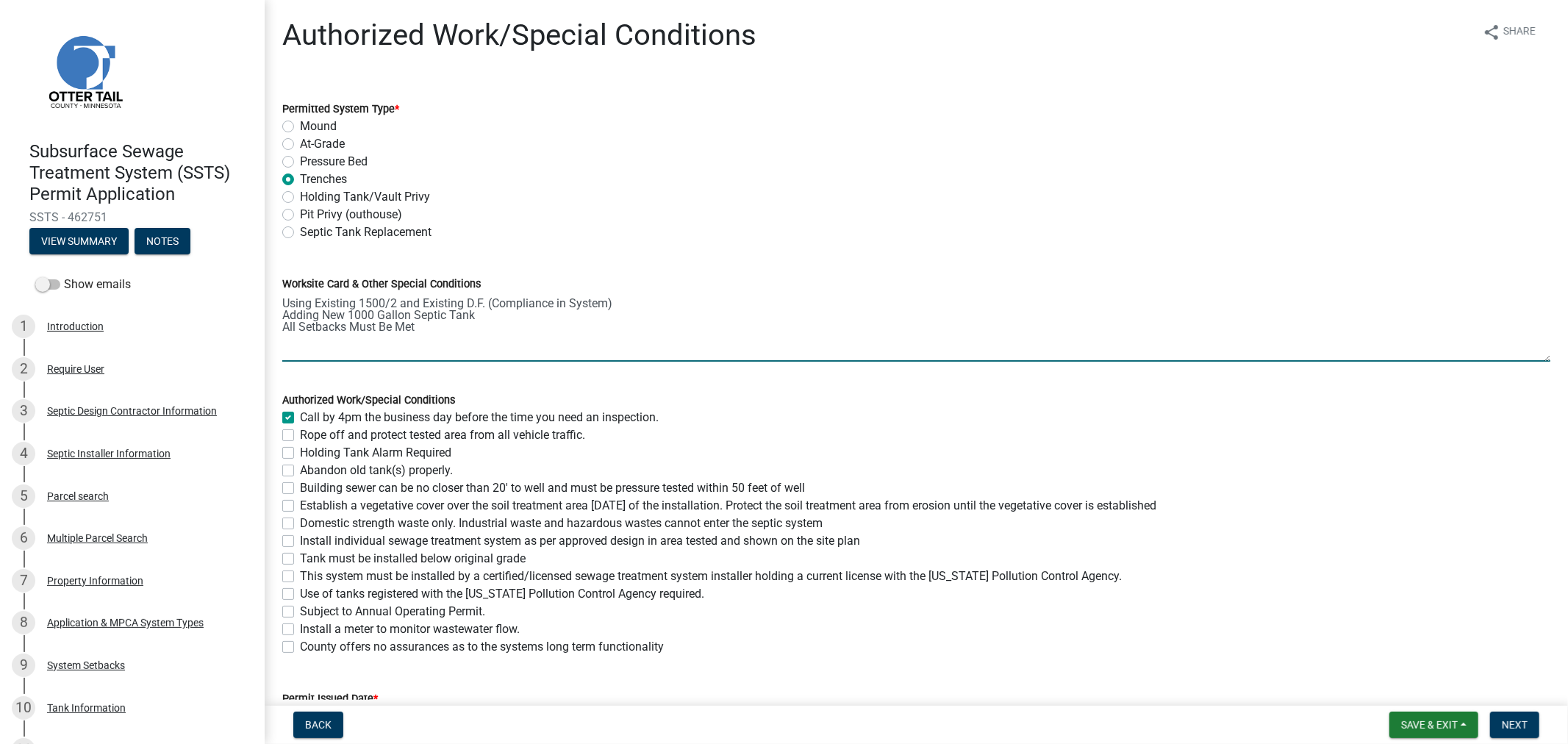
checkbox input "false"
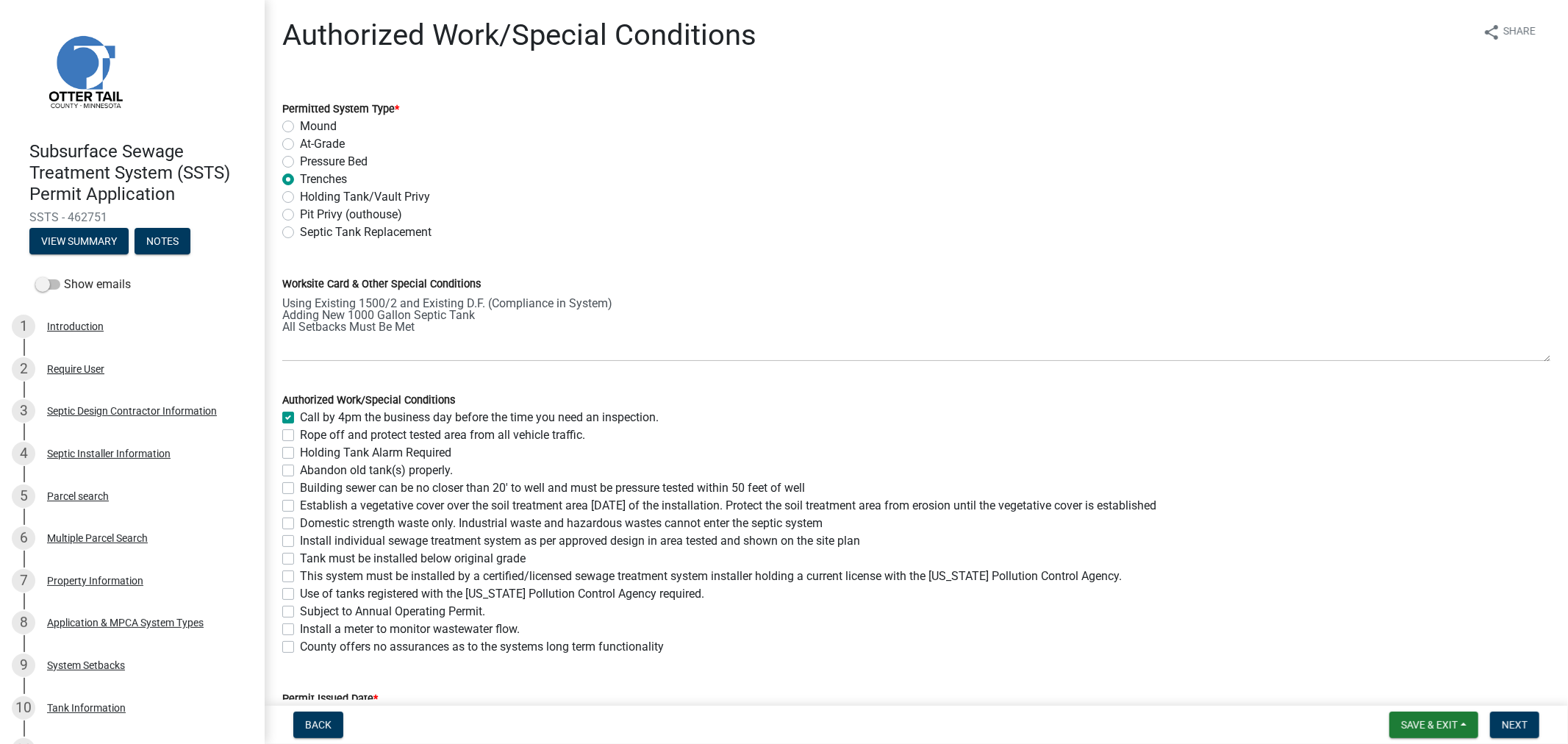
click at [300, 489] on label "Building sewer can be no closer than 20' to well and must be pressure tested wi…" at bounding box center [552, 488] width 505 height 18
click at [300, 489] on input "Building sewer can be no closer than 20' to well and must be pressure tested wi…" at bounding box center [305, 484] width 9 height 9
checkbox input "true"
checkbox input "false"
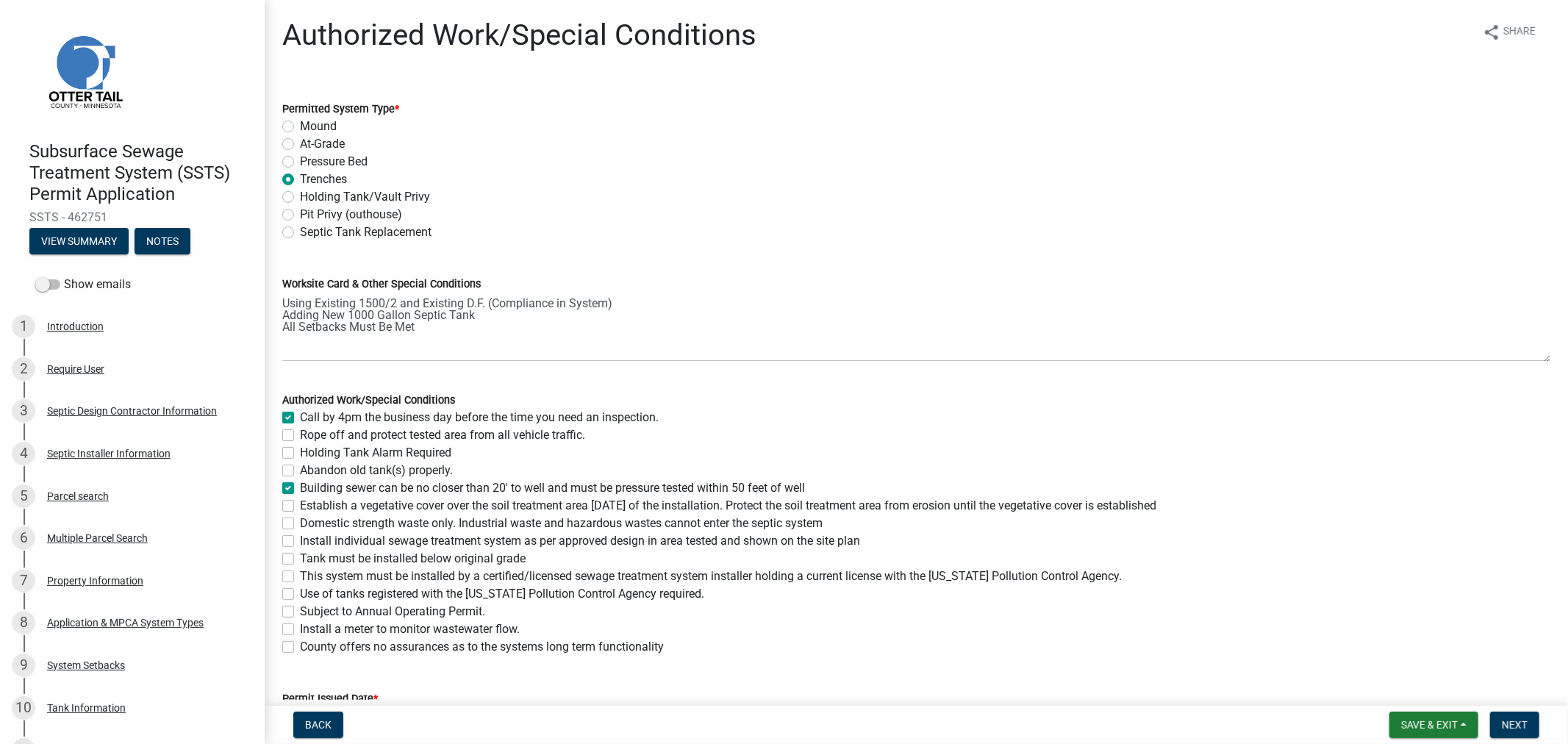
checkbox input "false"
checkbox input "true"
checkbox input "false"
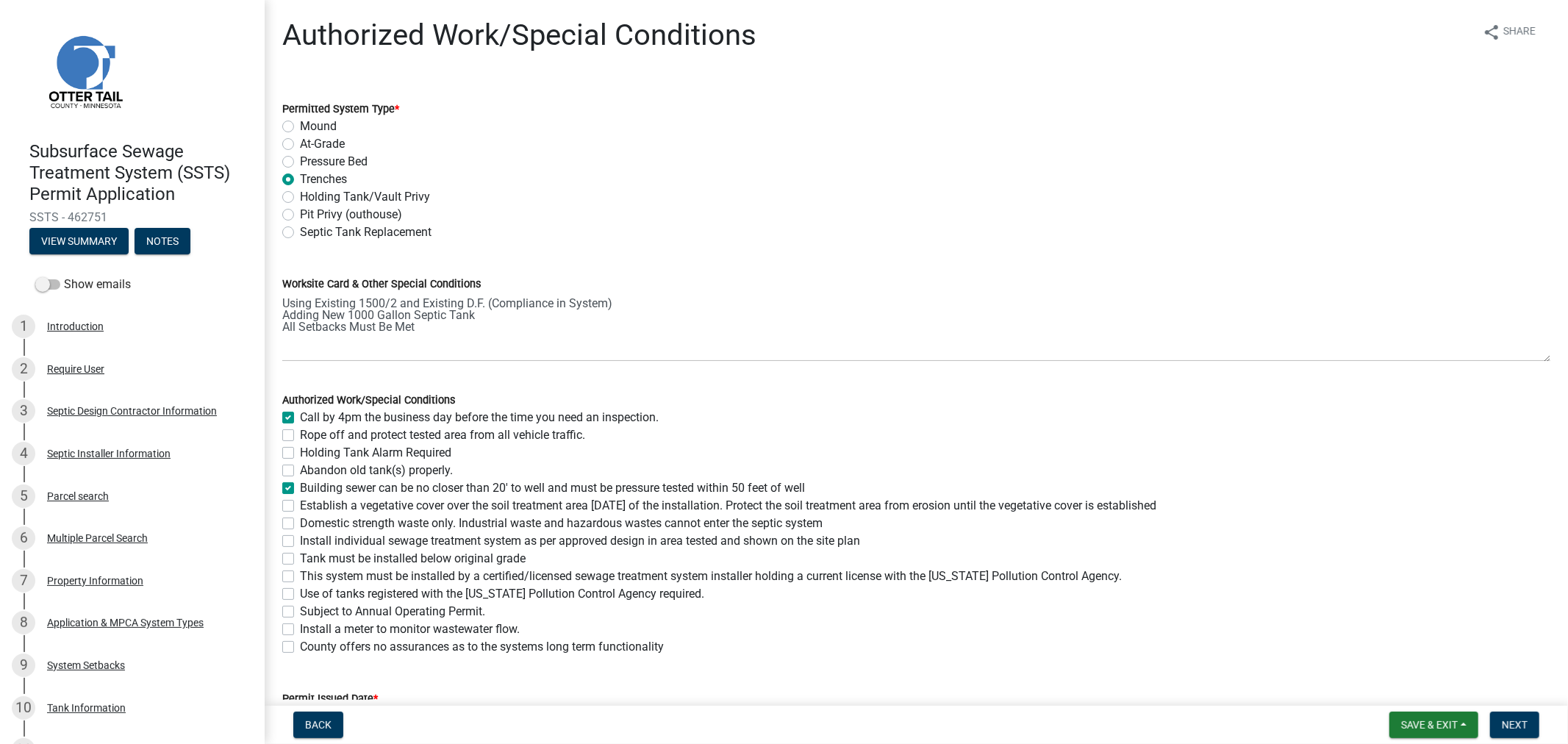
checkbox input "false"
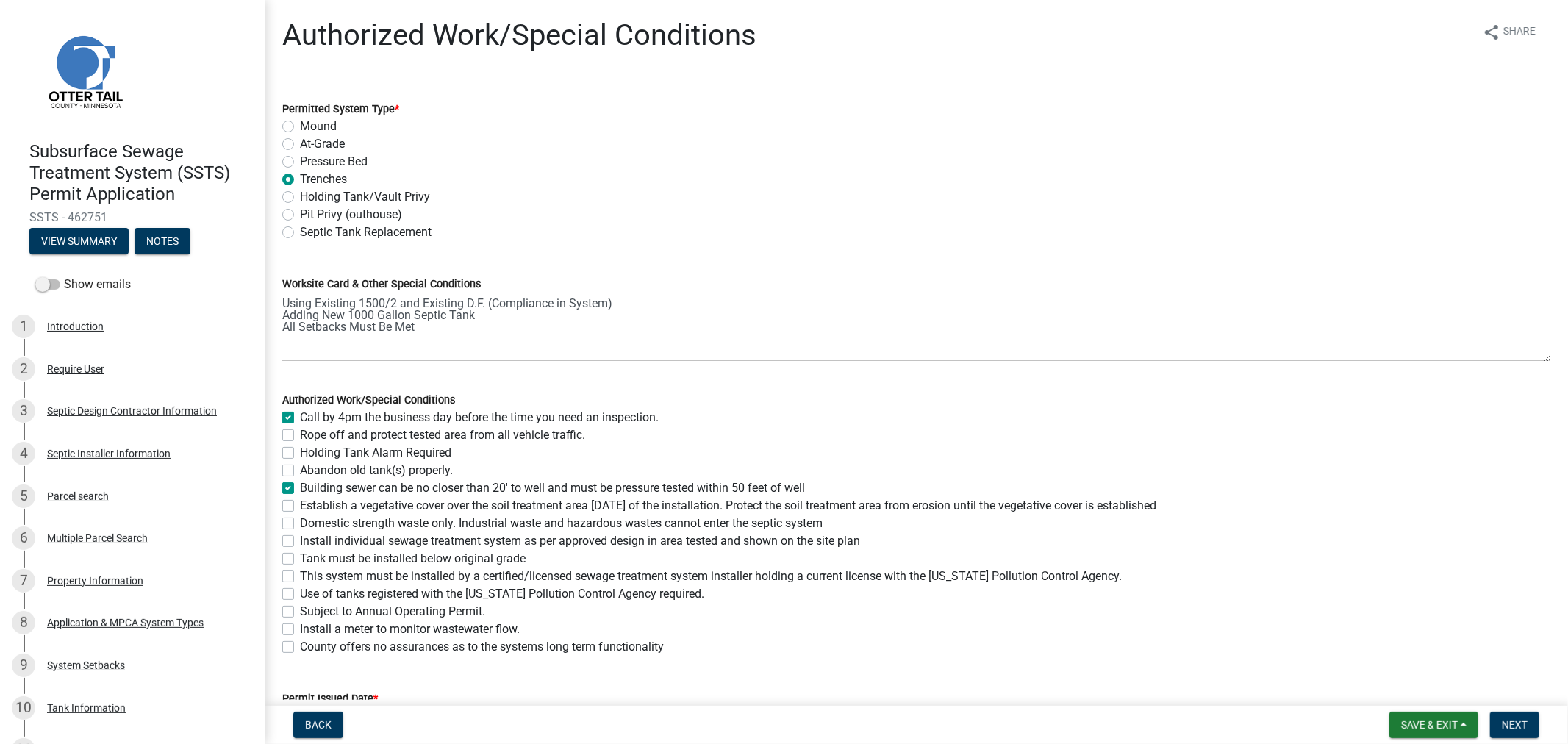
checkbox input "false"
click at [300, 508] on label "Establish a vegetative cover over the soil treatment area within 30 days of the…" at bounding box center [728, 505] width 857 height 18
click at [300, 506] on input "Establish a vegetative cover over the soil treatment area within 30 days of the…" at bounding box center [305, 502] width 9 height 9
checkbox input "true"
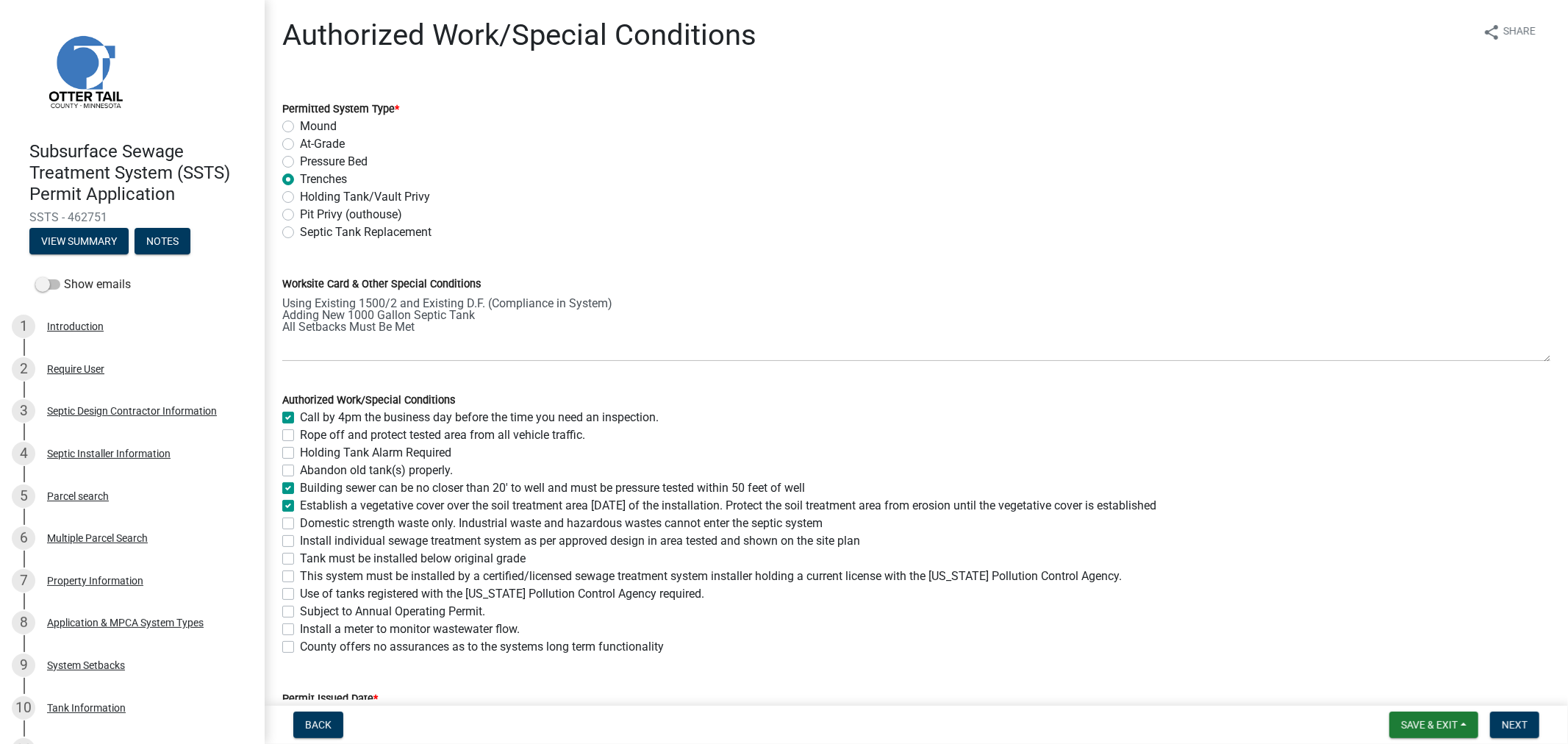
checkbox input "true"
checkbox input "false"
checkbox input "true"
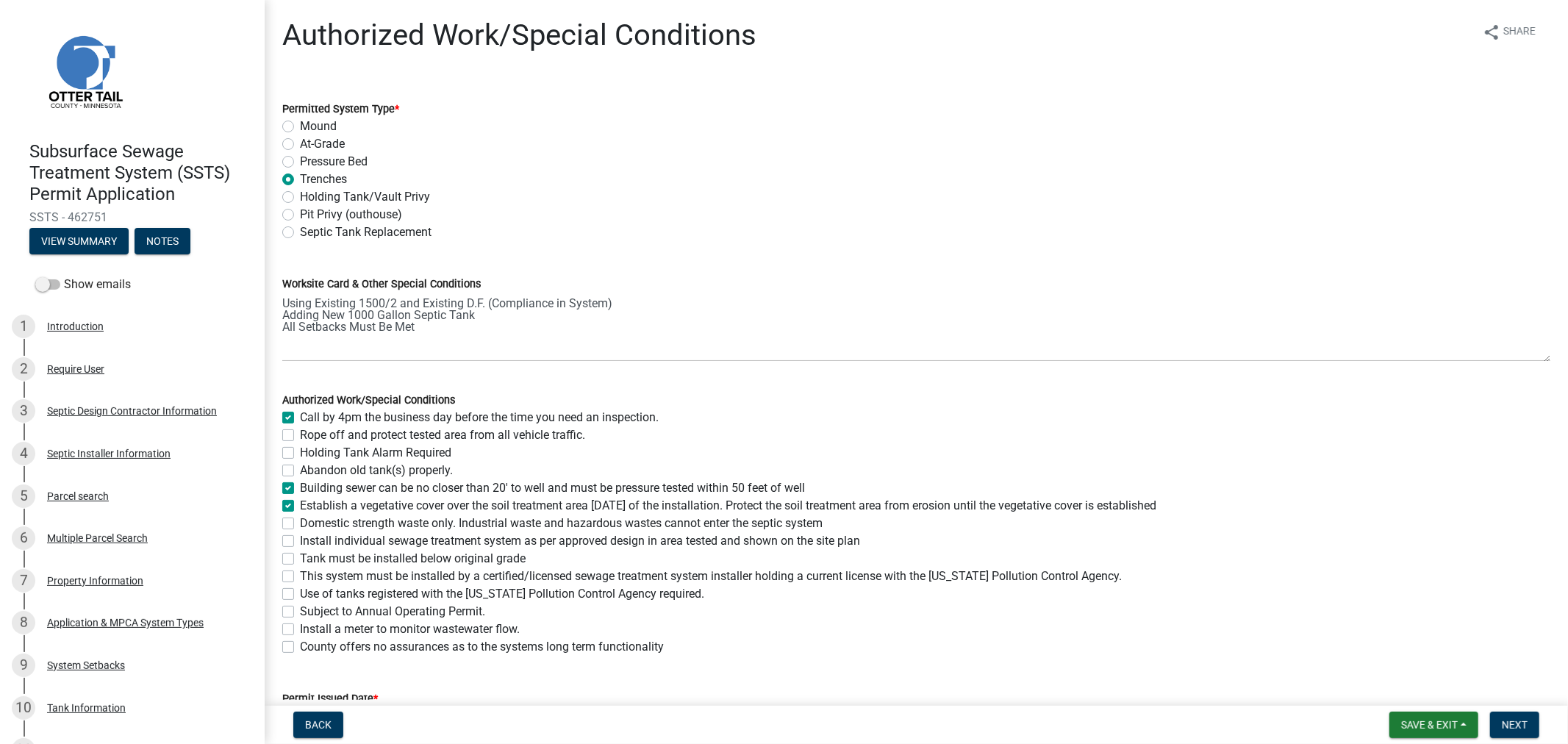
checkbox input "true"
checkbox input "false"
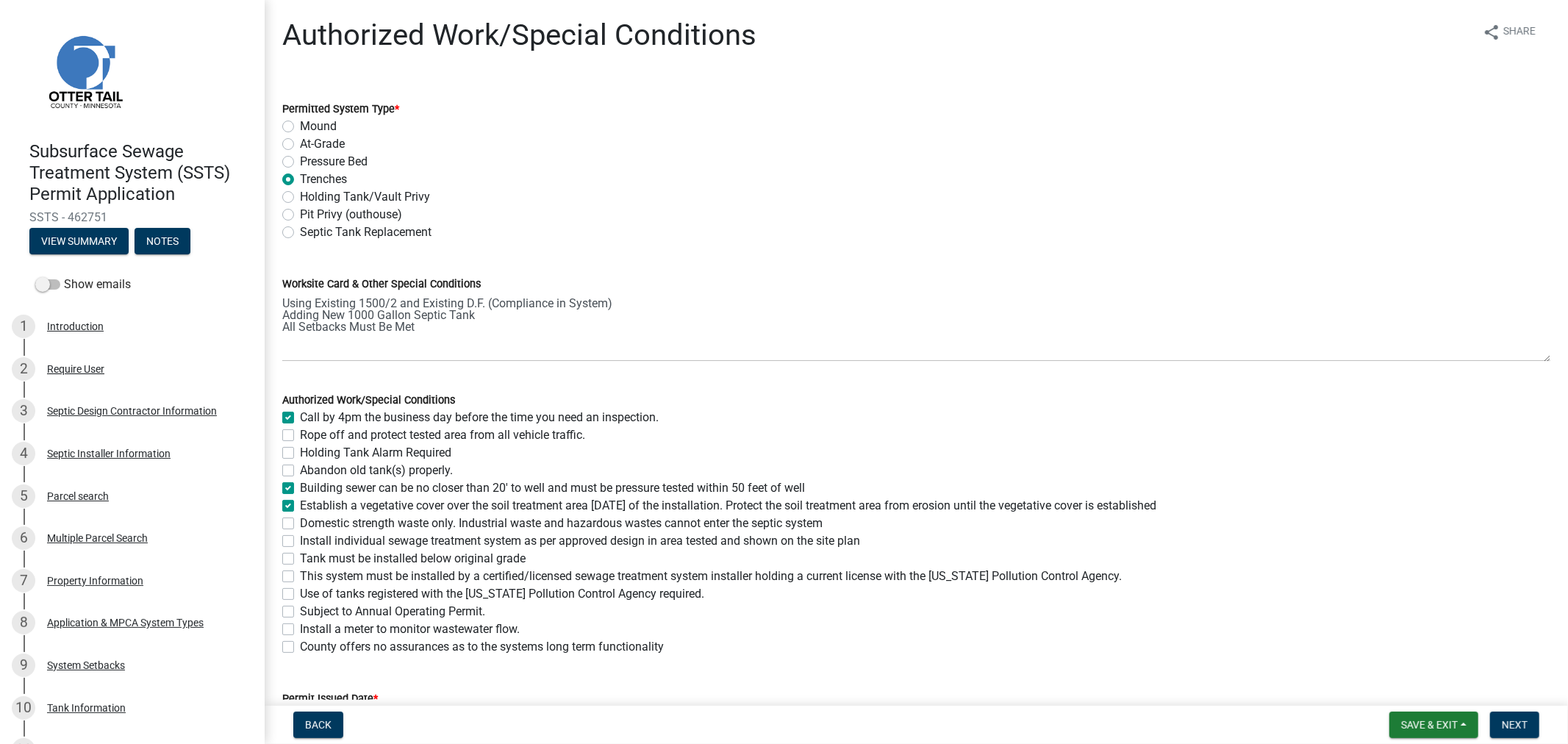
checkbox input "false"
click at [300, 521] on label "Domestic strength waste only. Industrial waste and hazardous wastes cannot ente…" at bounding box center [561, 523] width 522 height 18
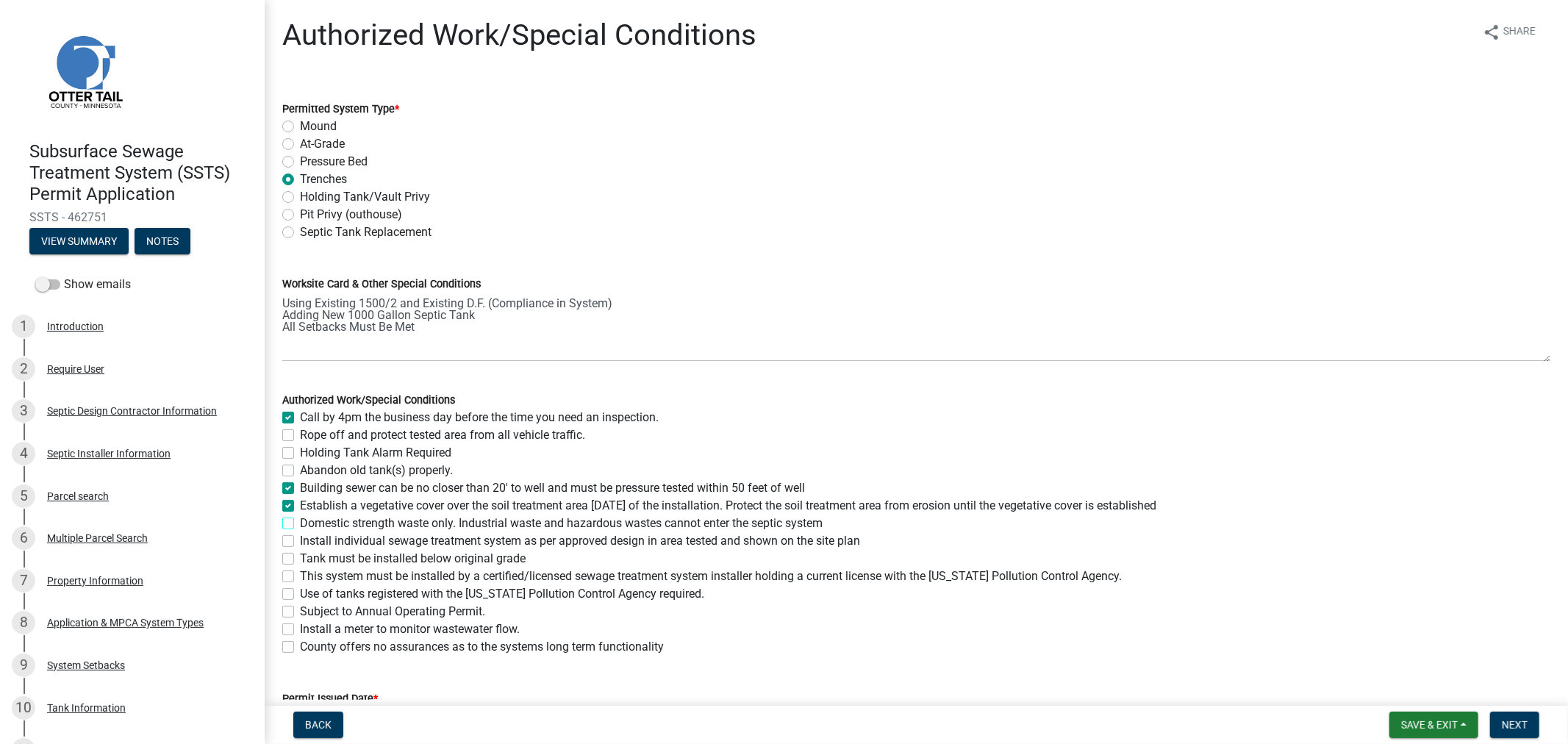
click at [300, 521] on input "Domestic strength waste only. Industrial waste and hazardous wastes cannot ente…" at bounding box center [305, 519] width 9 height 9
checkbox input "true"
checkbox input "false"
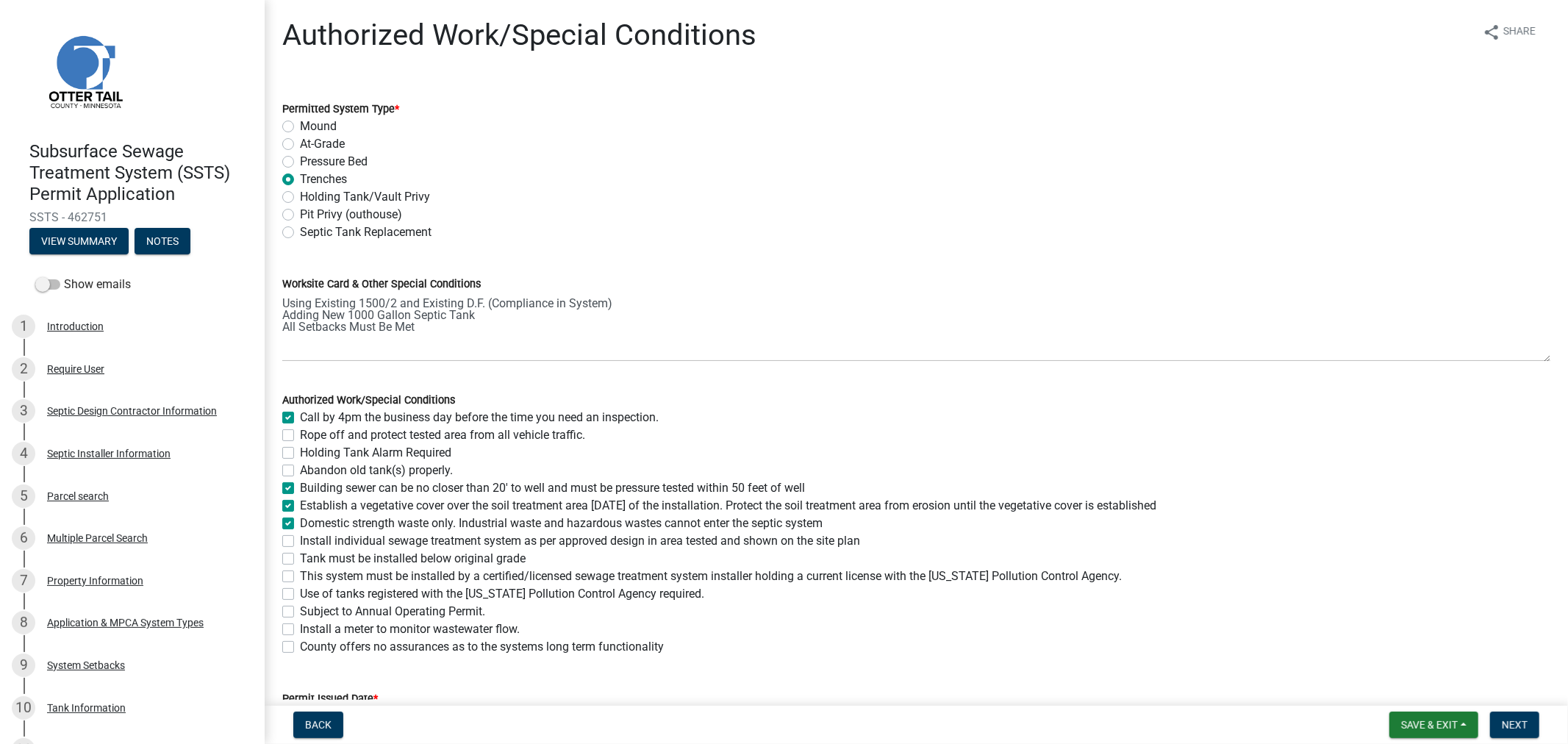
checkbox input "false"
checkbox input "true"
checkbox input "false"
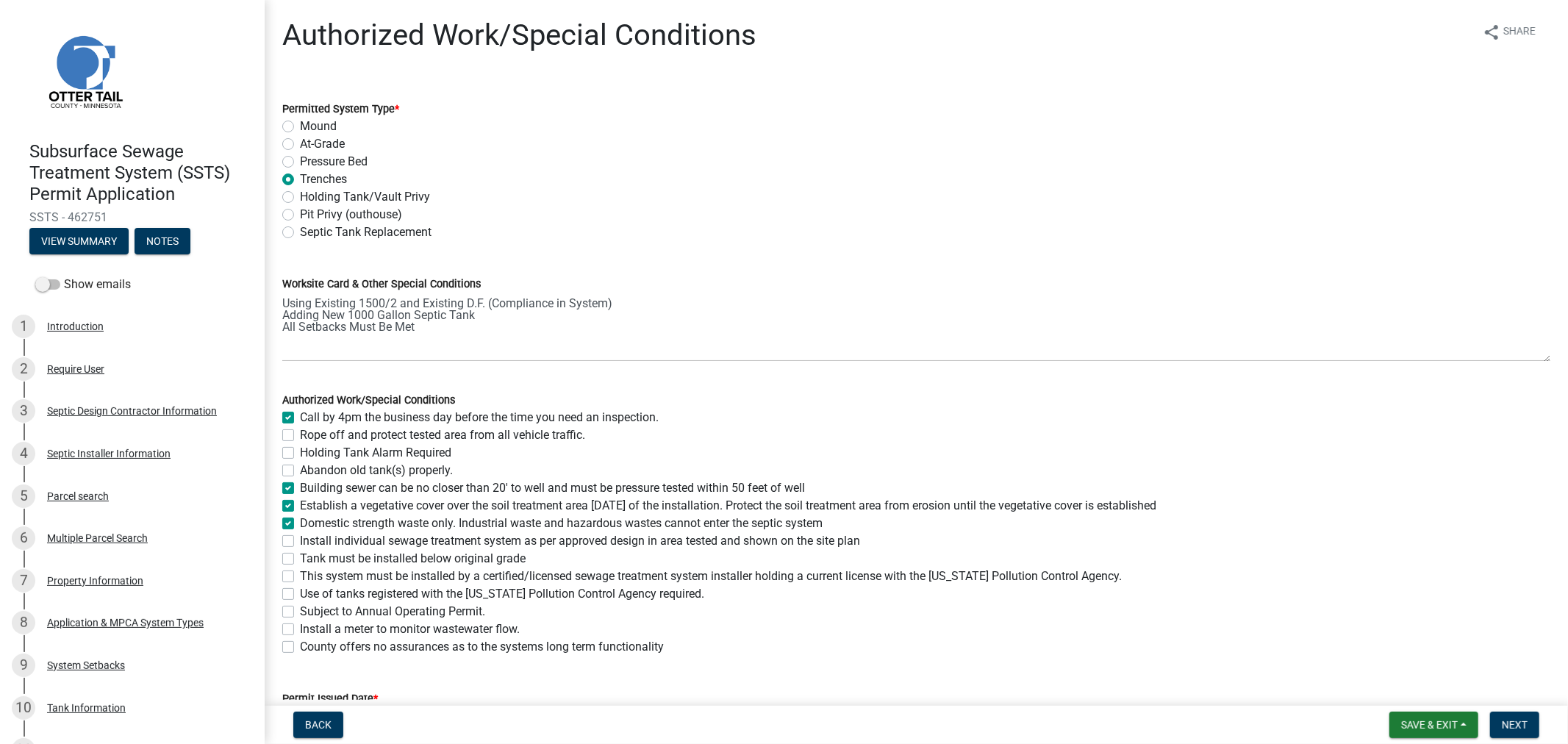
click at [300, 539] on label "Install individual sewage treatment system as per approved design in area teste…" at bounding box center [580, 541] width 560 height 18
click at [300, 539] on input "Install individual sewage treatment system as per approved design in area teste…" at bounding box center [305, 537] width 9 height 9
click at [300, 559] on label "Tank must be installed below original grade" at bounding box center [413, 558] width 226 height 18
click at [300, 559] on input "Tank must be installed below original grade" at bounding box center [305, 555] width 9 height 9
click at [300, 581] on label "This system must be installed by a certified/licensed sewage treatment system i…" at bounding box center [711, 576] width 822 height 18
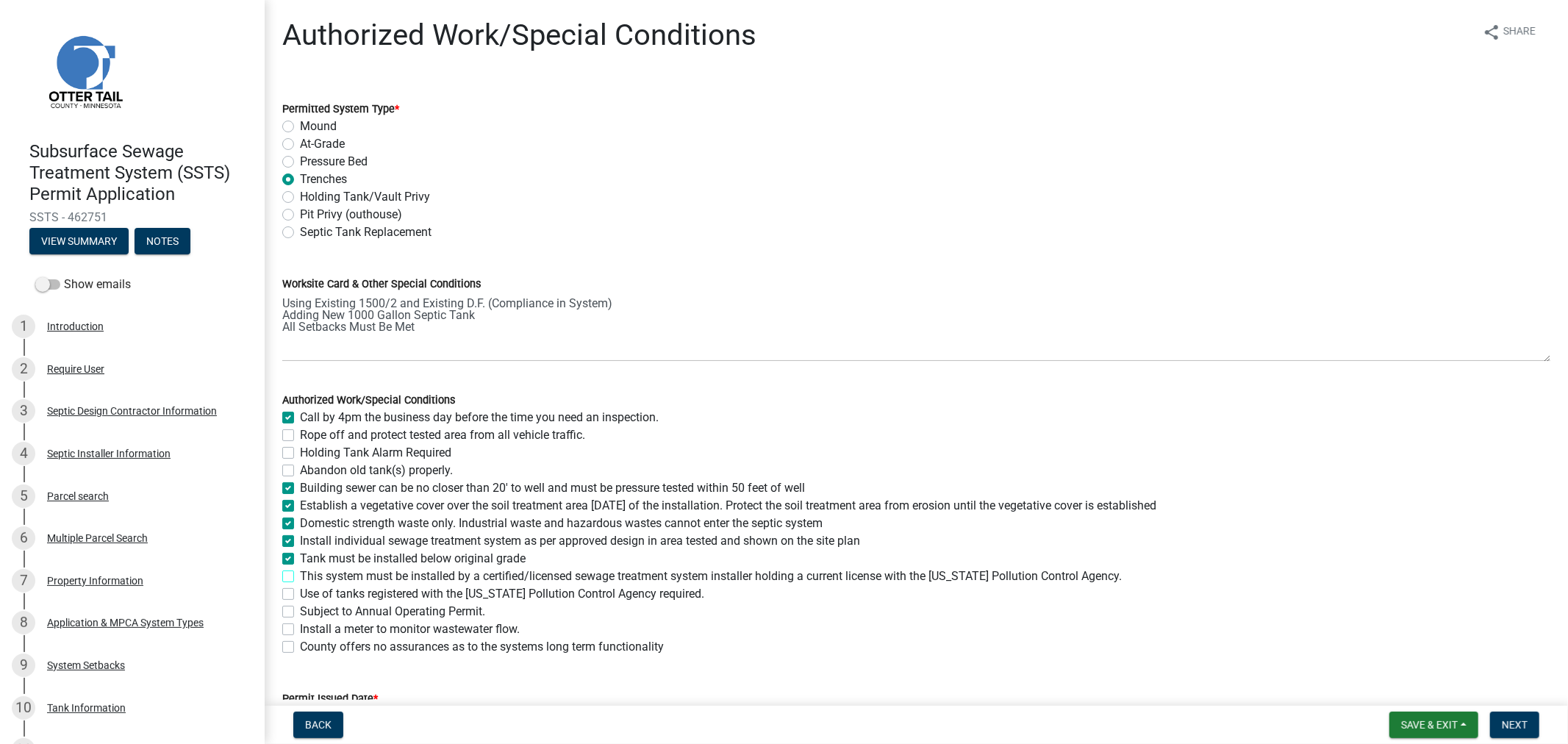
click at [300, 577] on input "This system must be installed by a certified/licensed sewage treatment system i…" at bounding box center [305, 572] width 9 height 9
click at [300, 594] on label "Use of tanks registered with the Minnesota Pollution Control Agency required." at bounding box center [502, 594] width 404 height 18
click at [300, 594] on input "Use of tanks registered with the Minnesota Pollution Control Agency required." at bounding box center [305, 590] width 9 height 9
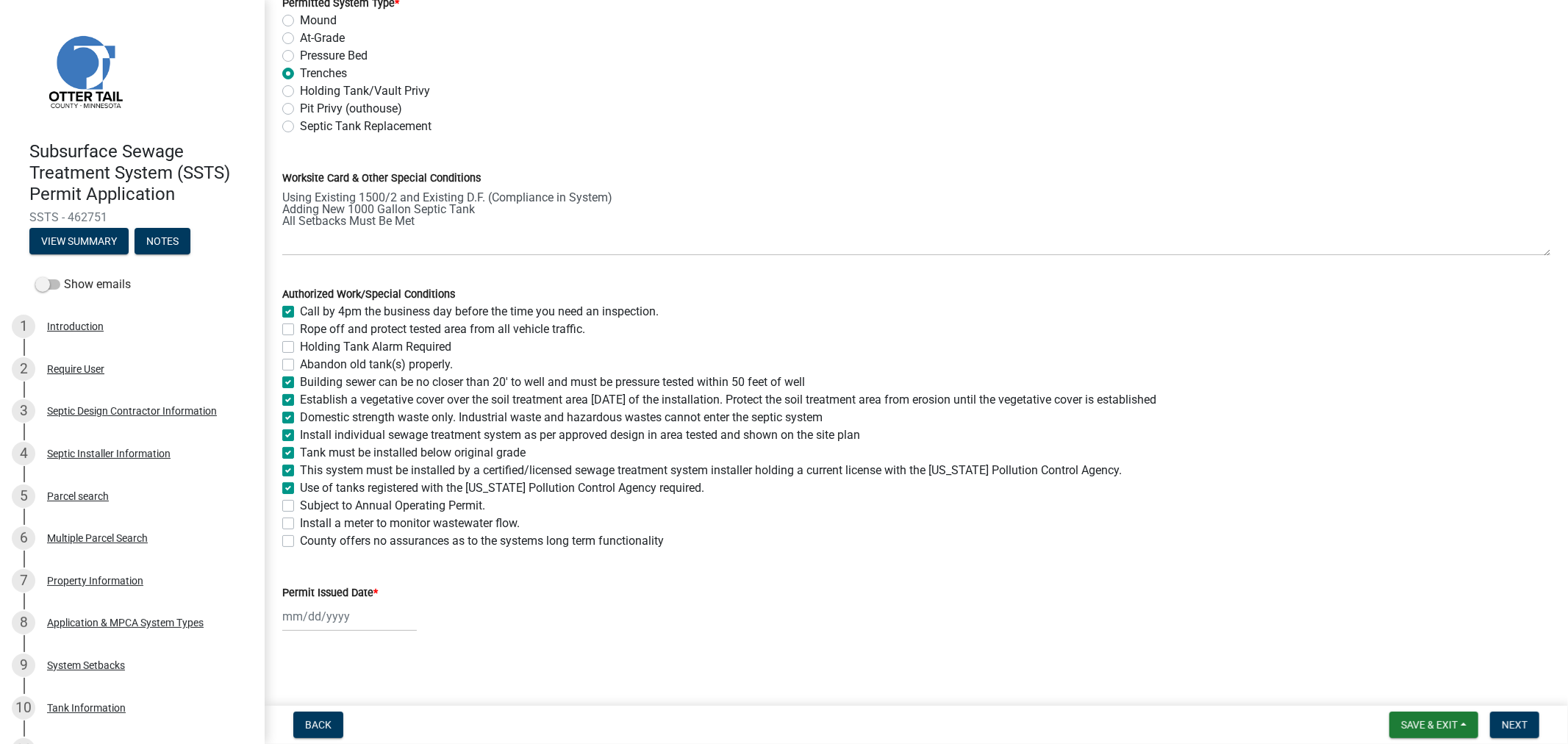
scroll to position [107, 0]
click at [362, 611] on div at bounding box center [349, 614] width 134 height 30
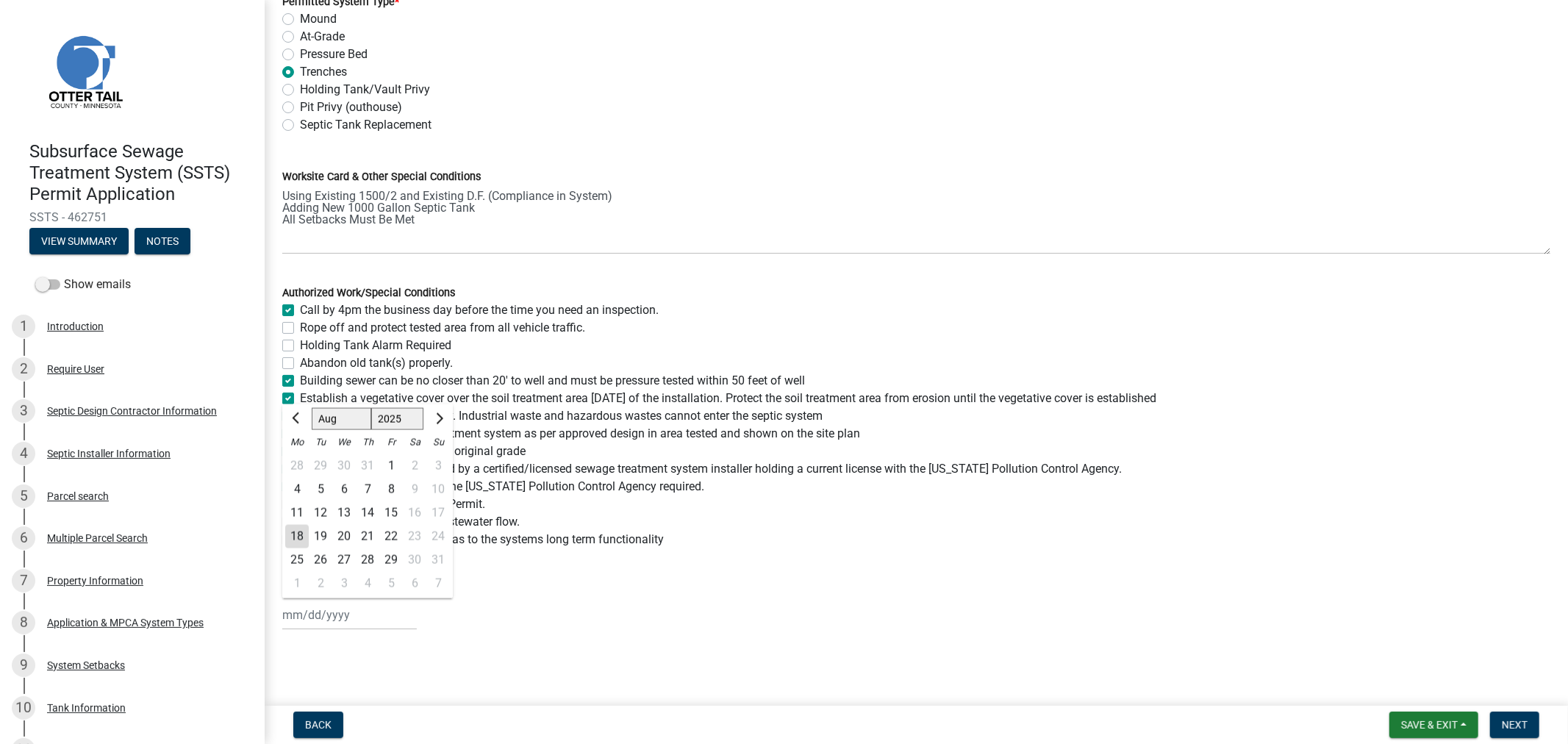
click at [297, 541] on div "18" at bounding box center [297, 536] width 24 height 24
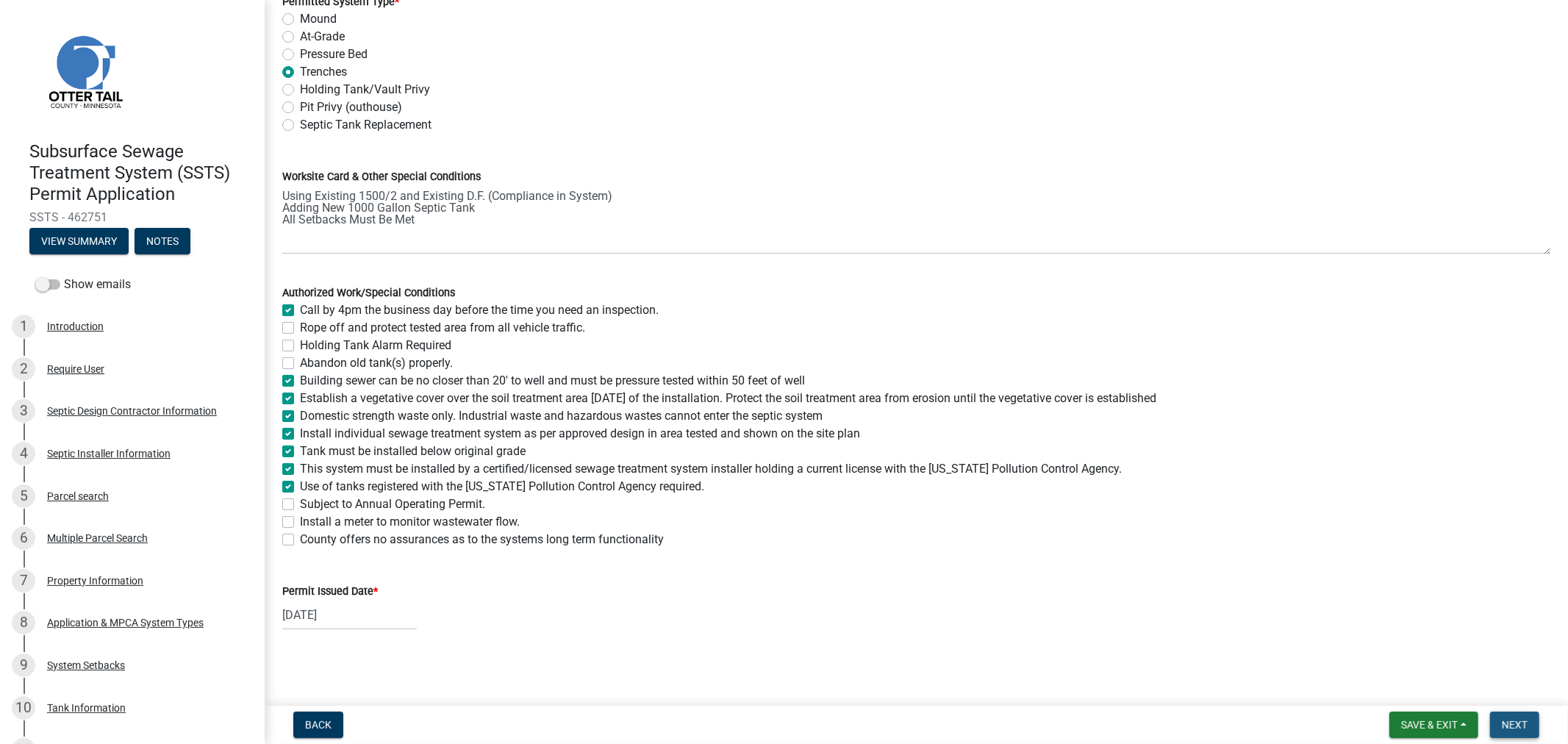
click at [1513, 730] on button "Next" at bounding box center [1515, 725] width 49 height 27
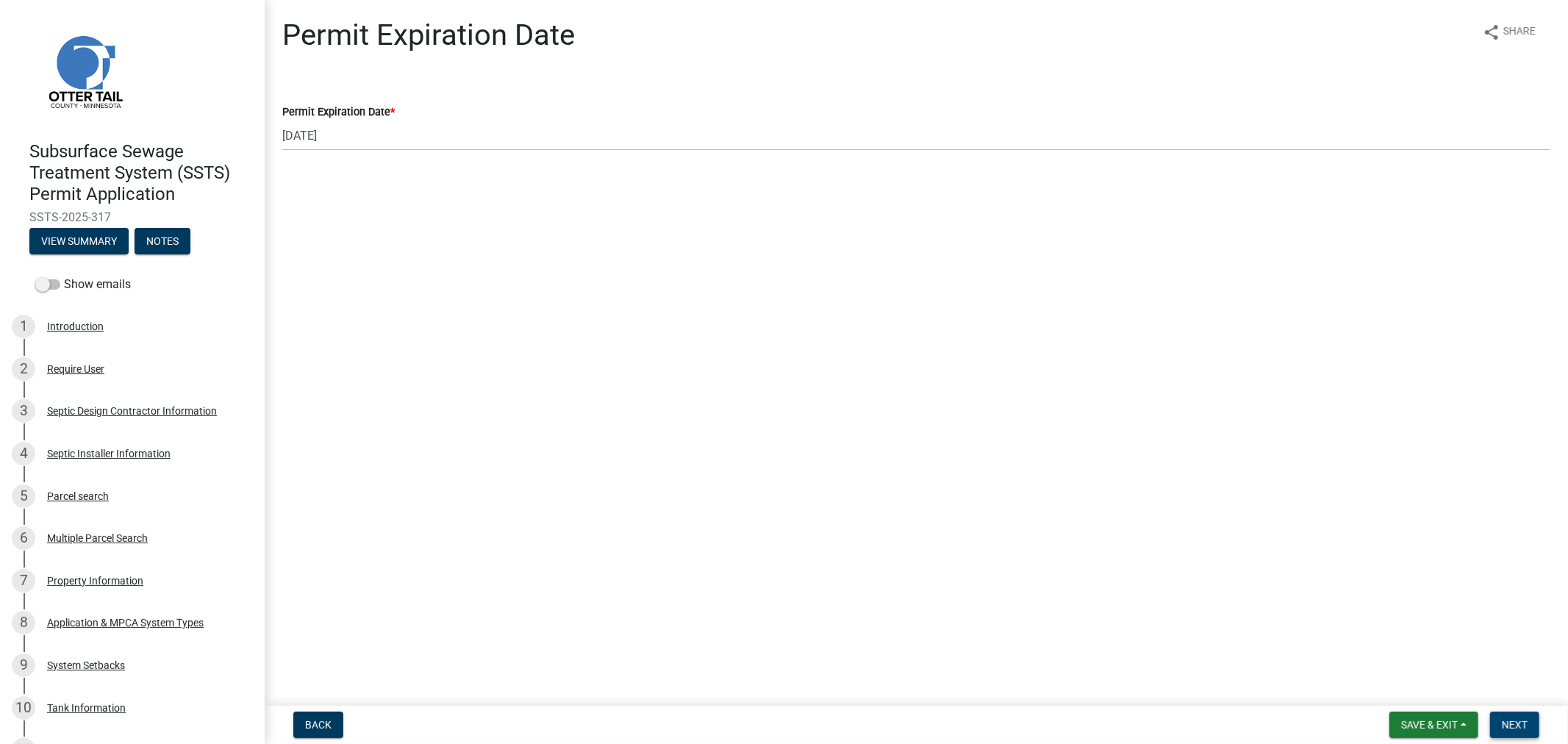
click at [1514, 732] on button "Next" at bounding box center [1515, 725] width 49 height 27
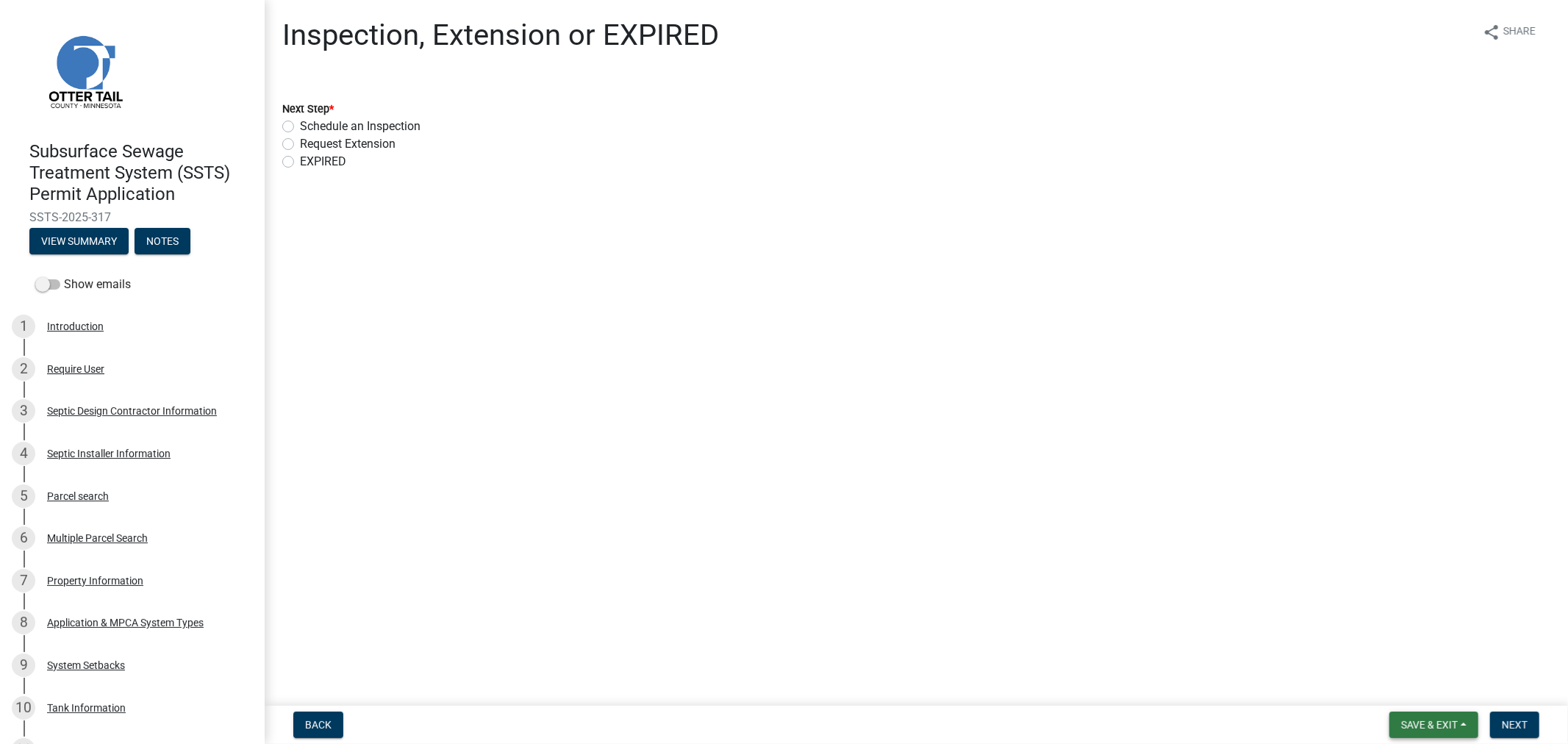
click at [1423, 712] on button "Save & Exit" at bounding box center [1435, 725] width 89 height 27
click at [1412, 689] on button "Save & Exit" at bounding box center [1419, 686] width 117 height 35
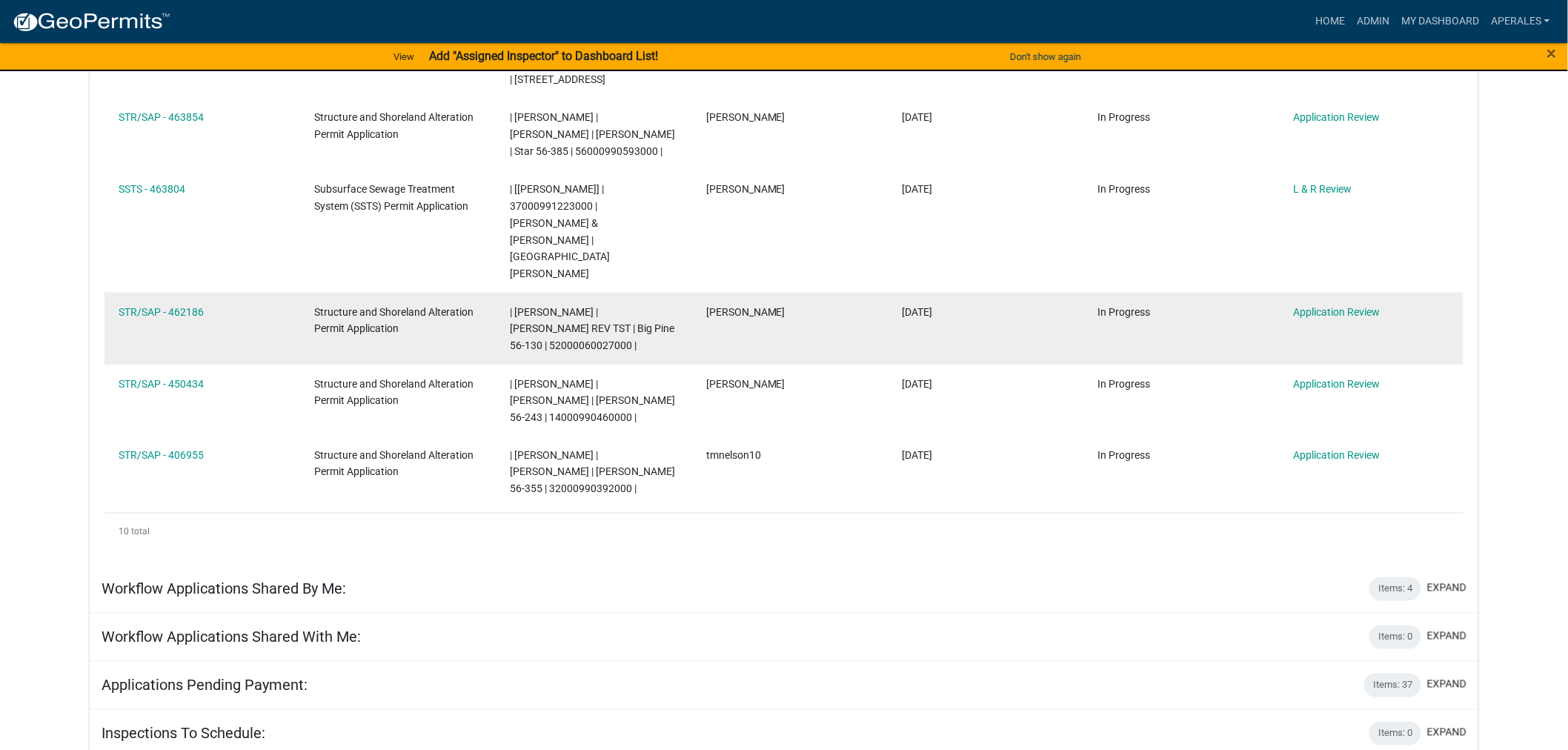
scroll to position [658, 0]
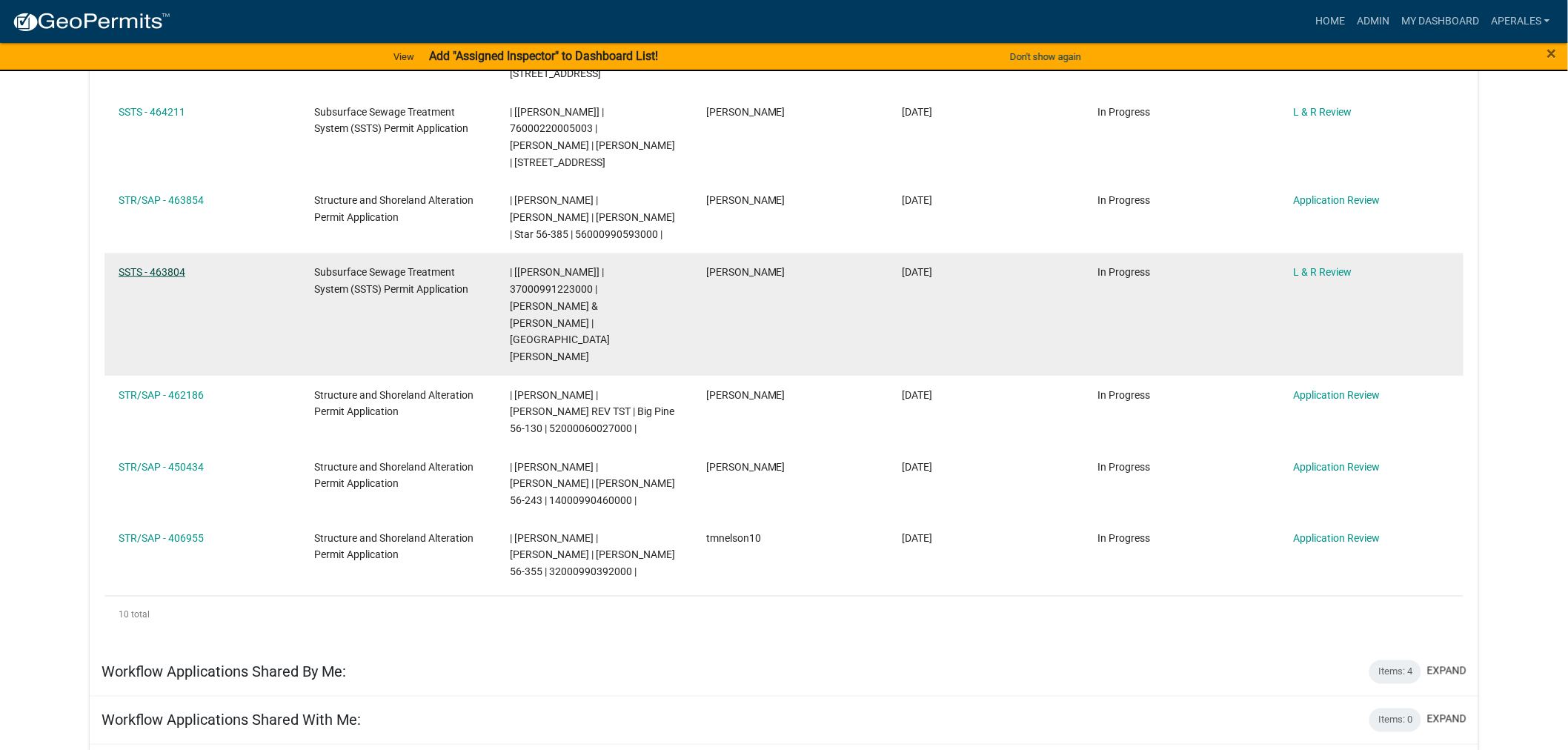
click at [157, 278] on link "SSTS - 463804" at bounding box center [152, 271] width 66 height 12
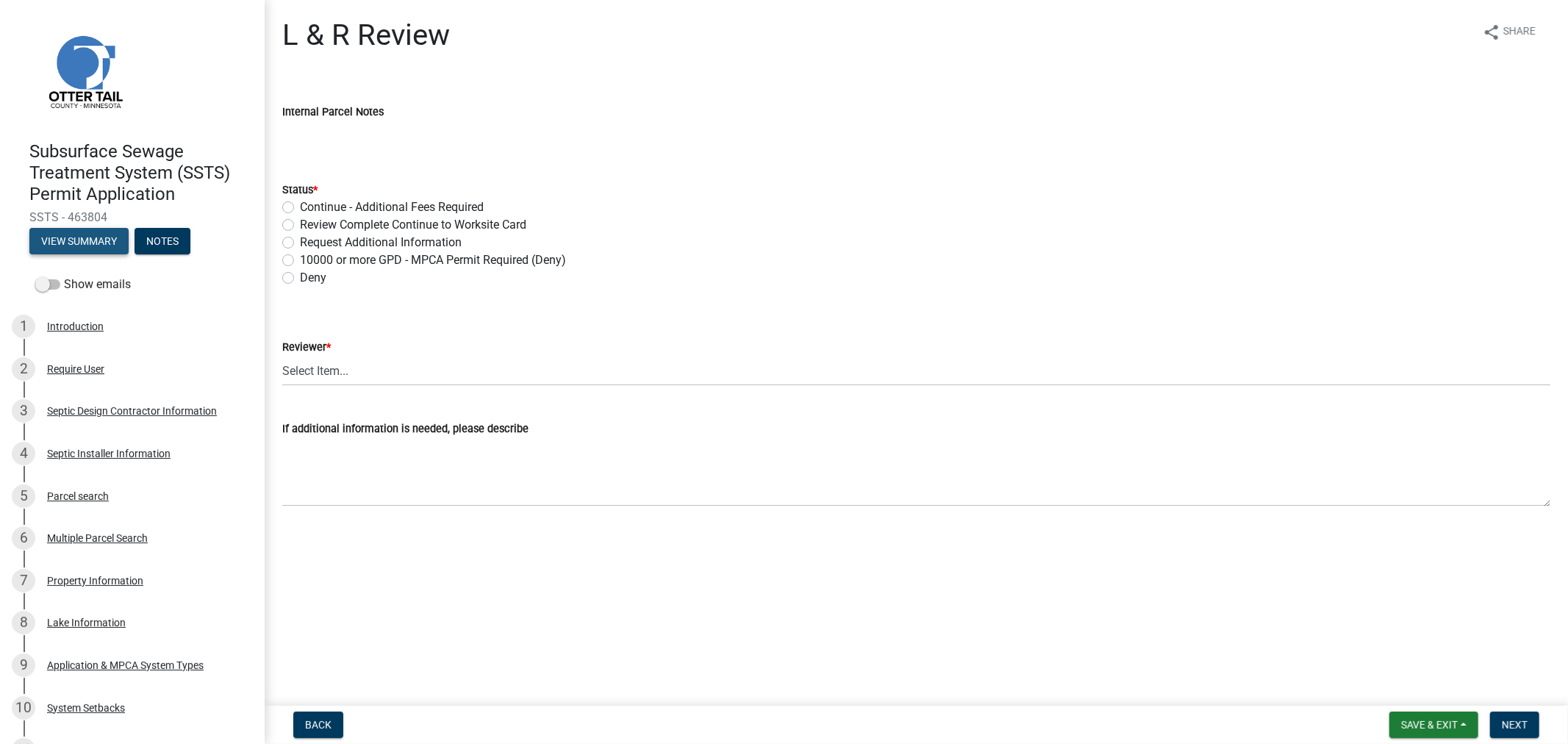
click at [98, 233] on button "View Summary" at bounding box center [78, 241] width 99 height 27
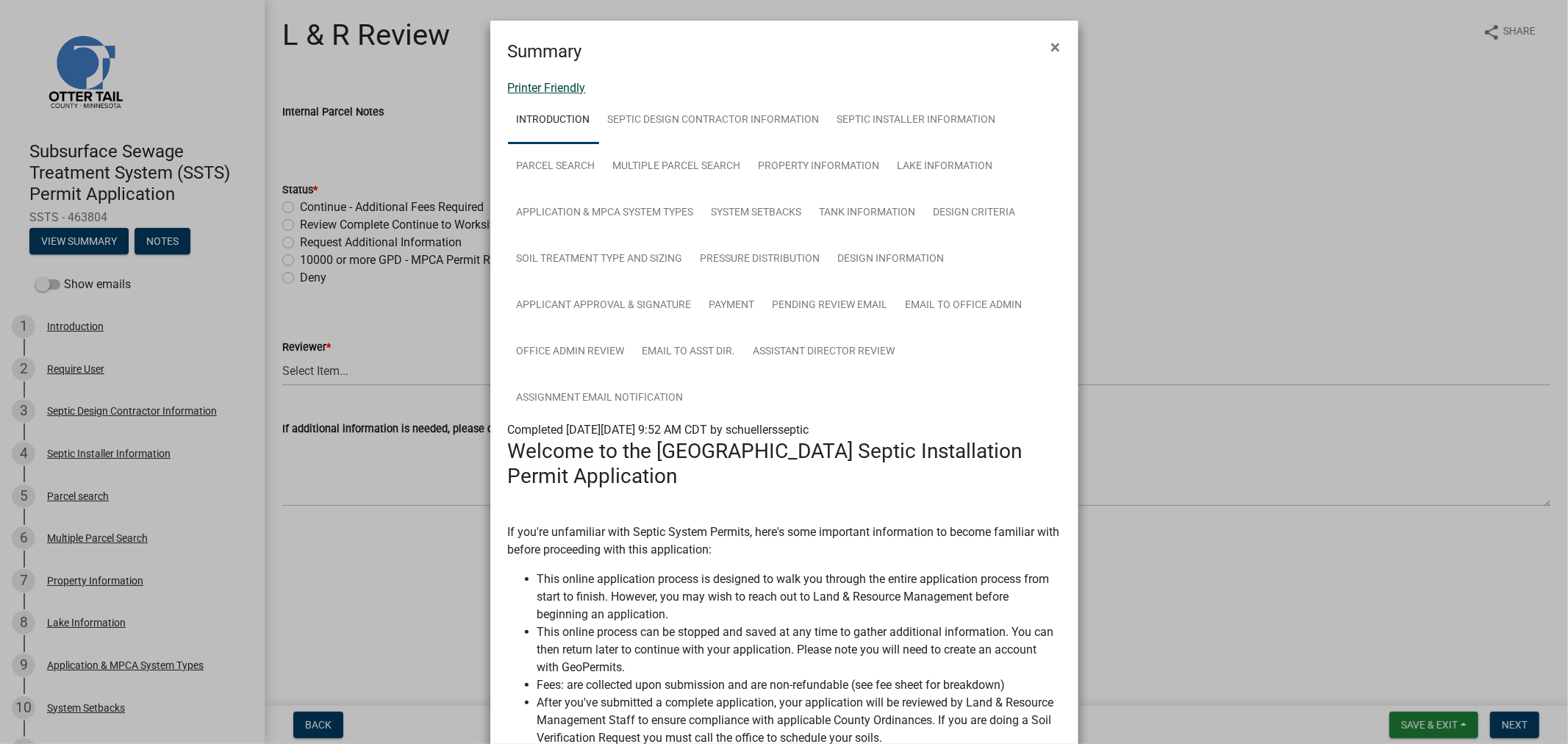
click at [553, 88] on link "Printer Friendly" at bounding box center [547, 87] width 78 height 14
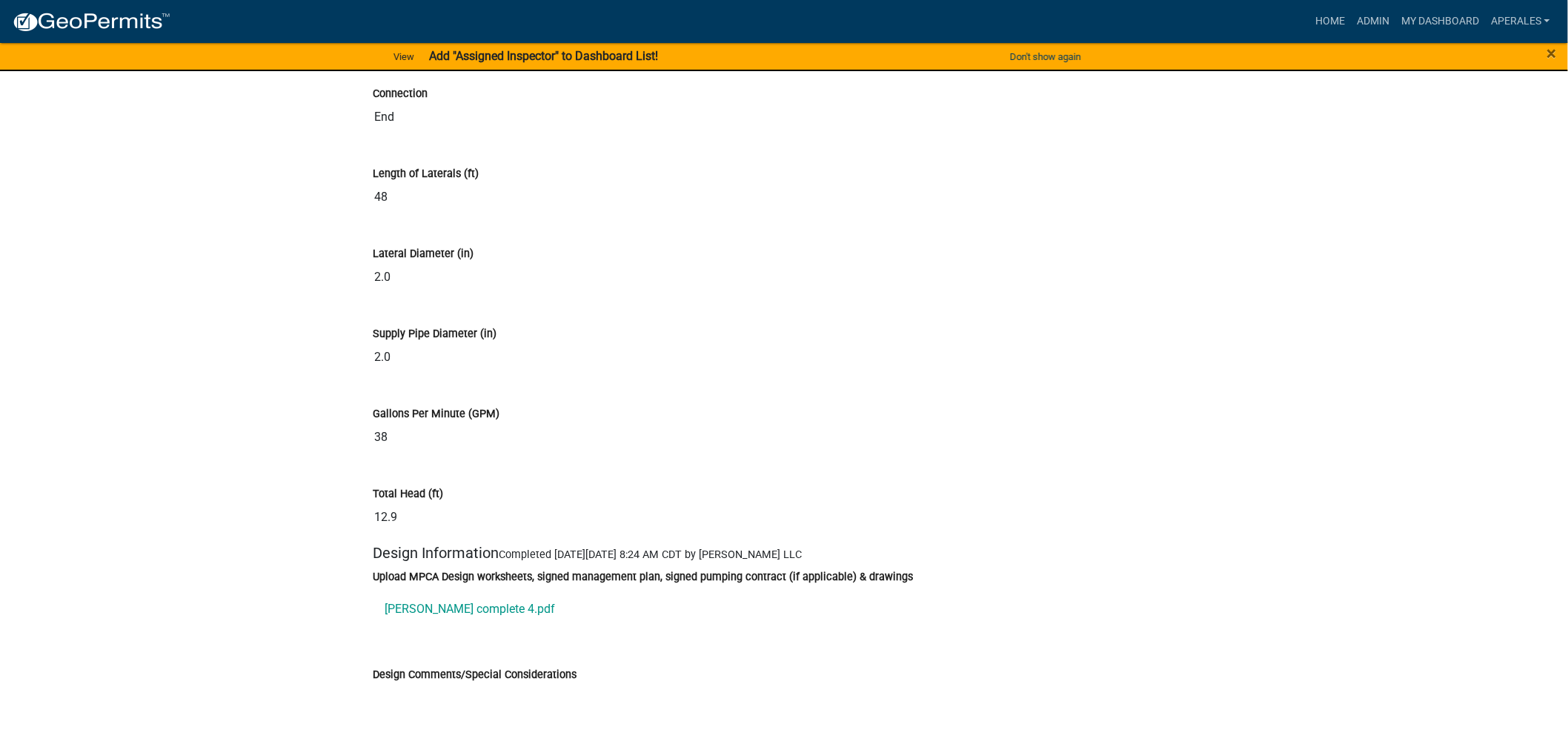
scroll to position [8564, 0]
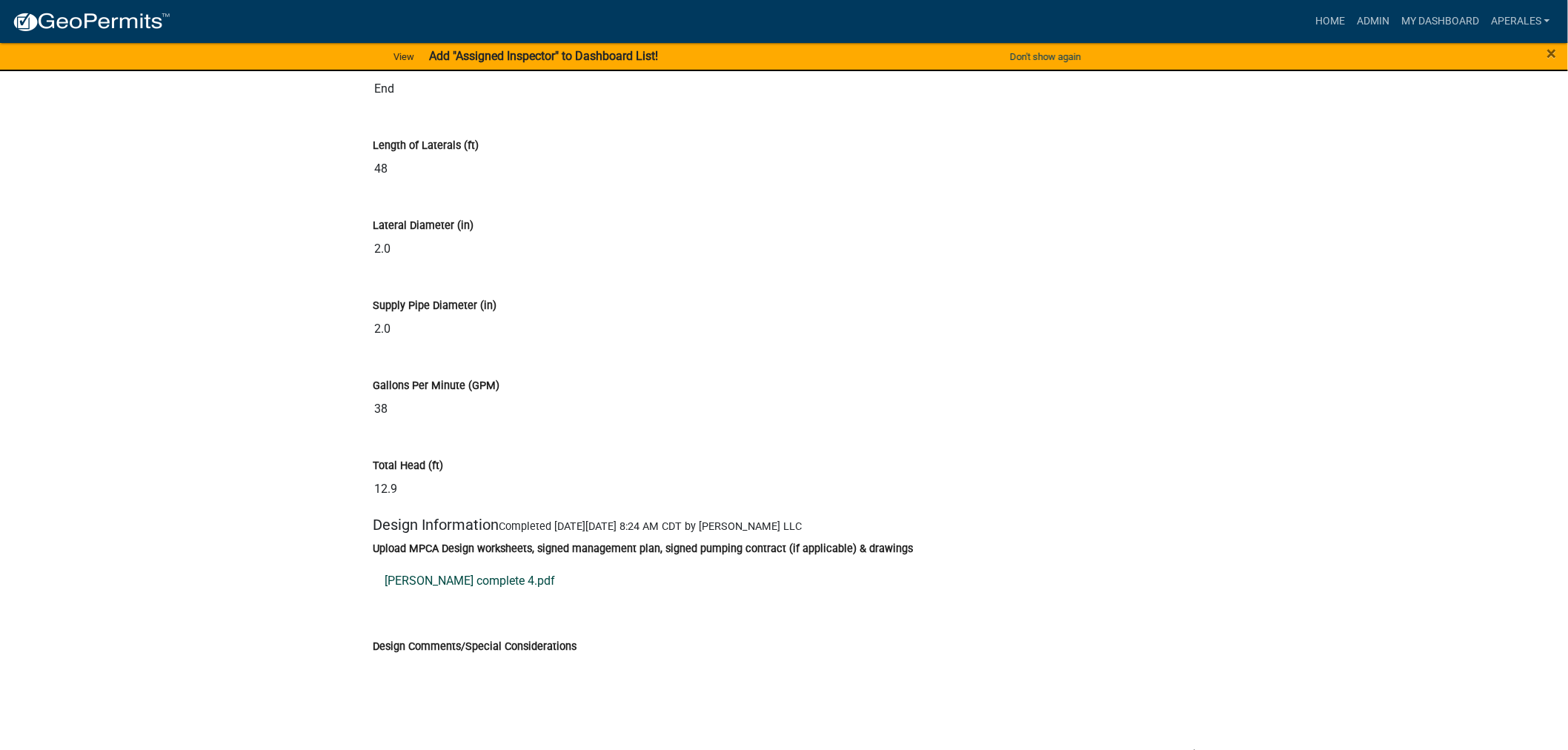
click at [462, 598] on link "[PERSON_NAME] complete 4.pdf" at bounding box center [784, 581] width 823 height 36
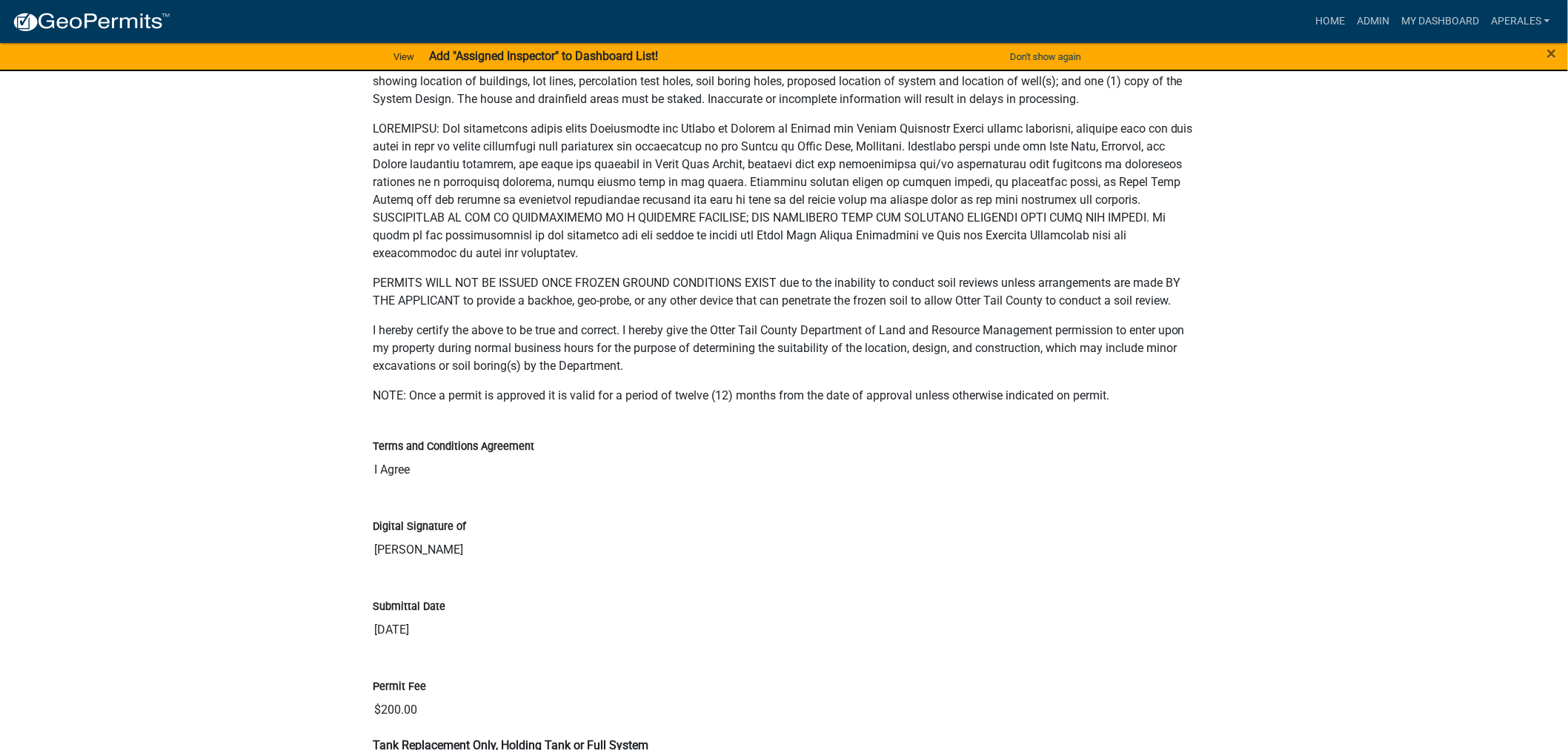
scroll to position [9551, 0]
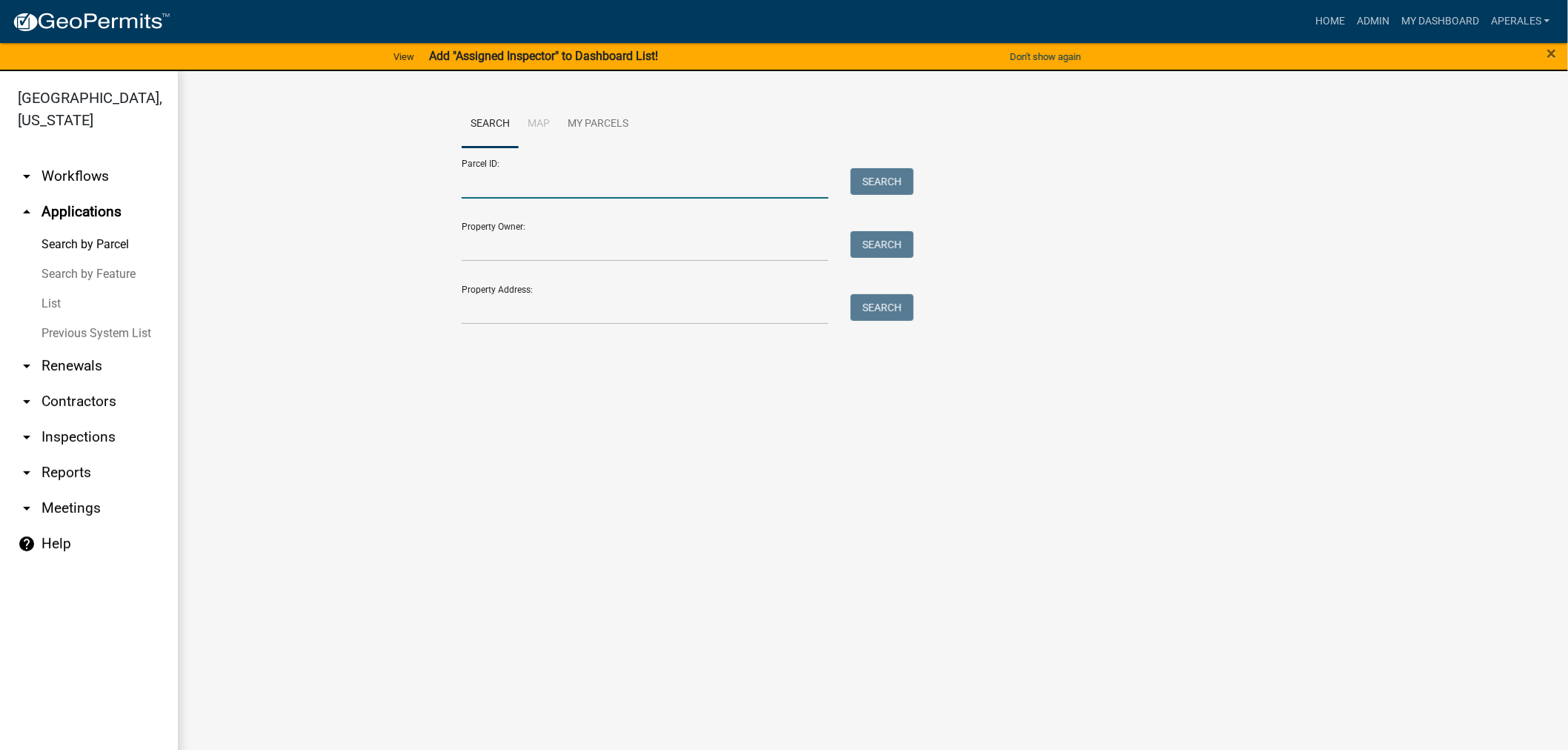
click at [639, 176] on input "Parcel ID:" at bounding box center [645, 183] width 366 height 30
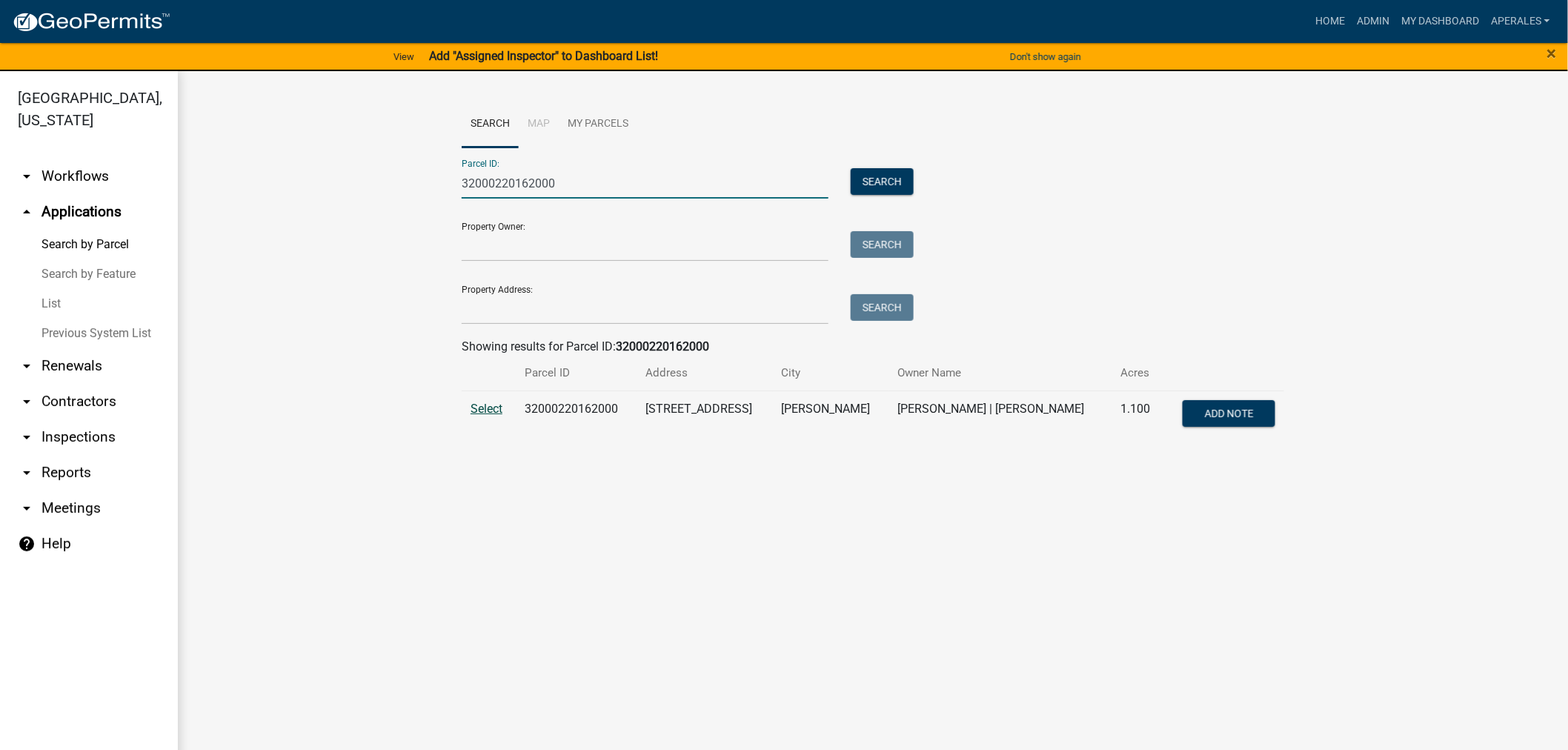
type input "32000220162000"
click at [482, 406] on span "Select" at bounding box center [486, 409] width 32 height 14
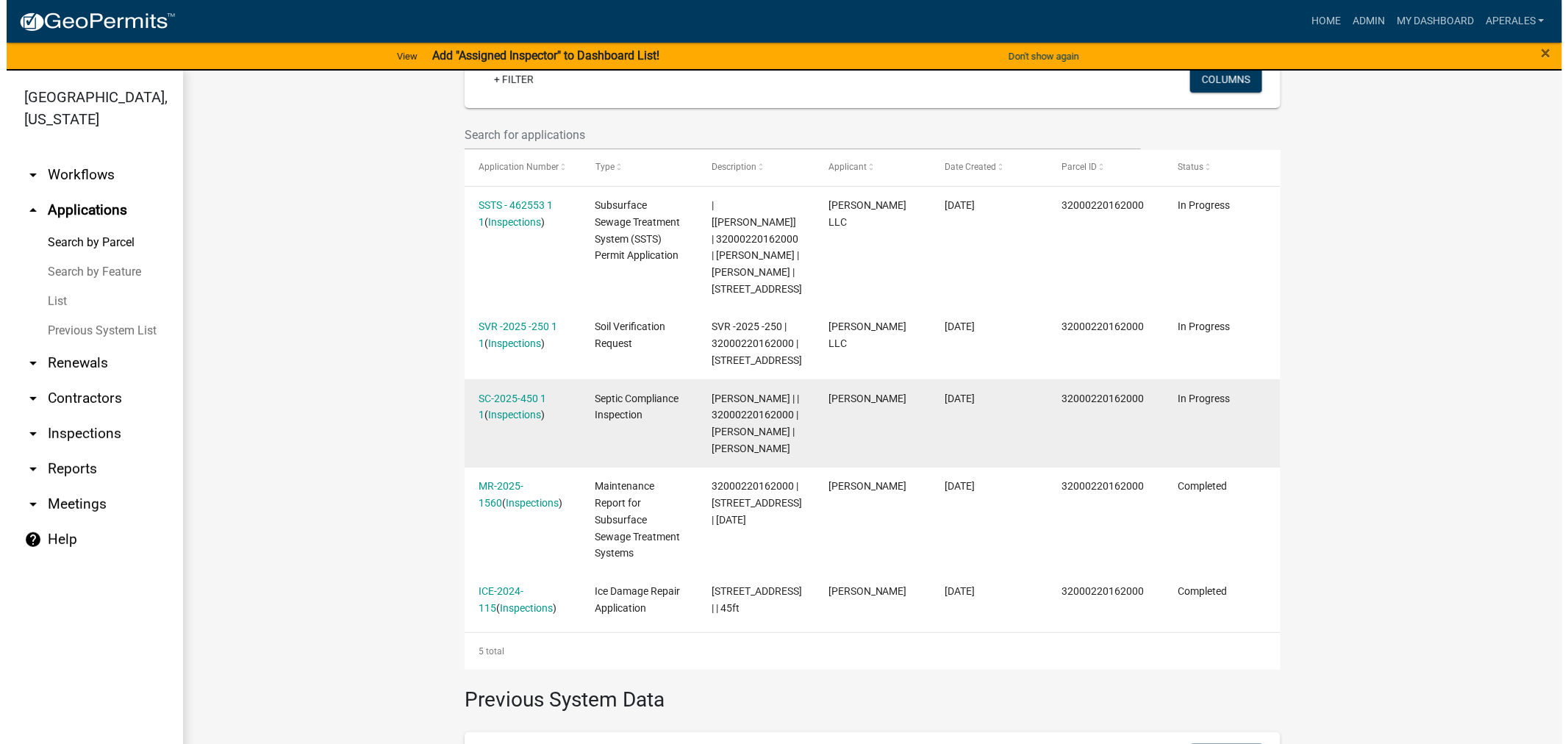
scroll to position [408, 0]
click at [503, 418] on link "SC-2025-450 1 1" at bounding box center [506, 403] width 68 height 28
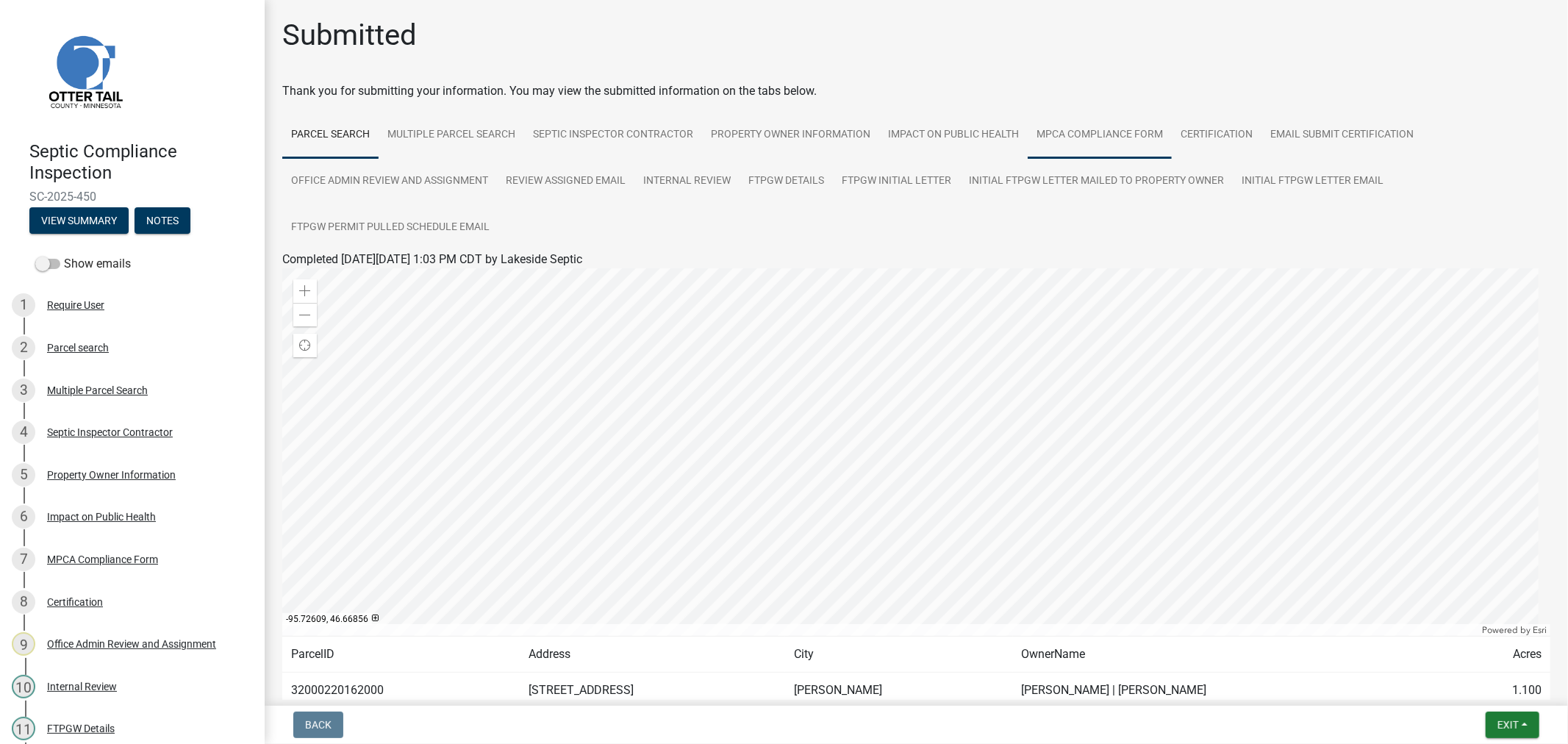
click at [1089, 133] on link "MPCA Compliance Form" at bounding box center [1100, 135] width 144 height 47
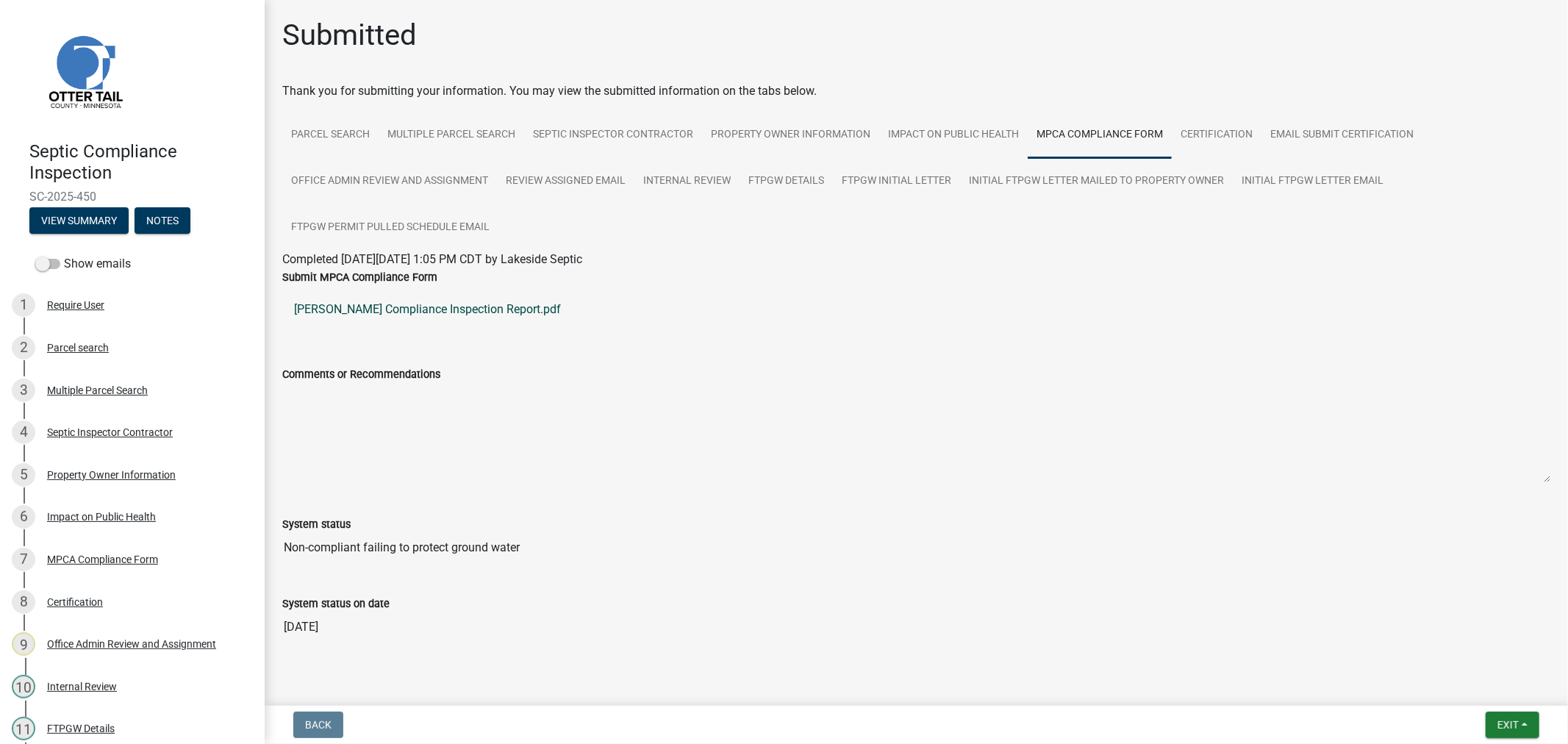
click at [430, 307] on link "Schwarzrock Compliance Inspection Report.pdf" at bounding box center [916, 310] width 1268 height 35
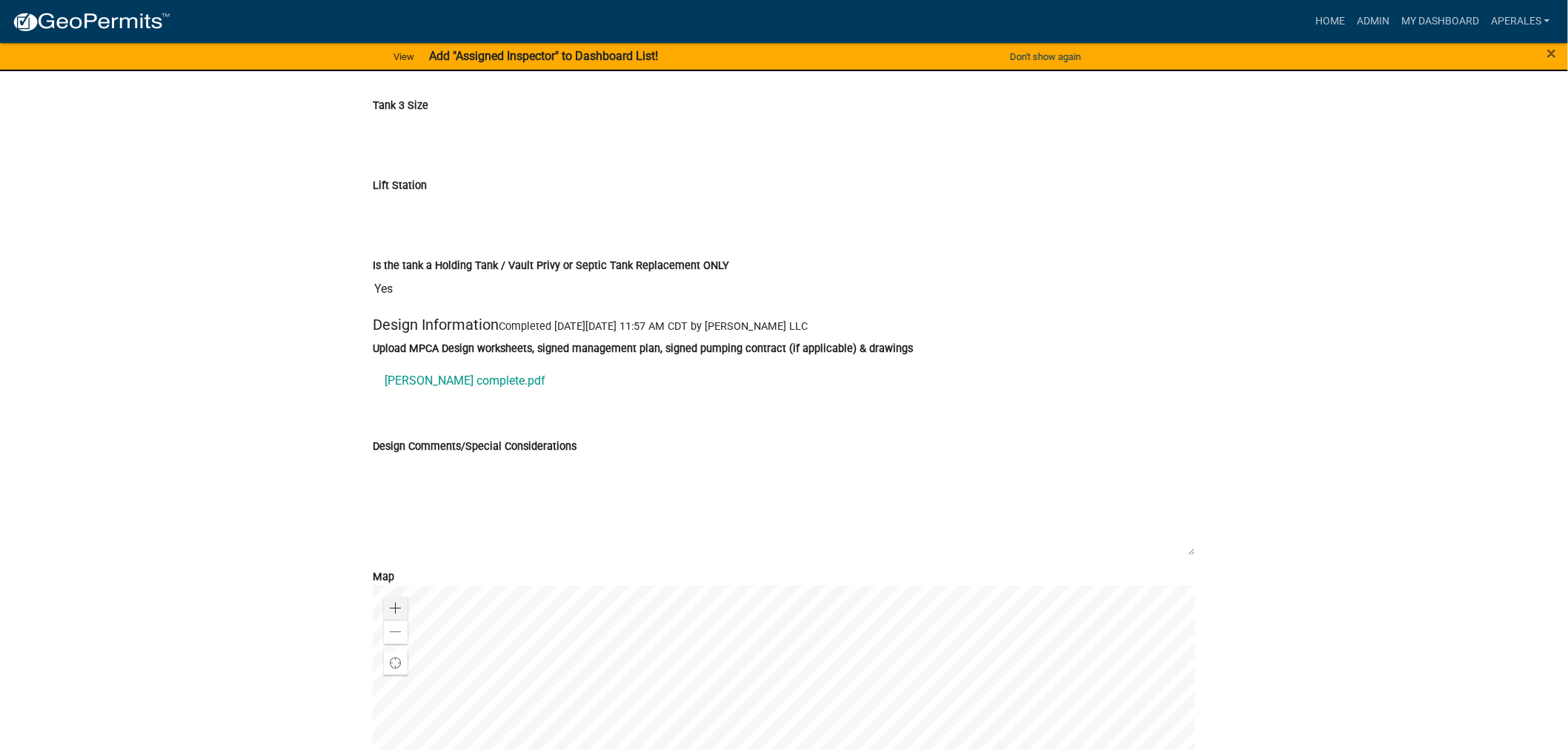
scroll to position [5105, 0]
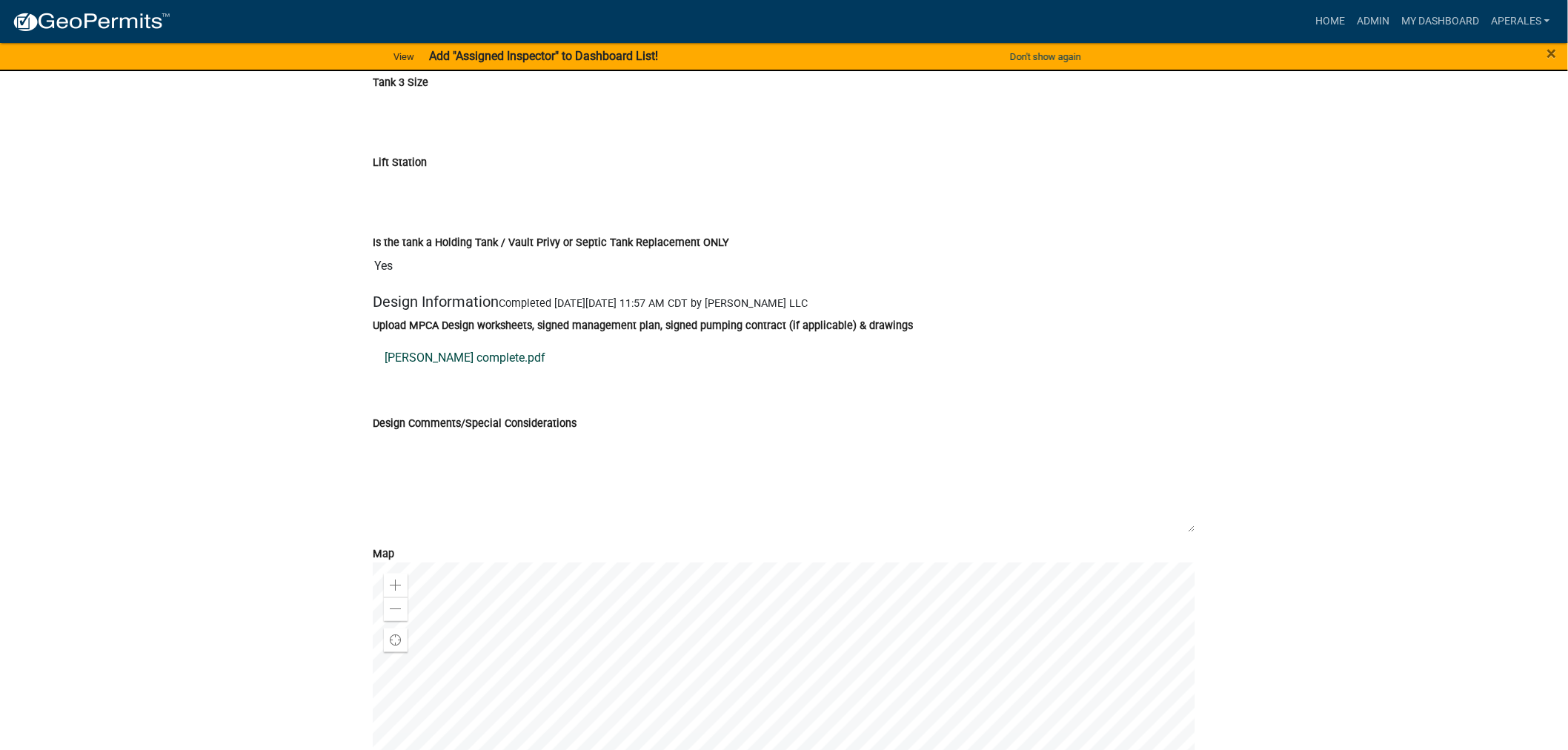
click at [424, 376] on link "[PERSON_NAME] complete.pdf" at bounding box center [784, 358] width 823 height 36
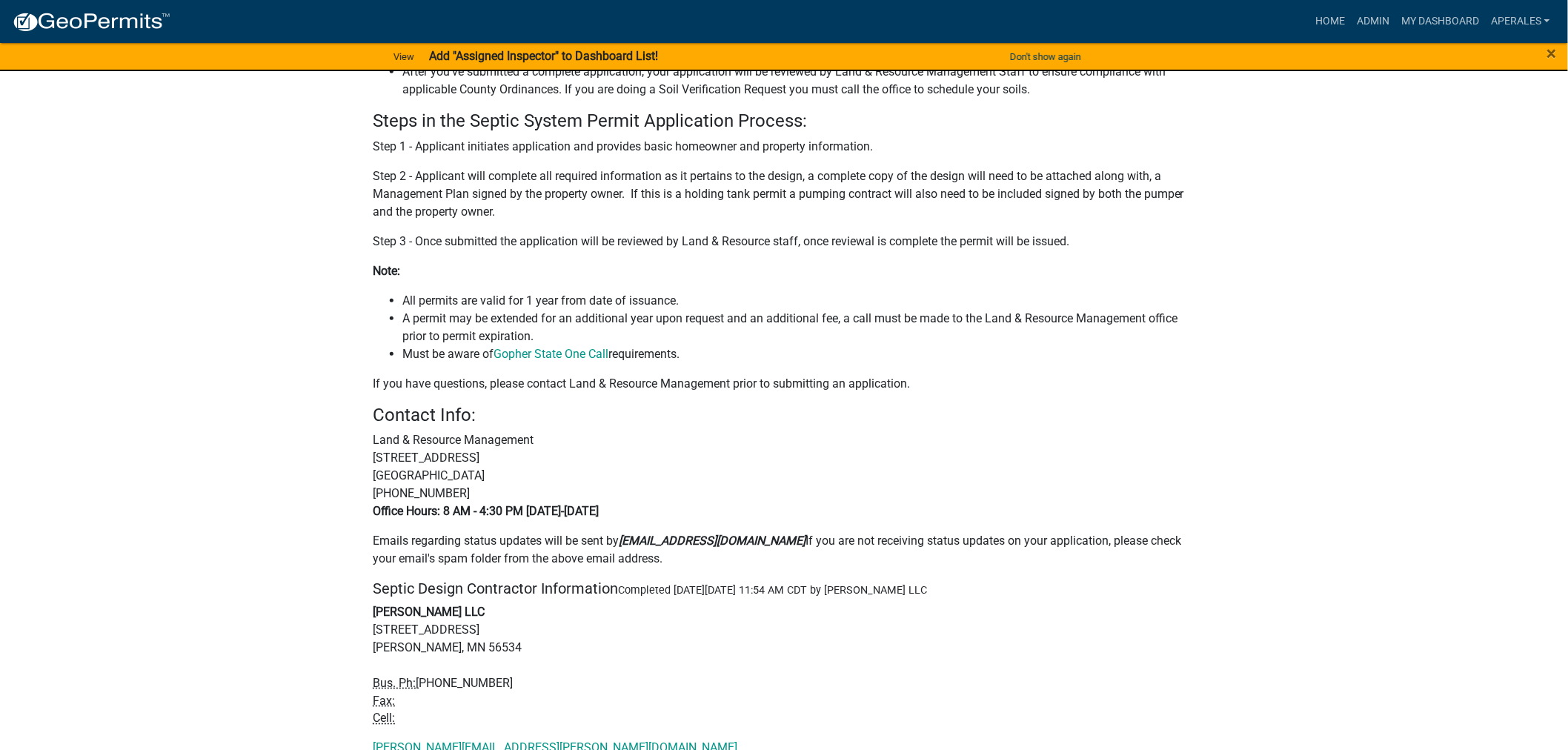
scroll to position [0, 0]
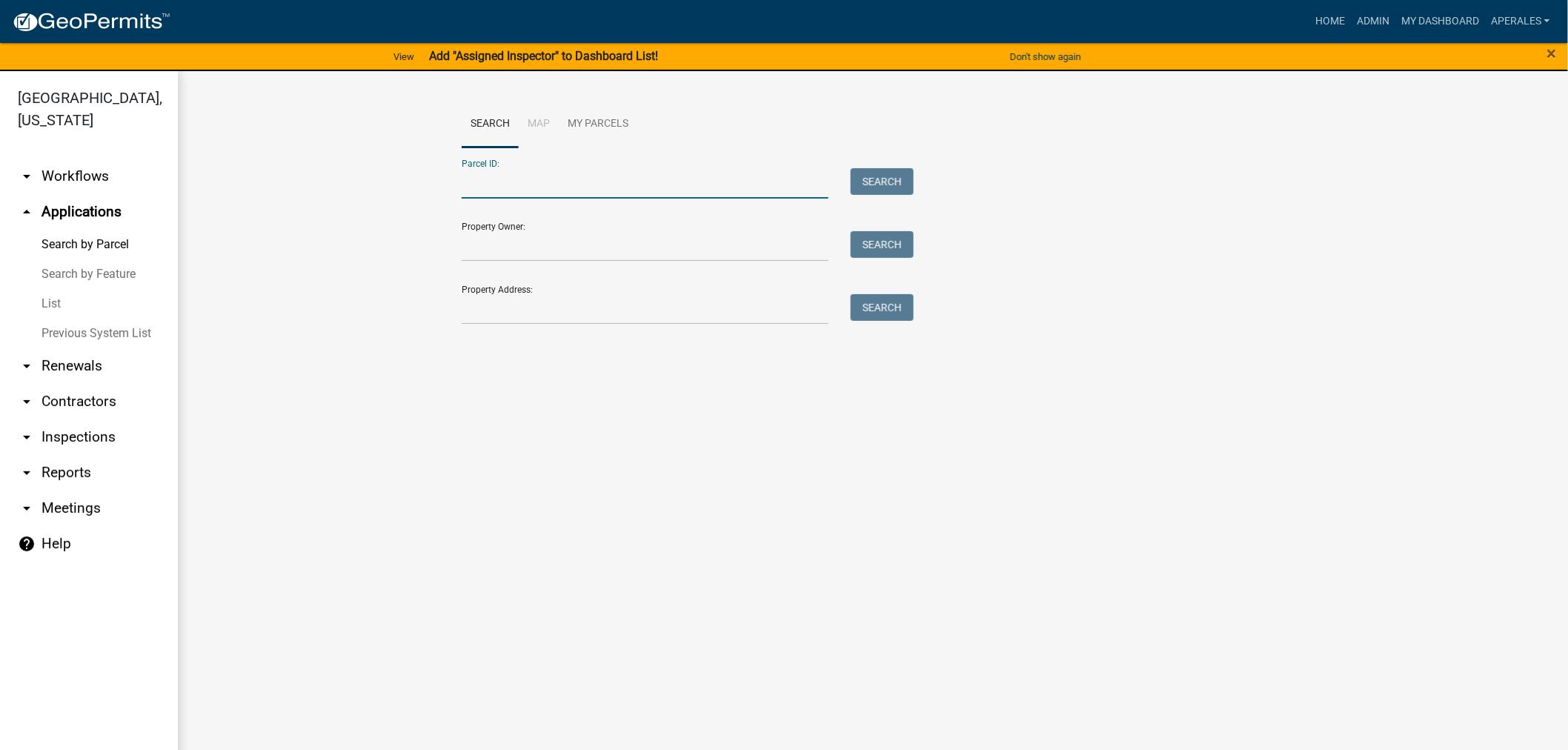
click at [482, 188] on input "Parcel ID:" at bounding box center [645, 183] width 366 height 30
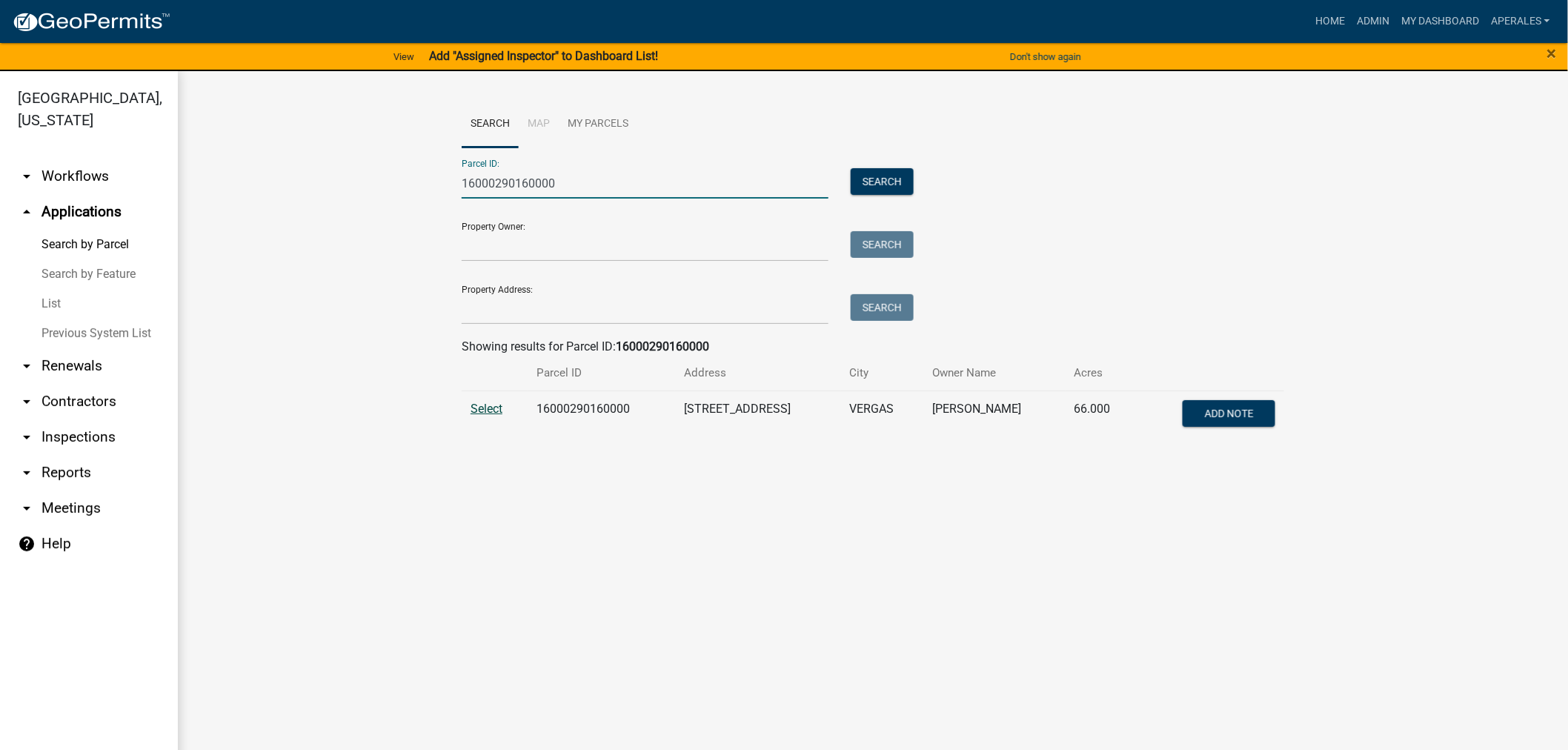
type input "16000290160000"
click at [478, 404] on span "Select" at bounding box center [486, 409] width 32 height 14
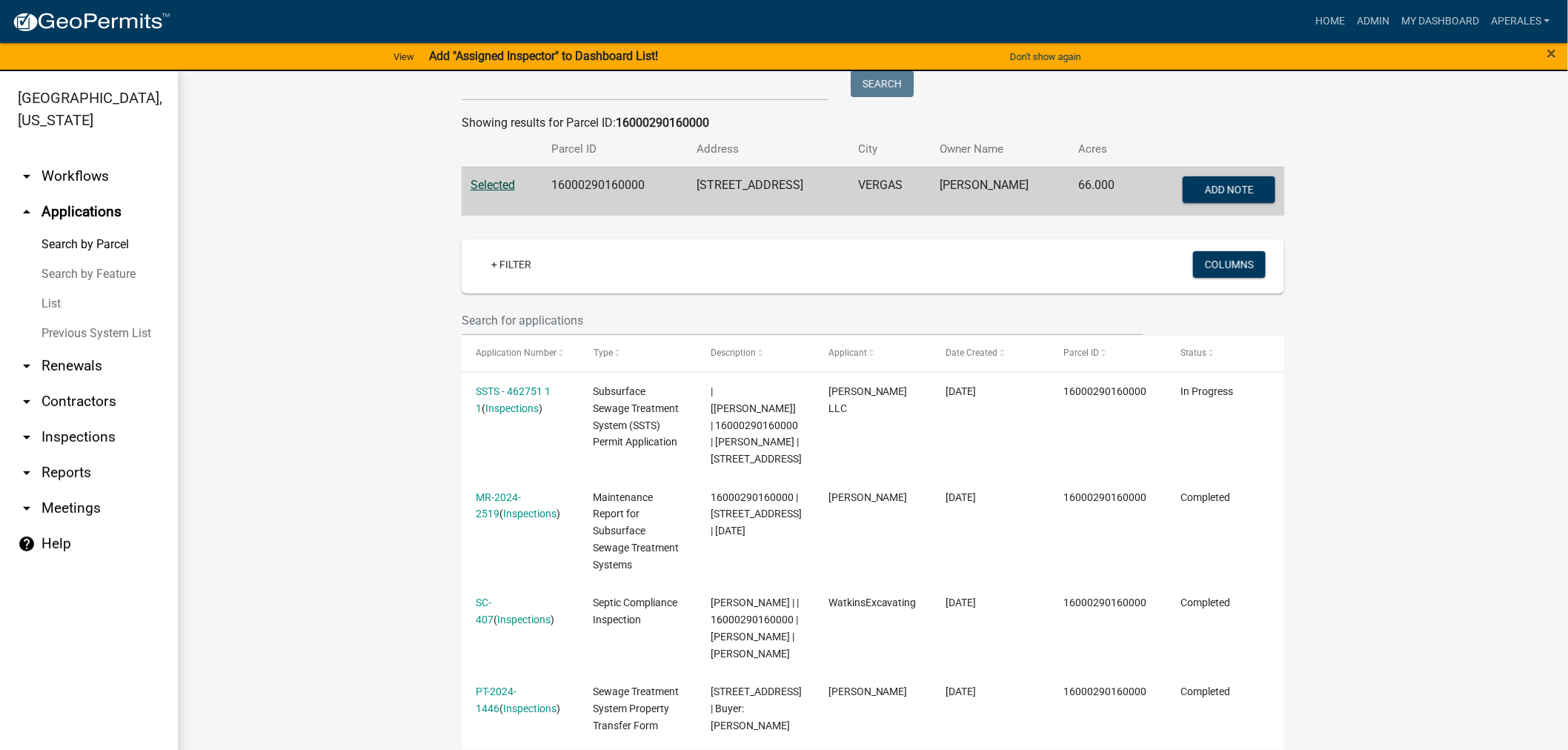
scroll to position [329, 0]
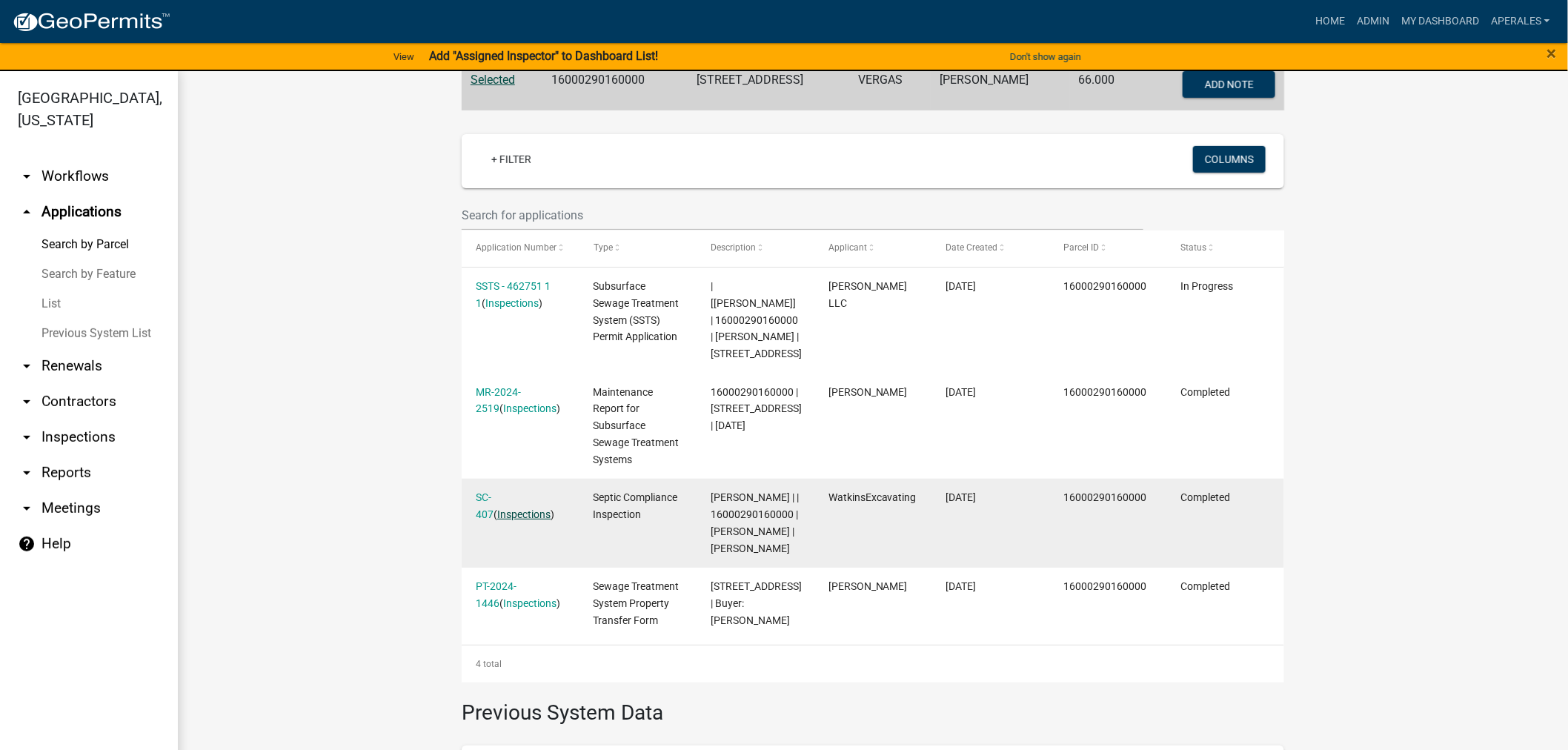
click at [497, 509] on link "Inspections" at bounding box center [523, 514] width 53 height 12
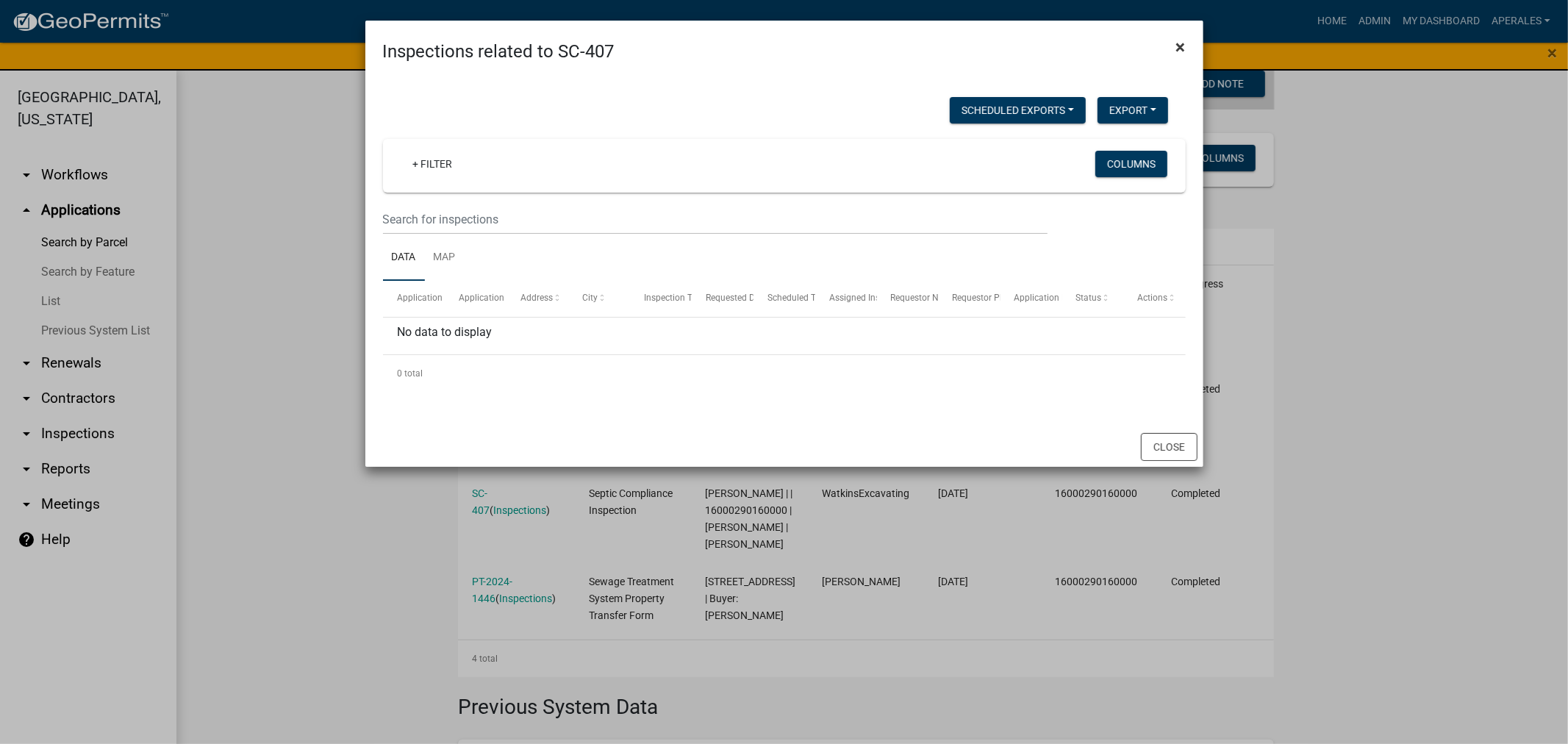
click at [1181, 48] on span "×" at bounding box center [1181, 47] width 9 height 21
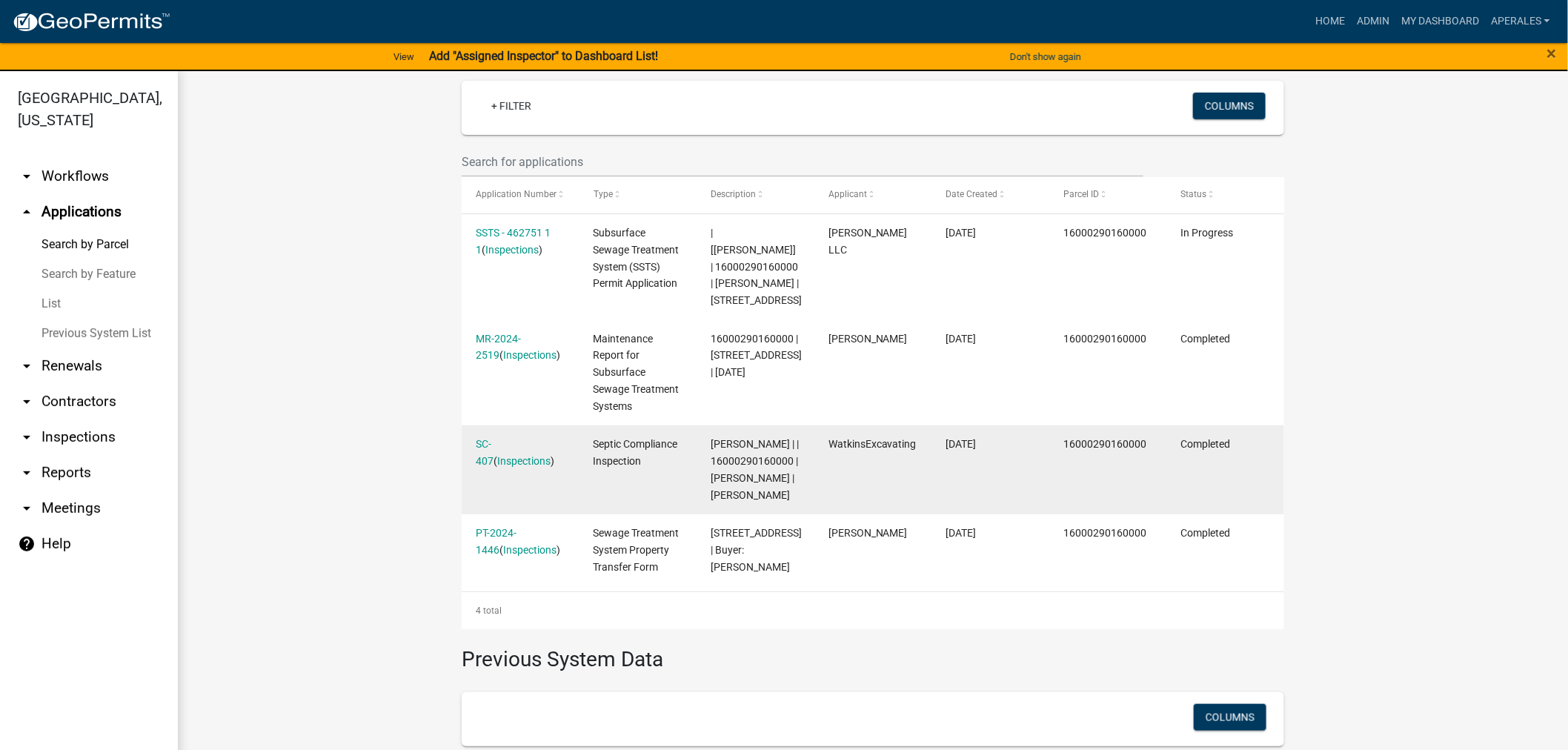
scroll to position [411, 0]
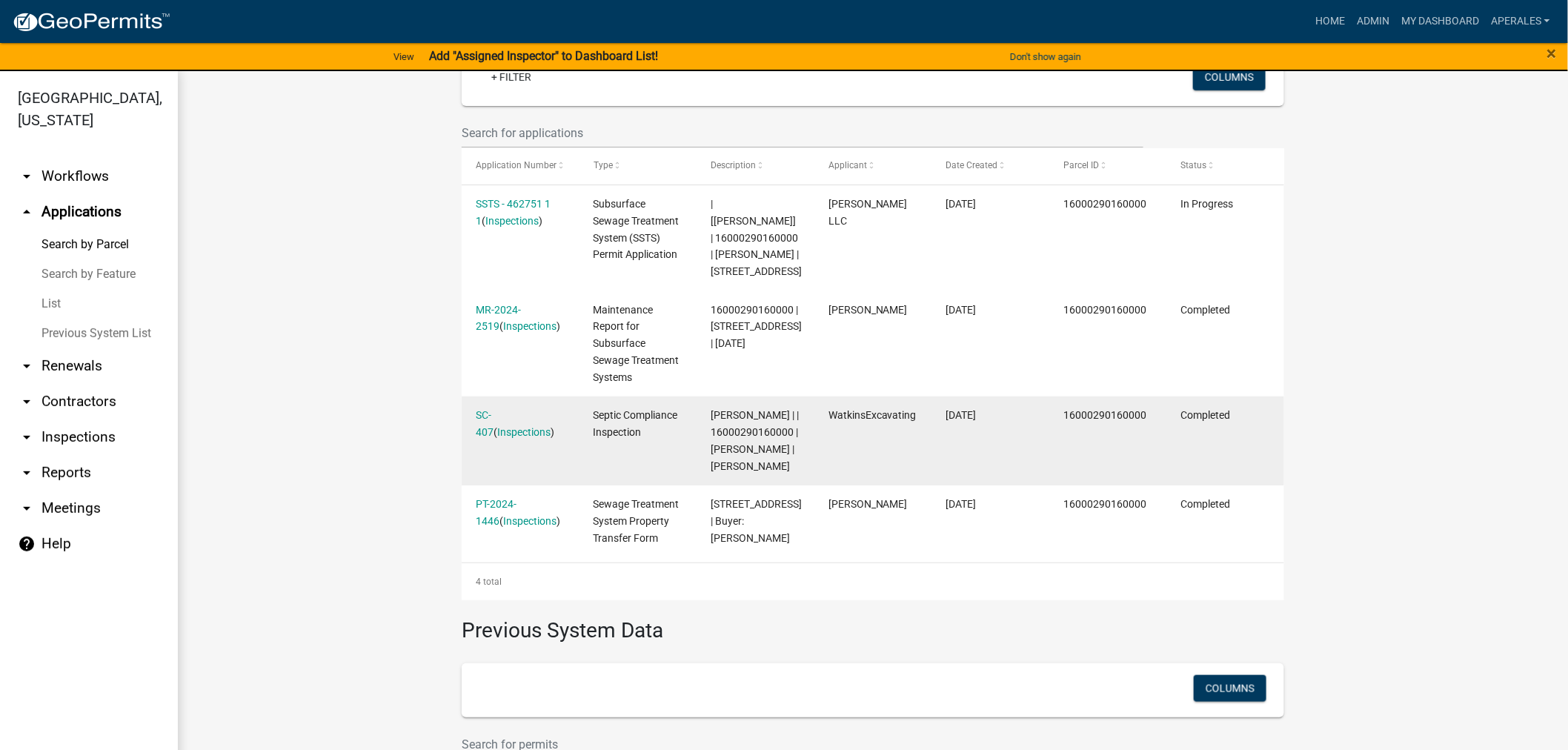
click at [542, 441] on datatable-body-cell "SC-407 ( Inspections )" at bounding box center [520, 441] width 118 height 89
click at [486, 418] on link "SC-407" at bounding box center [484, 423] width 18 height 29
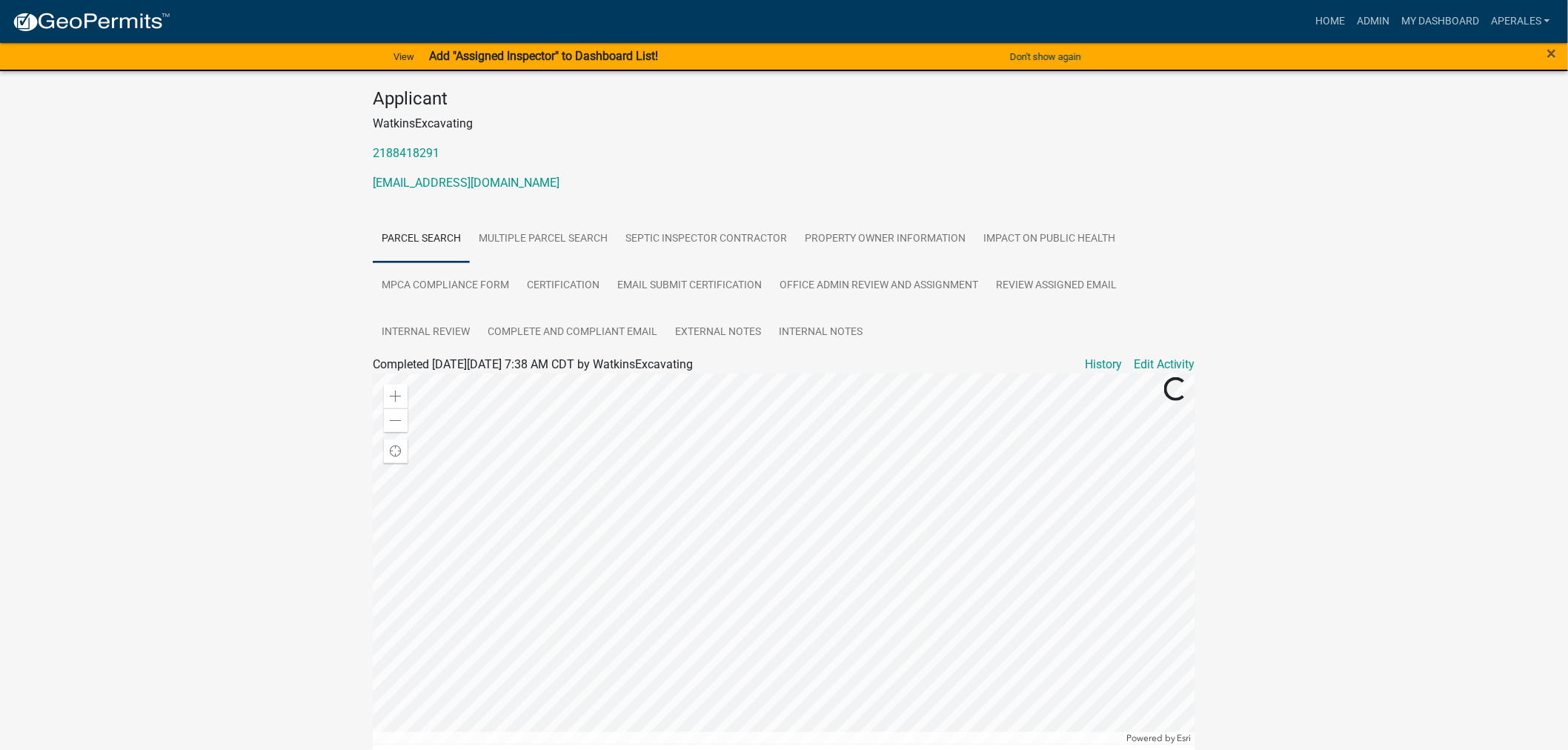
scroll to position [165, 0]
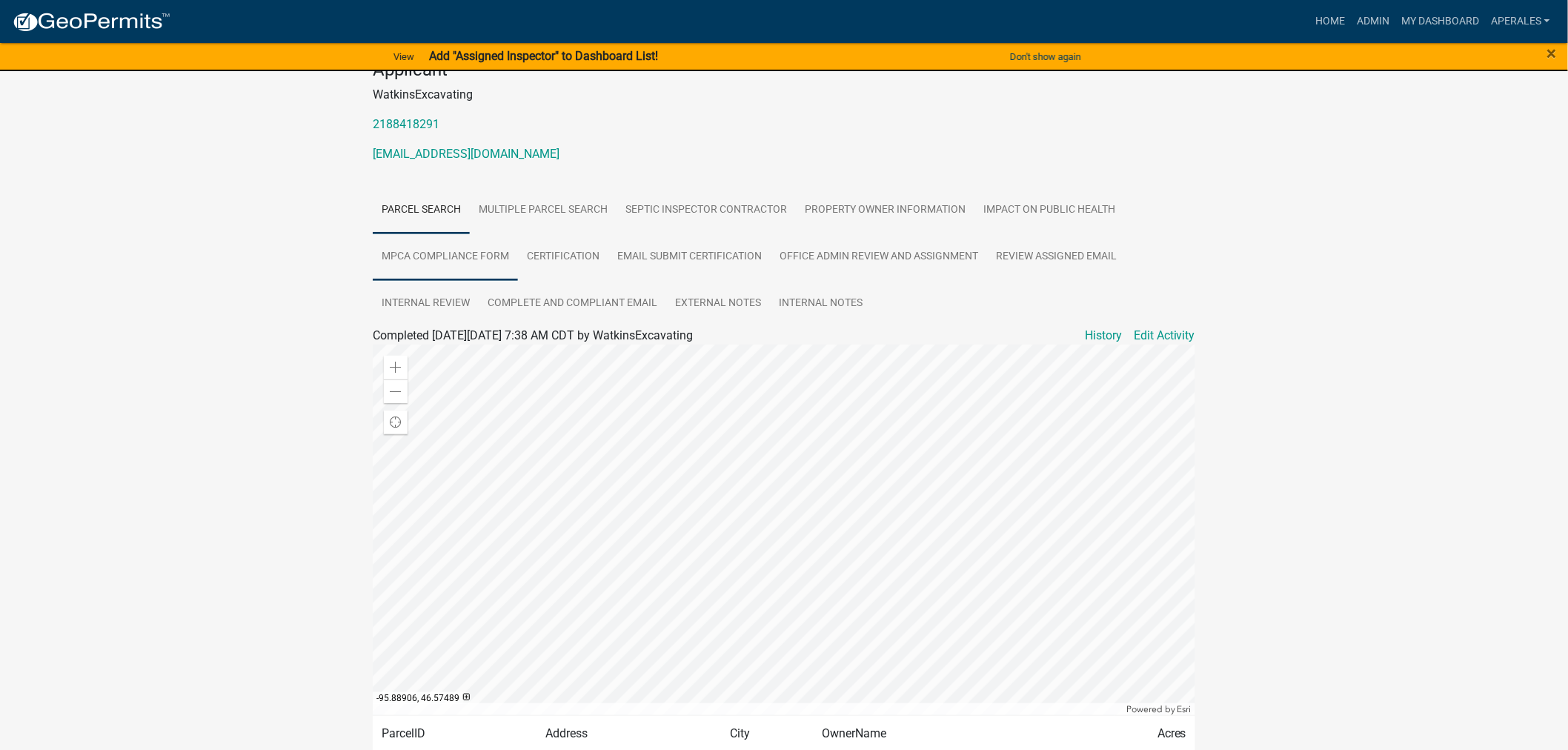
click at [473, 254] on link "MPCA Compliance Form" at bounding box center [445, 257] width 145 height 47
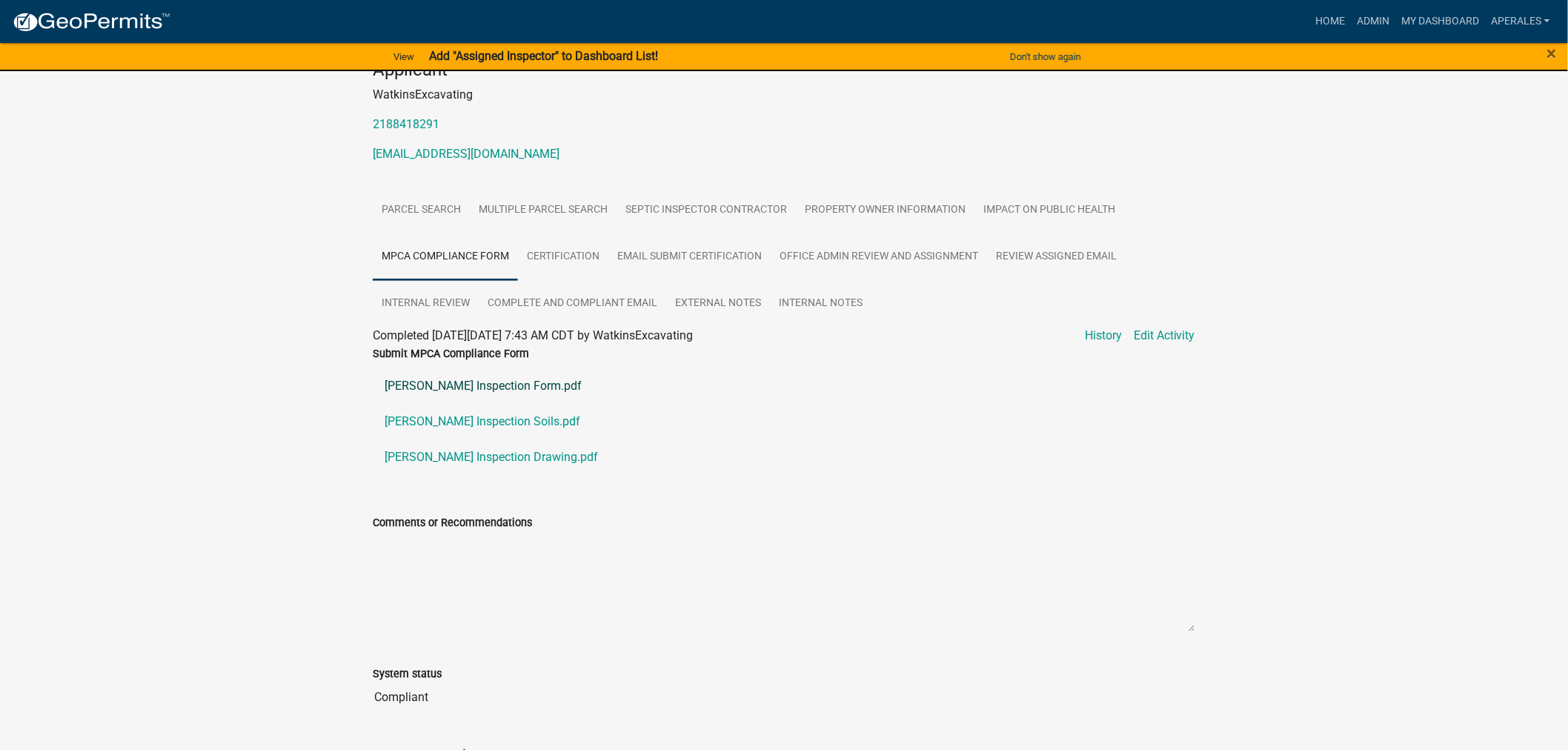
click at [445, 394] on link "Stenger Inspection Form.pdf" at bounding box center [784, 386] width 823 height 36
